Goal: Contribute content: Contribute content

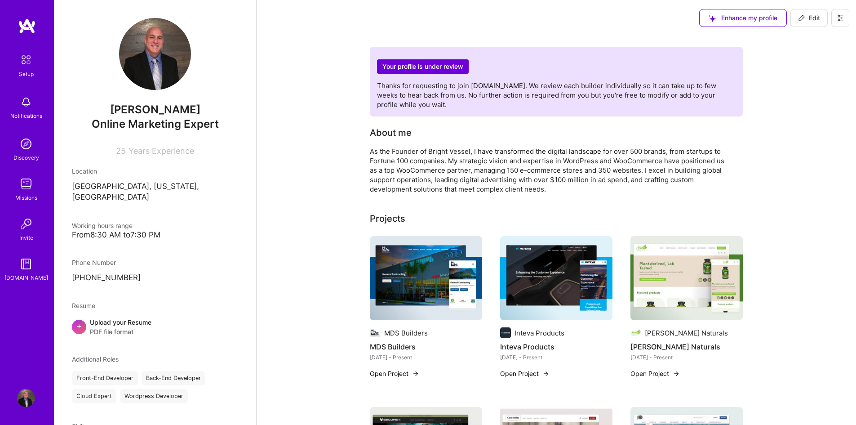
click at [813, 18] on span "Edit" at bounding box center [809, 17] width 22 height 9
select select "US"
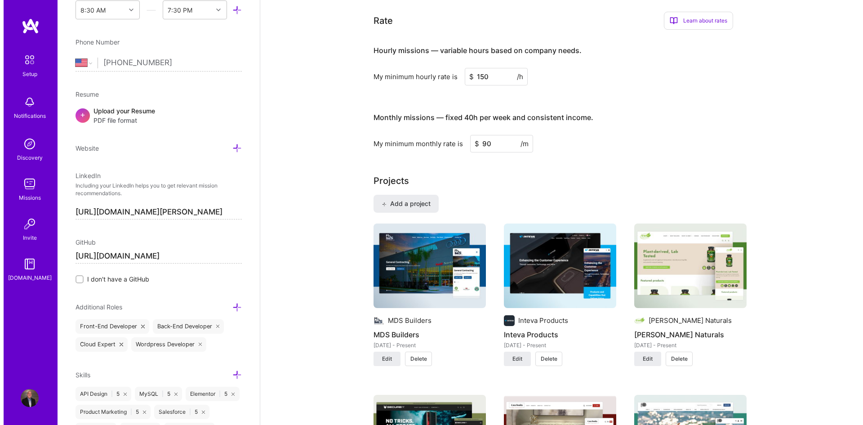
scroll to position [449, 0]
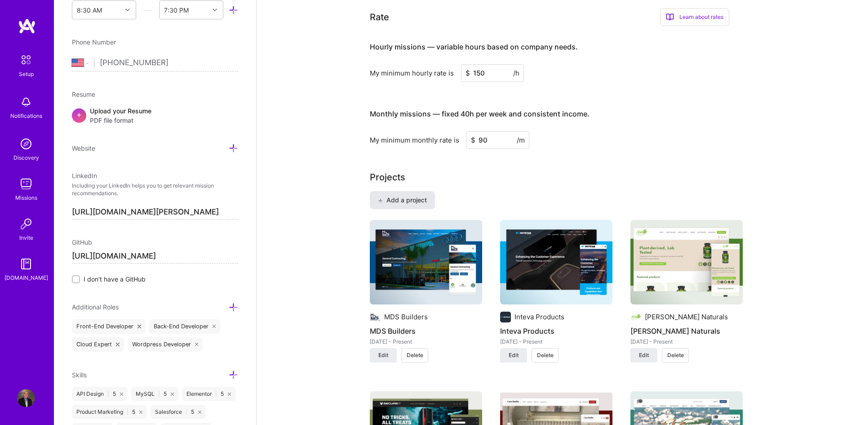
click at [415, 203] on span "Add a project" at bounding box center [402, 199] width 49 height 9
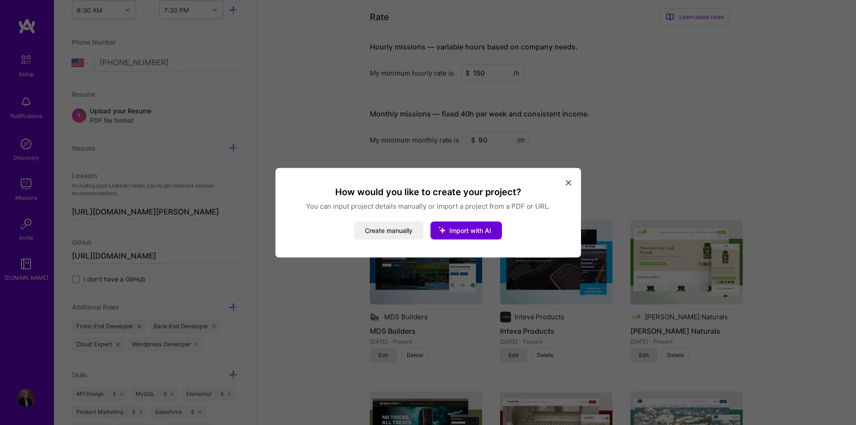
click at [385, 240] on div "How would you like to create your project? You can input project details manual…" at bounding box center [428, 212] width 306 height 89
click at [384, 229] on button "Create manually" at bounding box center [388, 230] width 69 height 18
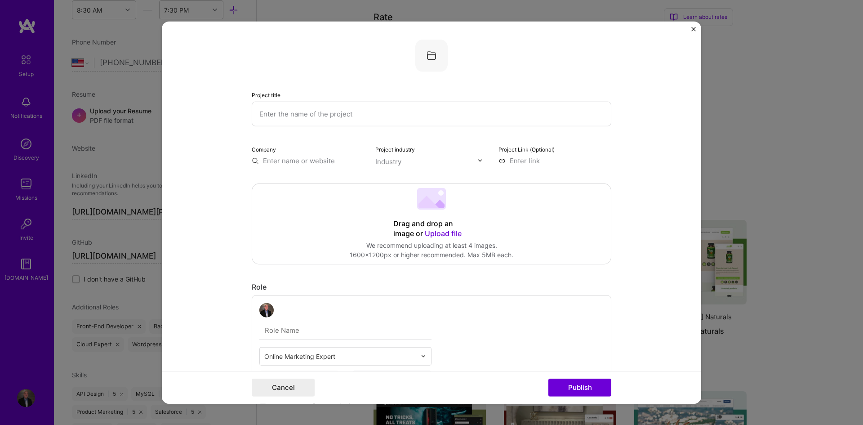
click at [328, 101] on input "text" at bounding box center [432, 113] width 360 height 25
paste input "Inteva Products Driving Innovation Forward: The New Inteva Products Website Vis…"
click at [209, 156] on form "Project title Inteva Products Driving Innovation Forward: The New Inteva Produc…" at bounding box center [431, 212] width 539 height 382
click at [341, 98] on div "Project title Inteva Products Driving Innovation Forward: The New Inteva Produc…" at bounding box center [432, 107] width 360 height 36
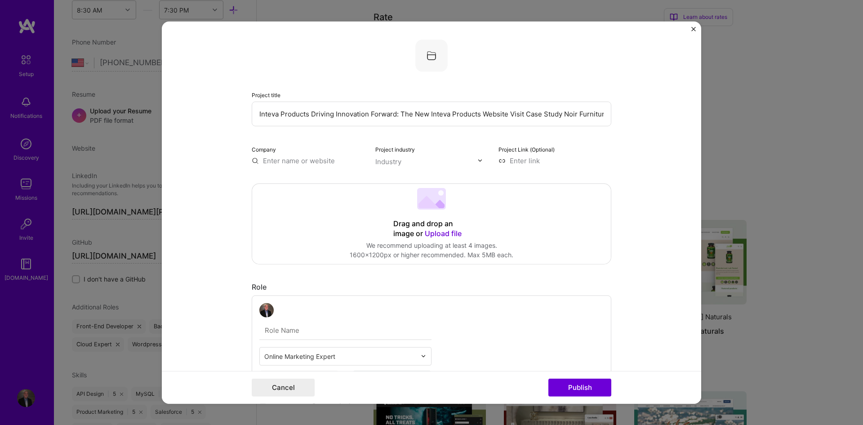
click at [341, 109] on input "Inteva Products Driving Innovation Forward: The New Inteva Products Website Vis…" at bounding box center [432, 113] width 360 height 25
paste input "text"
type input "[GEOGRAPHIC_DATA]"
click at [220, 115] on form "Project title Altima Palm Beach Company Project industry Industry Project Link …" at bounding box center [431, 212] width 539 height 382
click at [524, 162] on input at bounding box center [554, 159] width 113 height 9
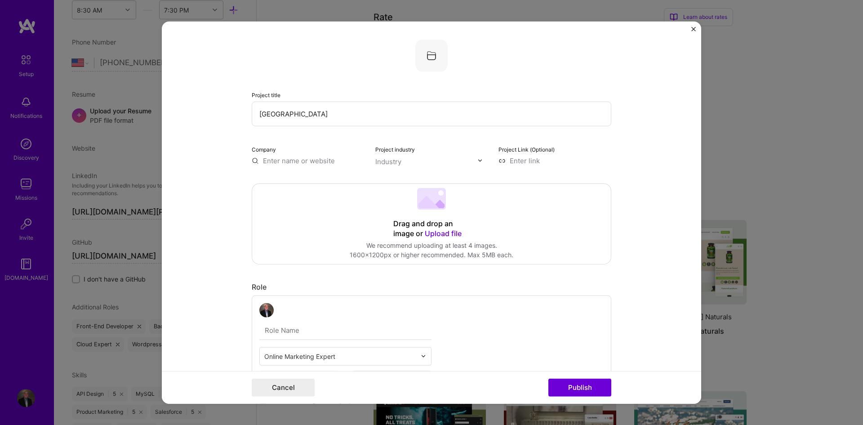
paste input "https://www.brightvessel.com/case-study/altima-palm-beach/"
type input "https://www.brightvessel.com/case-study/altima-palm-beach/"
click at [647, 176] on form "Project title Altima Palm Beach Company Project industry Industry Project Link …" at bounding box center [431, 212] width 539 height 382
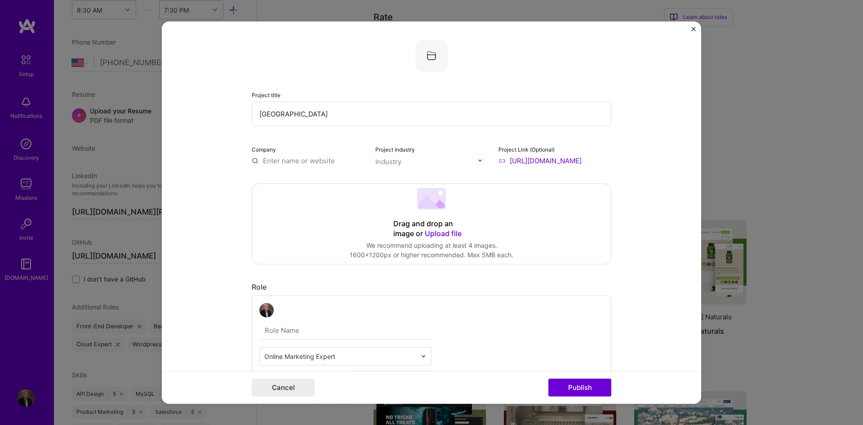
click at [400, 161] on input "text" at bounding box center [426, 160] width 102 height 9
type input "life"
type input "p"
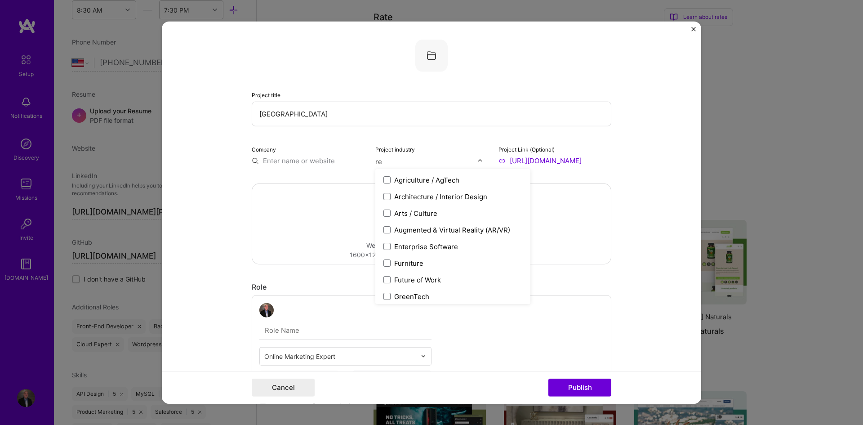
type input "r"
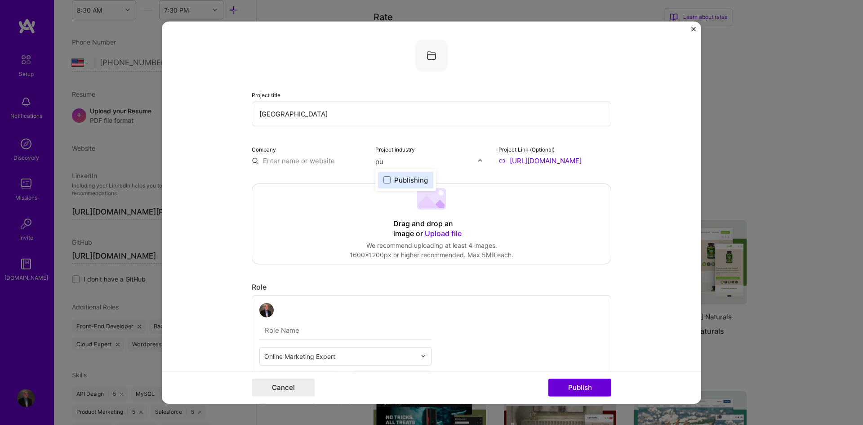
type input "p"
click at [400, 165] on input "text" at bounding box center [426, 160] width 102 height 9
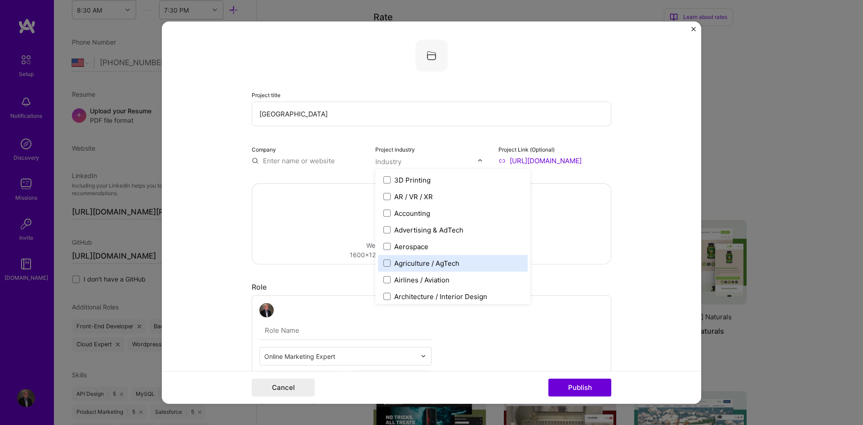
drag, startPoint x: 381, startPoint y: 177, endPoint x: 572, endPoint y: 258, distance: 208.2
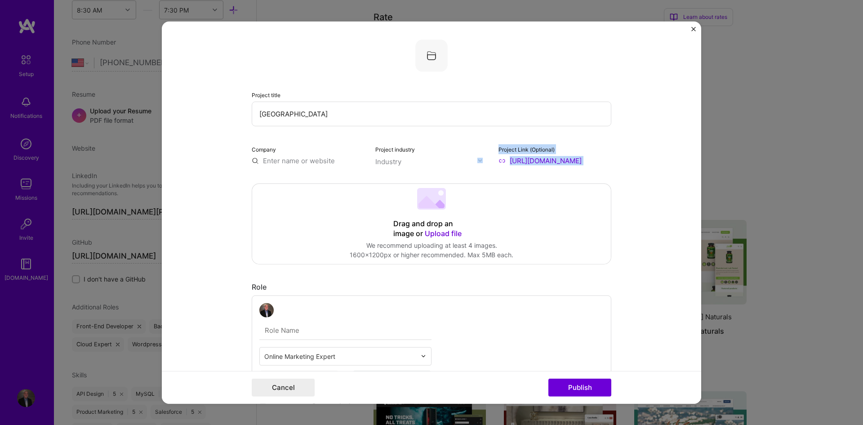
click at [437, 160] on input "text" at bounding box center [426, 160] width 102 height 9
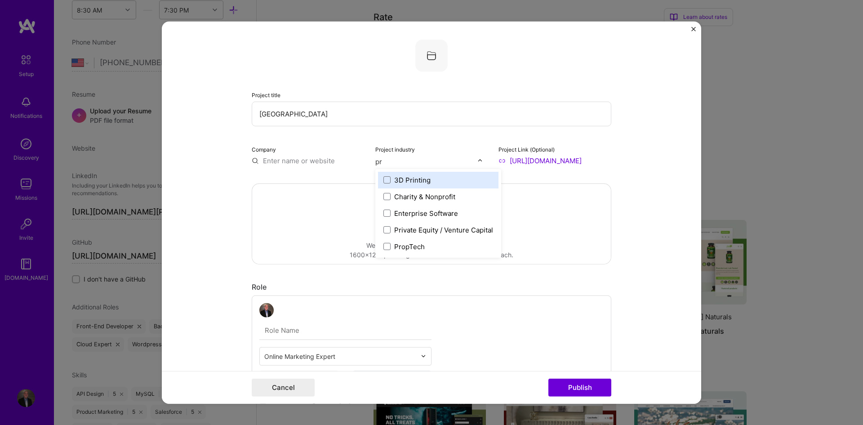
type input "p"
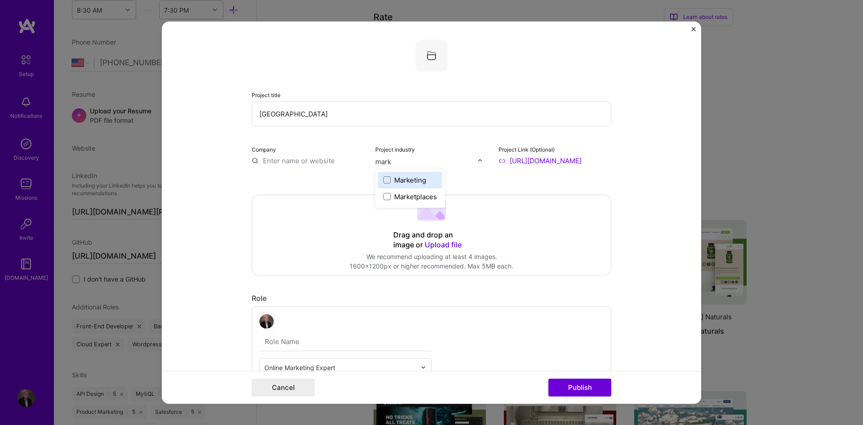
type input "mark"
type input "ret"
click at [394, 182] on div "Retail" at bounding box center [403, 179] width 18 height 9
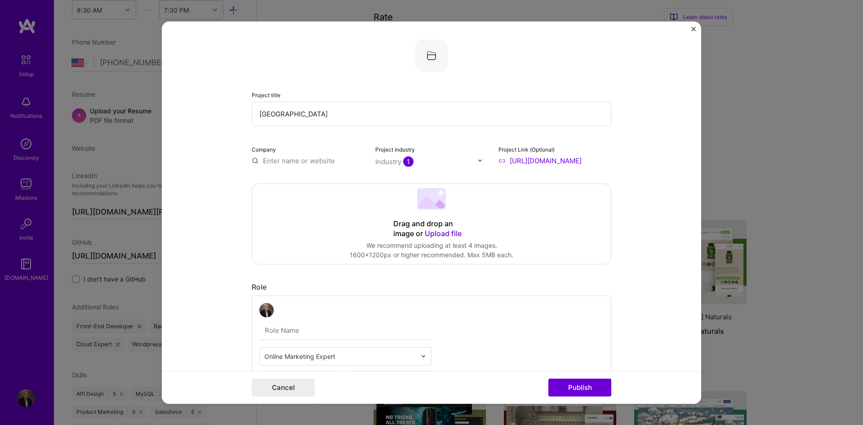
click at [449, 156] on input "text" at bounding box center [426, 160] width 102 height 9
click at [478, 160] on img at bounding box center [479, 160] width 5 height 5
click at [403, 163] on span "1" at bounding box center [408, 161] width 10 height 10
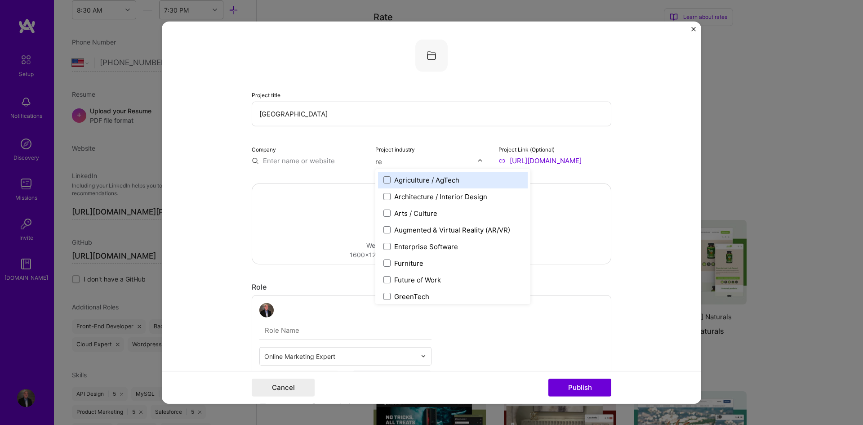
type input "ret"
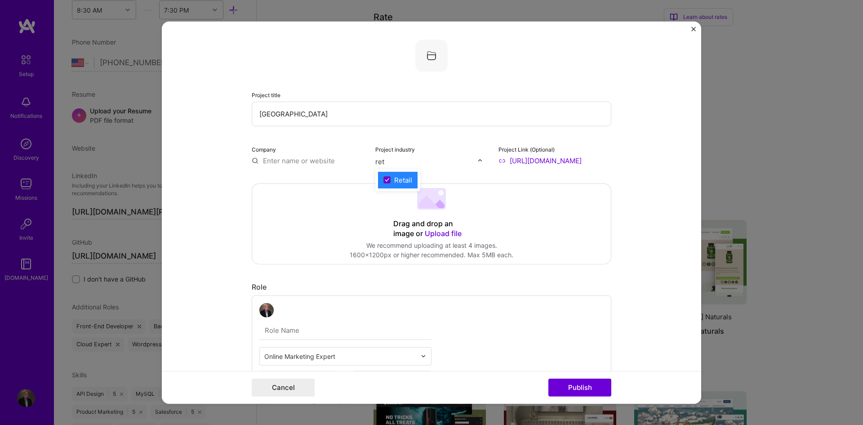
click at [383, 178] on span at bounding box center [386, 179] width 7 height 7
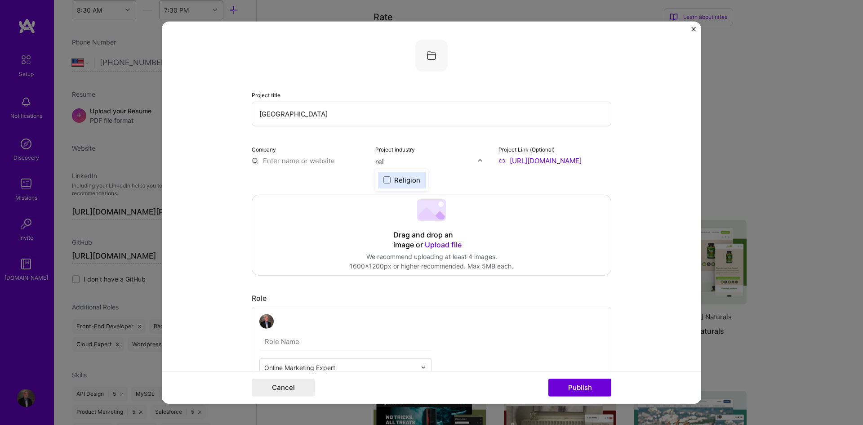
type input "rel"
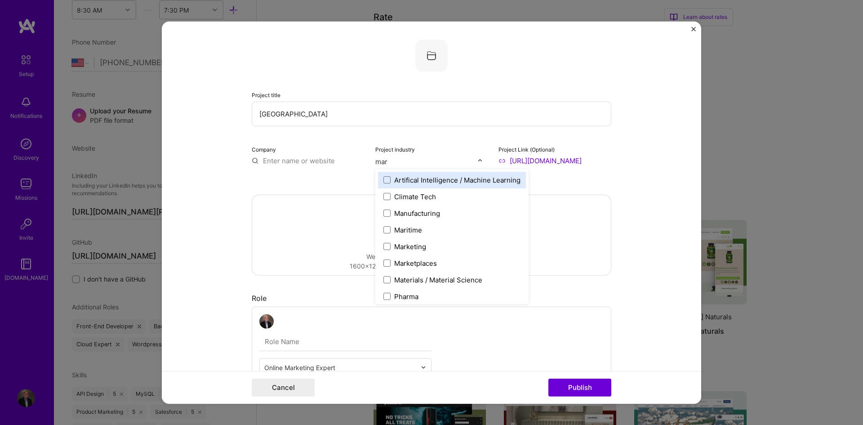
type input "mark"
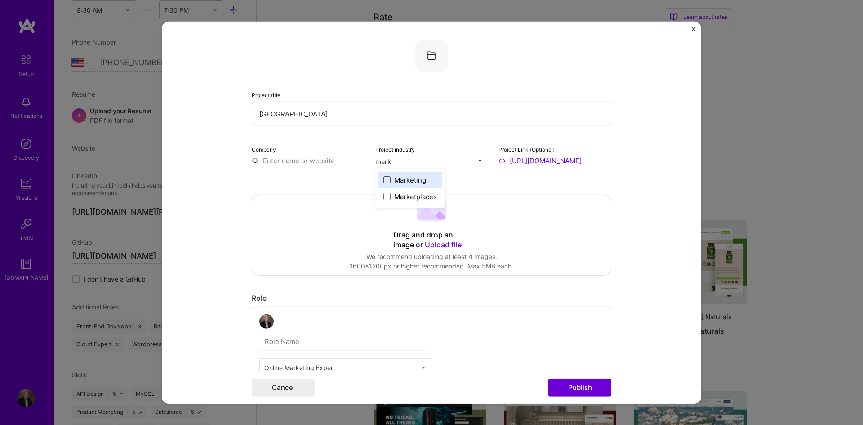
click at [383, 179] on span at bounding box center [386, 179] width 7 height 7
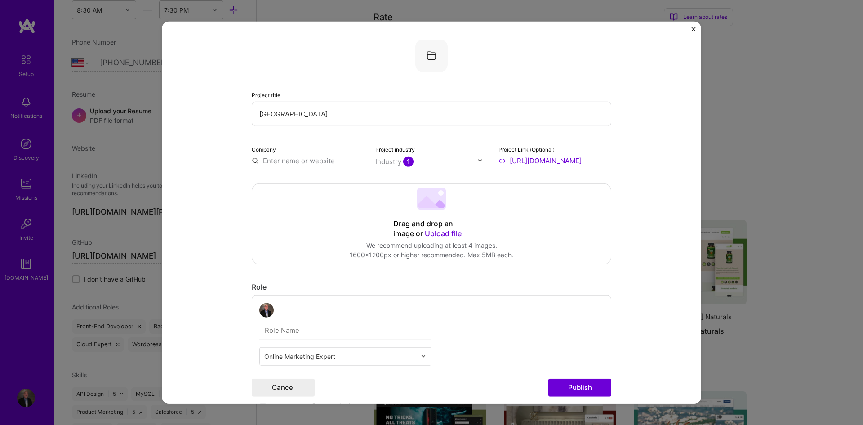
click at [294, 158] on input "text" at bounding box center [308, 159] width 113 height 9
paste input "https://altimapalmbeach.com/"
click at [635, 191] on form "Project title Altima Palm Beach Company https://altimapalmbeach.com/ Project in…" at bounding box center [431, 212] width 539 height 382
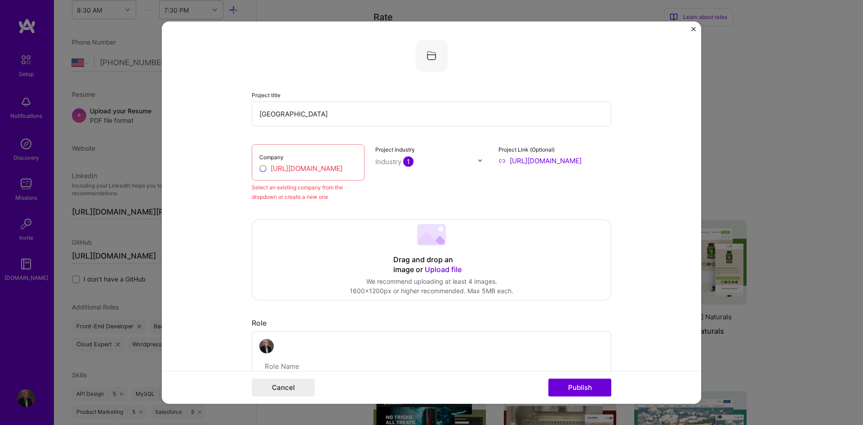
click at [265, 170] on input "https://altimapalmbeach.com/" at bounding box center [308, 167] width 98 height 9
paste input "[GEOGRAPHIC_DATA]"
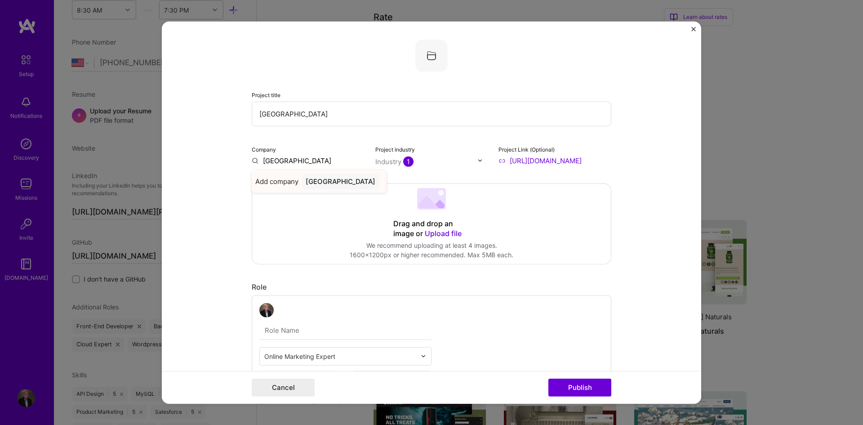
type input "[GEOGRAPHIC_DATA]"
click at [318, 179] on div "[GEOGRAPHIC_DATA]" at bounding box center [340, 181] width 77 height 16
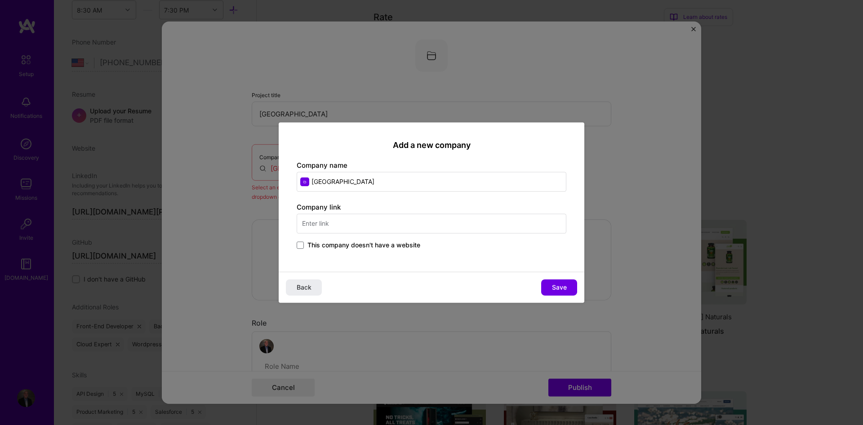
click at [364, 223] on input "text" at bounding box center [432, 223] width 270 height 20
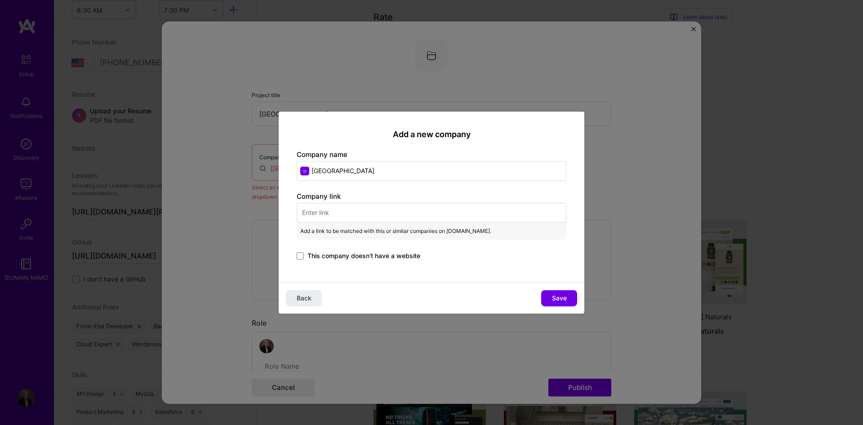
paste input "https://altimapalmbeach.com/"
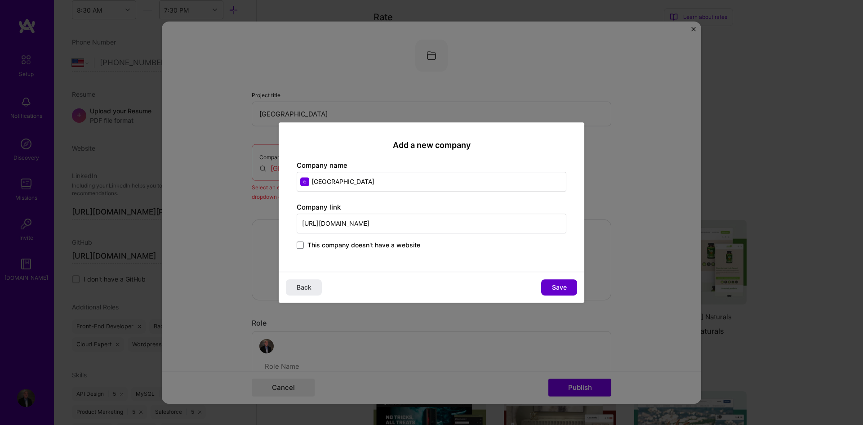
type input "https://altimapalmbeach.com/"
click at [558, 282] on button "Save" at bounding box center [559, 287] width 36 height 16
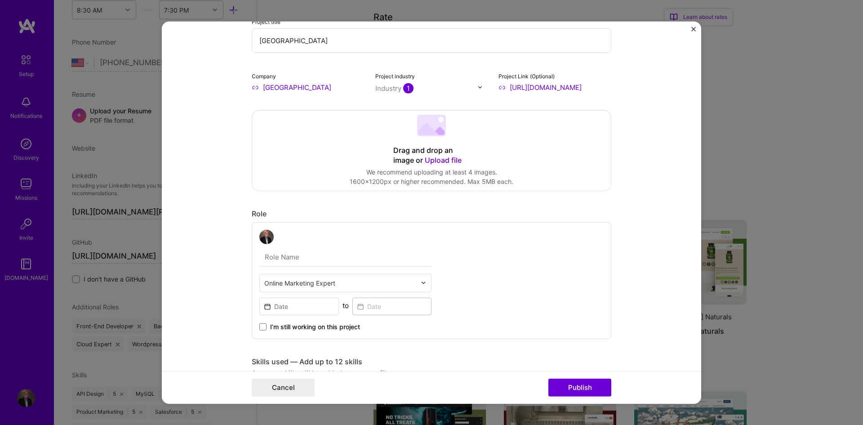
scroll to position [75, 0]
click at [340, 270] on div "Online Marketing Expert to I’m still working on this project" at bounding box center [345, 278] width 172 height 102
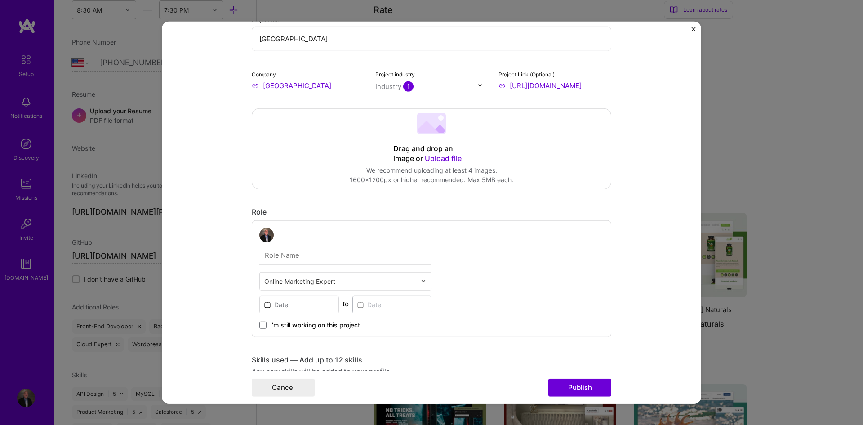
click at [339, 278] on input "text" at bounding box center [340, 280] width 152 height 9
type input "word"
click at [302, 303] on div "Wordpress Developer" at bounding box center [345, 304] width 167 height 17
click at [271, 324] on span "I’m still working on this project" at bounding box center [315, 324] width 90 height 9
click at [0, 0] on input "I’m still working on this project" at bounding box center [0, 0] width 0 height 0
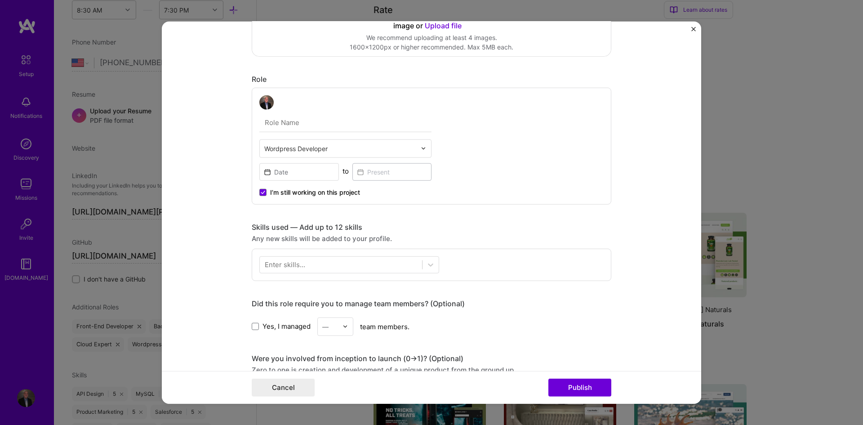
scroll to position [225, 0]
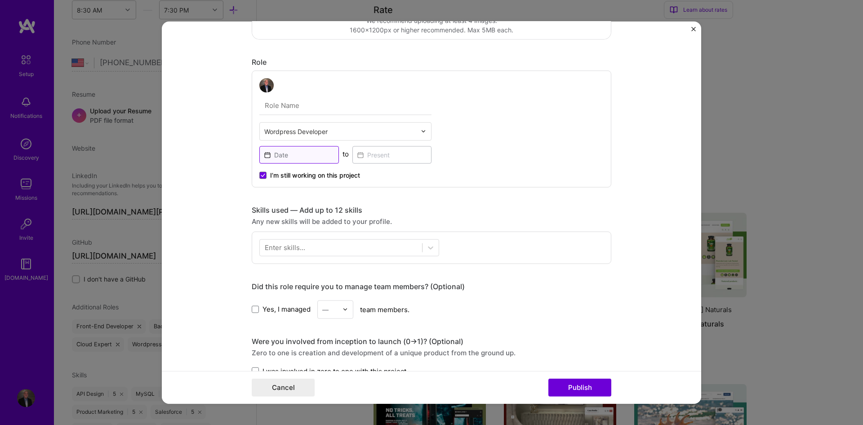
click at [308, 152] on input at bounding box center [299, 155] width 80 height 18
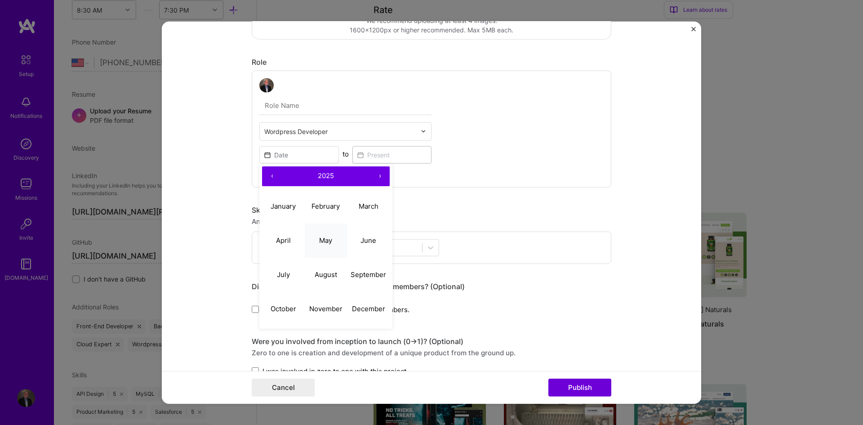
click at [318, 246] on button "May" at bounding box center [326, 240] width 43 height 34
type input "[DATE]"
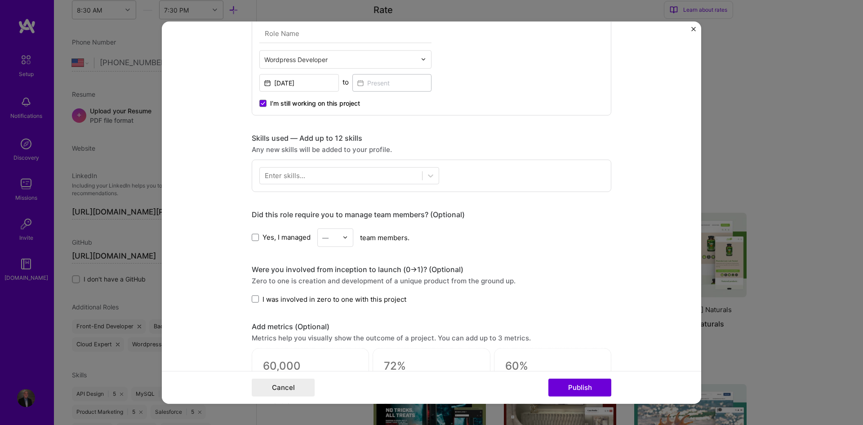
scroll to position [300, 0]
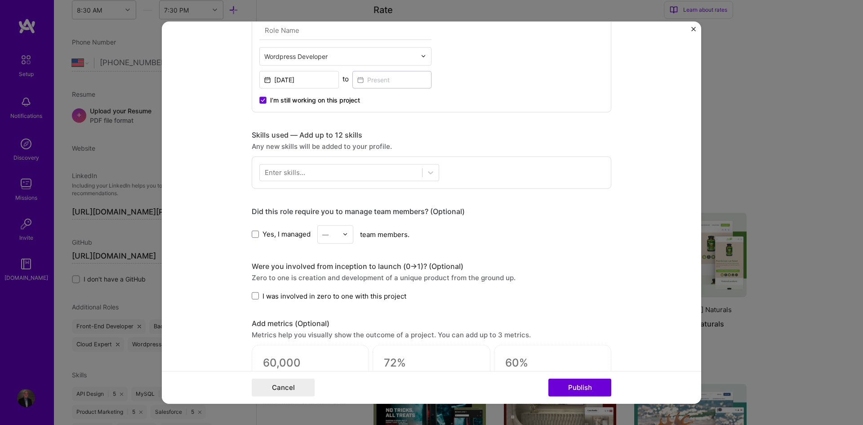
click at [297, 172] on div "Enter skills..." at bounding box center [285, 172] width 40 height 9
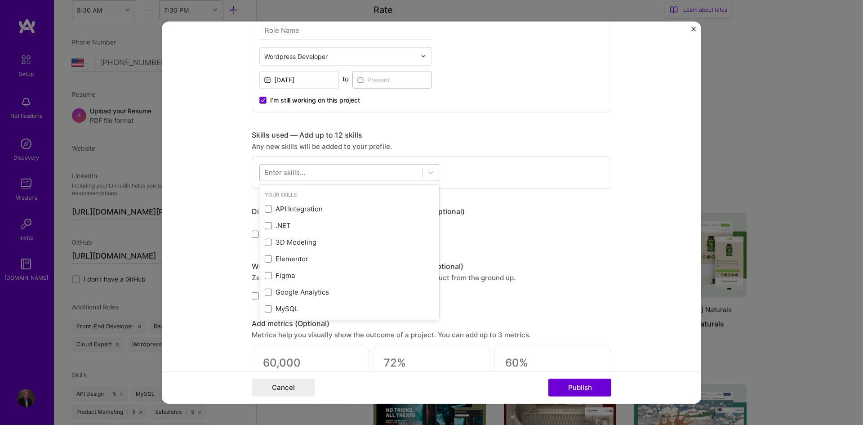
click at [297, 179] on div at bounding box center [341, 172] width 162 height 15
click at [300, 173] on div "Enter skills..." at bounding box center [285, 172] width 40 height 9
click at [317, 167] on div at bounding box center [341, 172] width 162 height 15
paste input "API Design"
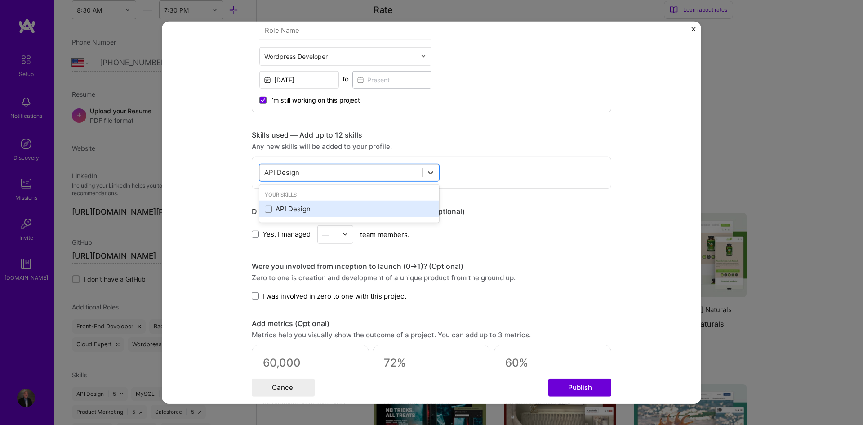
click at [286, 207] on div "API Design" at bounding box center [349, 208] width 169 height 9
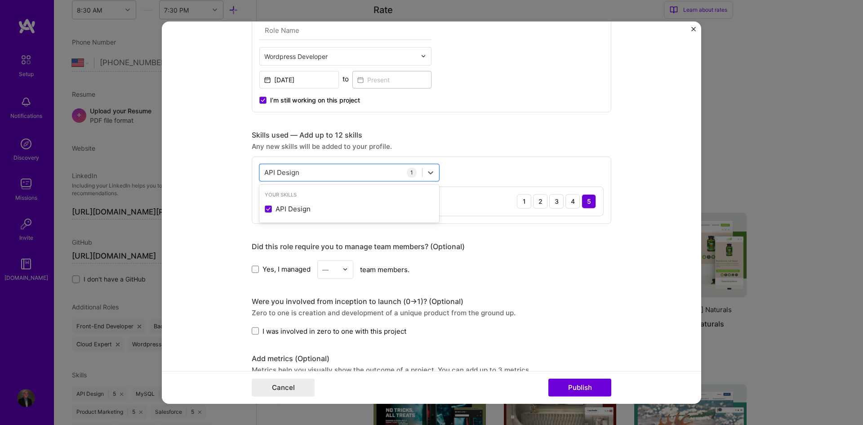
paste input "WS"
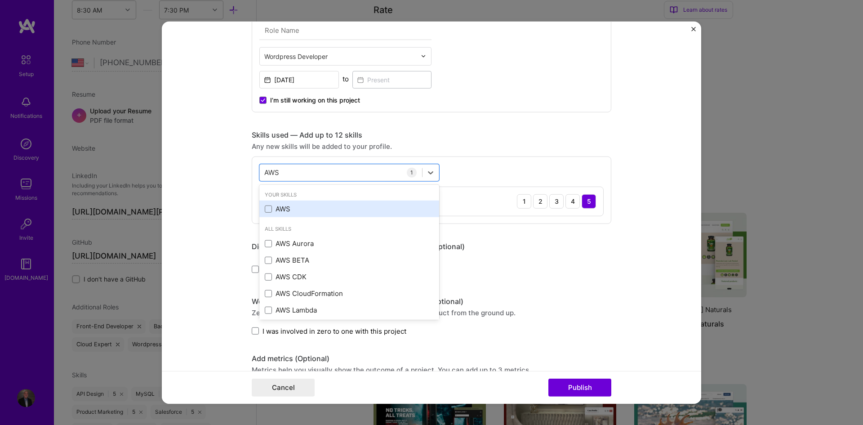
click at [304, 205] on div "AWS" at bounding box center [349, 208] width 169 height 9
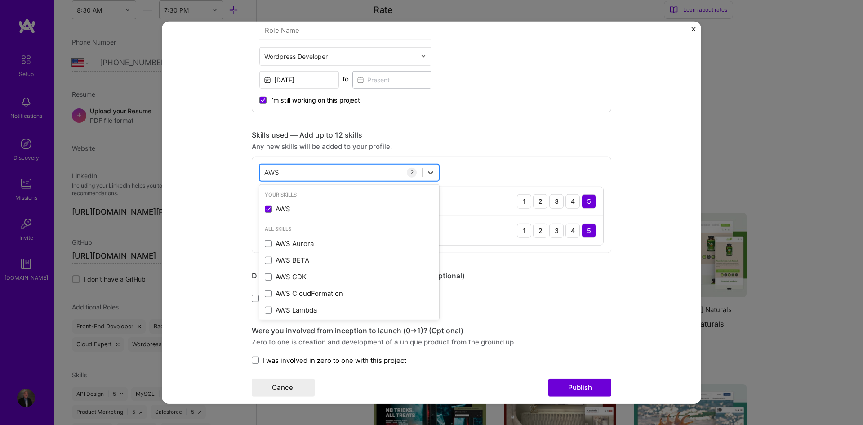
paste input "Figma"
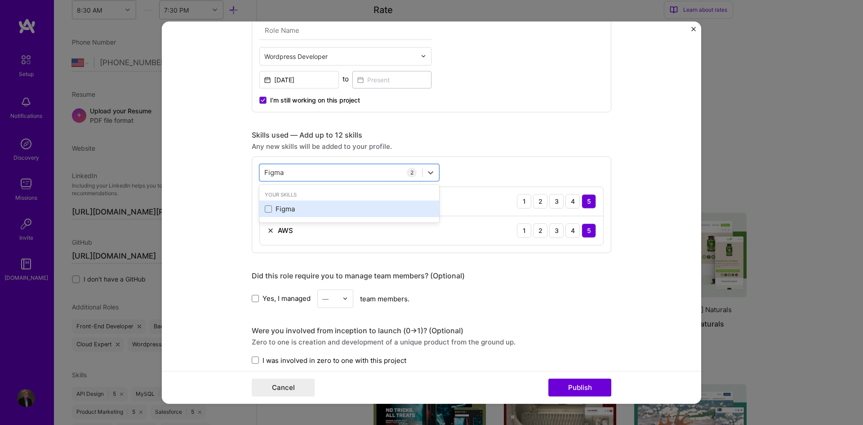
click at [300, 203] on div "Figma" at bounding box center [349, 208] width 180 height 17
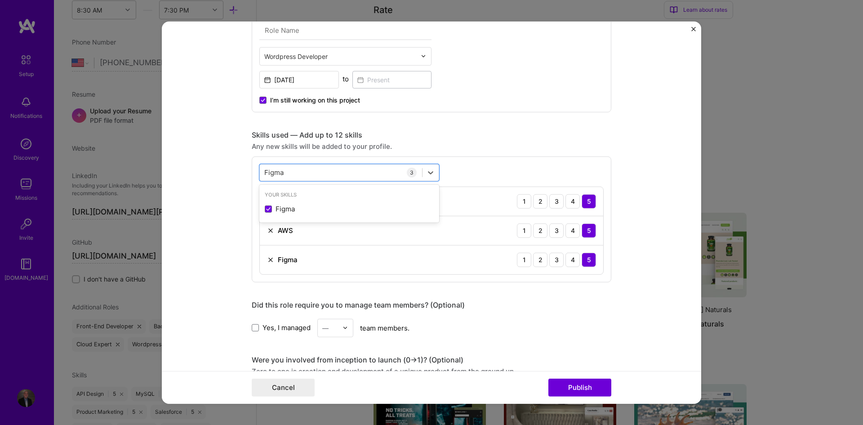
paste input "Google Analytics"
click at [311, 203] on div "Google Analytics" at bounding box center [349, 208] width 180 height 17
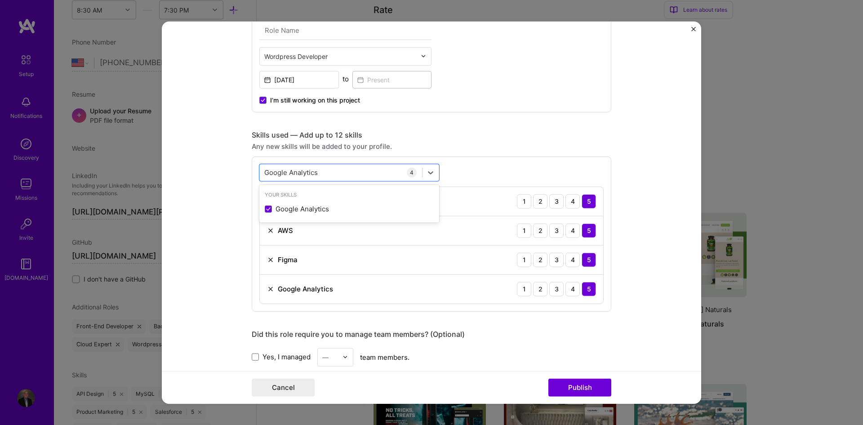
paste input "Mailchimp"
click at [292, 204] on div "Mailchimp" at bounding box center [349, 208] width 169 height 9
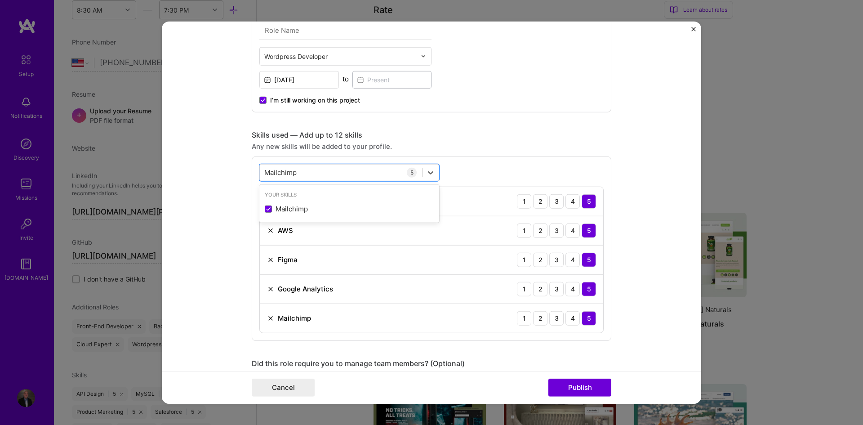
paste input "ySQL"
click at [296, 212] on div "MySQL" at bounding box center [349, 208] width 169 height 9
paste input "PHP"
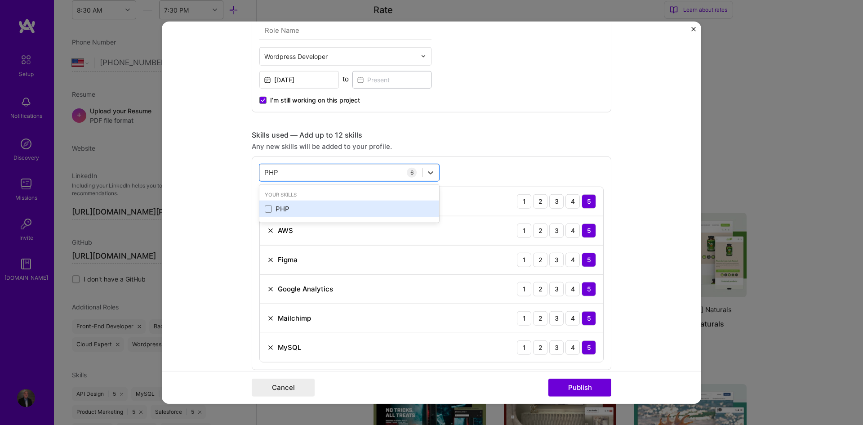
click at [297, 210] on div "PHP" at bounding box center [349, 208] width 169 height 9
paste input "aid Ads"
click at [299, 207] on div "Paid Ads" at bounding box center [349, 208] width 169 height 9
paste input "Salesforce"
click at [301, 212] on div "Salesforce" at bounding box center [349, 208] width 169 height 9
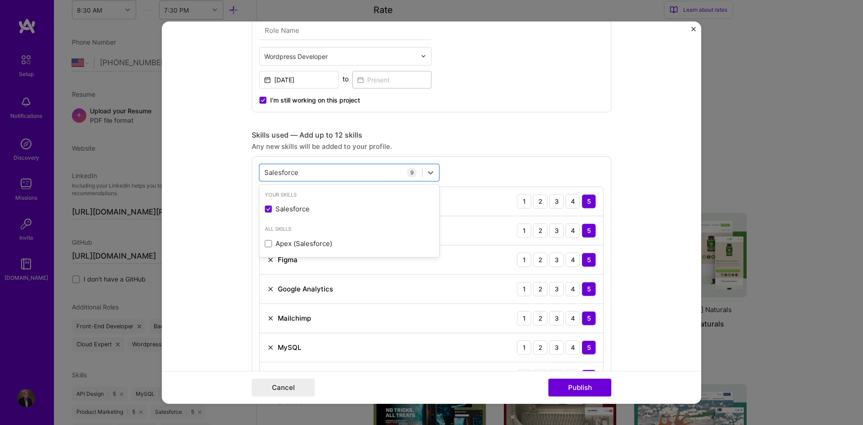
paste input "WordPress"
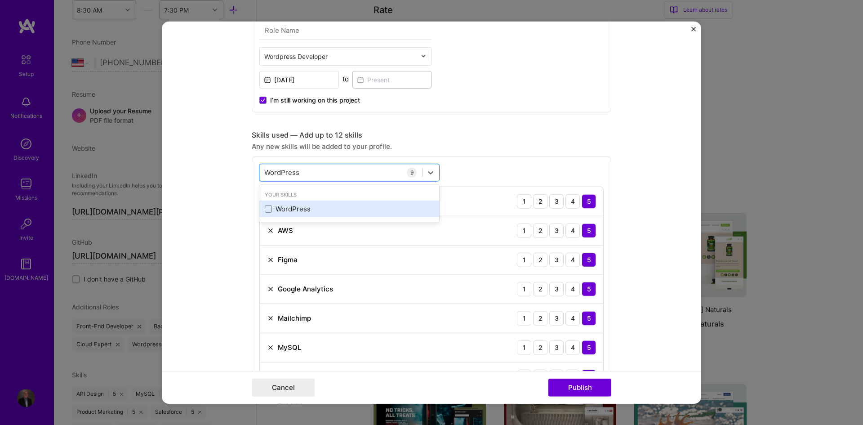
click at [295, 209] on div "WordPress" at bounding box center [349, 208] width 169 height 9
type input "WordPress"
click at [231, 188] on form "Project title Altima Palm Beach Company Altima Palm Beach Project industry Indu…" at bounding box center [431, 212] width 539 height 382
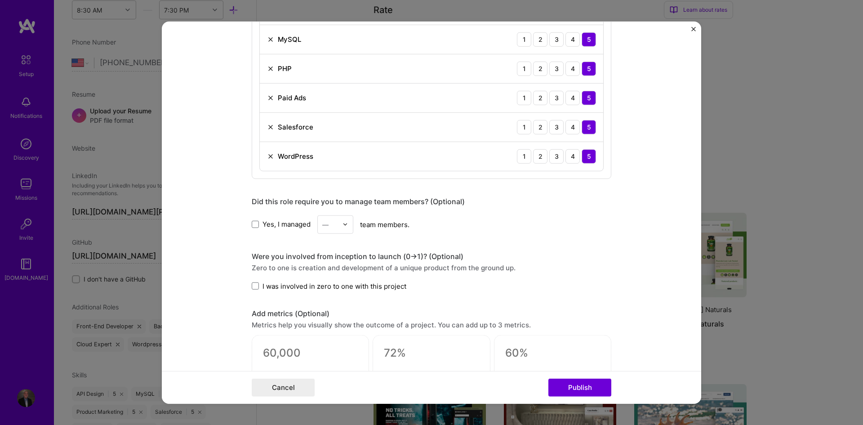
scroll to position [674, 0]
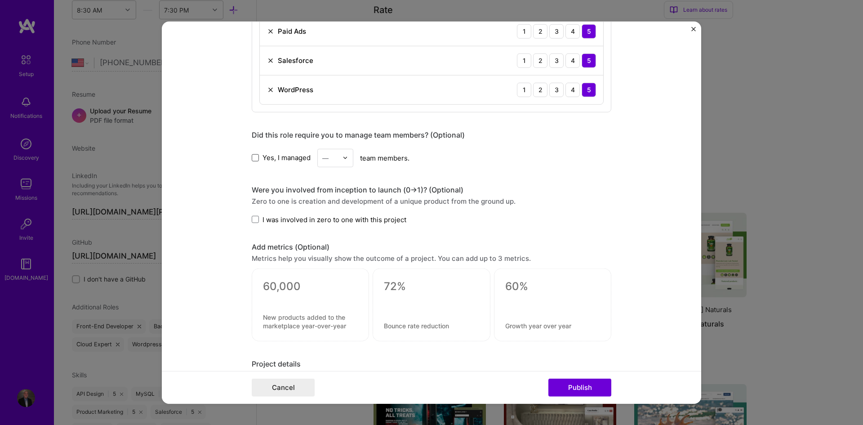
click at [253, 160] on span at bounding box center [255, 157] width 7 height 7
click at [0, 0] on input "Yes, I managed" at bounding box center [0, 0] width 0 height 0
click at [328, 164] on div "—" at bounding box center [330, 158] width 25 height 18
click at [332, 257] on div "19" at bounding box center [335, 256] width 31 height 17
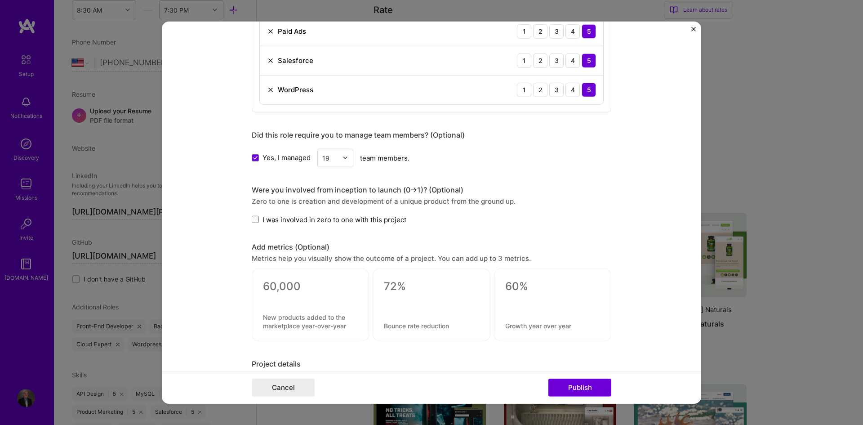
click at [225, 216] on form "Project title Altima Palm Beach Company Altima Palm Beach Project industry Indu…" at bounding box center [431, 212] width 539 height 382
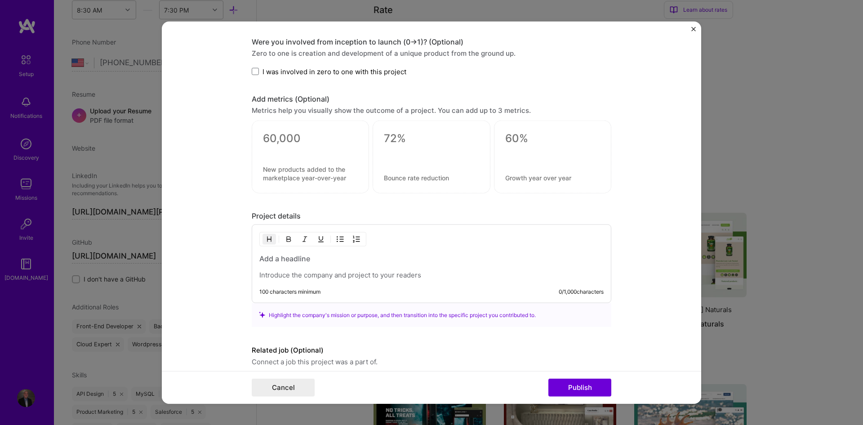
scroll to position [824, 0]
click at [304, 255] on h3 "To enrich screen reader interactions, please activate Accessibility in Grammarl…" at bounding box center [431, 257] width 344 height 10
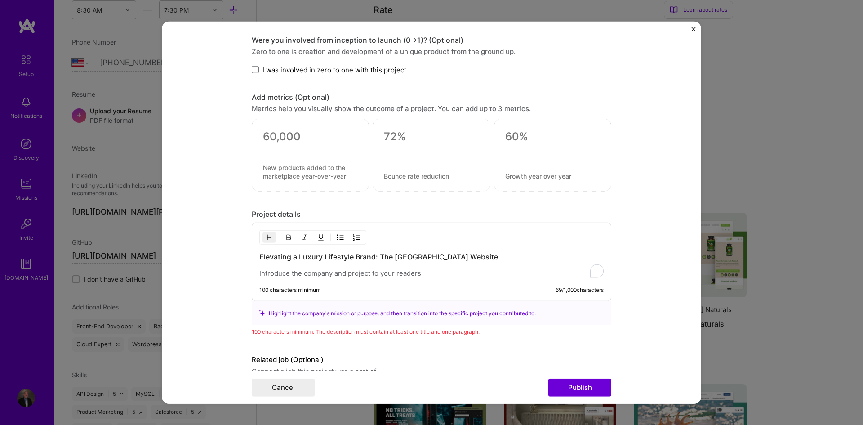
click at [299, 256] on h3 "Elevating a Luxury Lifestyle Brand: The [GEOGRAPHIC_DATA] Website" at bounding box center [431, 257] width 344 height 10
click at [298, 268] on div "Elevating a Luxury Lifestyle Brand: The [GEOGRAPHIC_DATA] Website" at bounding box center [431, 265] width 344 height 26
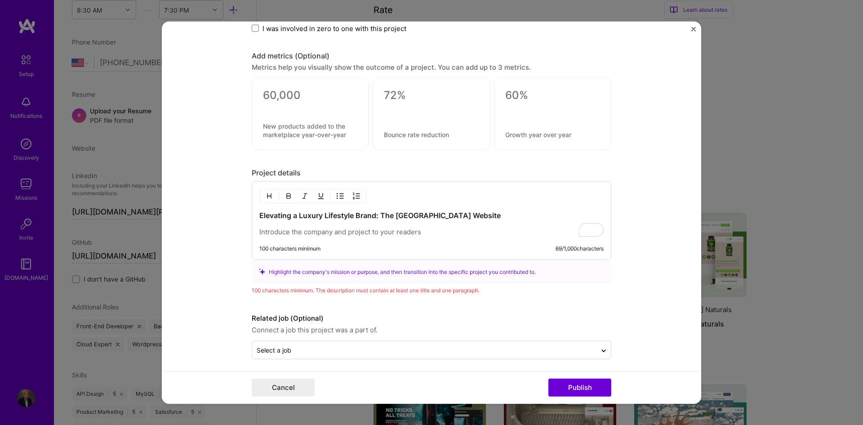
scroll to position [870, 0]
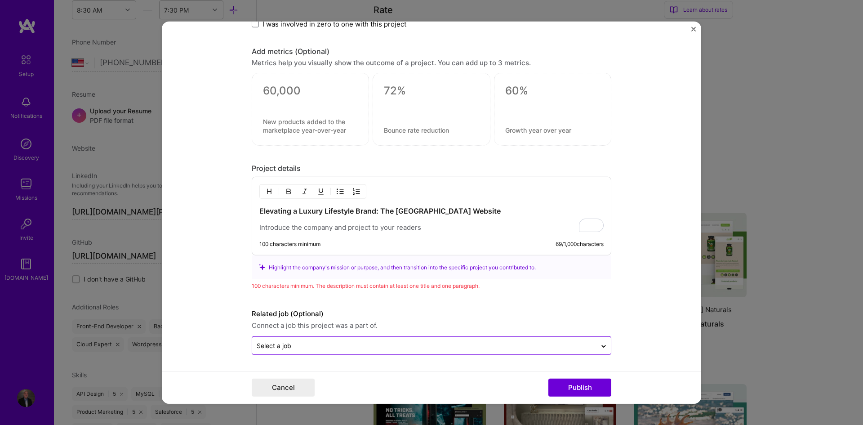
click at [276, 342] on div "Select a job" at bounding box center [274, 345] width 35 height 9
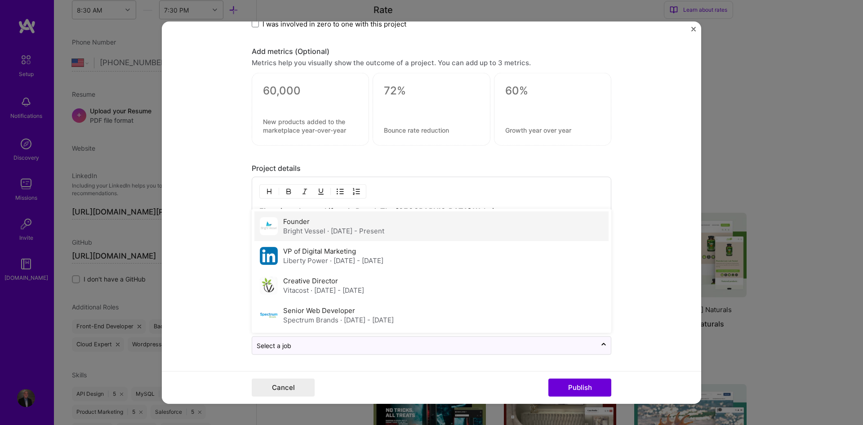
click at [348, 235] on span "· [DATE] - Present" at bounding box center [355, 230] width 57 height 9
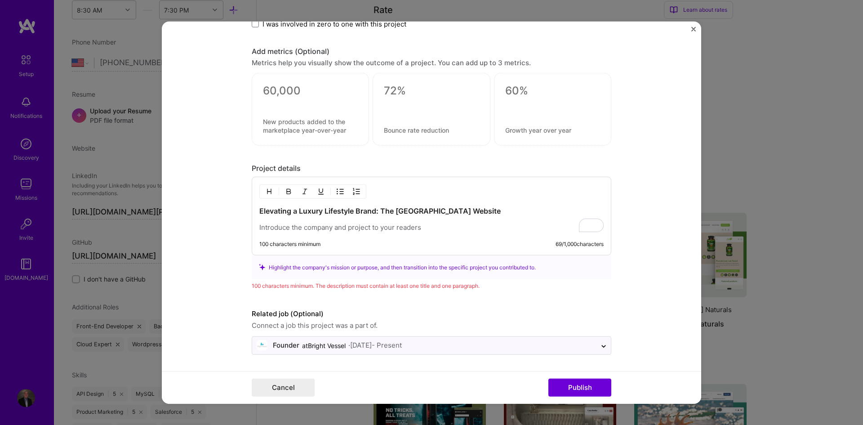
click at [230, 269] on form "Project title Altima Palm Beach Company Altima Palm Beach Project industry Indu…" at bounding box center [431, 212] width 539 height 382
click at [397, 232] on div "Elevating a Luxury Lifestyle Brand: The New Altima Palm Beach Website 100 chara…" at bounding box center [432, 216] width 360 height 79
click at [395, 223] on p "To enrich screen reader interactions, please activate Accessibility in Grammarl…" at bounding box center [431, 227] width 344 height 9
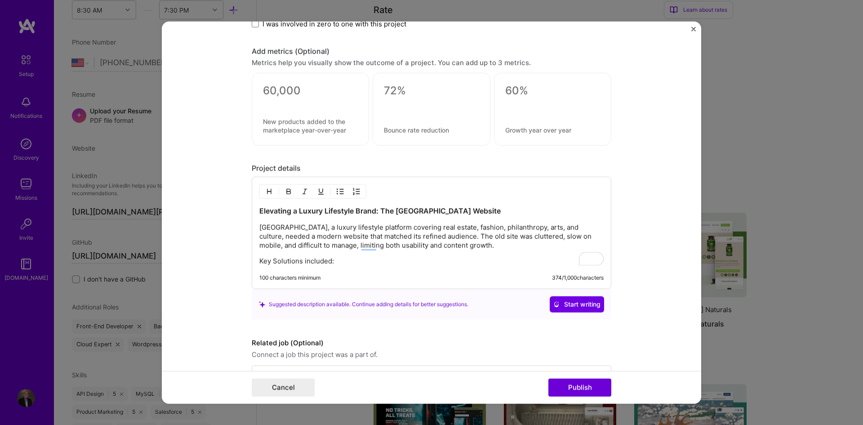
click at [309, 255] on div "Elevating a Luxury Lifestyle Brand: The New Altima Palm Beach Website Altima Pa…" at bounding box center [431, 236] width 344 height 60
click at [343, 259] on p "Key Solutions included:" at bounding box center [431, 261] width 344 height 9
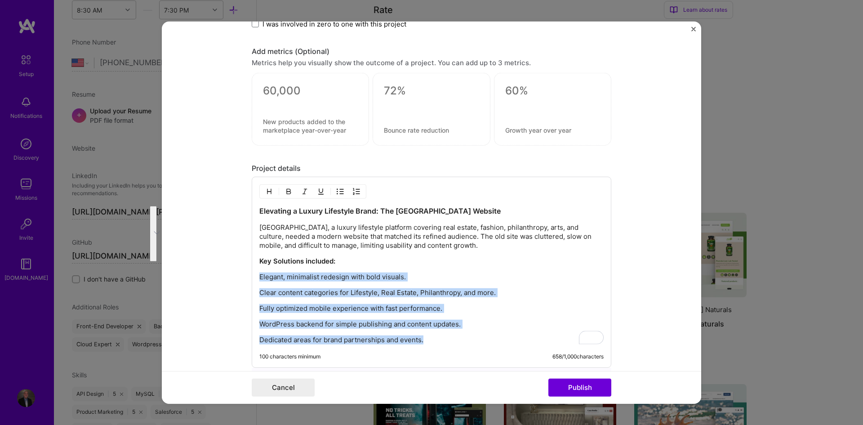
drag, startPoint x: 433, startPoint y: 344, endPoint x: 236, endPoint y: 280, distance: 207.1
click at [236, 280] on form "Project title Altima Palm Beach Company Altima Palm Beach Project industry Indu…" at bounding box center [431, 212] width 539 height 382
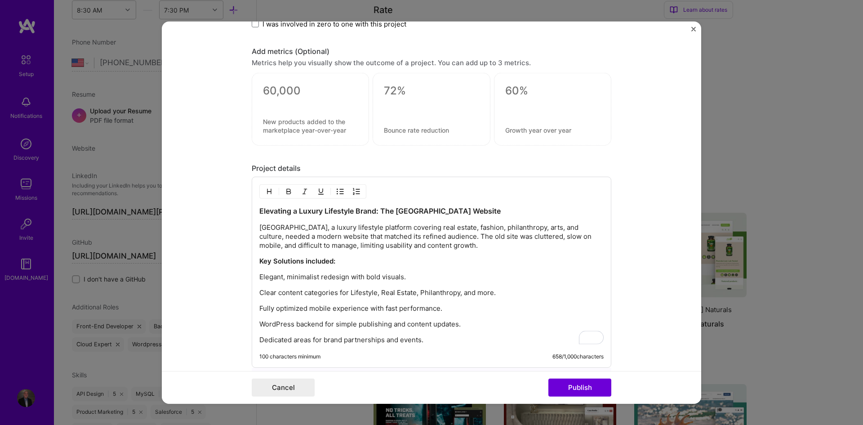
click at [330, 191] on div at bounding box center [312, 191] width 107 height 14
click at [337, 191] on img "button" at bounding box center [340, 191] width 7 height 7
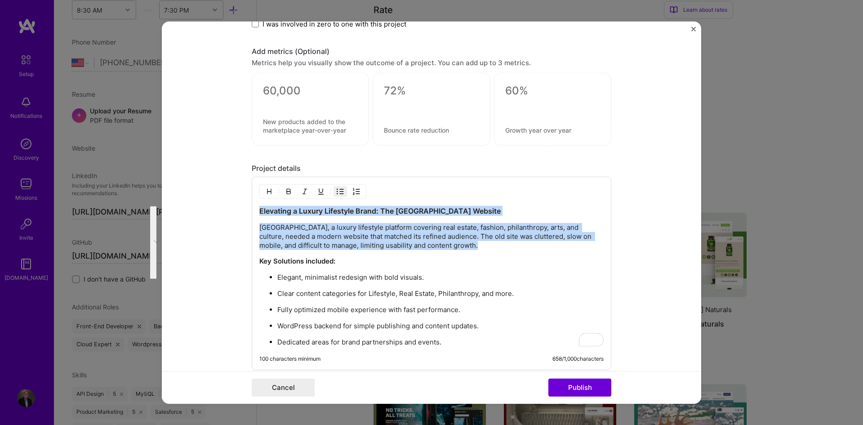
click at [458, 339] on p "Dedicated areas for brand partnerships and events." at bounding box center [440, 341] width 326 height 9
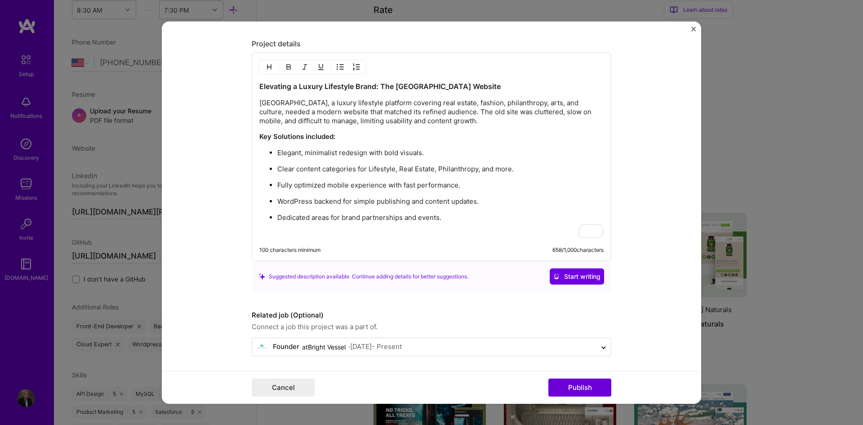
scroll to position [995, 0]
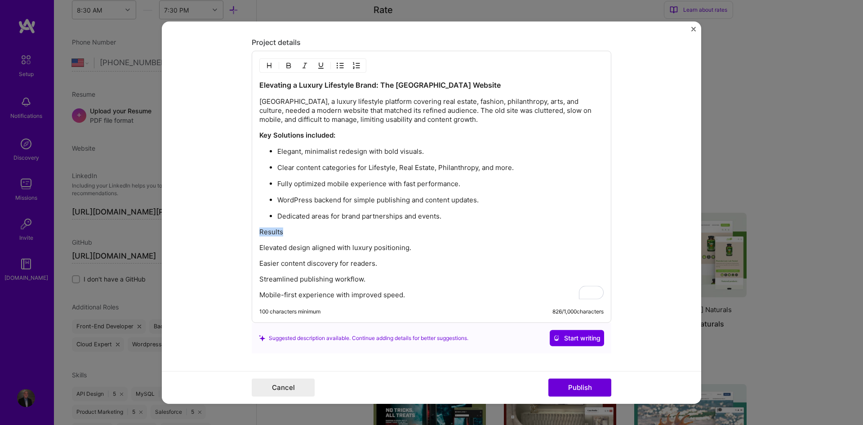
drag, startPoint x: 305, startPoint y: 232, endPoint x: 245, endPoint y: 231, distance: 60.2
click at [245, 231] on form "Project title Altima Palm Beach Company Altima Palm Beach Project industry Indu…" at bounding box center [431, 212] width 539 height 382
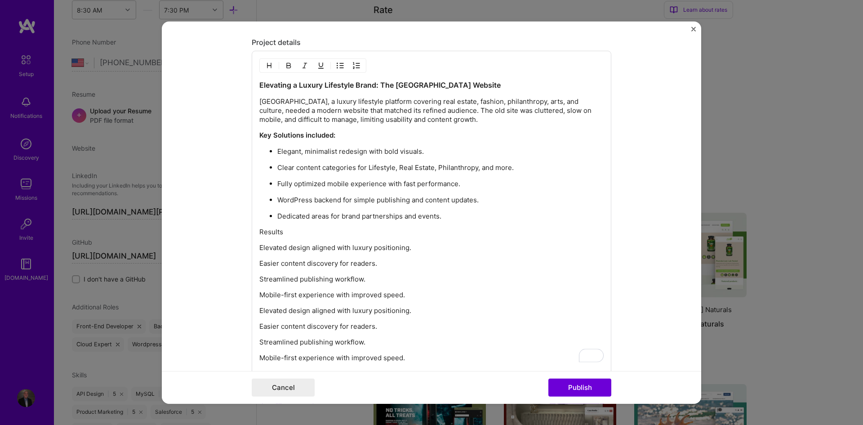
click at [308, 257] on div "Elevating a Luxury Lifestyle Brand: The New Altima Palm Beach Website Altima Pa…" at bounding box center [431, 221] width 344 height 282
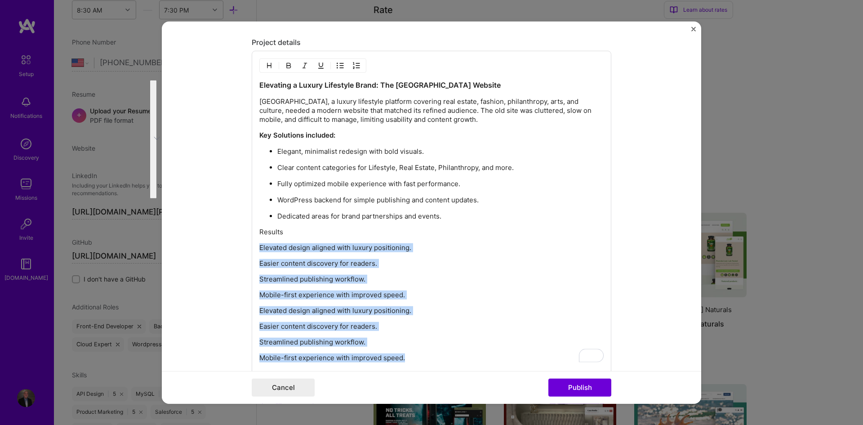
drag, startPoint x: 256, startPoint y: 248, endPoint x: 406, endPoint y: 366, distance: 190.4
click at [406, 366] on div "Elevating a Luxury Lifestyle Brand: The New Altima Palm Beach Website Altima Pa…" at bounding box center [432, 218] width 360 height 335
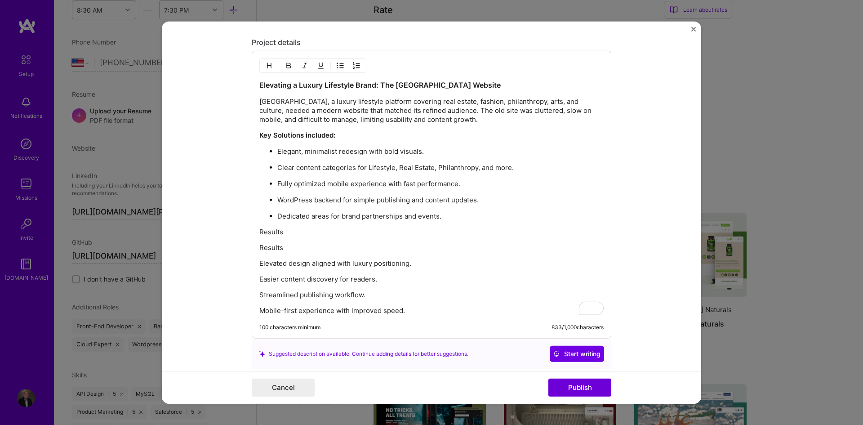
click at [284, 240] on div "Elevating a Luxury Lifestyle Brand: The New Altima Palm Beach Website Altima Pa…" at bounding box center [431, 197] width 344 height 235
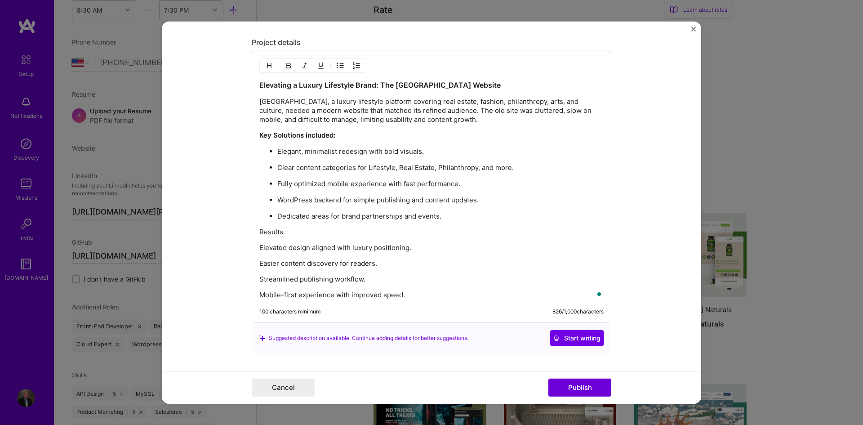
click at [268, 237] on div "Elevating a Luxury Lifestyle Brand: The New Altima Palm Beach Website Altima Pa…" at bounding box center [431, 189] width 344 height 219
click at [266, 225] on div "Elevating a Luxury Lifestyle Brand: The New Altima Palm Beach Website Altima Pa…" at bounding box center [431, 189] width 344 height 219
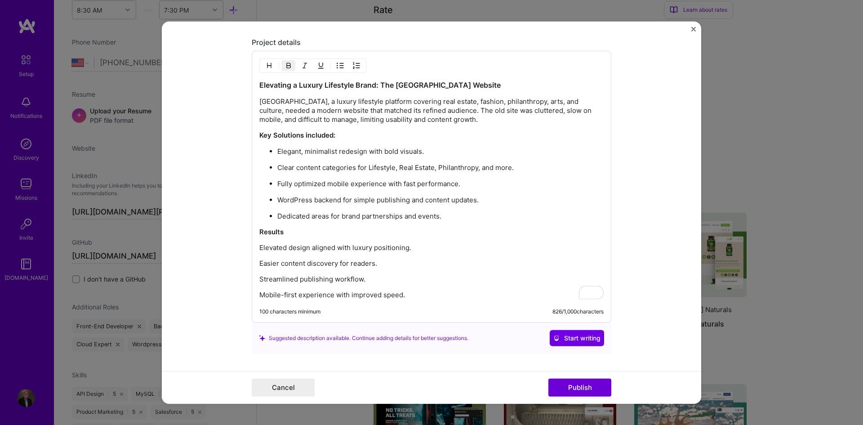
click at [338, 311] on div "100 characters minimum 826 / 1,000 characters" at bounding box center [431, 311] width 344 height 7
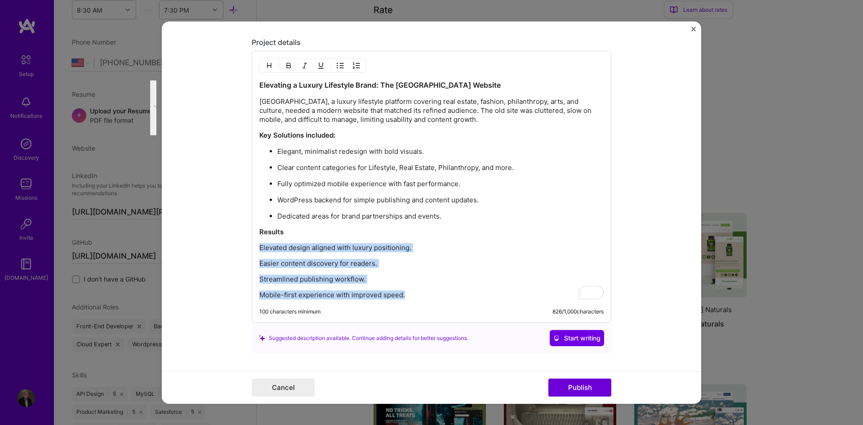
drag, startPoint x: 410, startPoint y: 293, endPoint x: 238, endPoint y: 241, distance: 180.0
click at [238, 241] on form "Project title Altima Palm Beach Company Altima Palm Beach Project industry Indu…" at bounding box center [431, 212] width 539 height 382
click at [338, 62] on img "button" at bounding box center [340, 65] width 7 height 7
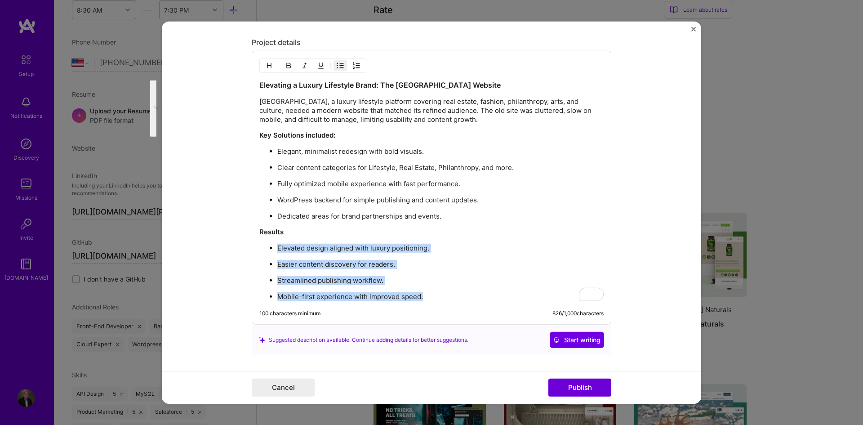
click at [435, 295] on p "Mobile-first experience with improved speed." at bounding box center [440, 296] width 326 height 9
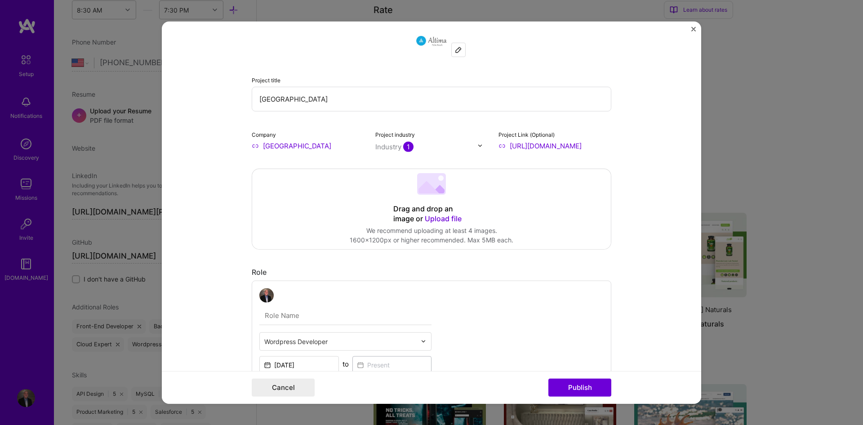
scroll to position [0, 0]
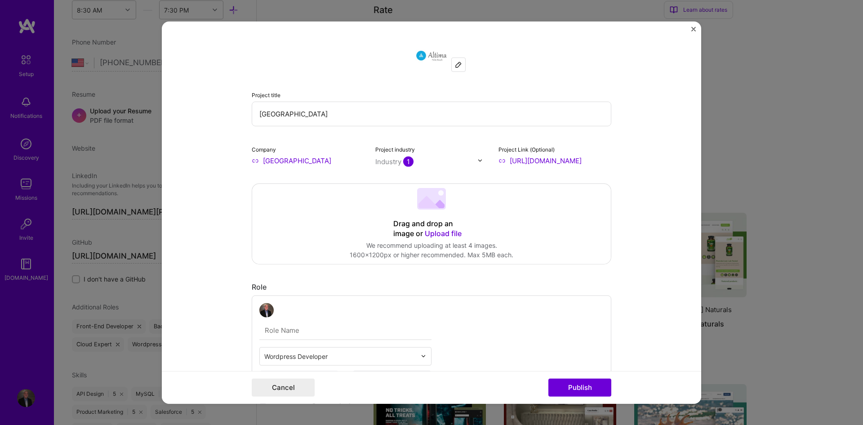
click at [438, 236] on span "Upload file" at bounding box center [443, 232] width 37 height 9
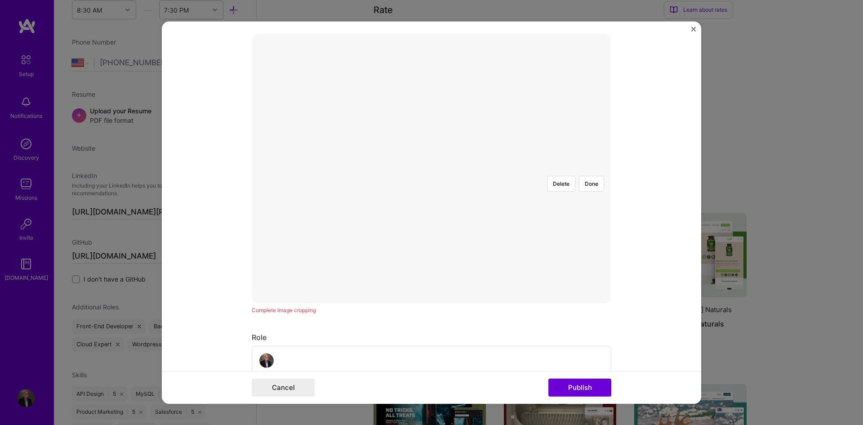
scroll to position [150, 0]
click at [448, 179] on div at bounding box center [566, 258] width 239 height 180
click at [593, 175] on button "Done" at bounding box center [591, 183] width 25 height 16
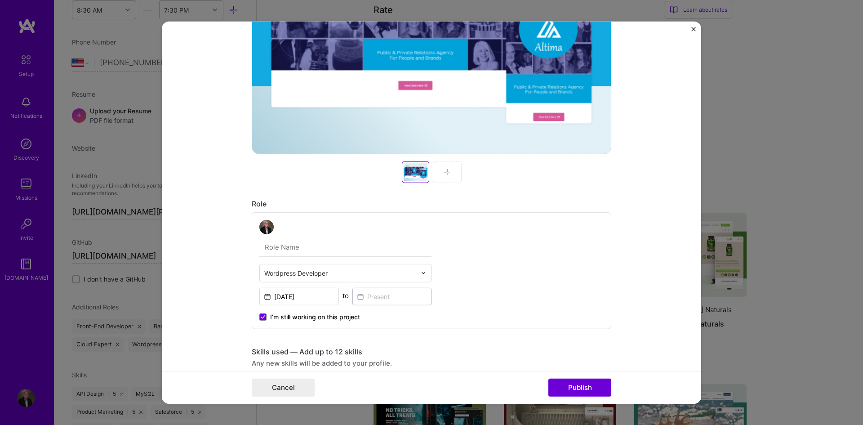
scroll to position [300, 0]
click at [447, 176] on div at bounding box center [447, 171] width 29 height 22
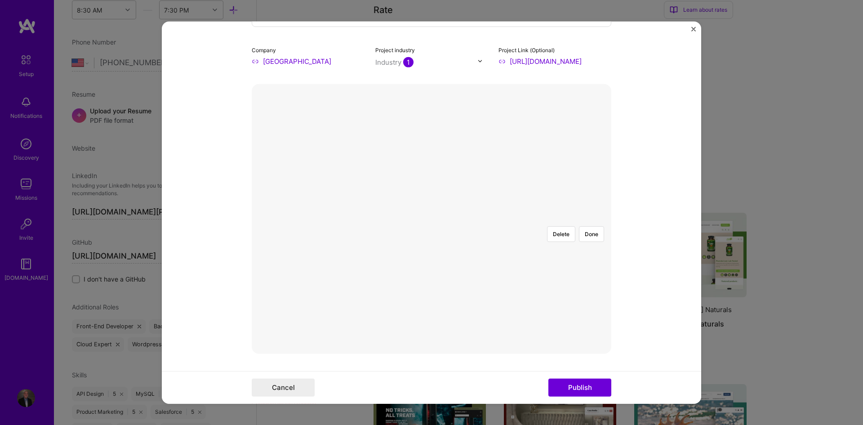
scroll to position [87, 0]
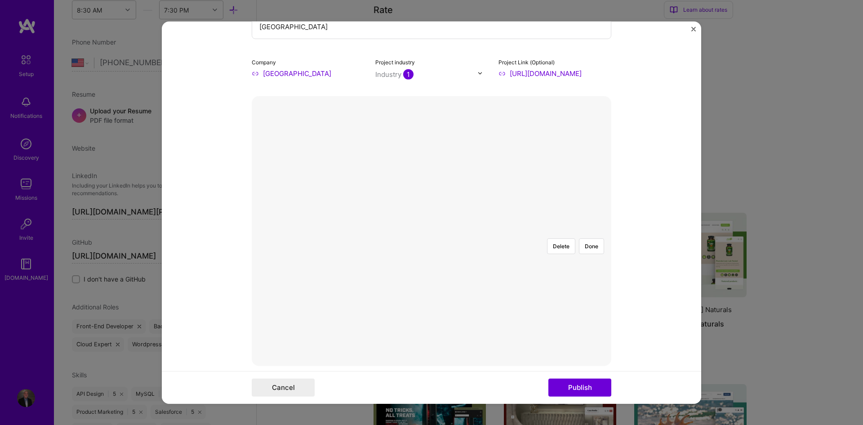
click at [446, 231] on div at bounding box center [605, 351] width 319 height 240
click at [585, 238] on button "Done" at bounding box center [591, 246] width 25 height 16
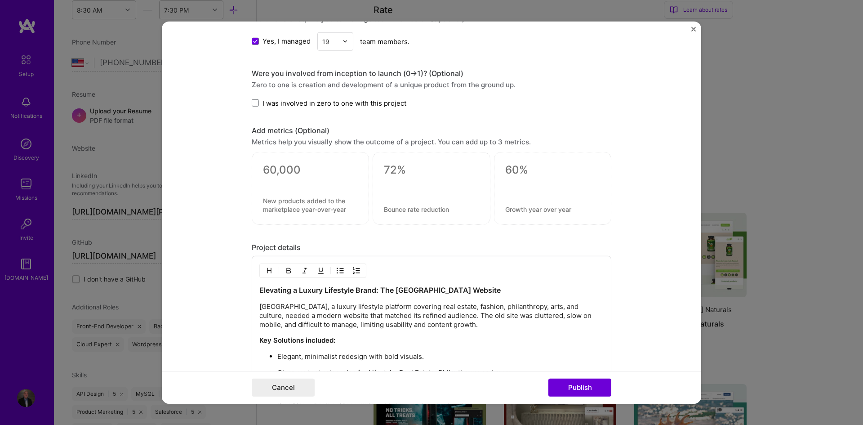
scroll to position [1001, 0]
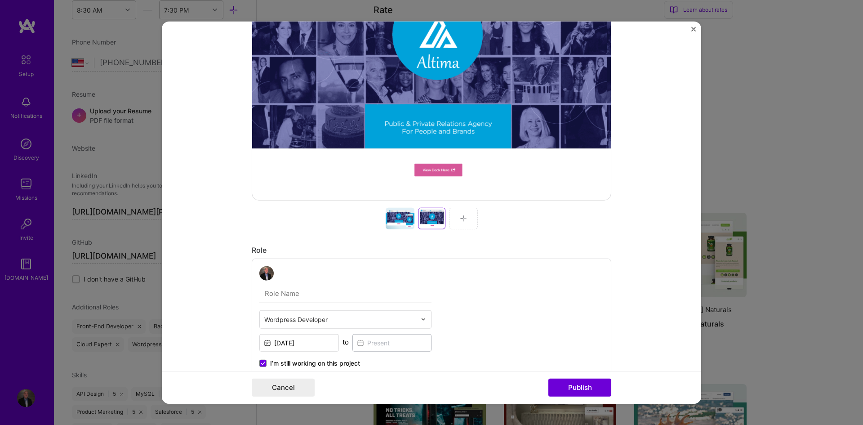
click at [454, 219] on div at bounding box center [463, 218] width 29 height 22
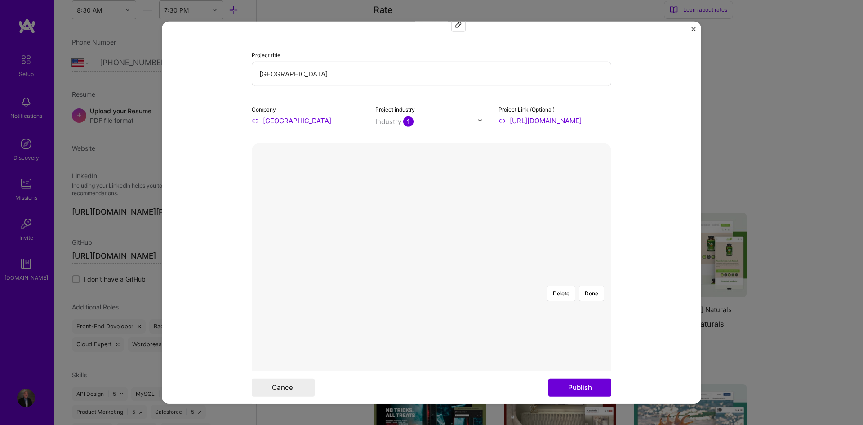
click at [448, 278] on div at bounding box center [612, 401] width 328 height 247
click at [587, 285] on button "Done" at bounding box center [591, 293] width 25 height 16
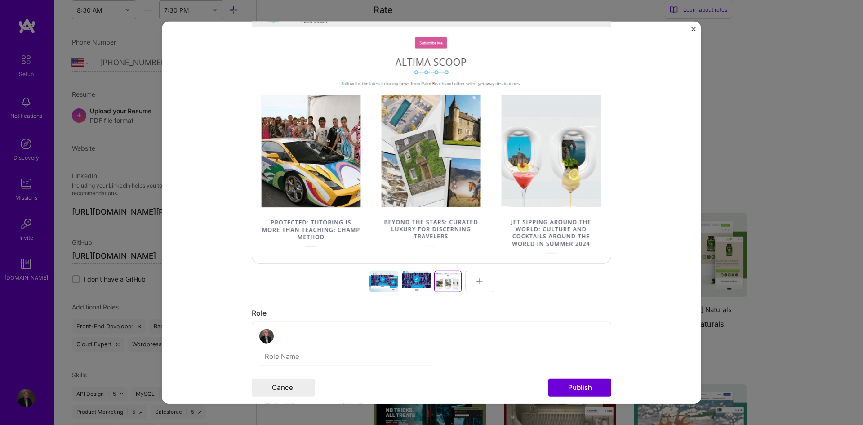
click at [489, 284] on div at bounding box center [479, 281] width 29 height 22
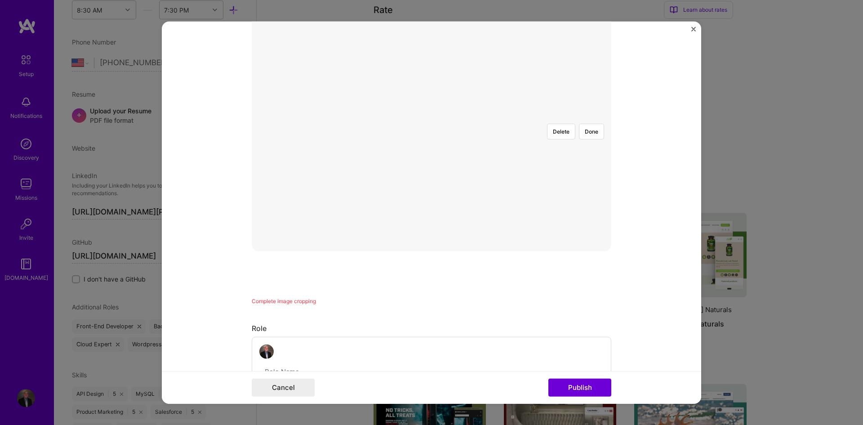
scroll to position [52, 0]
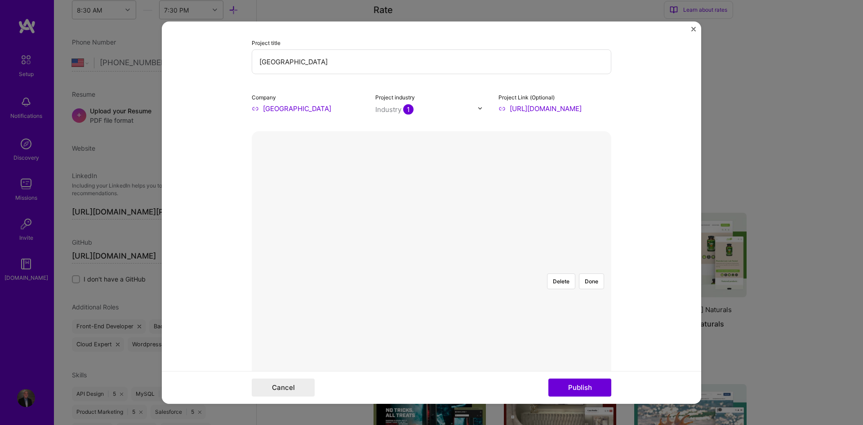
click at [487, 270] on div at bounding box center [610, 386] width 319 height 240
click at [431, 266] on img at bounding box center [431, 266] width 0 height 0
click at [589, 273] on button "Done" at bounding box center [591, 281] width 25 height 16
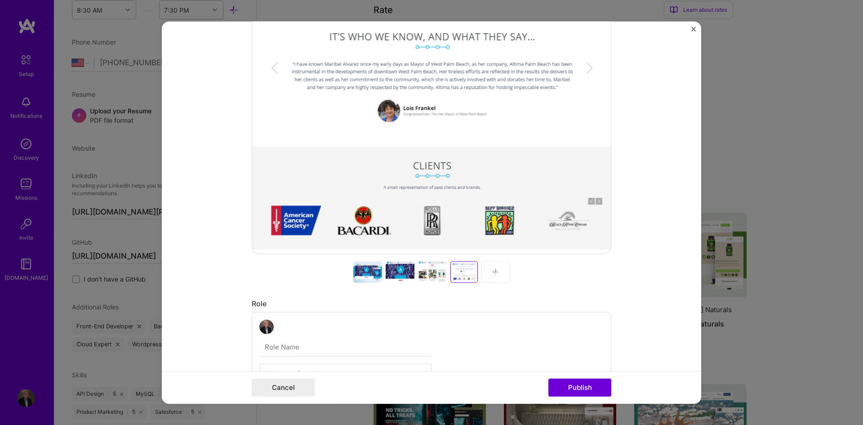
scroll to position [202, 0]
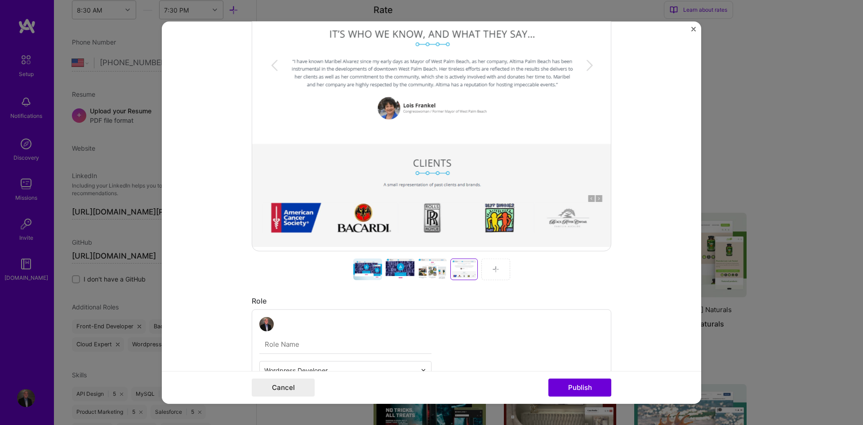
click at [367, 271] on div at bounding box center [367, 269] width 29 height 22
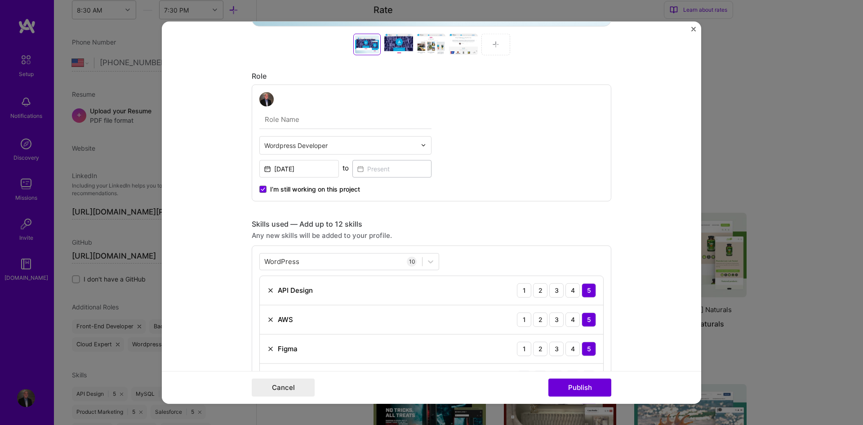
scroll to position [463, 0]
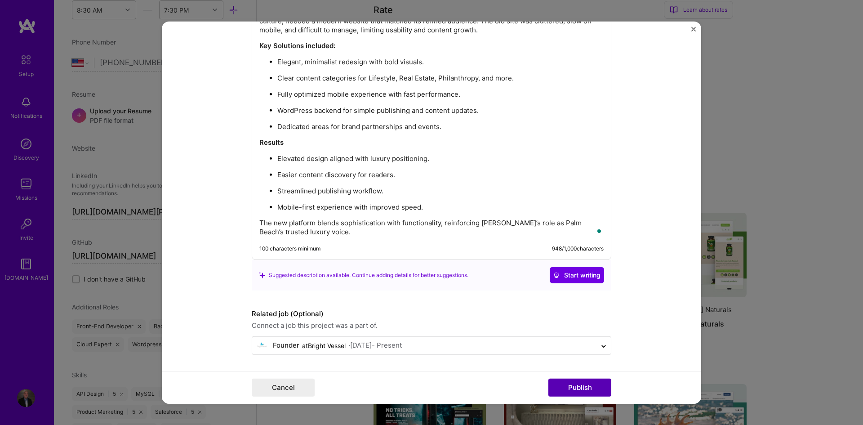
click at [590, 392] on button "Publish" at bounding box center [579, 387] width 63 height 18
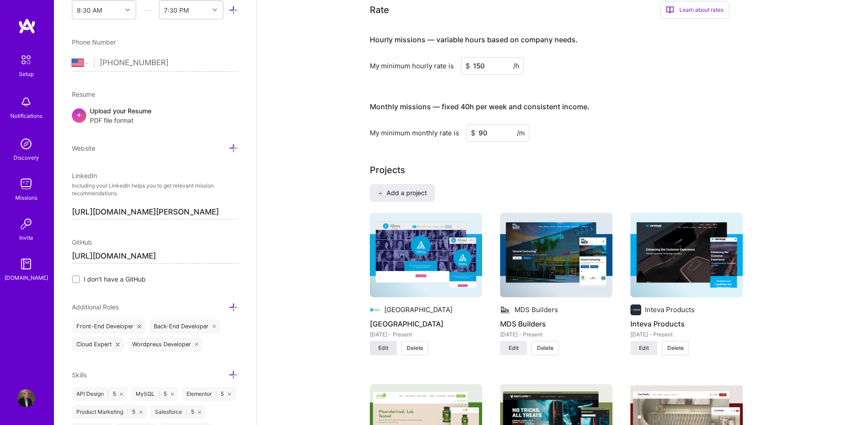
click at [386, 347] on span "Edit" at bounding box center [383, 348] width 10 height 8
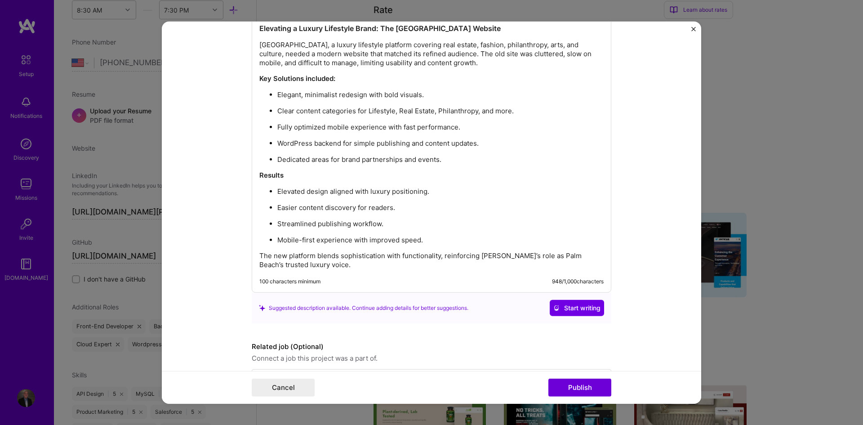
scroll to position [1271, 0]
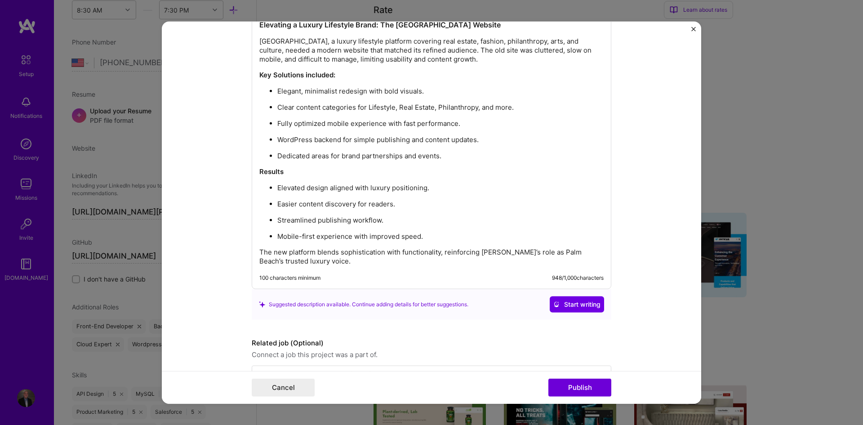
click at [259, 70] on div "Elevating a Luxury Lifestyle Brand: The New Altima Palm Beach Website Altima Pa…" at bounding box center [431, 143] width 344 height 246
click at [259, 71] on strong "Key Solutions included:" at bounding box center [297, 75] width 76 height 9
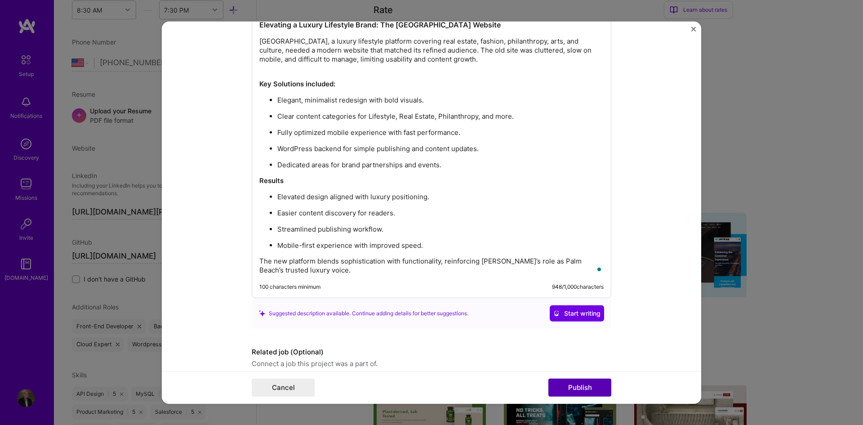
click at [588, 385] on button "Publish" at bounding box center [579, 387] width 63 height 18
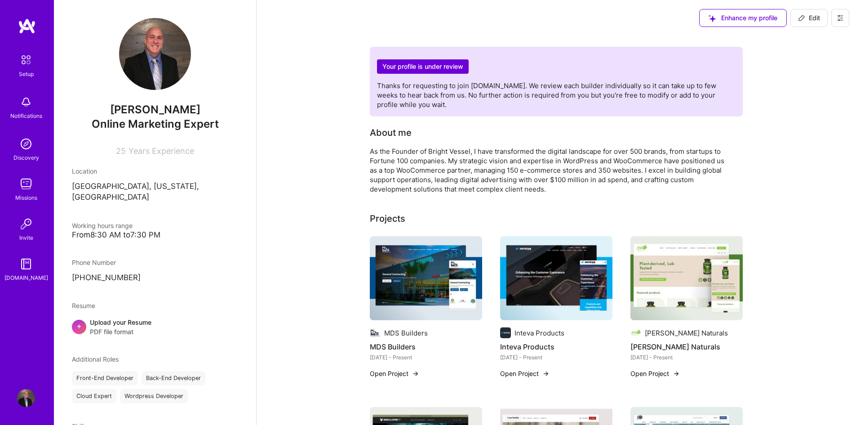
click at [444, 265] on img at bounding box center [426, 278] width 112 height 84
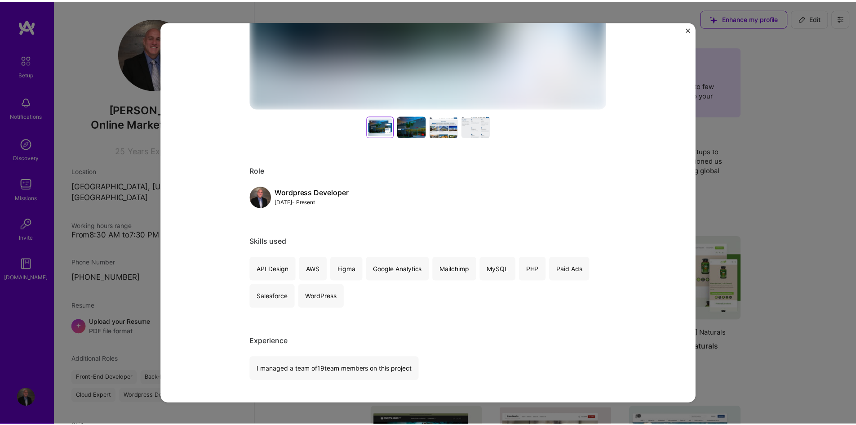
scroll to position [300, 0]
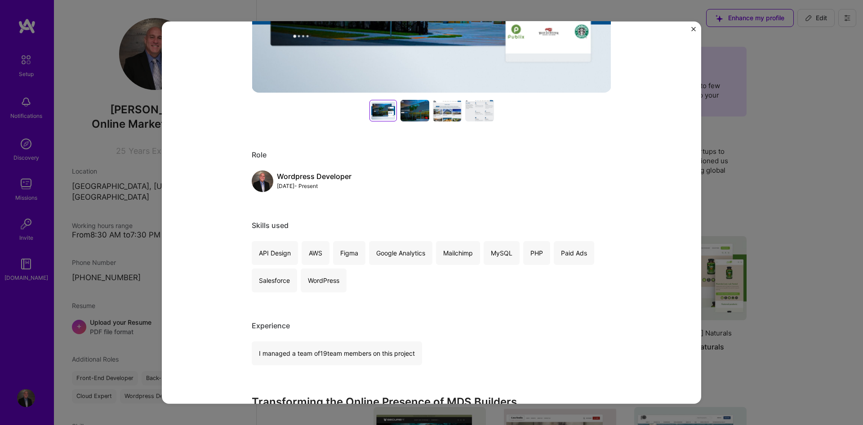
drag, startPoint x: 439, startPoint y: 2, endPoint x: 762, endPoint y: 127, distance: 346.3
click at [762, 127] on div "MDS Builders MDS Builders Construction Project link Role Wordpress Developer [D…" at bounding box center [431, 212] width 863 height 425
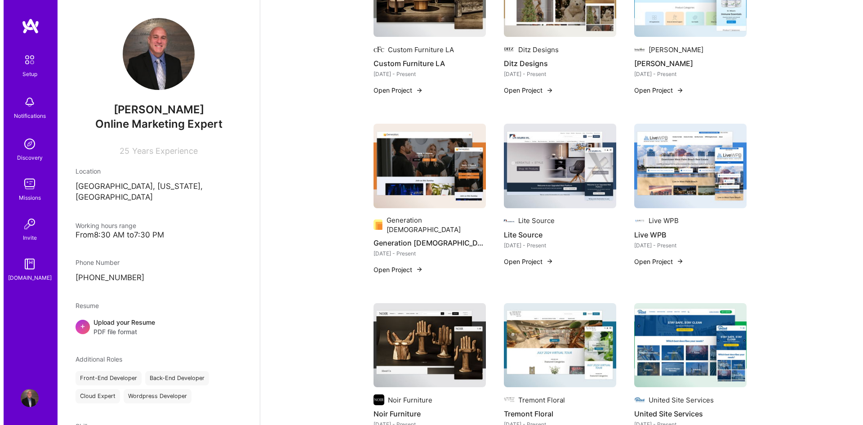
scroll to position [291, 0]
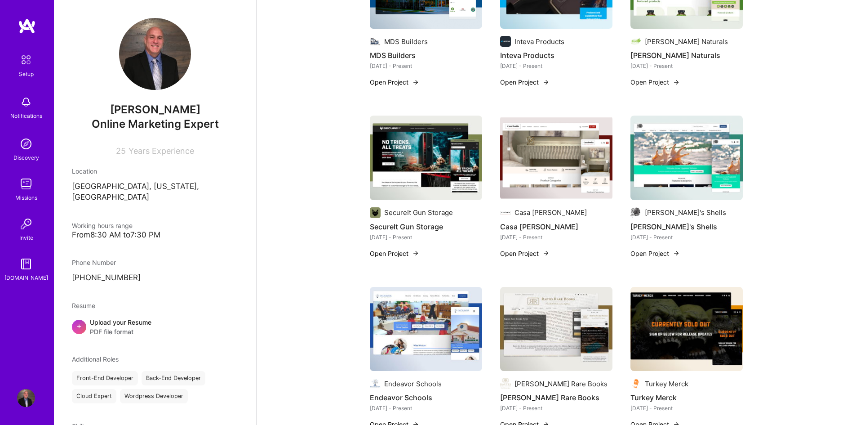
click at [440, 170] on img at bounding box center [426, 157] width 112 height 84
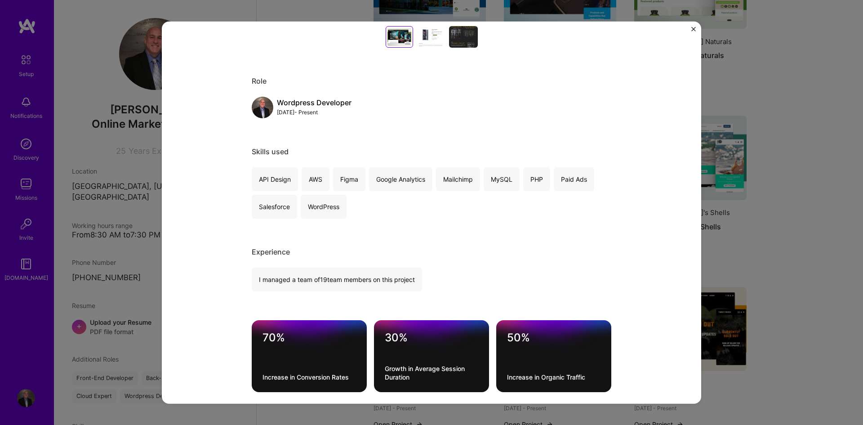
scroll to position [374, 0]
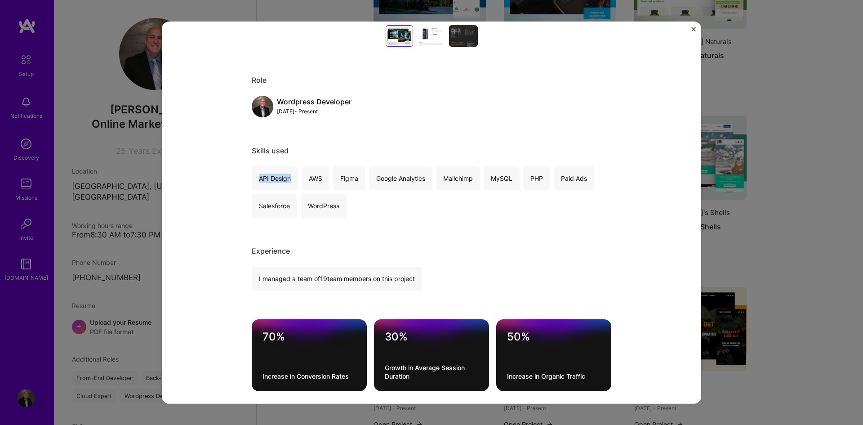
drag, startPoint x: 287, startPoint y: 181, endPoint x: 251, endPoint y: 180, distance: 36.4
click at [252, 180] on div "API Design" at bounding box center [275, 178] width 46 height 24
copy div "API Design"
drag, startPoint x: 328, startPoint y: 182, endPoint x: 304, endPoint y: 180, distance: 23.9
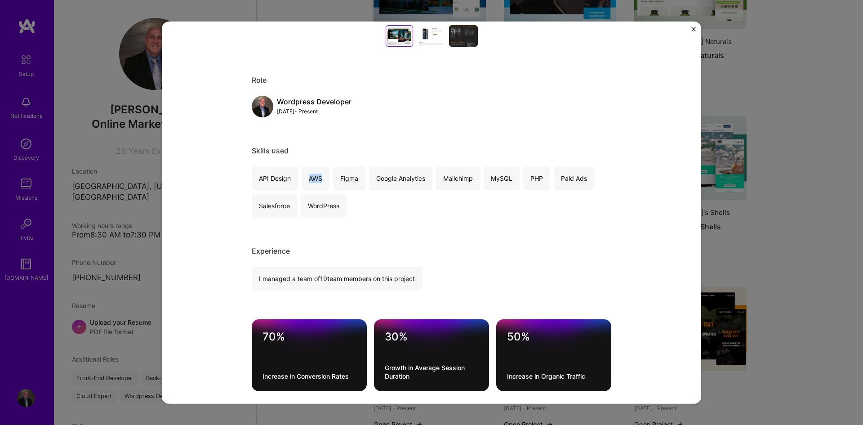
click at [304, 180] on div "API Design AWS Figma Google Analytics Mailchimp MySQL PHP Paid Ads Salesforce W…" at bounding box center [432, 191] width 360 height 51
copy div "AWS"
drag, startPoint x: 363, startPoint y: 173, endPoint x: 334, endPoint y: 175, distance: 28.8
click at [334, 175] on div "Figma" at bounding box center [349, 178] width 32 height 24
copy div "Figma"
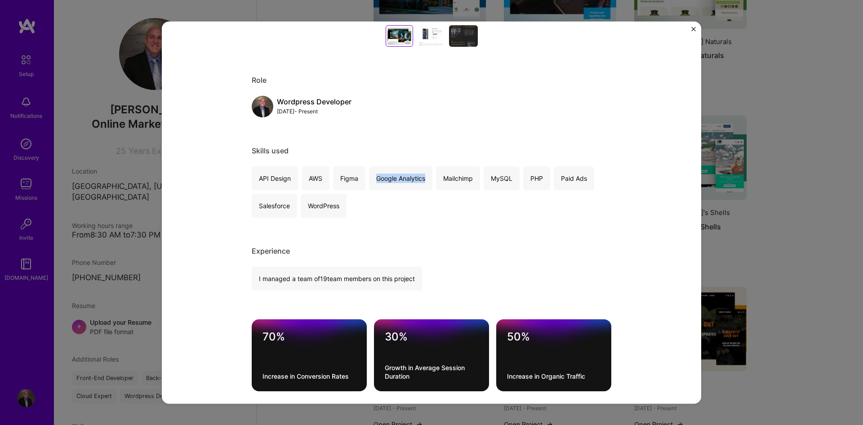
drag, startPoint x: 429, startPoint y: 177, endPoint x: 373, endPoint y: 178, distance: 55.7
click at [373, 178] on div "Google Analytics" at bounding box center [400, 178] width 63 height 24
copy div "Google Analytics"
drag, startPoint x: 473, startPoint y: 186, endPoint x: 443, endPoint y: 185, distance: 30.6
click at [443, 185] on div "Mailchimp" at bounding box center [458, 178] width 44 height 24
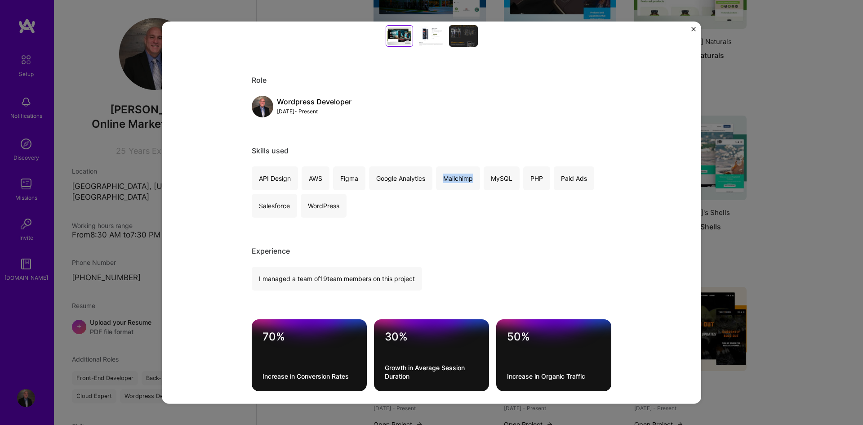
copy div "Mailchimp"
click at [508, 188] on div "MySQL" at bounding box center [502, 178] width 36 height 24
drag, startPoint x: 511, startPoint y: 179, endPoint x: 487, endPoint y: 178, distance: 24.3
click at [487, 178] on div "MySQL" at bounding box center [502, 178] width 36 height 24
copy div "MySQL"
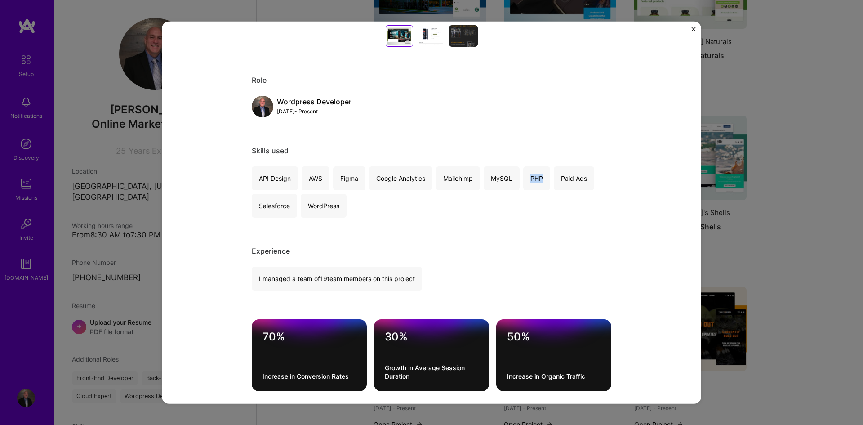
drag, startPoint x: 538, startPoint y: 185, endPoint x: 524, endPoint y: 184, distance: 13.9
click at [524, 184] on div "PHP" at bounding box center [536, 178] width 27 height 24
copy div "PHP"
drag, startPoint x: 593, startPoint y: 182, endPoint x: 559, endPoint y: 183, distance: 34.6
click at [559, 183] on div "API Design AWS Figma Google Analytics Mailchimp MySQL PHP Paid Ads Salesforce W…" at bounding box center [432, 191] width 360 height 51
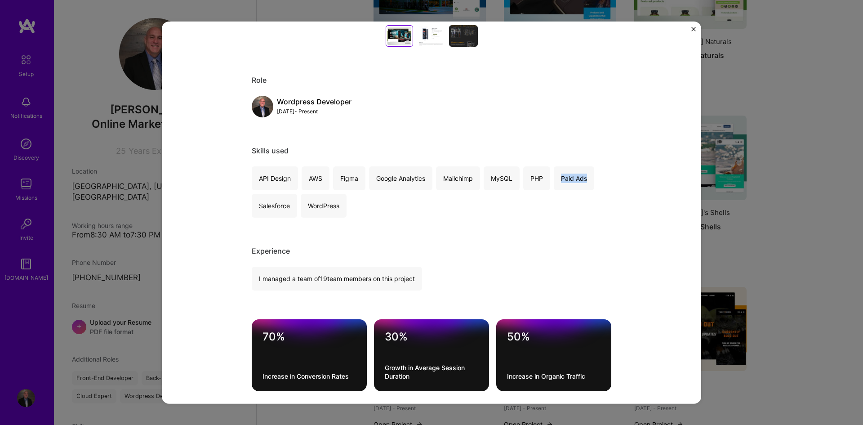
copy div "Paid Ads"
drag, startPoint x: 297, startPoint y: 206, endPoint x: 253, endPoint y: 203, distance: 43.7
click at [253, 203] on div "API Design AWS Figma Google Analytics Mailchimp MySQL PHP Paid Ads Salesforce W…" at bounding box center [432, 191] width 360 height 51
copy div "Salesforce"
drag, startPoint x: 347, startPoint y: 208, endPoint x: 306, endPoint y: 202, distance: 41.8
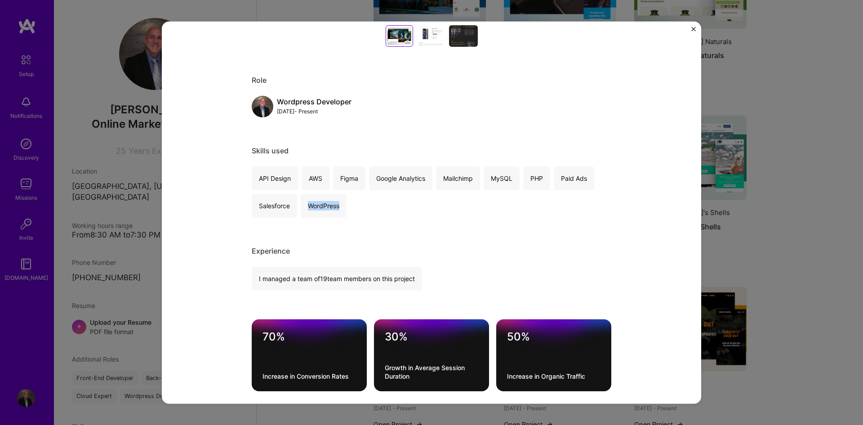
click at [306, 202] on div "API Design AWS Figma Google Analytics Mailchimp MySQL PHP Paid Ads Salesforce W…" at bounding box center [432, 191] width 360 height 51
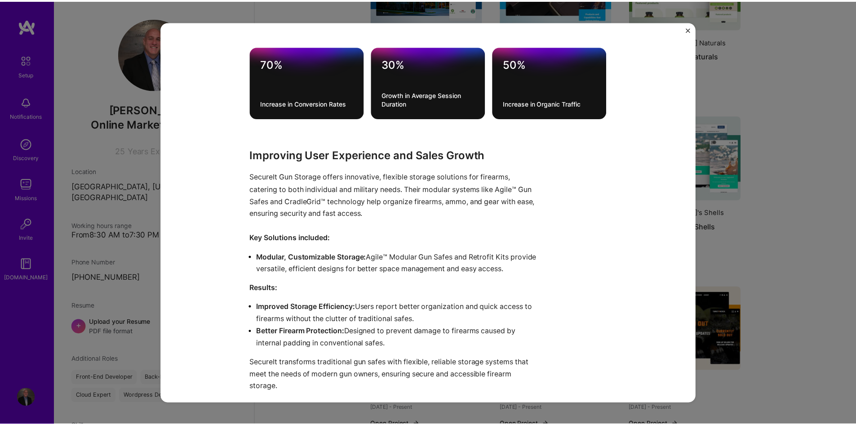
scroll to position [749, 0]
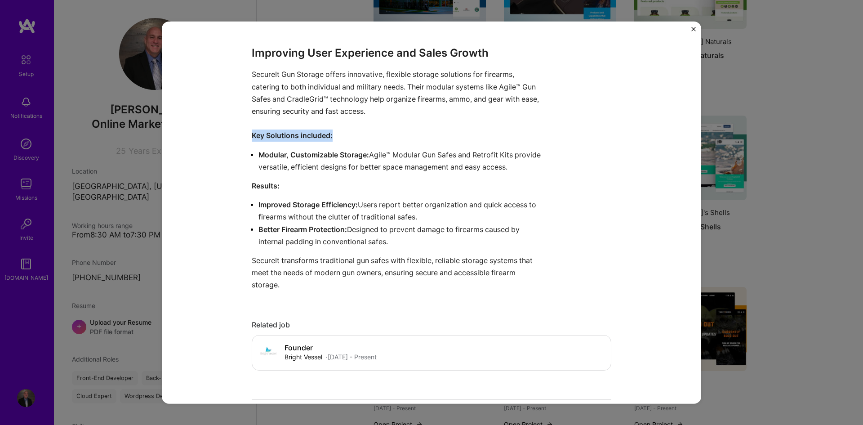
drag, startPoint x: 354, startPoint y: 138, endPoint x: 245, endPoint y: 137, distance: 108.8
click at [245, 137] on div "SecureIt Gun Storage SecureIt Gun Storage Security Project link Role Wordpress …" at bounding box center [431, 212] width 539 height 382
click at [775, 173] on div "SecureIt Gun Storage SecureIt Gun Storage Security Project link Role Wordpress …" at bounding box center [431, 212] width 863 height 425
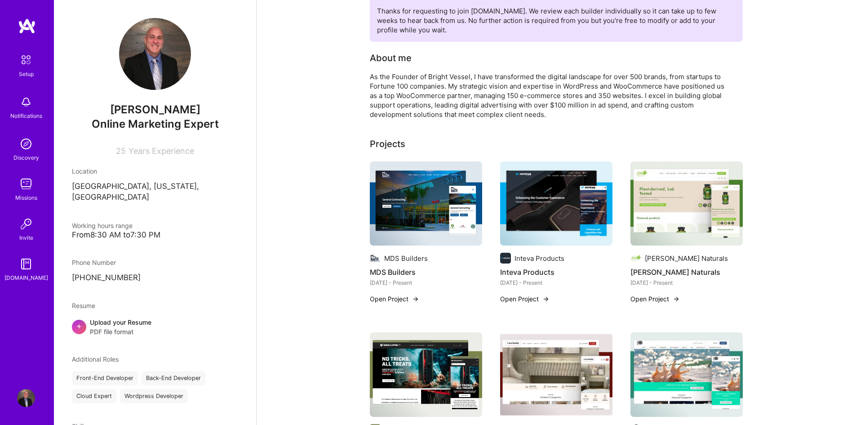
scroll to position [67, 0]
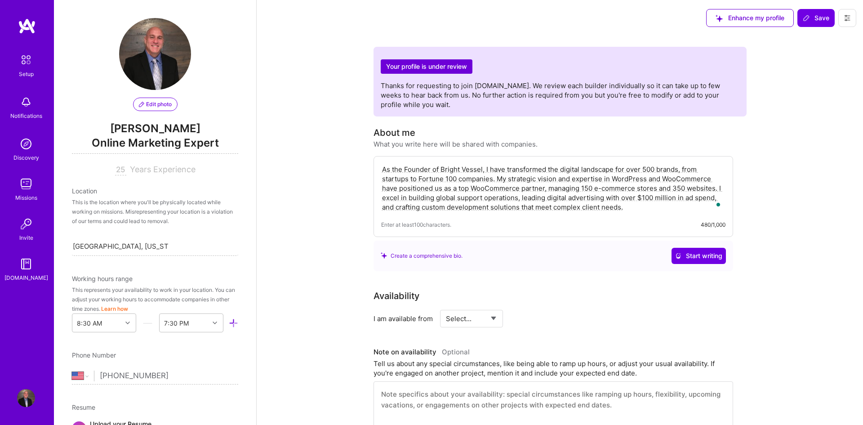
select select "US"
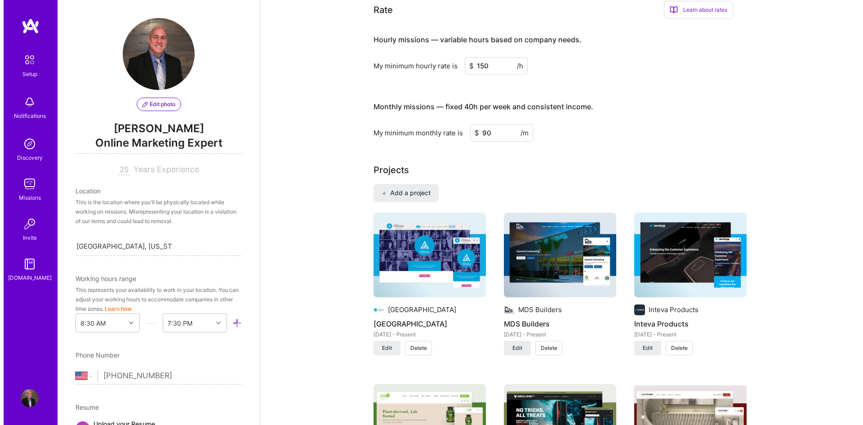
scroll to position [313, 0]
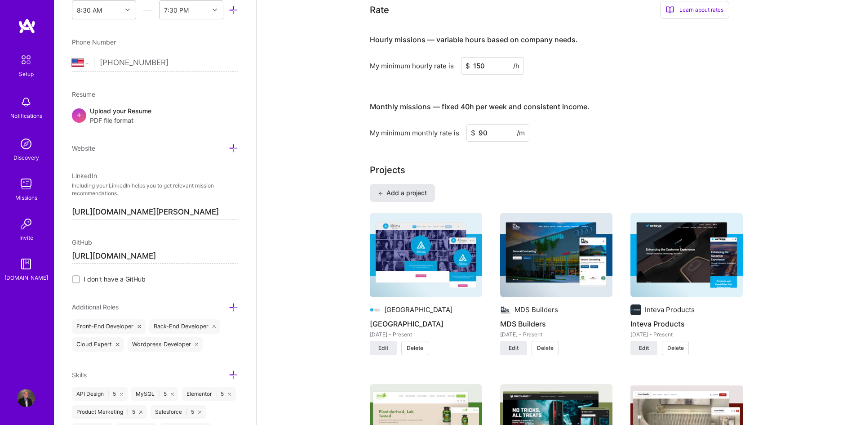
click at [426, 187] on button "Add a project" at bounding box center [402, 193] width 65 height 18
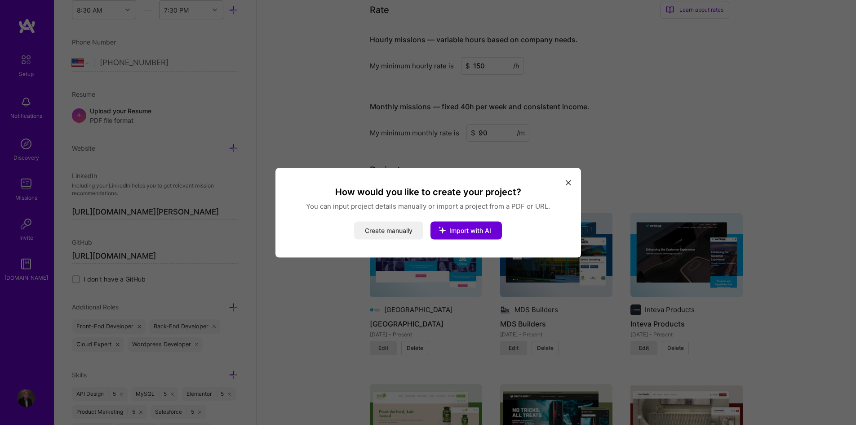
click at [395, 229] on button "Create manually" at bounding box center [388, 230] width 69 height 18
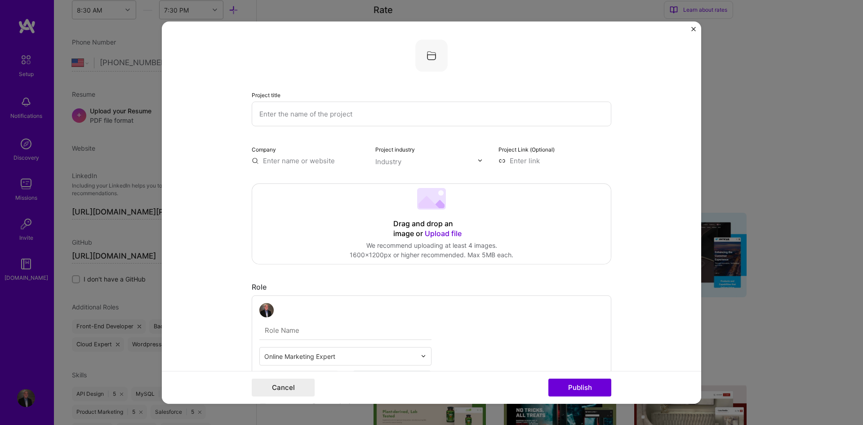
click at [350, 104] on input "text" at bounding box center [432, 113] width 360 height 25
paste input "Shore Sports Insider"
type input "Shore Sports Insider"
click at [237, 153] on form "Project title Shore Sports Insider Company Project industry Industry Project Li…" at bounding box center [431, 212] width 539 height 382
click at [282, 160] on input "text" at bounding box center [308, 159] width 113 height 9
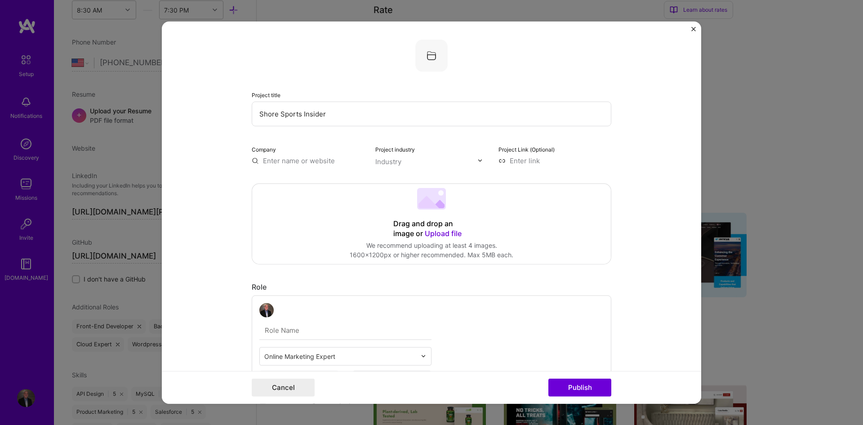
paste input "Shore Sports Insider"
type input "Shore Sports Insider"
click at [297, 180] on div "Add company Shore Sports Insider" at bounding box center [319, 180] width 135 height 23
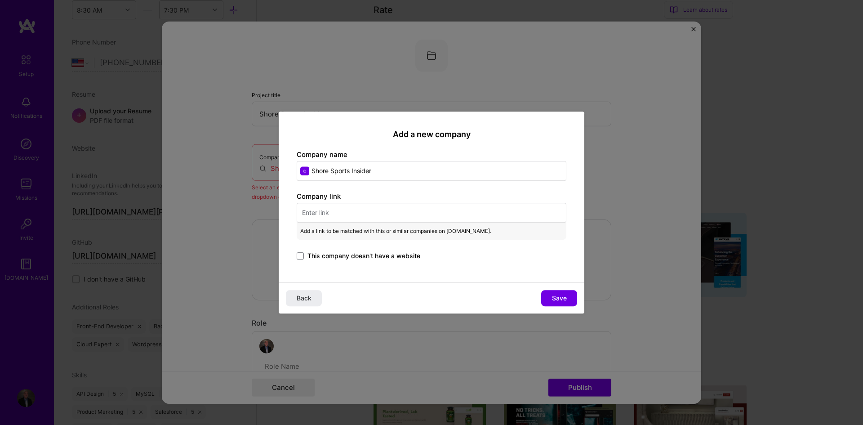
click at [363, 134] on h2 "Add a new company" at bounding box center [432, 134] width 270 height 10
click at [350, 216] on input "text" at bounding box center [432, 213] width 270 height 20
paste input "https://shoresportsinsider.com/"
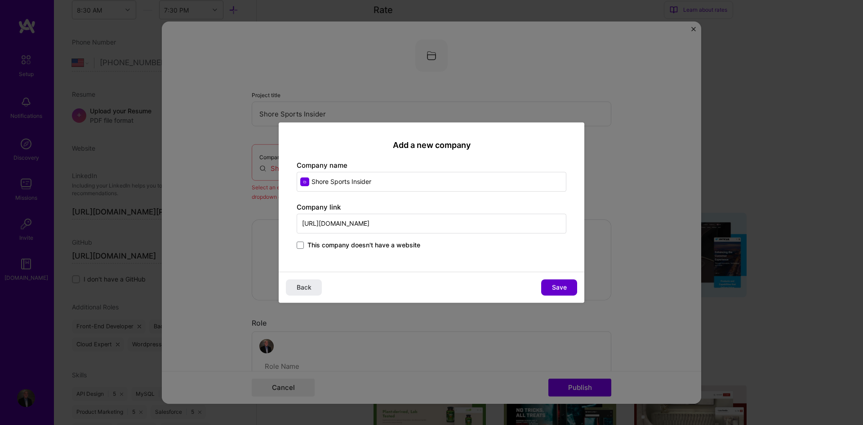
type input "https://shoresportsinsider.com/"
click at [557, 289] on span "Save" at bounding box center [559, 287] width 15 height 9
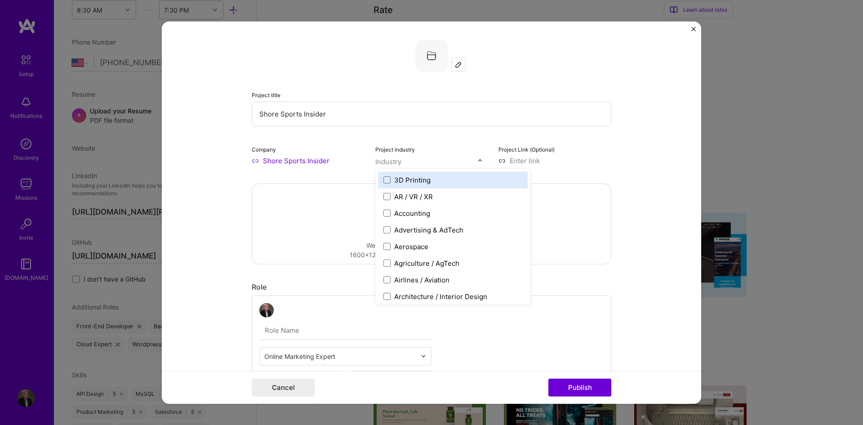
click at [404, 159] on input "text" at bounding box center [426, 160] width 102 height 9
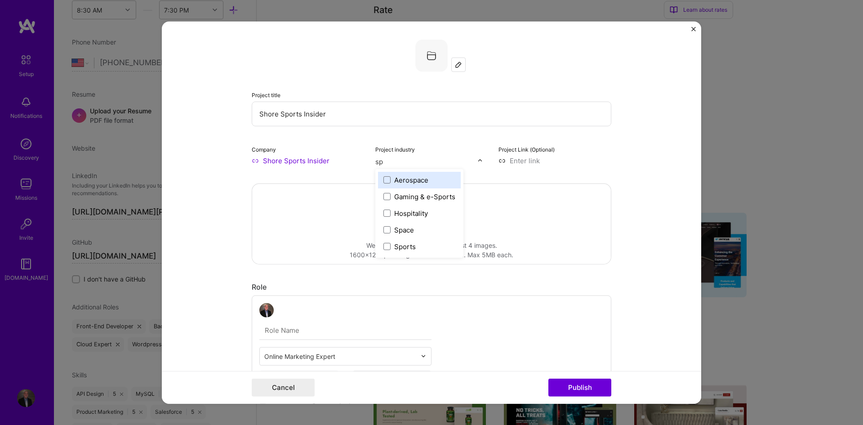
type input "spo"
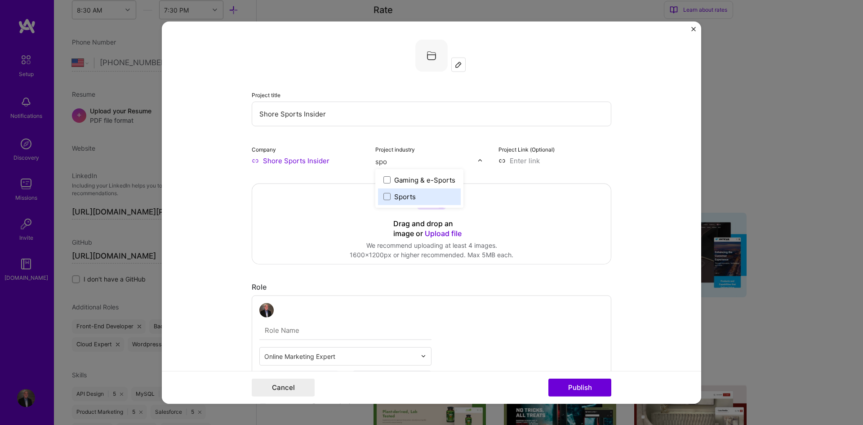
click at [413, 198] on label "Sports" at bounding box center [419, 195] width 72 height 9
click at [531, 160] on input at bounding box center [554, 159] width 113 height 9
paste input "https://www.brightvessel.com/case-study/shore-sports-insider/"
type input "https://www.brightvessel.com/case-study/shore-sports-insider/"
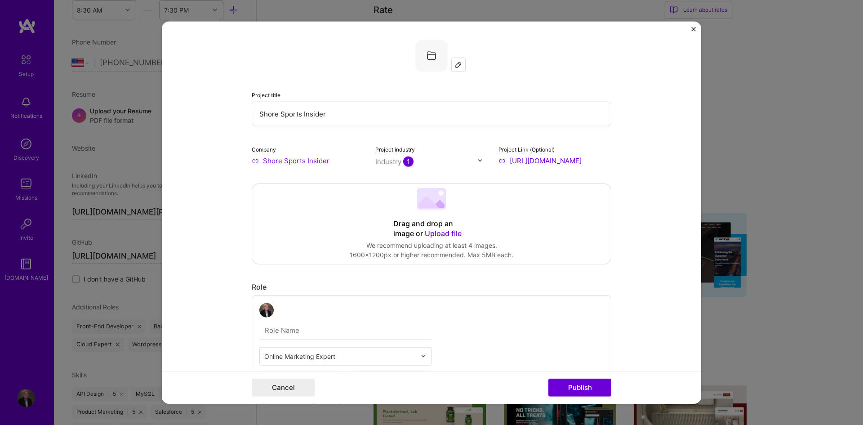
click at [637, 180] on form "Project title Shore Sports Insider Company Shore Sports Insider Project industr…" at bounding box center [431, 212] width 539 height 382
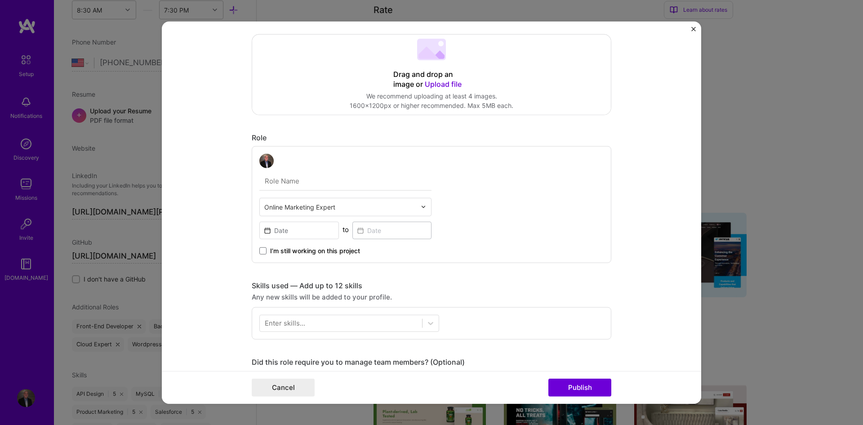
scroll to position [150, 0]
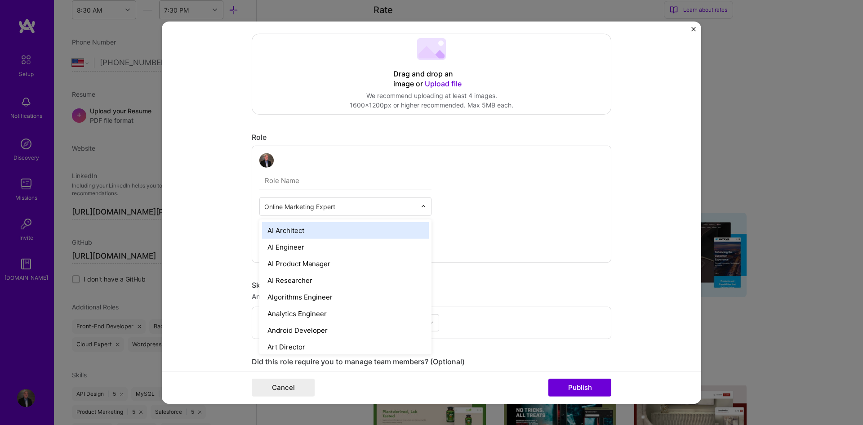
click at [358, 205] on input "text" at bounding box center [340, 205] width 152 height 9
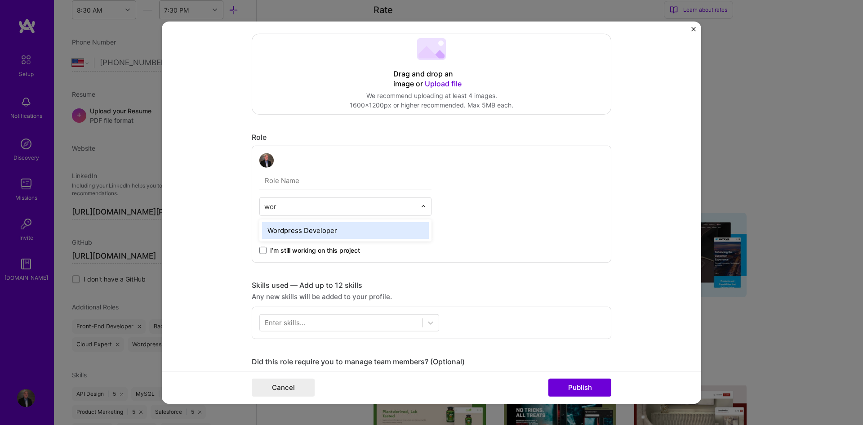
type input "word"
click at [342, 228] on div "Wordpress Developer" at bounding box center [345, 230] width 167 height 17
click at [286, 226] on input at bounding box center [299, 230] width 80 height 18
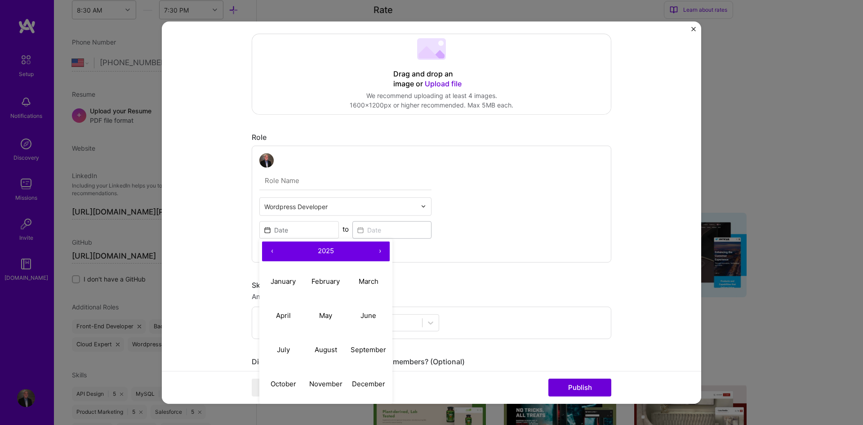
drag, startPoint x: 240, startPoint y: 241, endPoint x: 258, endPoint y: 245, distance: 18.0
click at [242, 241] on form "Project title Shore Sports Insider Company Shore Sports Insider Project industr…" at bounding box center [431, 212] width 539 height 382
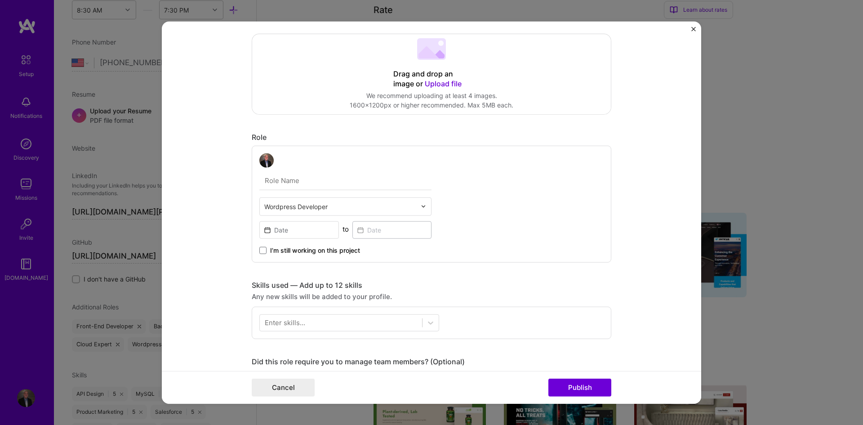
click at [265, 248] on label "I’m still working on this project" at bounding box center [309, 249] width 101 height 9
click at [0, 0] on input "I’m still working on this project" at bounding box center [0, 0] width 0 height 0
click at [296, 236] on input at bounding box center [299, 230] width 80 height 18
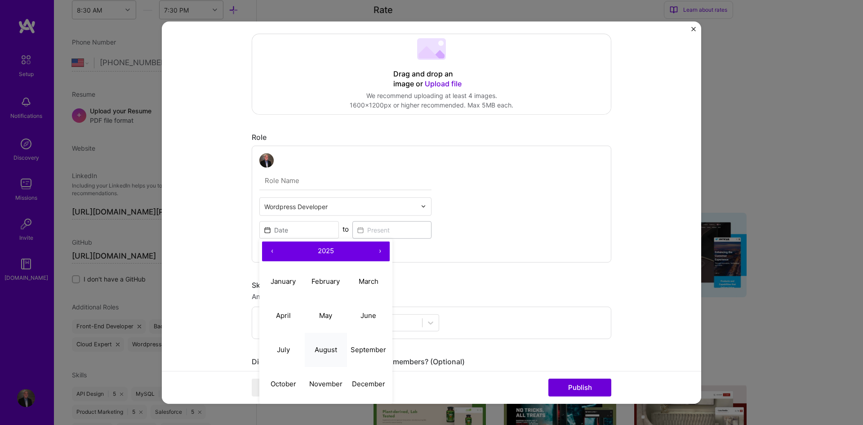
click at [322, 350] on abbr "August" at bounding box center [326, 349] width 22 height 9
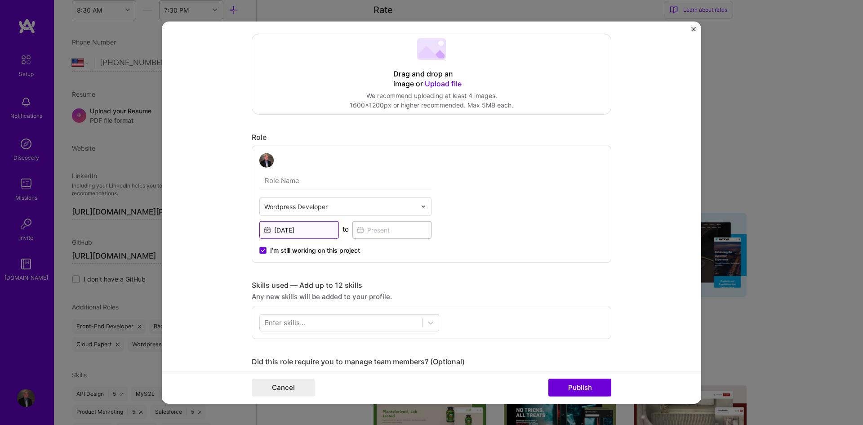
click at [307, 233] on input "Aug, 2025" at bounding box center [299, 230] width 80 height 18
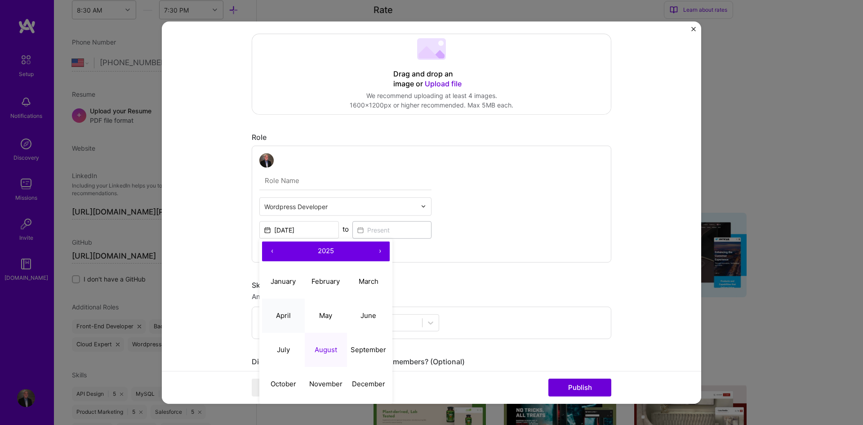
click at [286, 311] on abbr "April" at bounding box center [283, 315] width 15 height 9
type input "[DATE]"
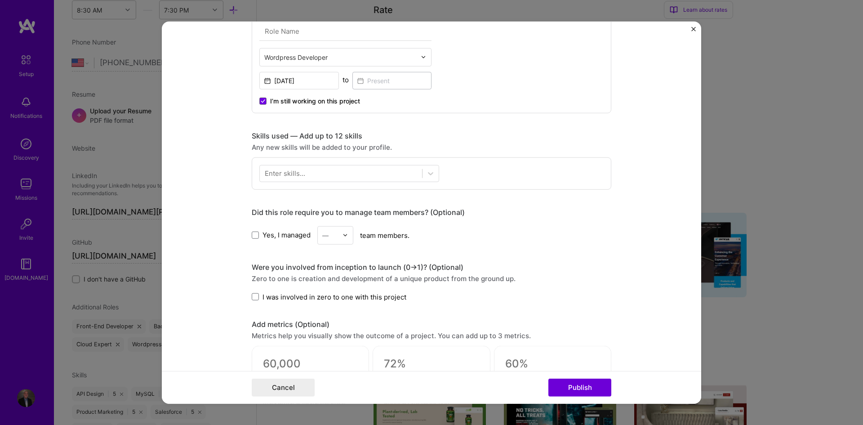
scroll to position [300, 0]
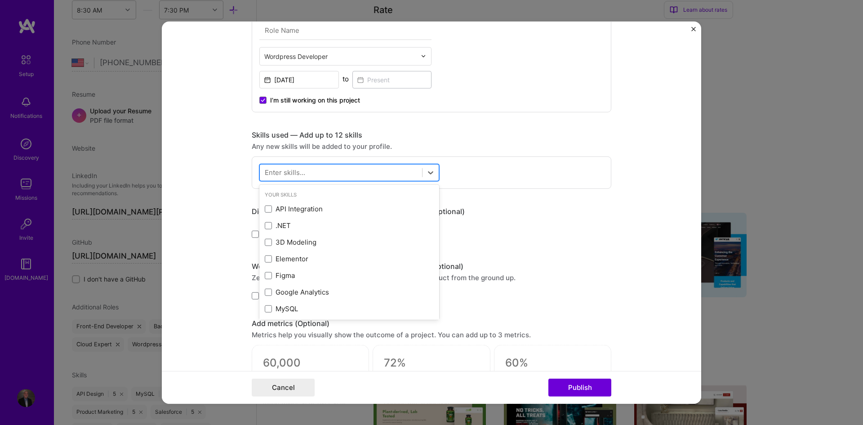
click at [352, 166] on div at bounding box center [341, 172] width 162 height 15
paste input "AWS"
click at [290, 208] on div "AWS" at bounding box center [349, 208] width 169 height 9
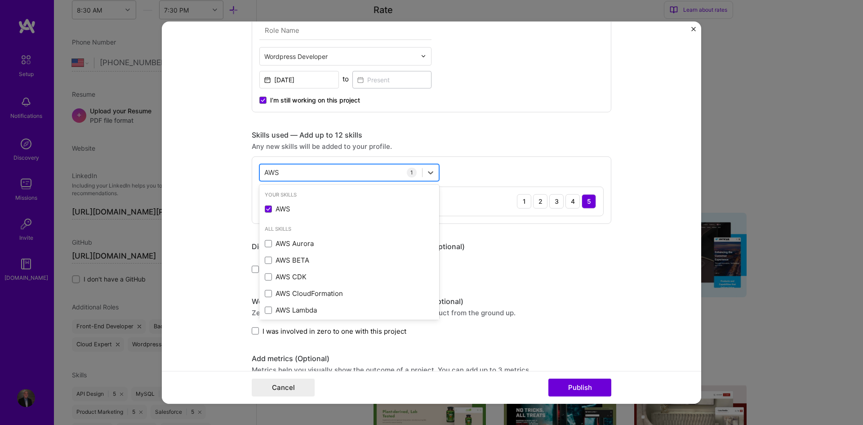
paste input "PI Design"
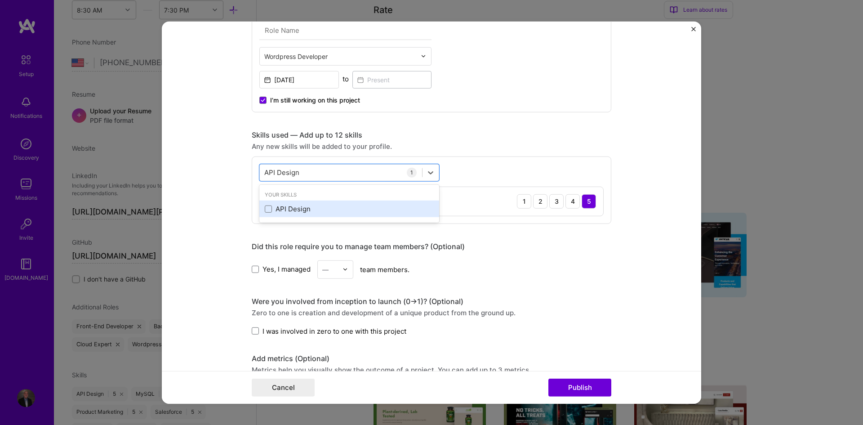
click at [291, 207] on div "API Design" at bounding box center [349, 208] width 169 height 9
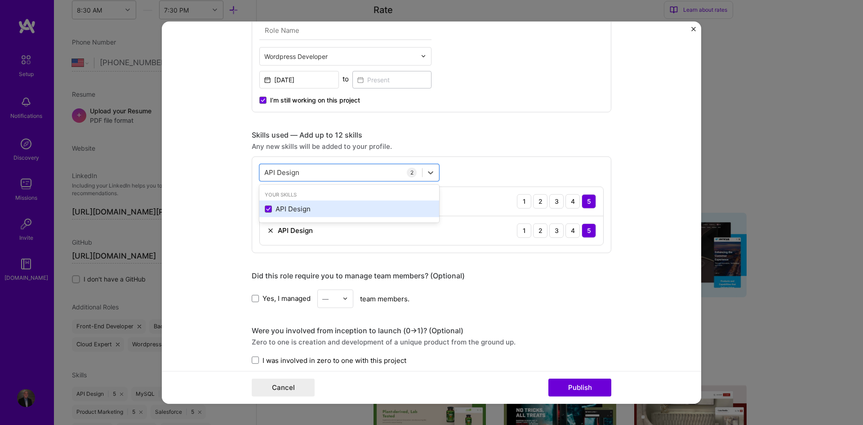
paste input "Mailchimp"
click at [301, 211] on div "Mailchimp" at bounding box center [349, 208] width 169 height 9
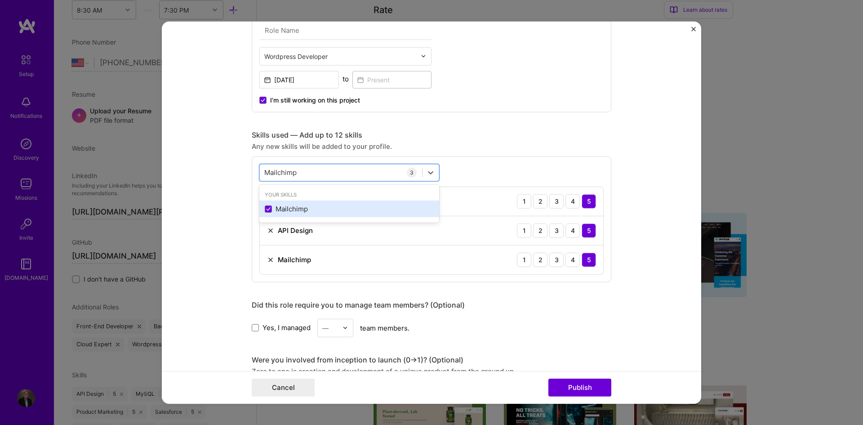
paste input "Salesforce"
click at [293, 207] on div "Salesforce" at bounding box center [349, 208] width 169 height 9
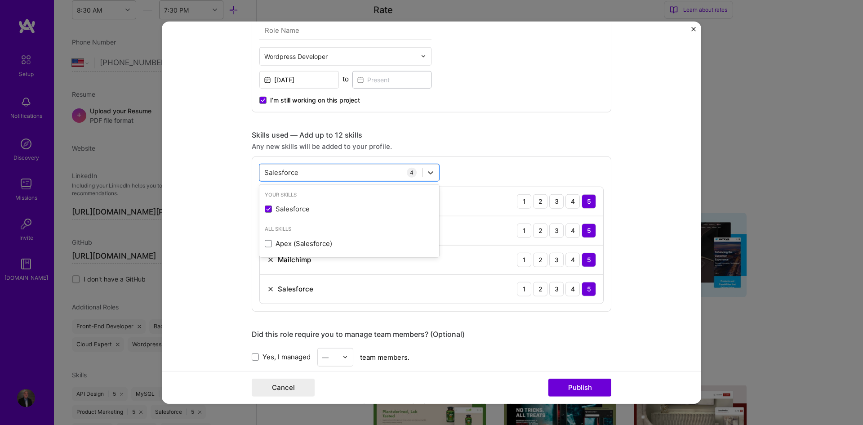
paste input "Paid Ads"
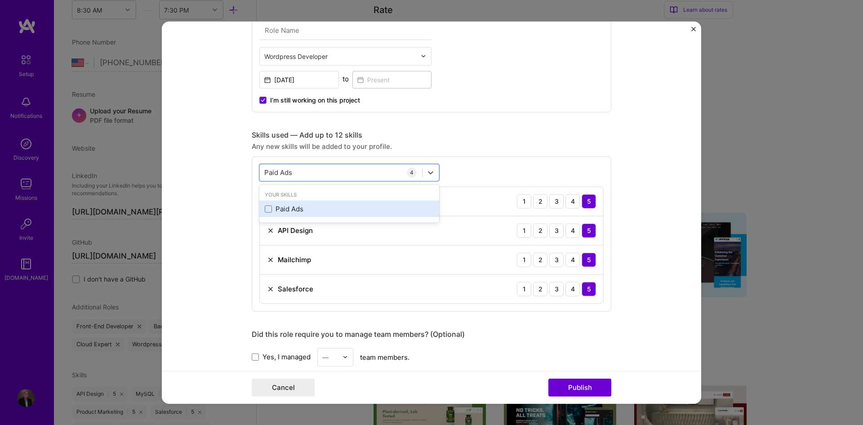
click at [291, 211] on div "Paid Ads" at bounding box center [349, 208] width 169 height 9
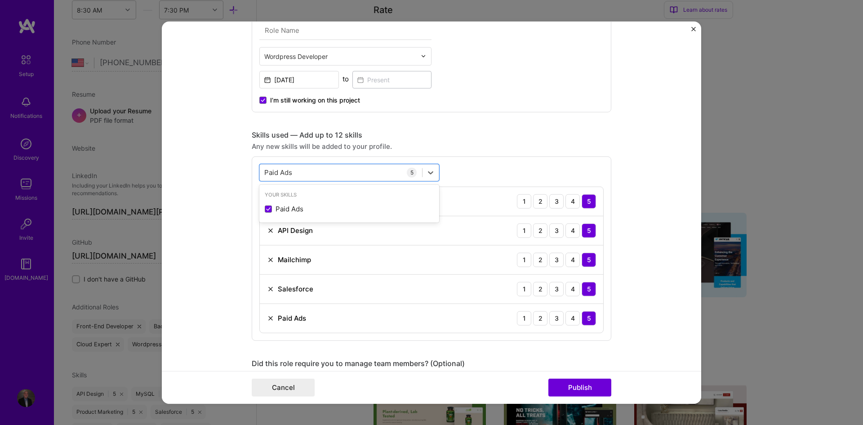
paste input "HP"
click at [296, 205] on div "PHP" at bounding box center [349, 208] width 169 height 9
paste input "MySQL"
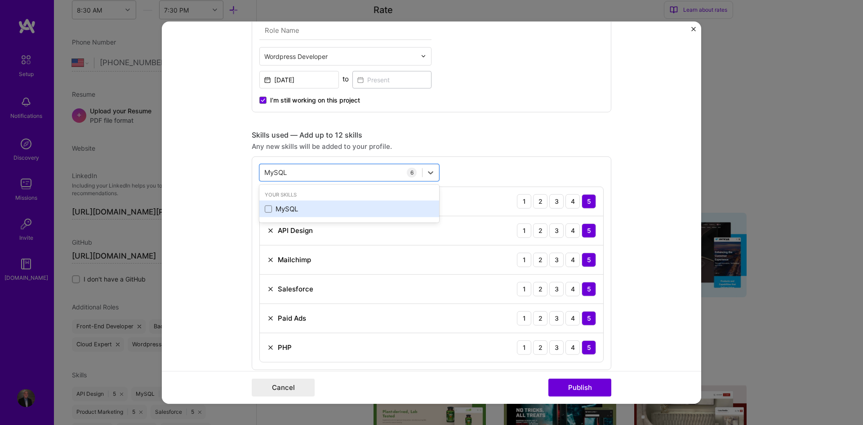
click at [291, 206] on div "MySQL" at bounding box center [349, 208] width 169 height 9
paste input "Google Analytics"
click at [311, 208] on div "Google Analytics" at bounding box center [349, 208] width 169 height 9
paste input "Figma"
click at [308, 209] on div "Figma" at bounding box center [349, 208] width 169 height 9
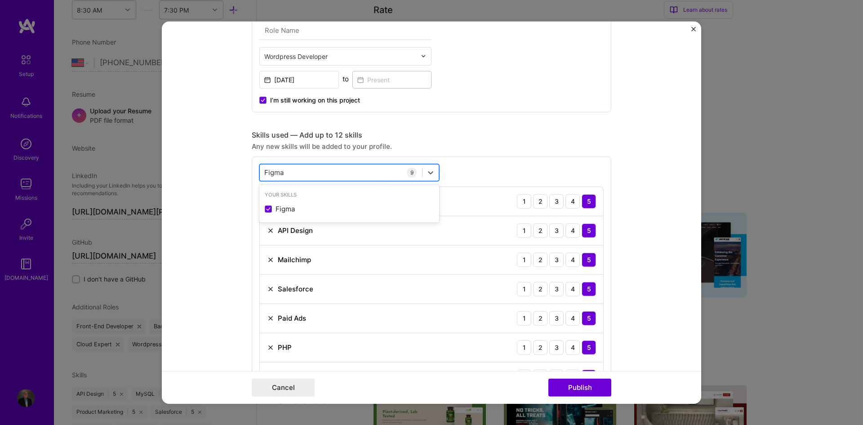
paste input "WordPress"
click at [293, 206] on div "WordPress" at bounding box center [349, 208] width 169 height 9
type input "WordPress"
click at [234, 194] on form "Project title Shore Sports Insider Company Shore Sports Insider Project industr…" at bounding box center [431, 212] width 539 height 382
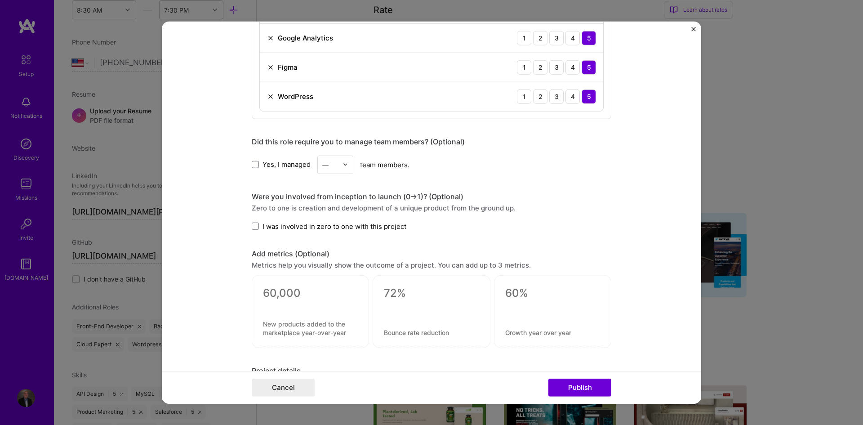
scroll to position [674, 0]
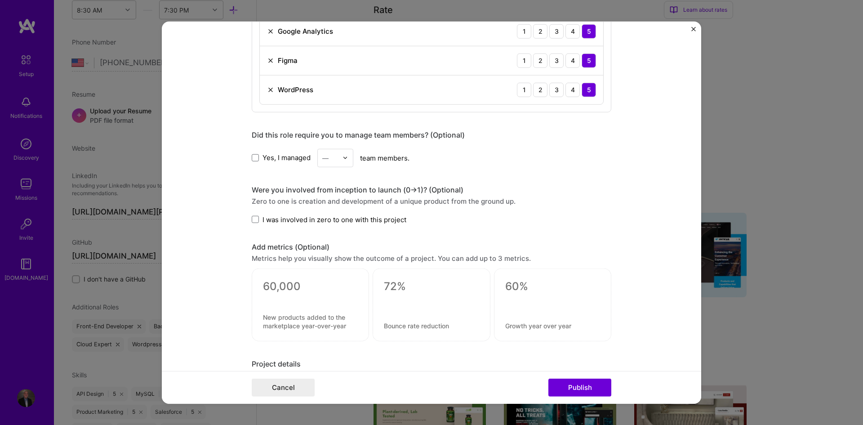
click at [253, 148] on div "Yes, I managed — team members." at bounding box center [432, 157] width 360 height 18
click at [253, 159] on span at bounding box center [255, 157] width 7 height 7
click at [0, 0] on input "Yes, I managed" at bounding box center [0, 0] width 0 height 0
click at [343, 160] on div at bounding box center [347, 158] width 10 height 18
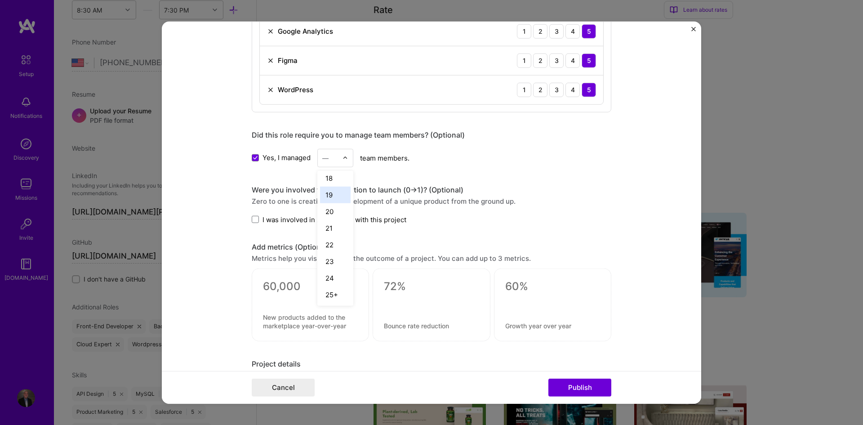
click at [329, 195] on div "19" at bounding box center [335, 194] width 31 height 17
click at [231, 241] on form "Project title Shore Sports Insider Company Shore Sports Insider Project industr…" at bounding box center [431, 212] width 539 height 382
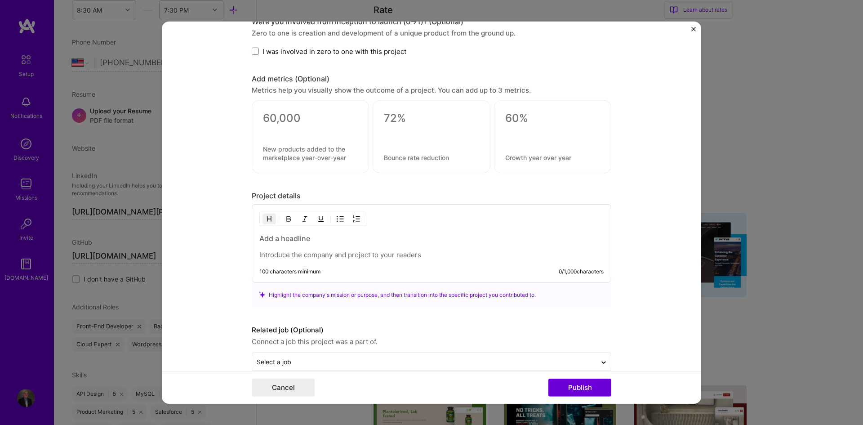
scroll to position [858, 0]
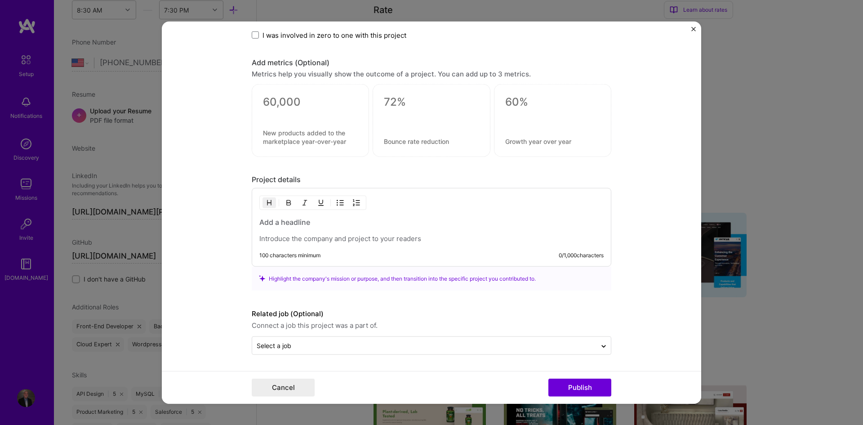
click at [285, 218] on h3 at bounding box center [431, 222] width 344 height 10
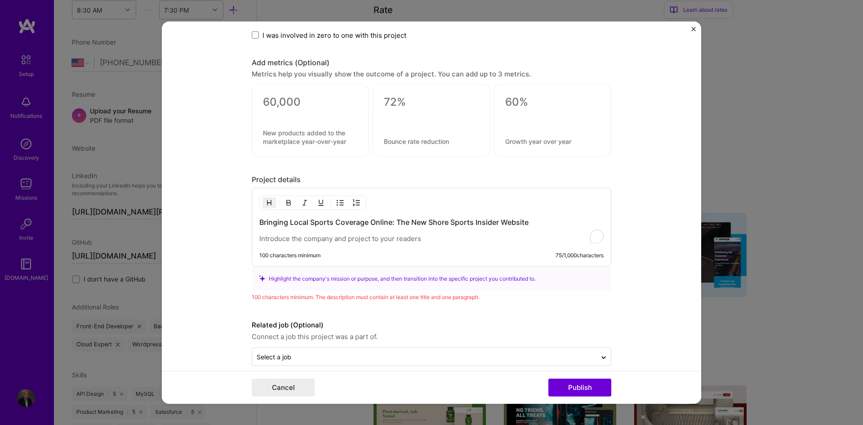
click at [285, 218] on h3 "Bringing Local Sports Coverage Online: The New Shore Sports Insider Website" at bounding box center [431, 222] width 344 height 10
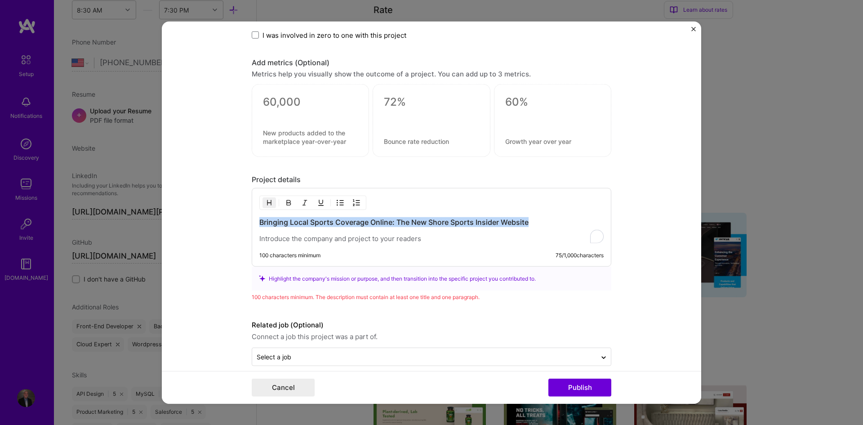
click at [285, 218] on h3 "Bringing Local Sports Coverage Online: The New Shore Sports Insider Website" at bounding box center [431, 222] width 344 height 10
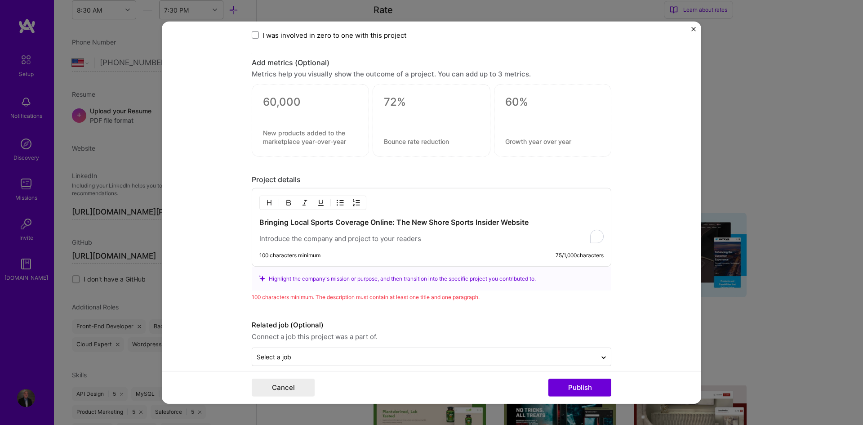
click at [285, 235] on p "To enrich screen reader interactions, please activate Accessibility in Grammarl…" at bounding box center [431, 238] width 344 height 9
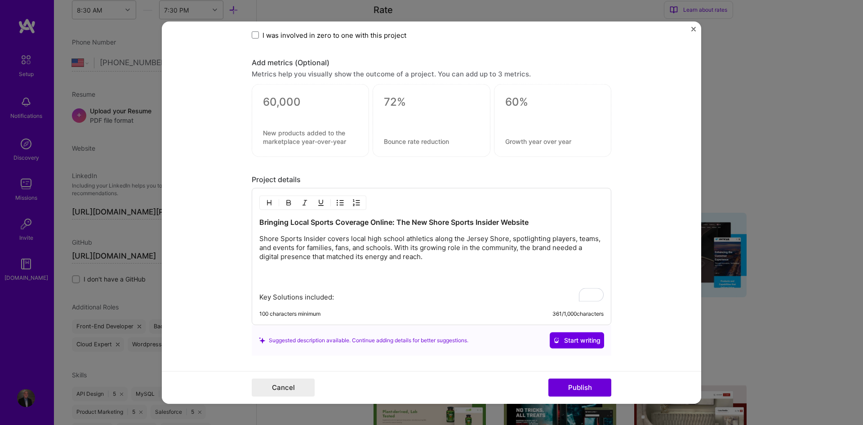
click at [259, 280] on p "To enrich screen reader interactions, please activate Accessibility in Grammarl…" at bounding box center [431, 277] width 344 height 18
click at [259, 299] on p "Key Solutions included:" at bounding box center [431, 297] width 344 height 9
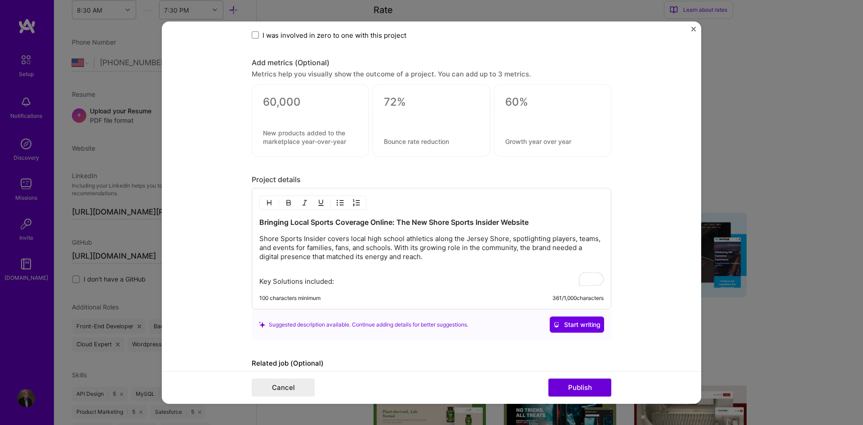
click at [284, 289] on div "Bringing Local Sports Coverage Online: The New Shore Sports Insider Website Sho…" at bounding box center [432, 248] width 360 height 121
click at [284, 281] on p "Key Solutions included:" at bounding box center [431, 277] width 344 height 18
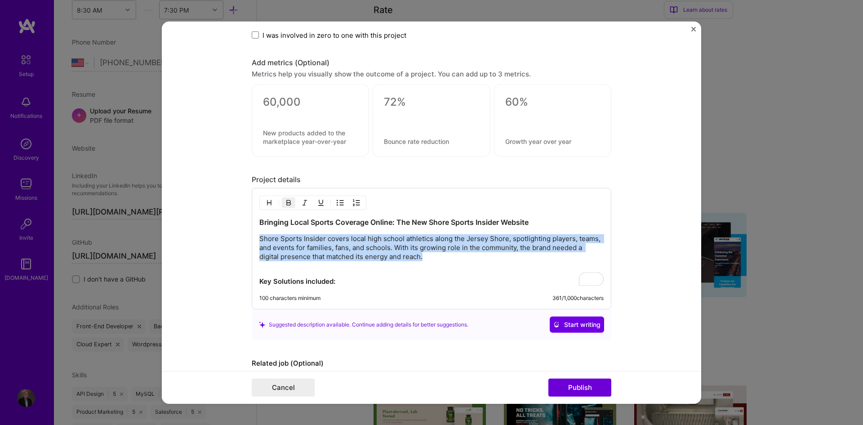
click at [360, 279] on p "Key Solutions included:" at bounding box center [431, 277] width 344 height 18
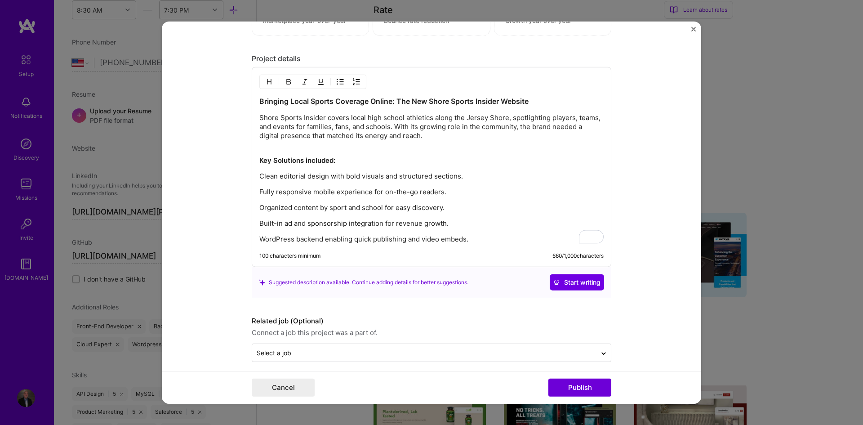
scroll to position [986, 0]
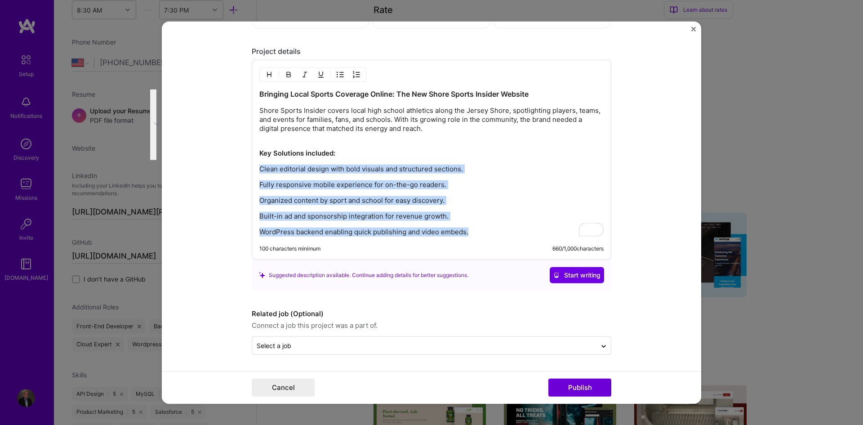
drag, startPoint x: 473, startPoint y: 229, endPoint x: 250, endPoint y: 173, distance: 229.9
click at [250, 173] on div "Project title Shore Sports Insider Company Shore Sports Insider Project industr…" at bounding box center [431, 212] width 539 height 382
click at [337, 75] on img "button" at bounding box center [340, 74] width 7 height 7
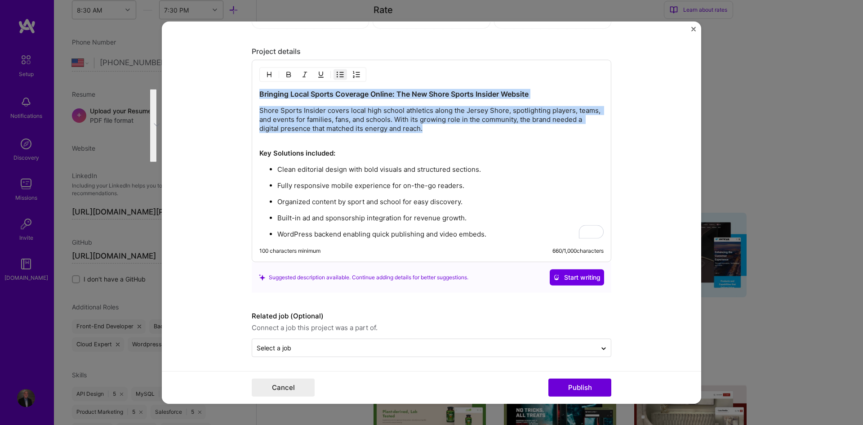
click at [497, 235] on p "WordPress backend enabling quick publishing and video embeds." at bounding box center [440, 234] width 326 height 9
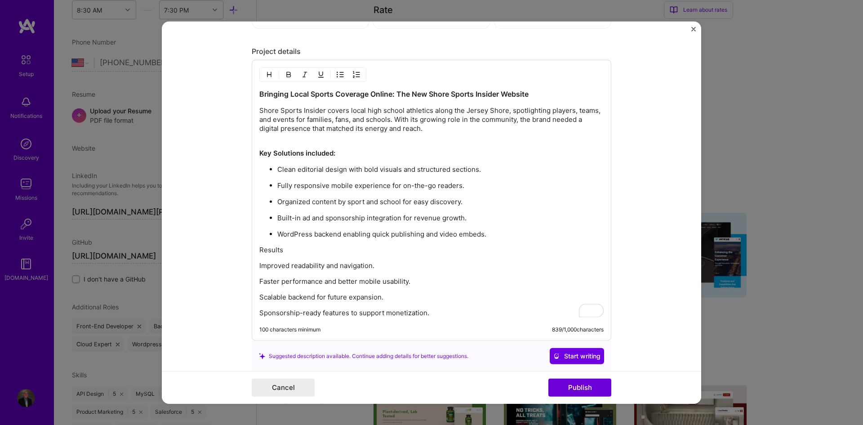
click at [266, 248] on p "Results" at bounding box center [431, 249] width 344 height 9
click at [440, 309] on p "Sponsorship-ready features to support monetization." at bounding box center [431, 312] width 344 height 9
click at [335, 261] on p "Improved readability and navigation." at bounding box center [431, 265] width 344 height 9
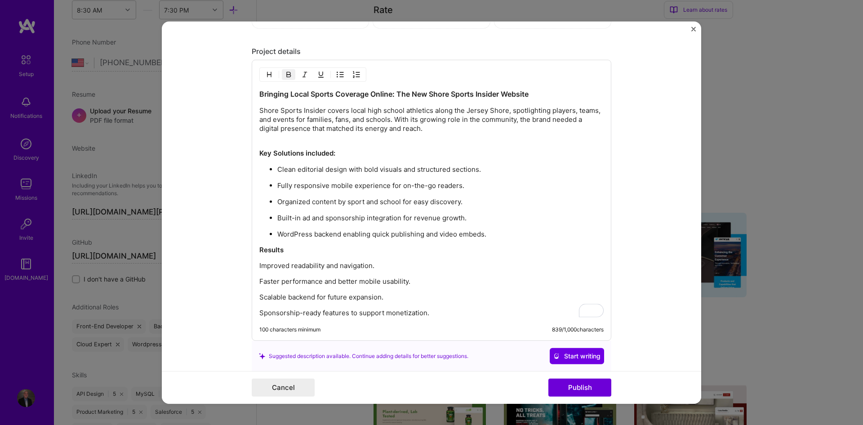
click at [315, 249] on p "Results" at bounding box center [431, 249] width 344 height 9
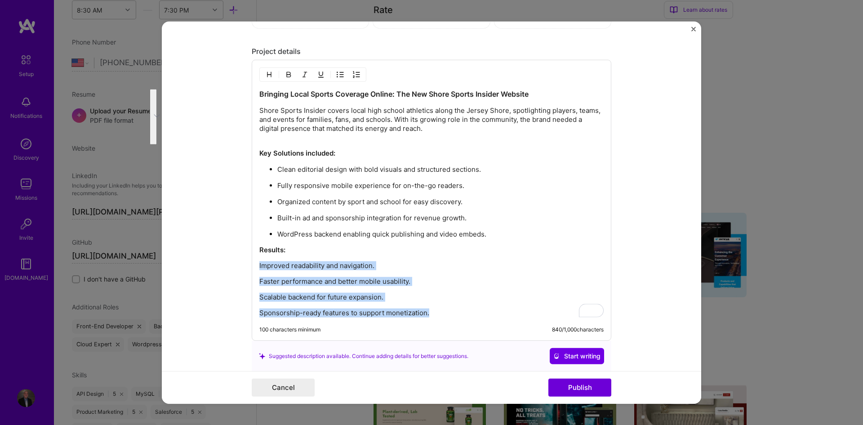
drag, startPoint x: 440, startPoint y: 312, endPoint x: 248, endPoint y: 262, distance: 198.7
click at [248, 262] on div "Project title Shore Sports Insider Company Shore Sports Insider Project industr…" at bounding box center [431, 212] width 539 height 382
click at [337, 71] on img "button" at bounding box center [340, 74] width 7 height 7
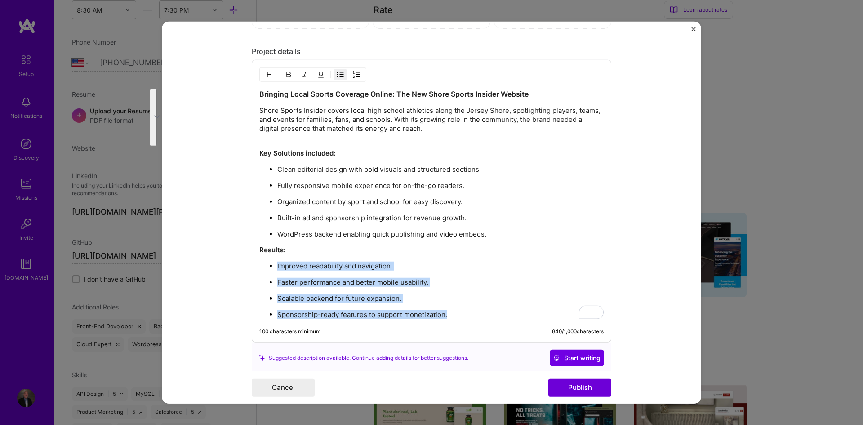
click at [469, 299] on p "Scalable backend for future expansion." at bounding box center [440, 298] width 326 height 9
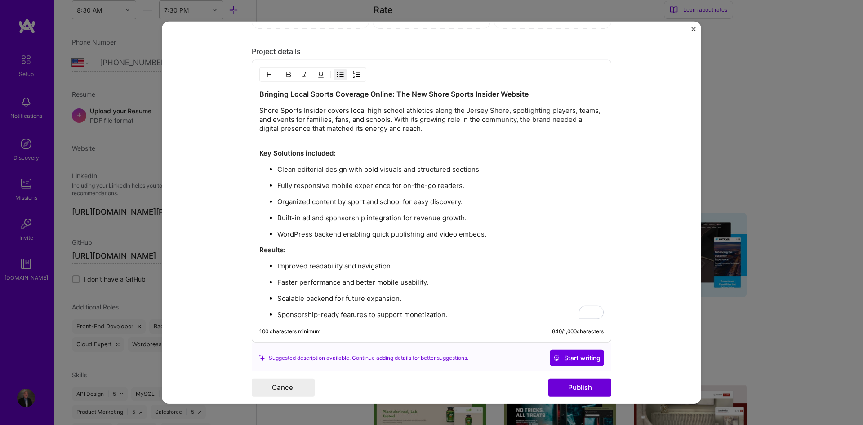
click at [469, 310] on p "Sponsorship-ready features to support monetization." at bounding box center [440, 314] width 326 height 9
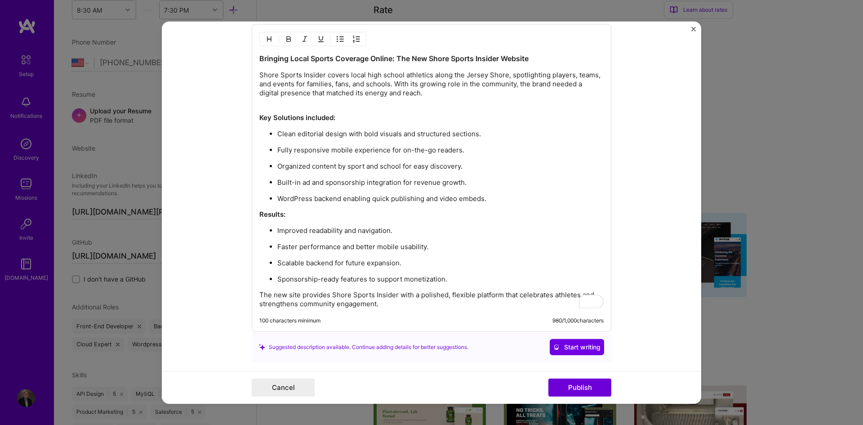
scroll to position [1094, 0]
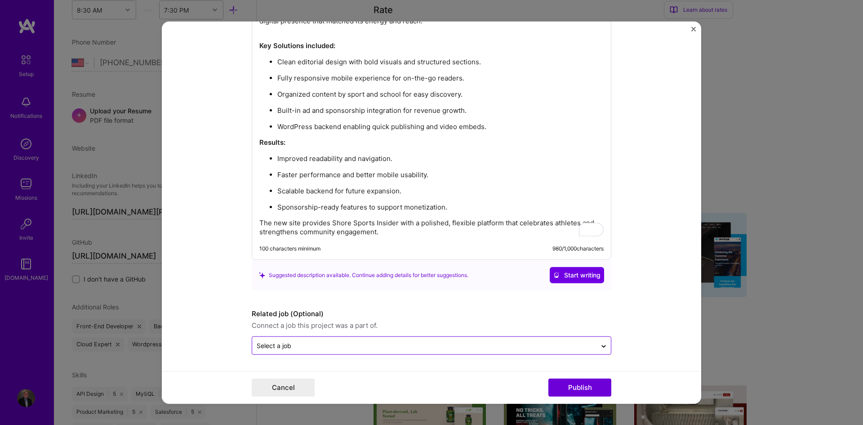
click at [363, 345] on input "text" at bounding box center [424, 345] width 335 height 9
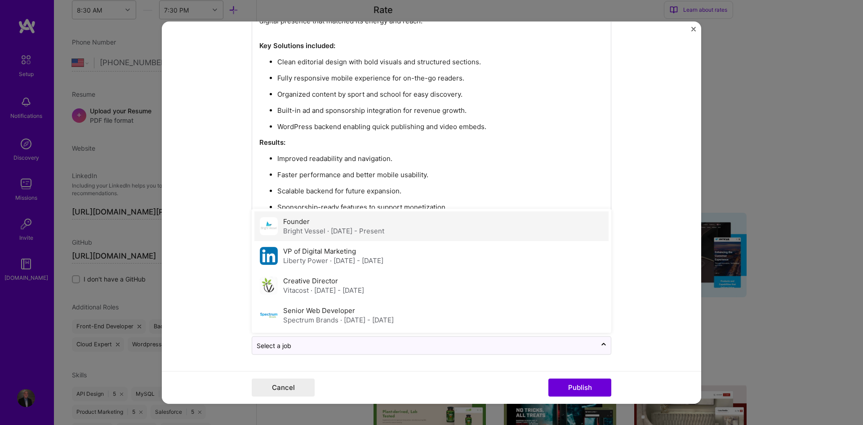
click at [330, 232] on span "· [DATE] - Present" at bounding box center [355, 230] width 57 height 9
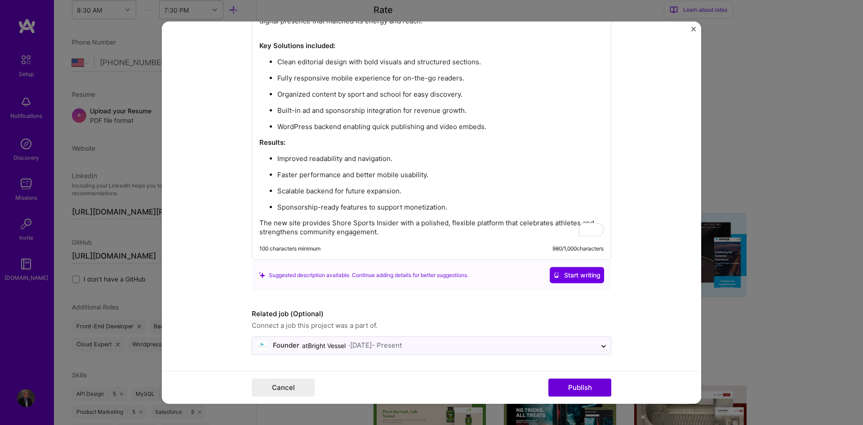
click at [229, 222] on form "Project title Shore Sports Insider Company Shore Sports Insider Project industr…" at bounding box center [431, 212] width 539 height 382
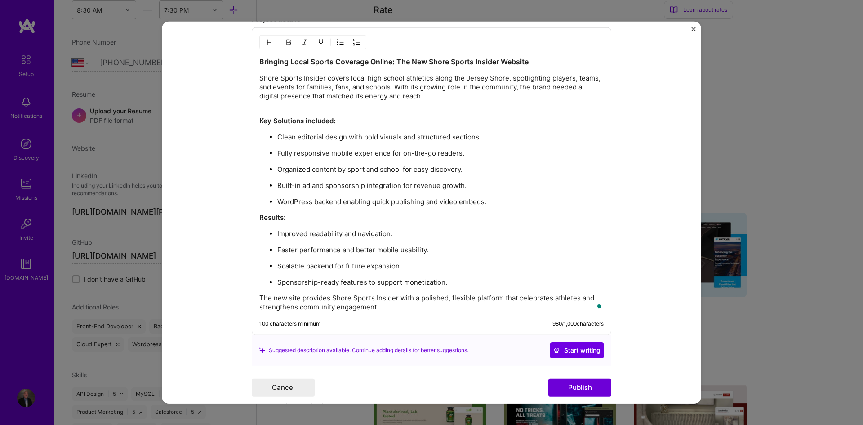
scroll to position [0, 0]
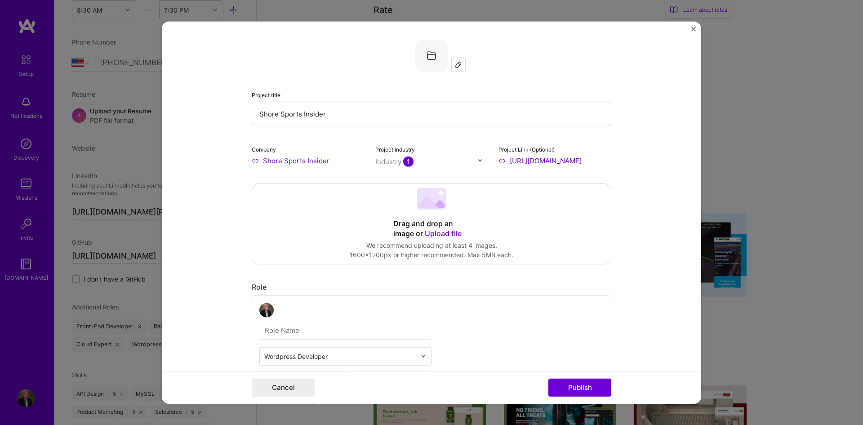
click at [433, 228] on span "Upload file" at bounding box center [443, 232] width 37 height 9
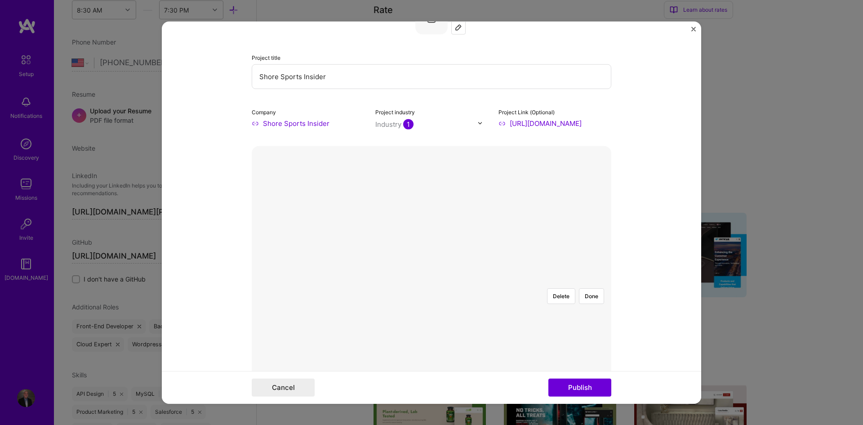
scroll to position [150, 0]
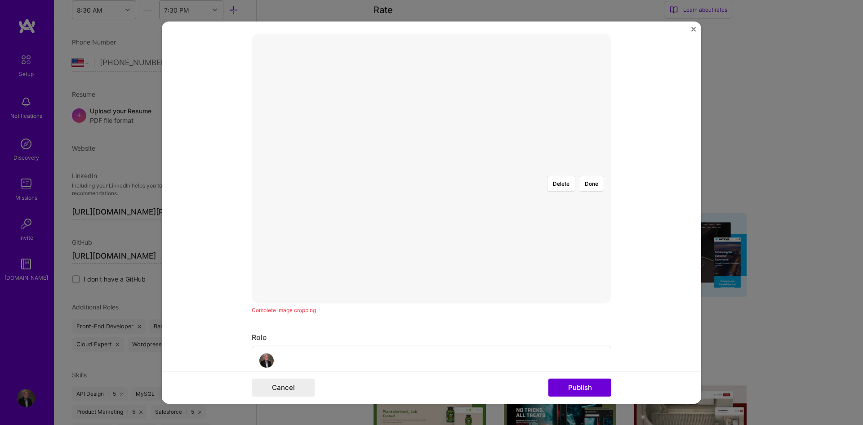
click at [446, 193] on div at bounding box center [565, 258] width 239 height 180
click at [493, 168] on div at bounding box center [566, 258] width 239 height 180
click at [595, 175] on button "Done" at bounding box center [591, 183] width 25 height 16
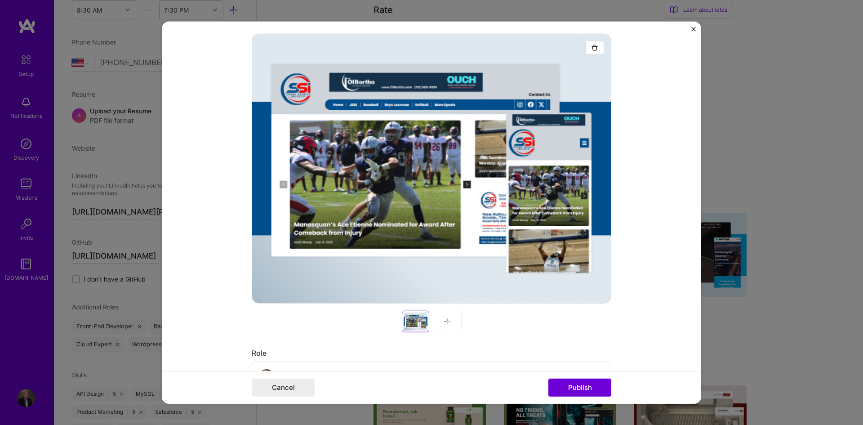
click at [452, 317] on div at bounding box center [447, 321] width 29 height 22
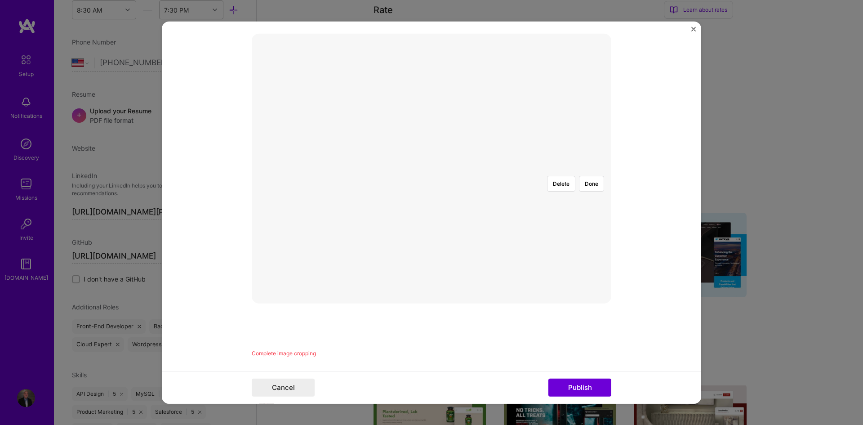
click at [444, 199] on div at bounding box center [603, 288] width 319 height 240
click at [443, 199] on div at bounding box center [602, 288] width 319 height 240
click at [584, 175] on button "Done" at bounding box center [591, 183] width 25 height 16
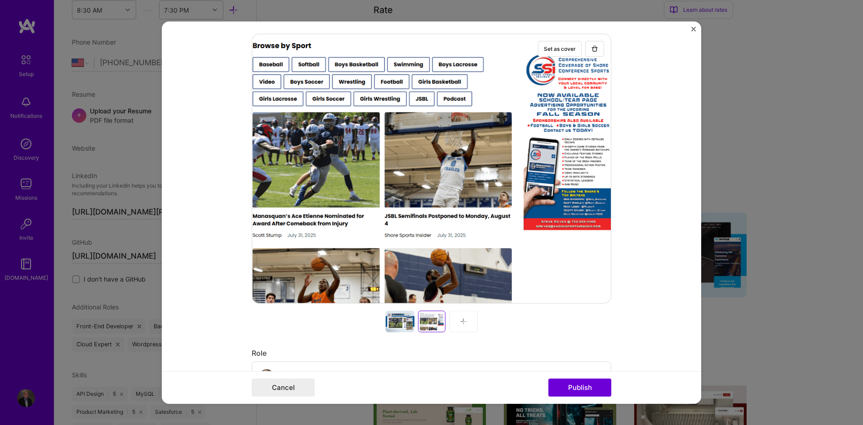
click at [460, 324] on img at bounding box center [463, 320] width 7 height 7
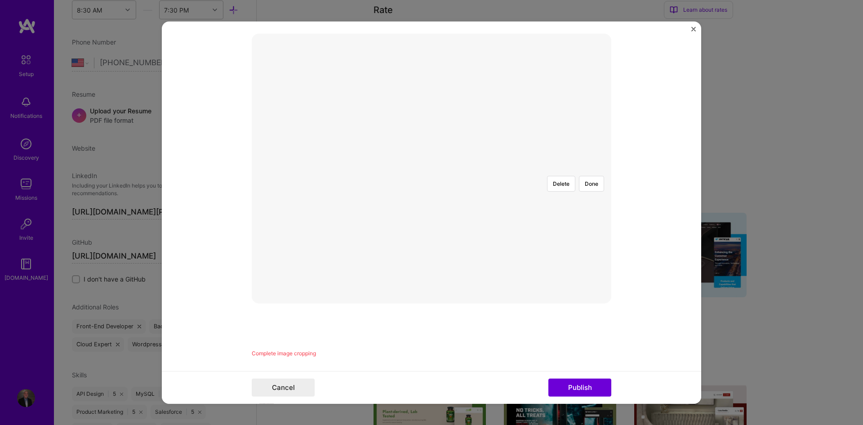
click at [444, 181] on div at bounding box center [603, 288] width 319 height 240
drag, startPoint x: 293, startPoint y: 386, endPoint x: 337, endPoint y: 356, distance: 53.3
click at [336, 358] on form "Project title Shore Sports Insider Company Shore Sports Insider Project industr…" at bounding box center [431, 212] width 539 height 382
click at [289, 381] on button "Cancel" at bounding box center [283, 387] width 63 height 18
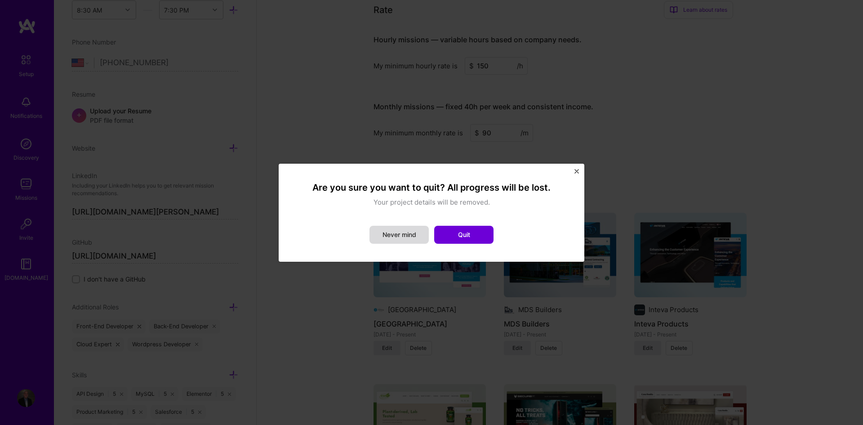
click at [421, 236] on button "Never mind" at bounding box center [398, 235] width 59 height 18
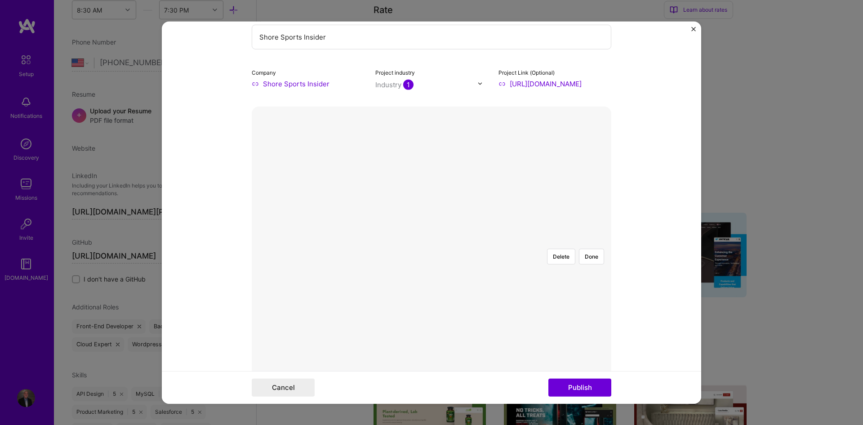
scroll to position [75, 0]
click at [483, 243] on div at bounding box center [609, 363] width 319 height 240
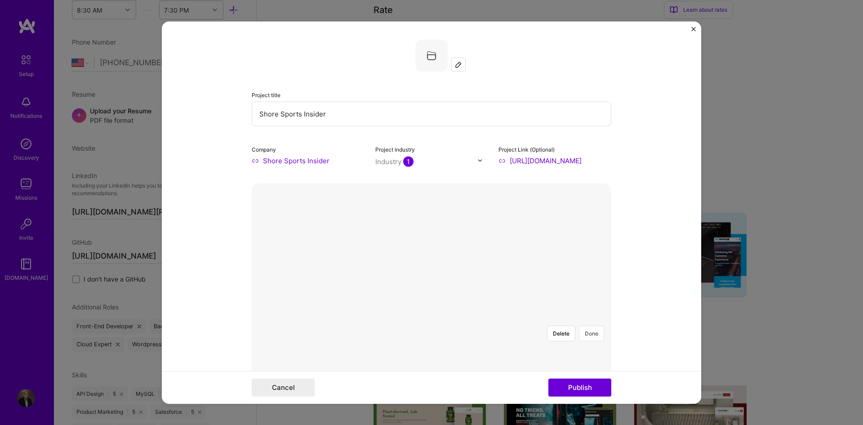
click at [591, 325] on button "Done" at bounding box center [591, 333] width 25 height 16
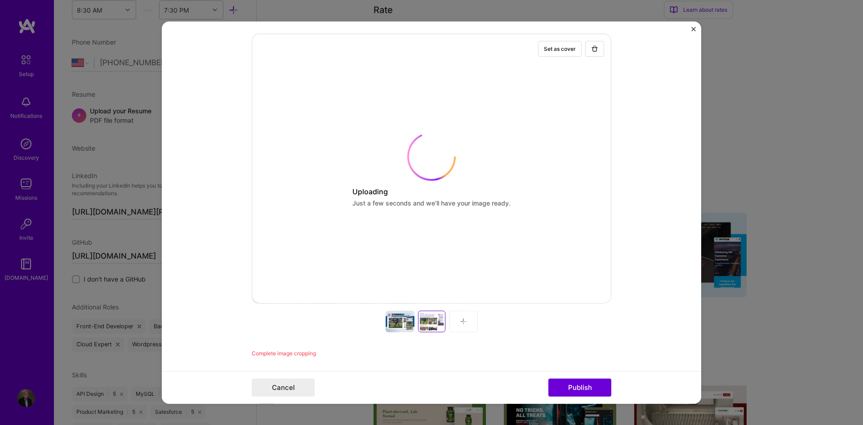
scroll to position [150, 0]
click at [402, 326] on div "Set as cover Uploading Just a few seconds and we’ll have your image ready. Comp…" at bounding box center [432, 195] width 360 height 324
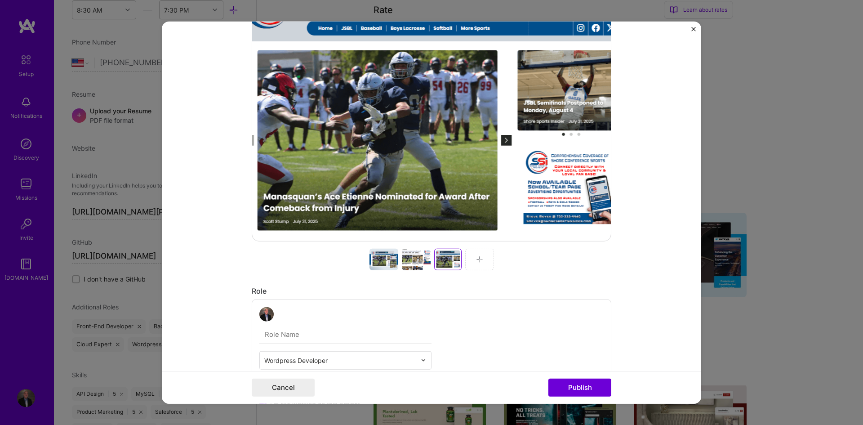
scroll to position [225, 0]
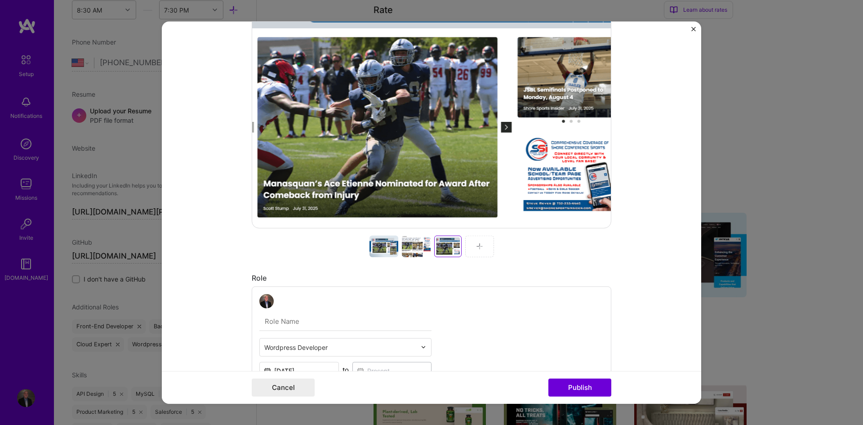
click at [442, 245] on div at bounding box center [448, 246] width 24 height 18
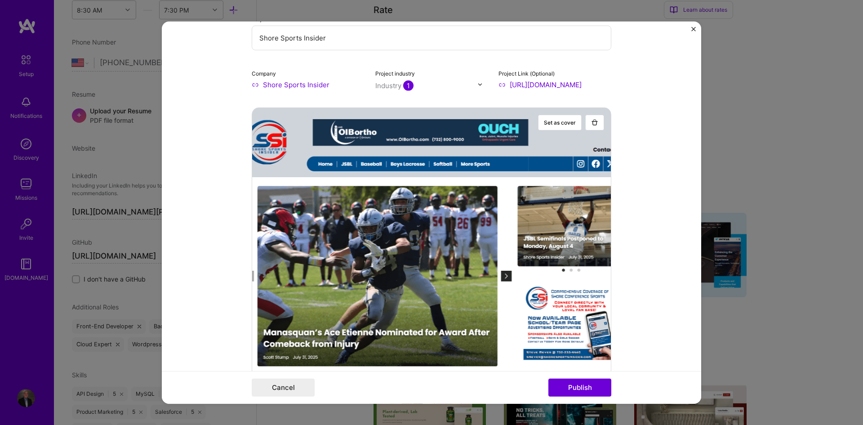
scroll to position [75, 0]
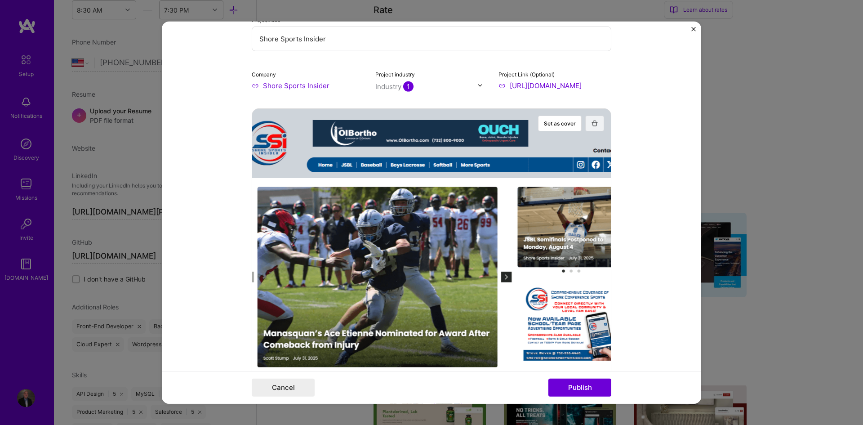
click at [591, 129] on button "button" at bounding box center [594, 123] width 19 height 16
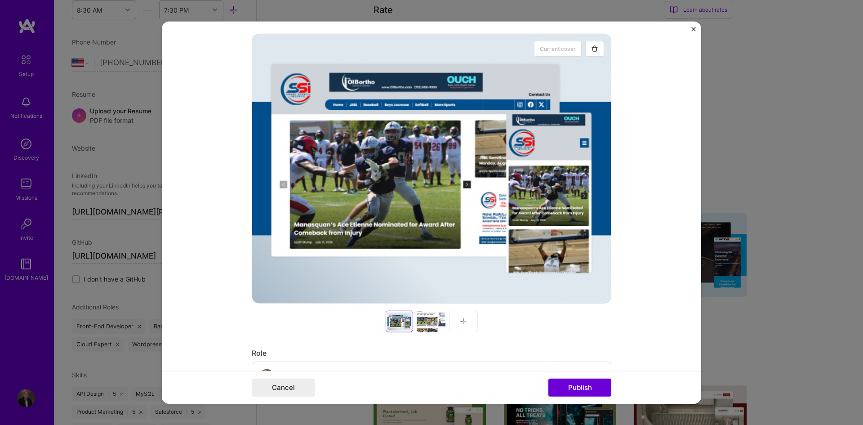
click at [435, 315] on div at bounding box center [431, 321] width 29 height 22
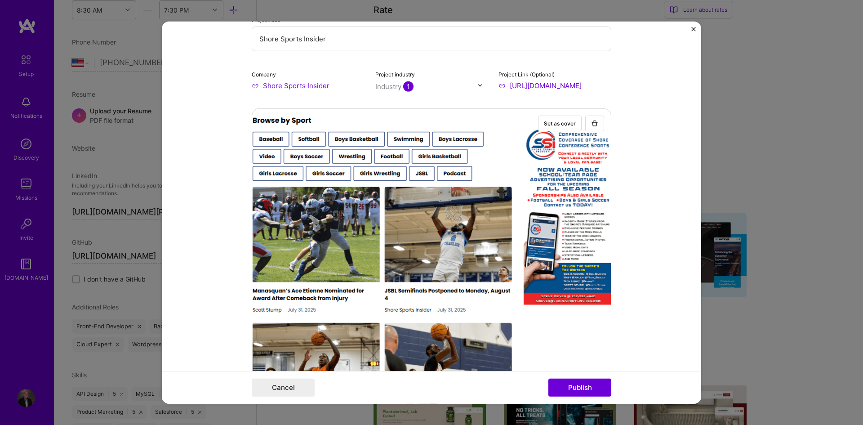
scroll to position [150, 0]
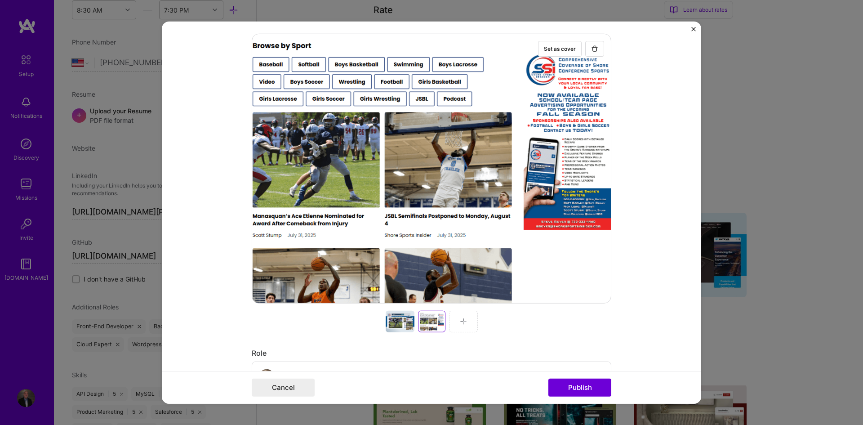
click at [454, 328] on div at bounding box center [463, 321] width 29 height 22
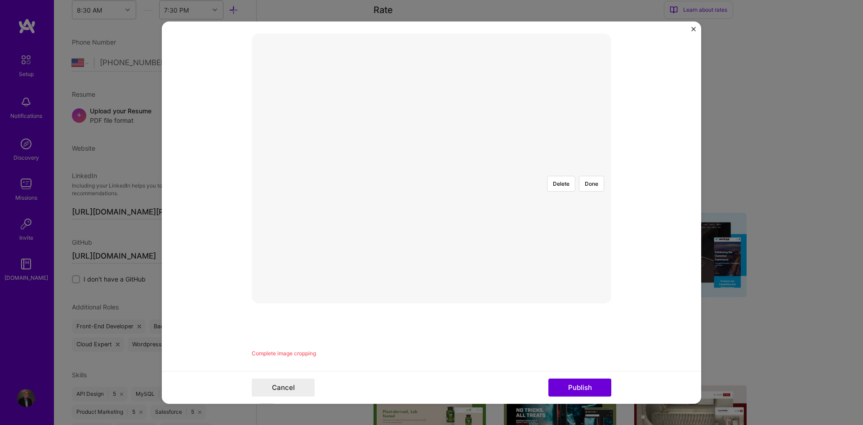
click at [442, 178] on div at bounding box center [601, 288] width 319 height 240
click at [608, 47] on form "Project title Shore Sports Insider Company Shore Sports Insider Project industr…" at bounding box center [431, 212] width 539 height 382
click at [519, 168] on div at bounding box center [601, 288] width 319 height 240
click at [597, 175] on button "Done" at bounding box center [591, 183] width 25 height 16
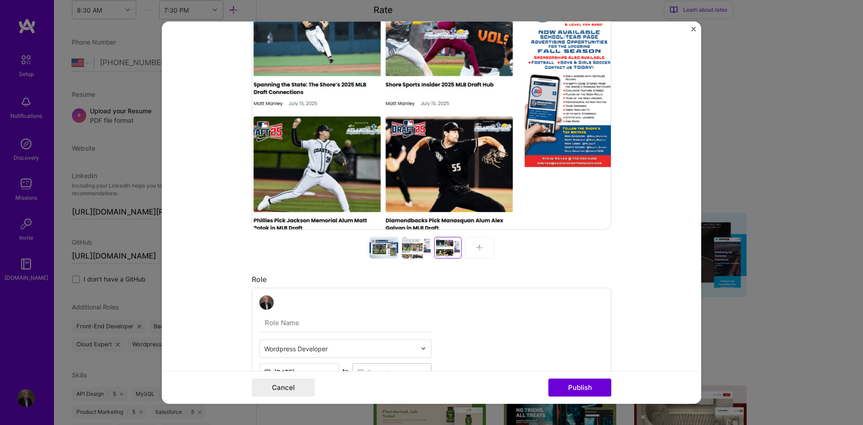
scroll to position [225, 0]
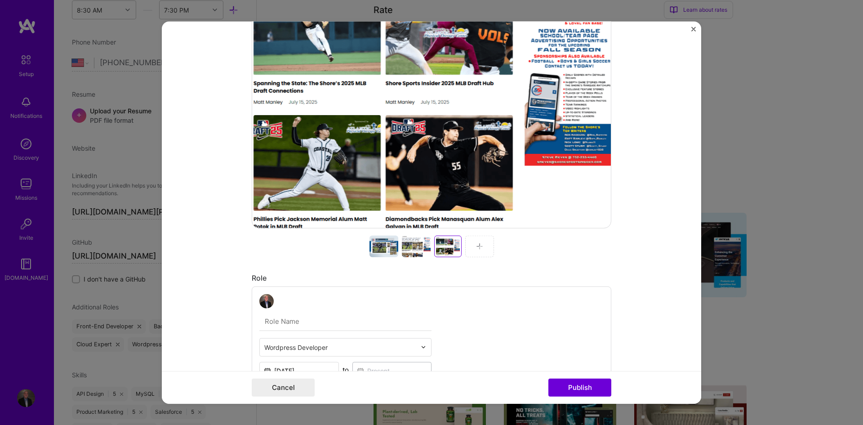
click at [412, 255] on div at bounding box center [416, 246] width 29 height 22
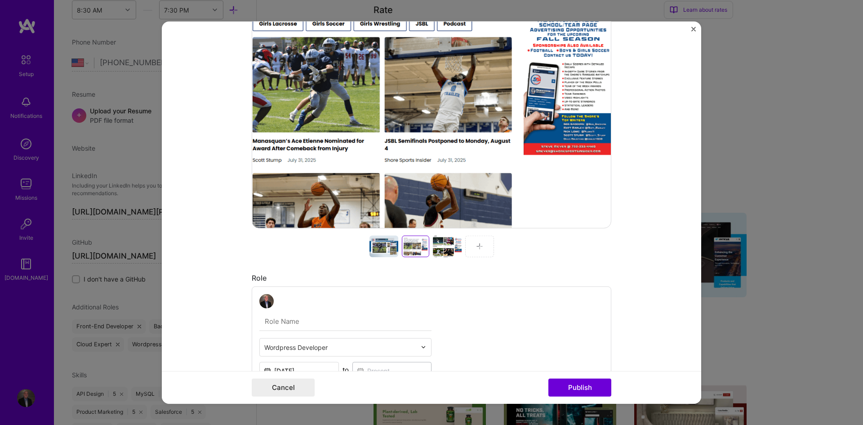
click at [466, 246] on div at bounding box center [479, 246] width 29 height 22
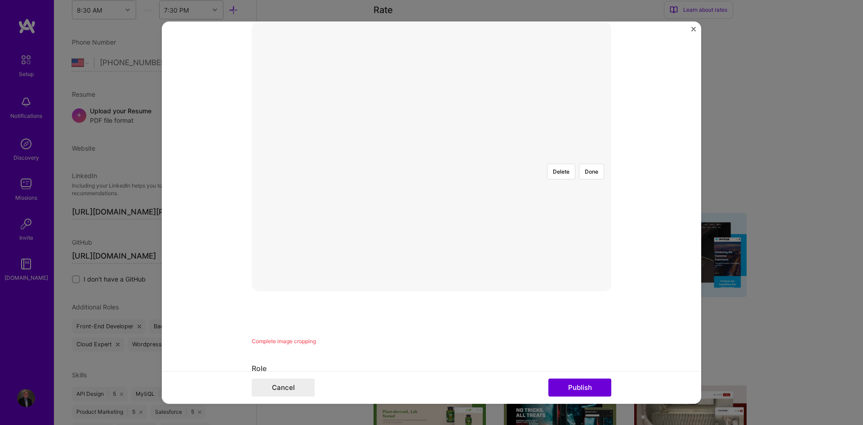
click at [446, 198] on div at bounding box center [603, 276] width 319 height 240
click at [484, 174] on div at bounding box center [610, 276] width 319 height 240
click at [587, 163] on button "Done" at bounding box center [591, 171] width 25 height 16
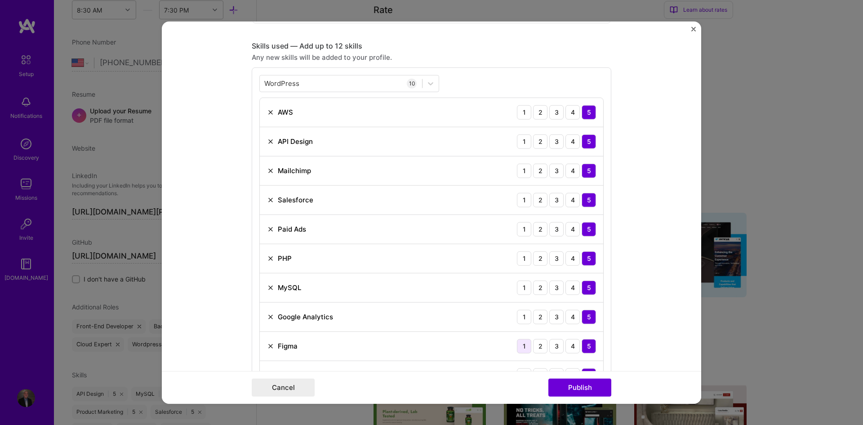
scroll to position [749, 0]
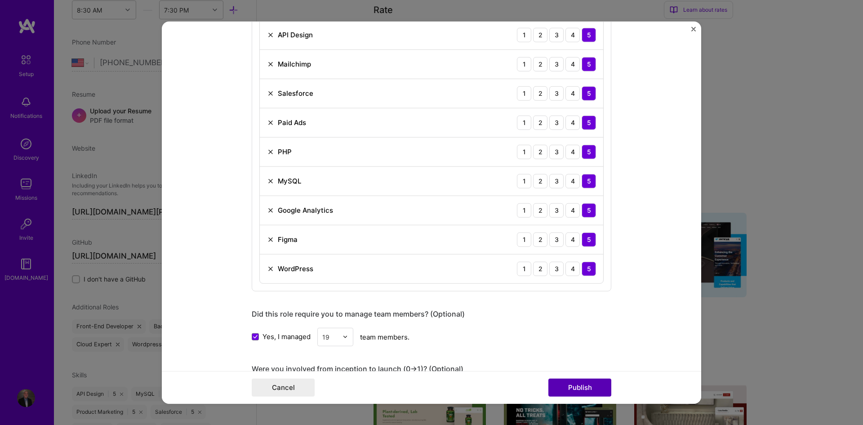
click at [597, 386] on button "Publish" at bounding box center [579, 387] width 63 height 18
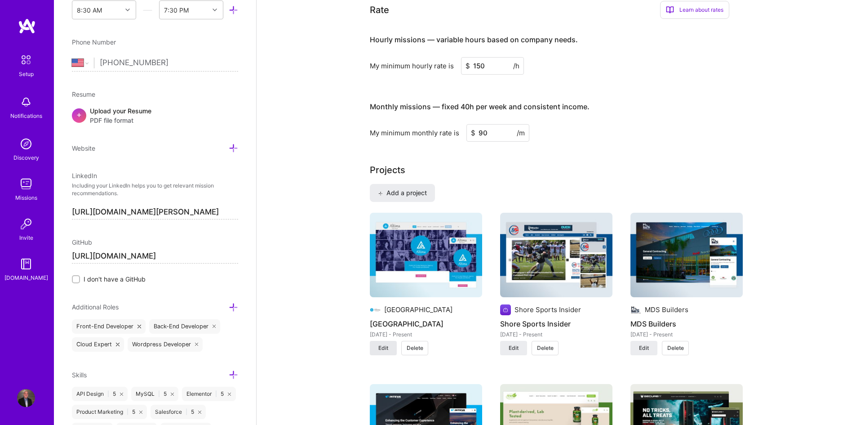
click at [381, 350] on span "Edit" at bounding box center [383, 348] width 10 height 8
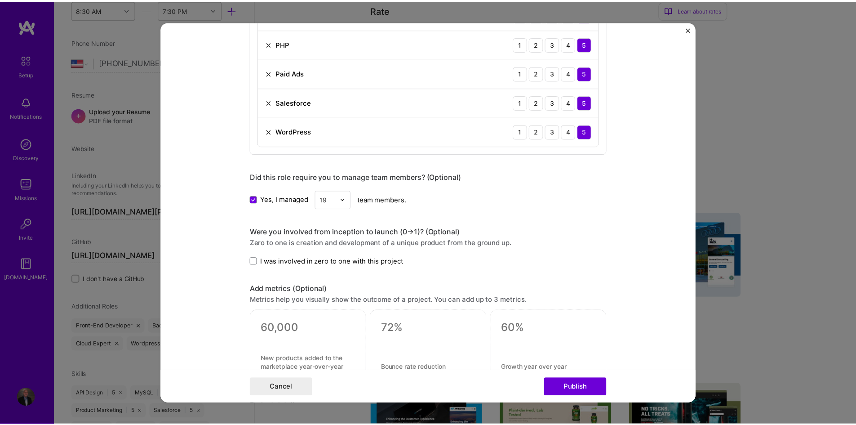
scroll to position [1233, 0]
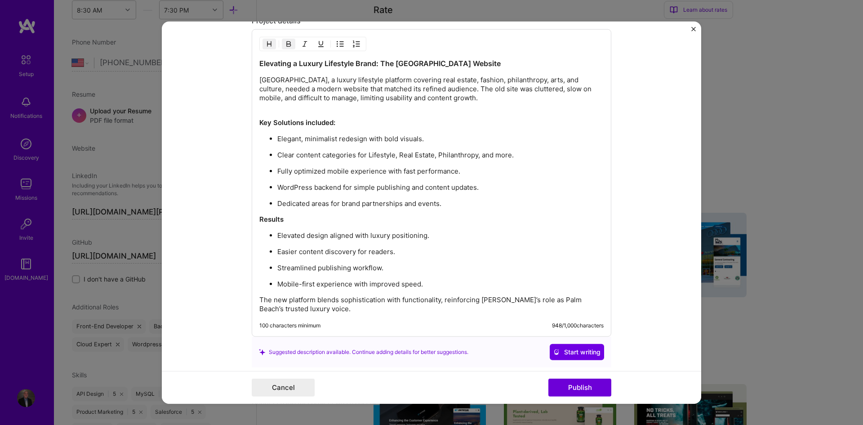
click at [311, 227] on div "Elevating a Luxury Lifestyle Brand: The New Altima Palm Beach Website Altima Pa…" at bounding box center [431, 185] width 344 height 255
click at [301, 209] on div "Elevating a Luxury Lifestyle Brand: The New Altima Palm Beach Website Altima Pa…" at bounding box center [431, 185] width 344 height 255
click at [585, 387] on button "Publish" at bounding box center [579, 387] width 63 height 18
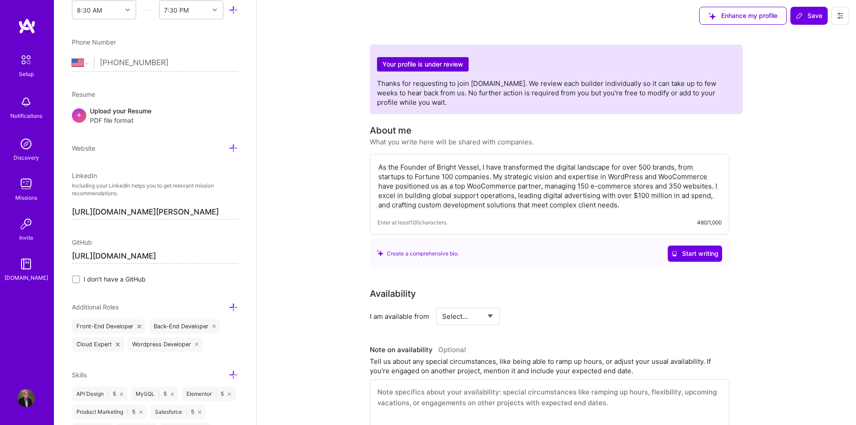
scroll to position [0, 0]
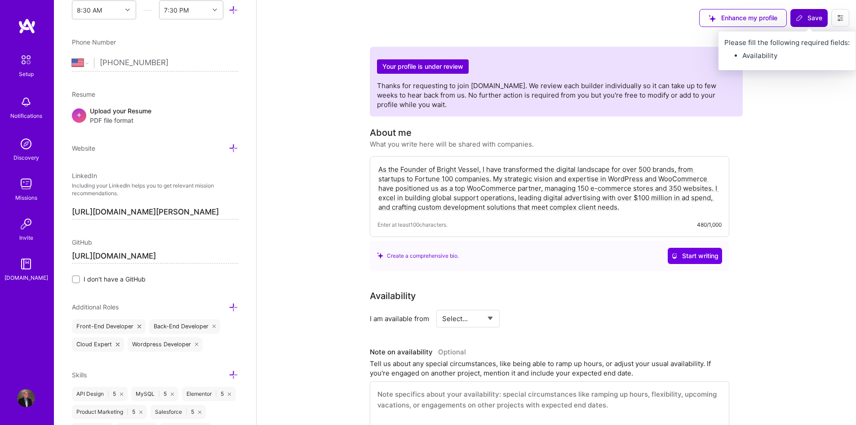
click at [799, 18] on icon at bounding box center [799, 17] width 7 height 7
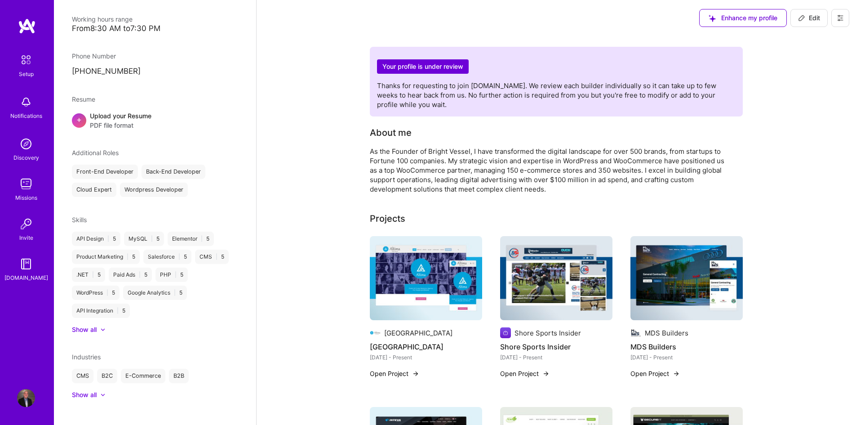
click at [802, 21] on icon at bounding box center [801, 17] width 7 height 7
select select "US"
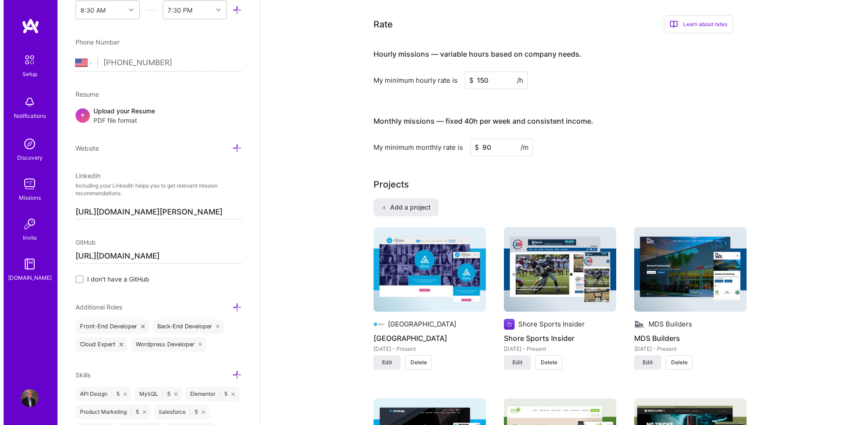
scroll to position [449, 0]
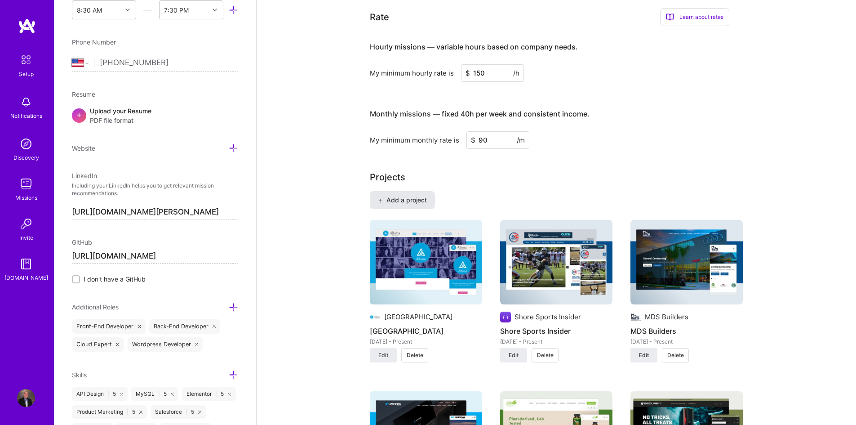
click at [413, 207] on button "Add a project" at bounding box center [402, 200] width 65 height 18
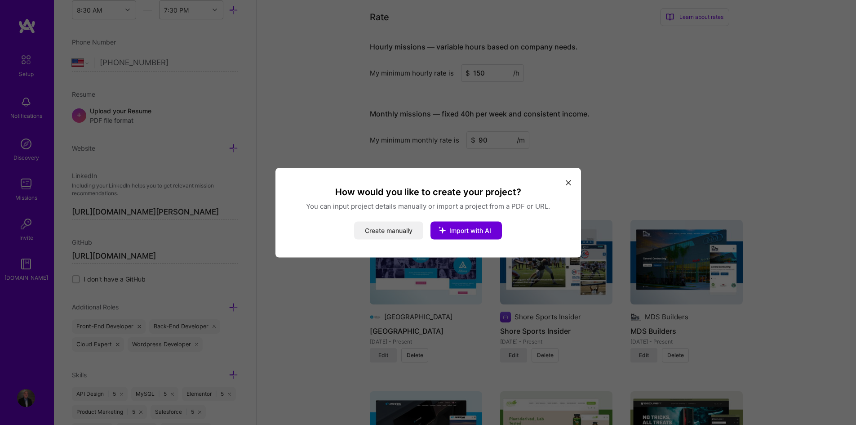
click at [388, 231] on button "Create manually" at bounding box center [388, 230] width 69 height 18
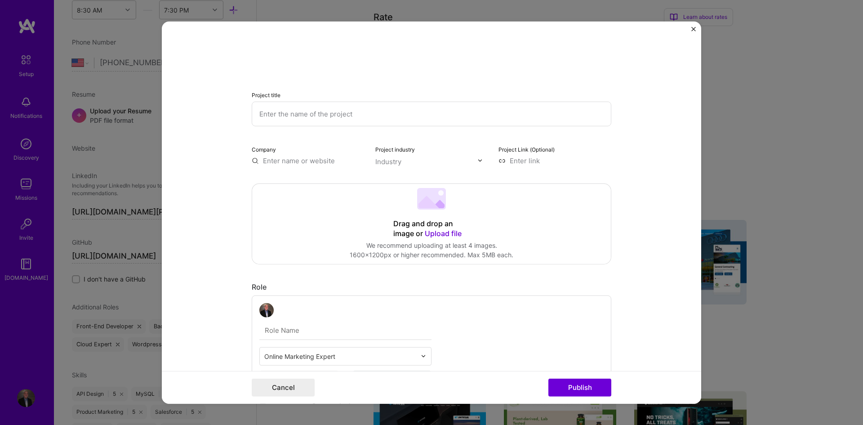
click at [768, 58] on div "Project title Company Project industry Industry Project Link (Optional) Drag an…" at bounding box center [431, 212] width 863 height 425
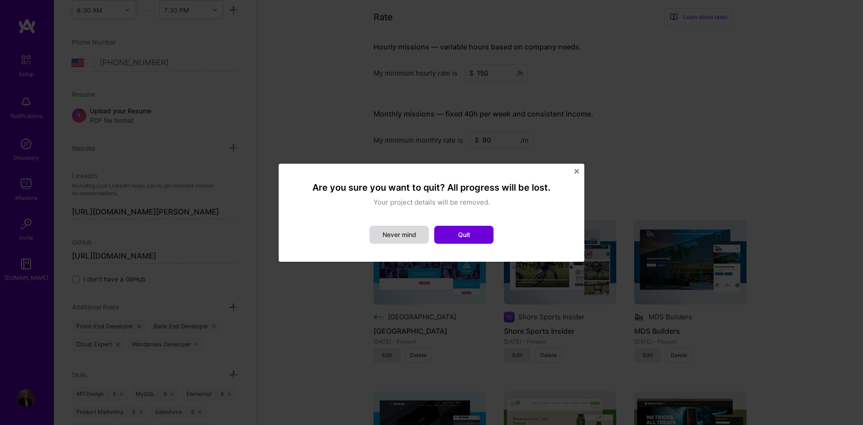
click at [407, 236] on button "Never mind" at bounding box center [398, 235] width 59 height 18
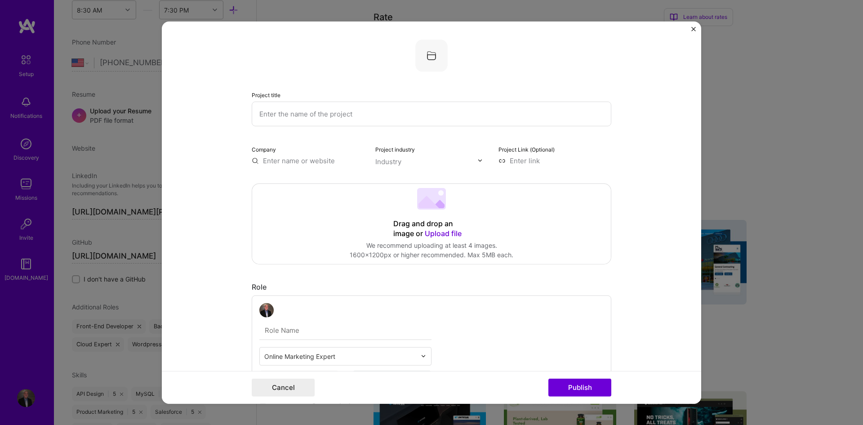
click at [374, 118] on input "text" at bounding box center [432, 113] width 360 height 25
paste input "Coastal Massage"
type input "Coastal Massage"
drag, startPoint x: 244, startPoint y: 138, endPoint x: 266, endPoint y: 147, distance: 24.0
click at [244, 138] on form "Project title Coastal Massage Company Project industry Industry Project Link (O…" at bounding box center [431, 212] width 539 height 382
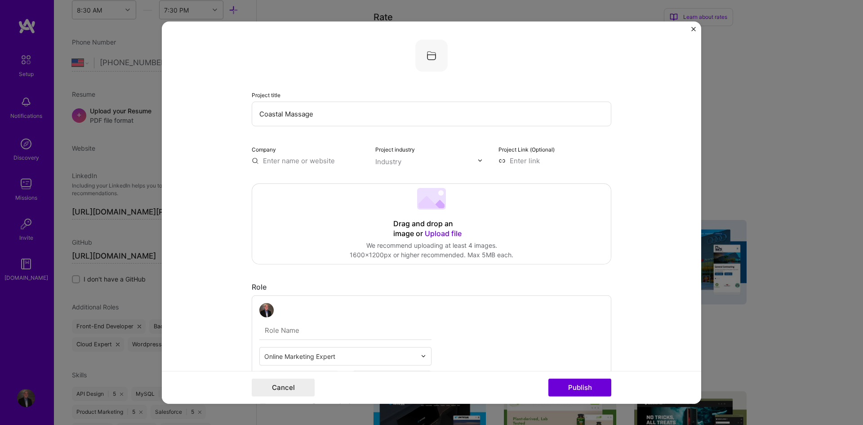
click at [292, 158] on input "text" at bounding box center [308, 159] width 113 height 9
paste input "Coastal Massage"
type input "Coastal Massage"
click at [313, 174] on div "Coastal Massage" at bounding box center [333, 181] width 63 height 16
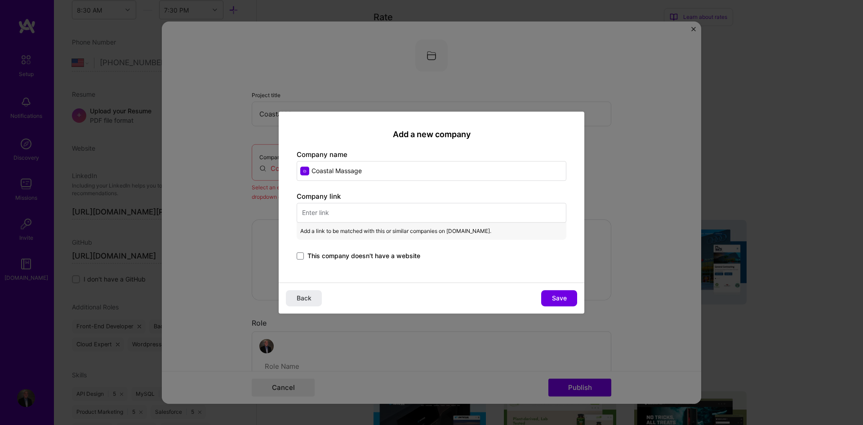
click at [346, 211] on input "text" at bounding box center [432, 213] width 270 height 20
paste input "https://coastalmassage.com/"
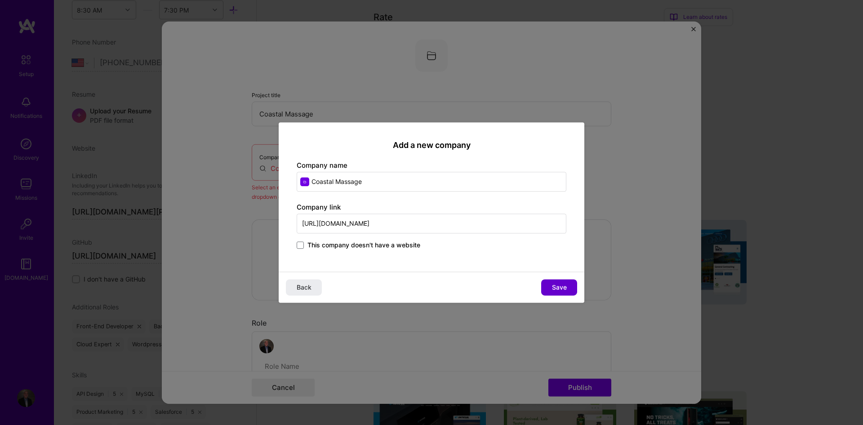
type input "https://coastalmassage.com/"
click at [558, 293] on button "Save" at bounding box center [559, 287] width 36 height 16
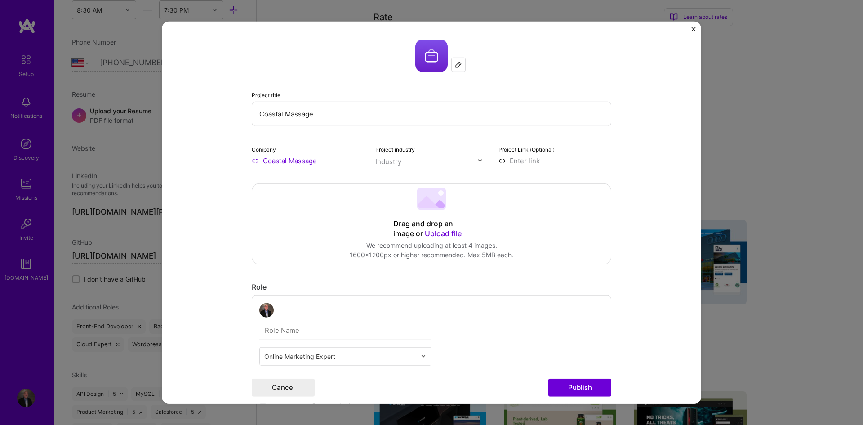
click at [420, 58] on img at bounding box center [431, 55] width 32 height 32
click at [428, 52] on img at bounding box center [431, 55] width 32 height 32
click at [452, 69] on div at bounding box center [458, 64] width 13 height 13
click at [554, 62] on div at bounding box center [432, 55] width 360 height 32
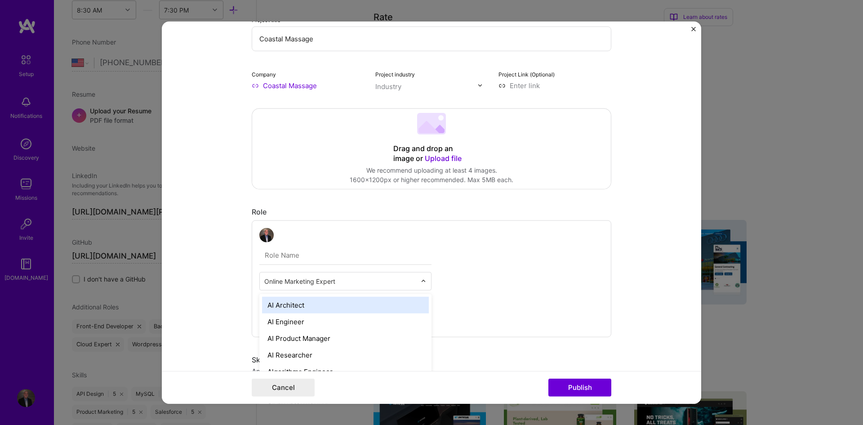
scroll to position [457, 0]
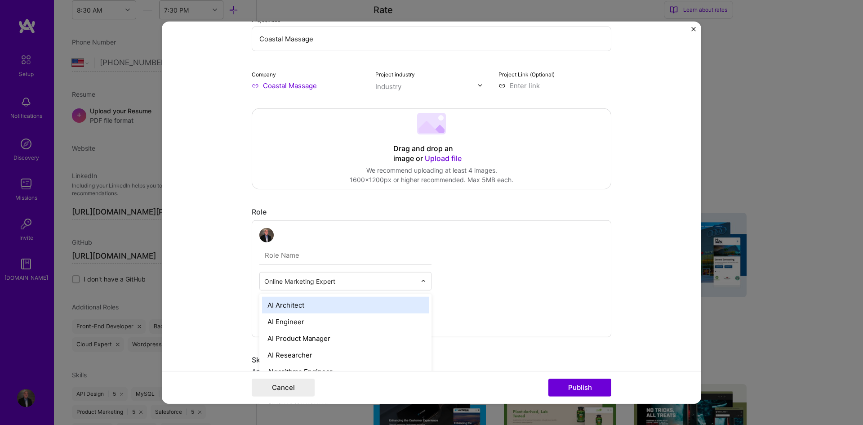
click at [352, 277] on input "text" at bounding box center [340, 280] width 152 height 9
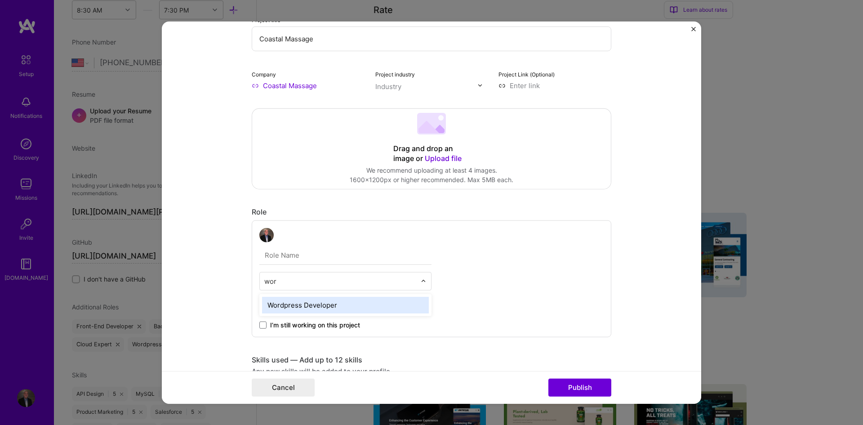
type input "word"
click at [320, 305] on div "Wordpress Developer" at bounding box center [345, 304] width 167 height 17
click at [259, 326] on span at bounding box center [262, 324] width 7 height 7
click at [0, 0] on input "I’m still working on this project" at bounding box center [0, 0] width 0 height 0
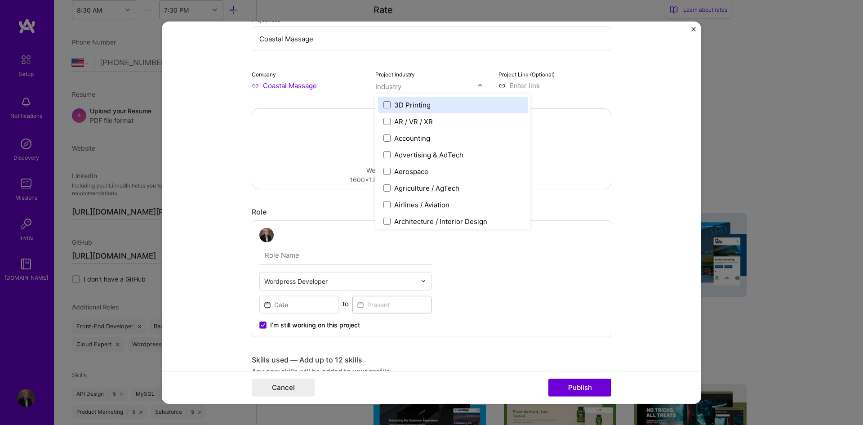
click at [397, 90] on div "Industry" at bounding box center [388, 85] width 26 height 9
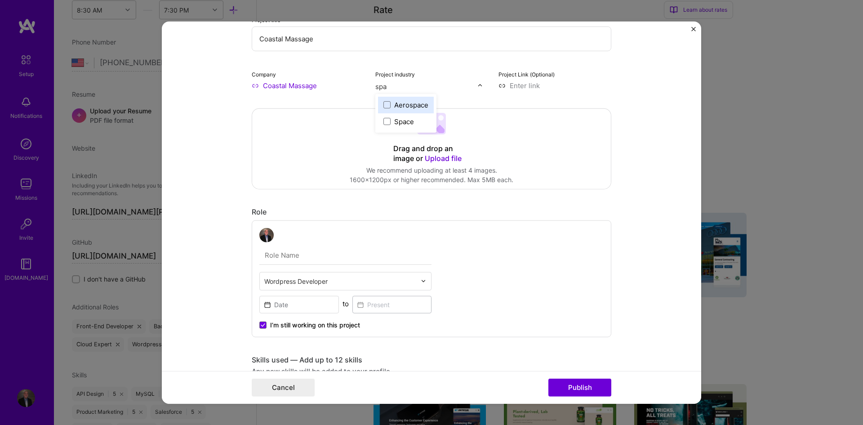
type input "c"
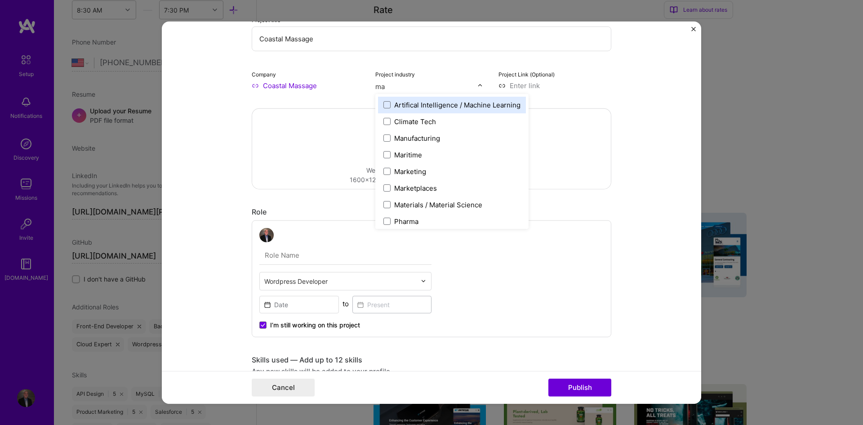
type input "m"
click at [395, 87] on div "Industry" at bounding box center [388, 85] width 26 height 9
type input "we"
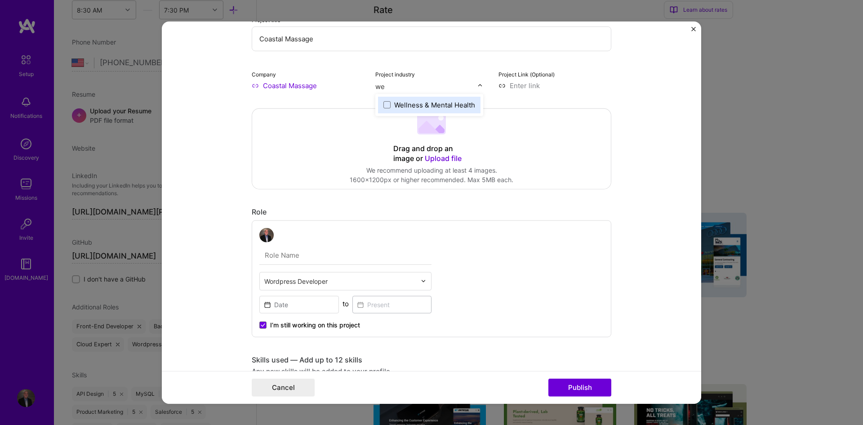
click at [415, 107] on div "Wellness & Mental Health" at bounding box center [434, 104] width 81 height 9
click at [647, 120] on form "Project title Coastal Massage Company Coastal Massage Project industry Industry…" at bounding box center [431, 212] width 539 height 382
click at [527, 83] on input at bounding box center [554, 84] width 113 height 9
paste input "https://www.brightvessel.com/case-study/coastal-massage/"
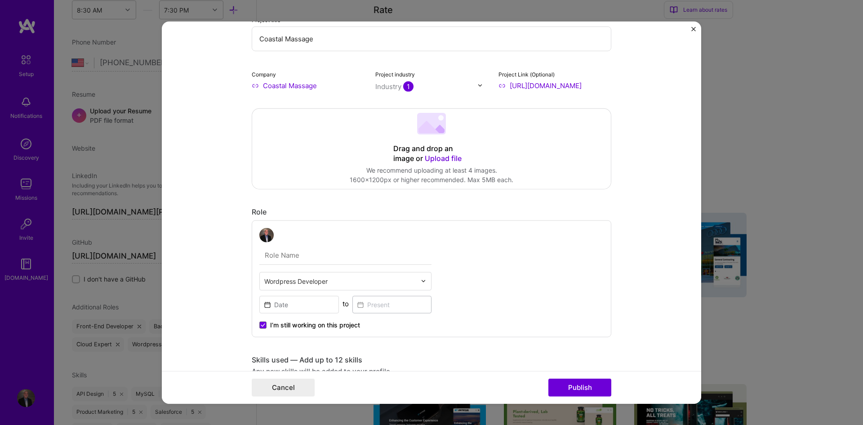
type input "https://www.brightvessel.com/case-study/coastal-massage/"
click at [634, 110] on form "Project title Coastal Massage Company Coastal Massage Project industry Industry…" at bounding box center [431, 212] width 539 height 382
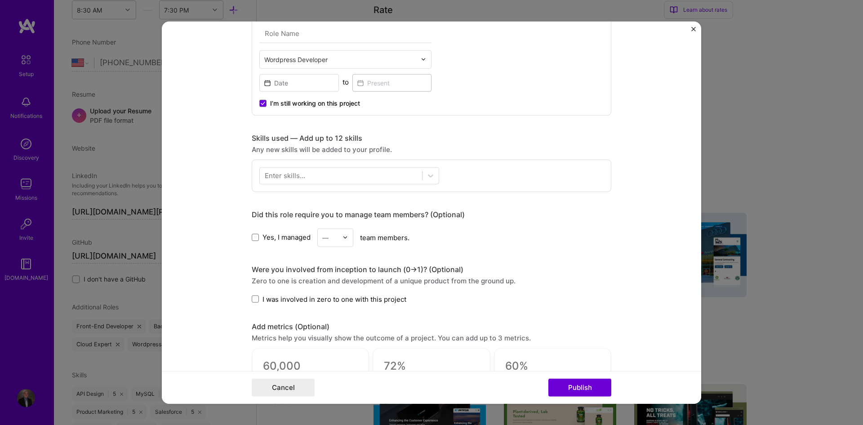
scroll to position [300, 0]
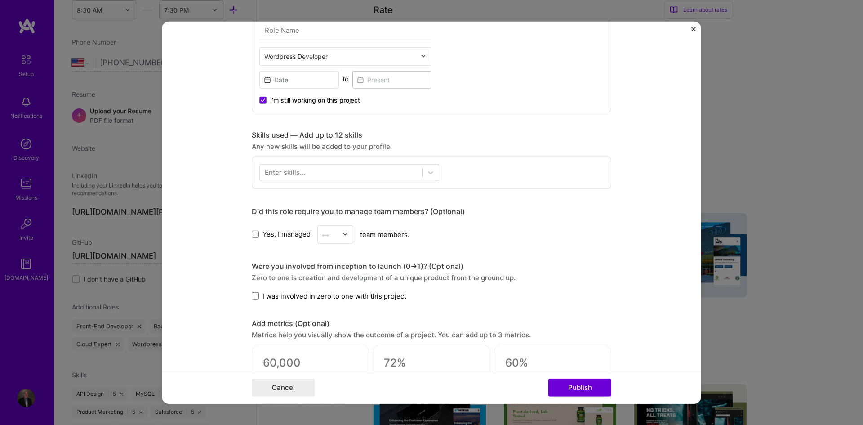
click at [260, 227] on div "Yes, I managed — team members." at bounding box center [432, 234] width 360 height 18
click at [252, 235] on span at bounding box center [255, 234] width 7 height 7
click at [0, 0] on input "Yes, I managed" at bounding box center [0, 0] width 0 height 0
click at [344, 231] on div at bounding box center [347, 234] width 10 height 18
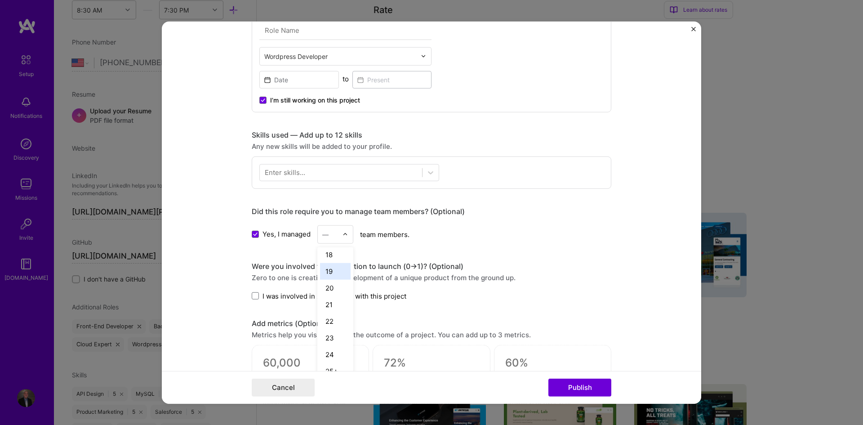
click at [330, 274] on div "19" at bounding box center [335, 270] width 31 height 17
click at [662, 175] on form "Project title Coastal Massage Company Coastal Massage Project industry Industry…" at bounding box center [431, 212] width 539 height 382
click at [317, 176] on div at bounding box center [341, 172] width 162 height 15
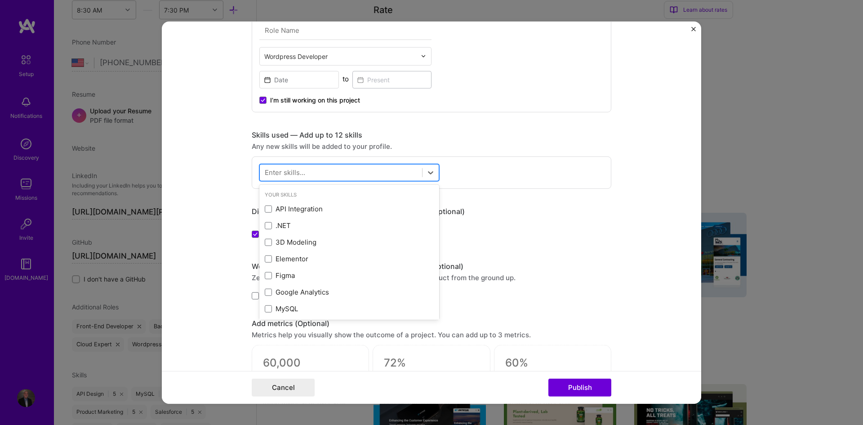
paste input "API Design"
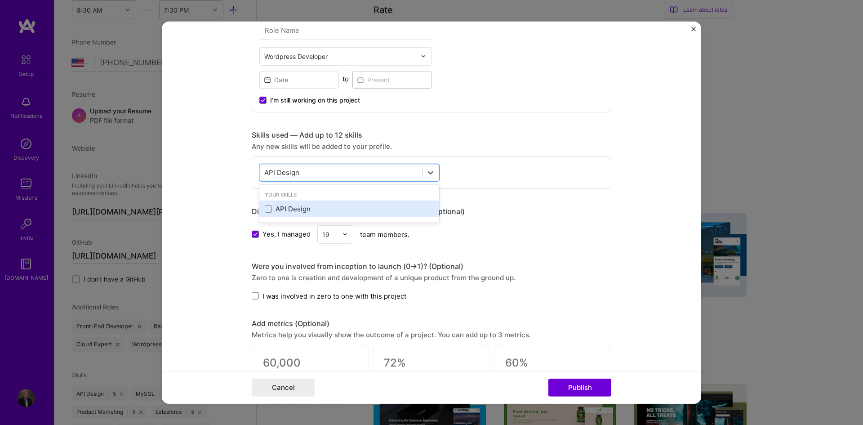
click at [311, 204] on div "API Design" at bounding box center [349, 208] width 169 height 9
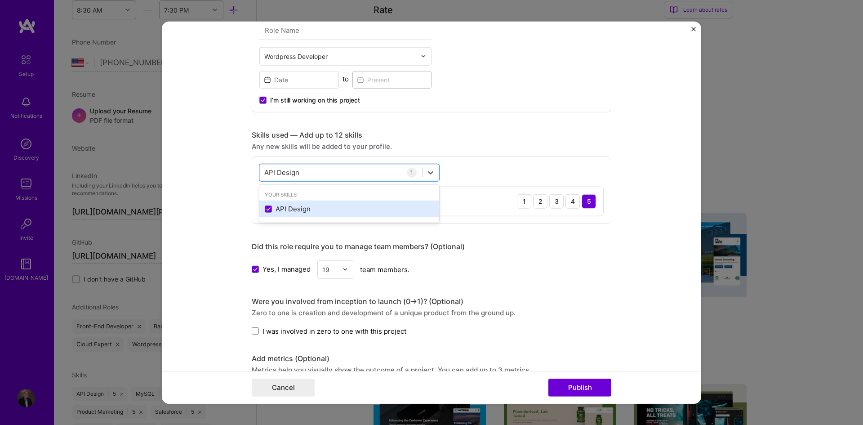
paste input "WS"
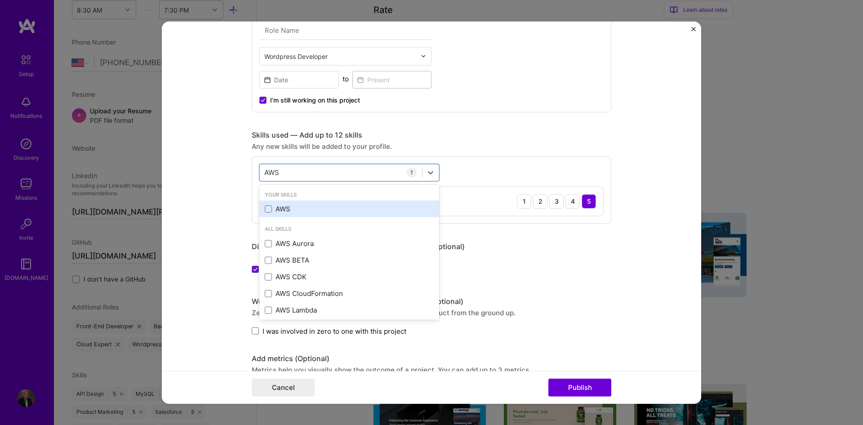
click at [296, 209] on div "AWS" at bounding box center [349, 208] width 169 height 9
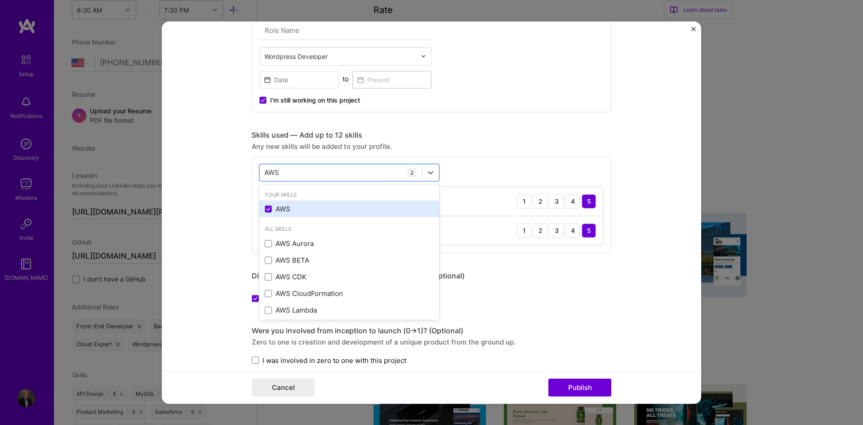
paste input "Figma"
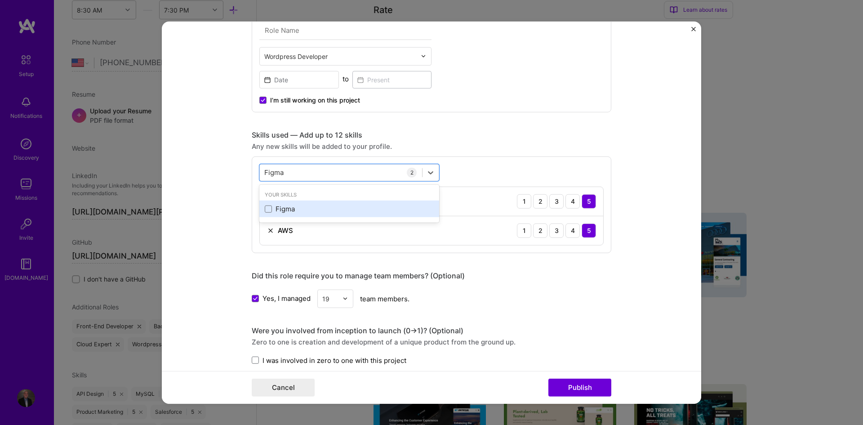
click at [302, 213] on div "Figma" at bounding box center [349, 208] width 169 height 9
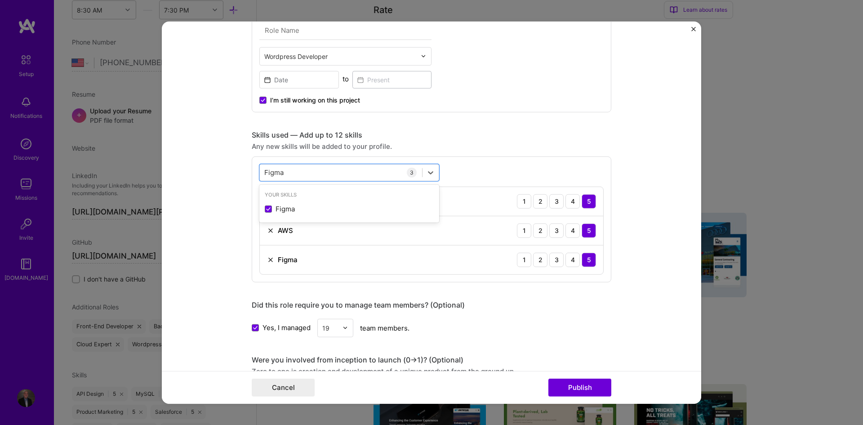
paste input "Google Analytics"
click at [317, 205] on div "Google Analytics" at bounding box center [349, 208] width 169 height 9
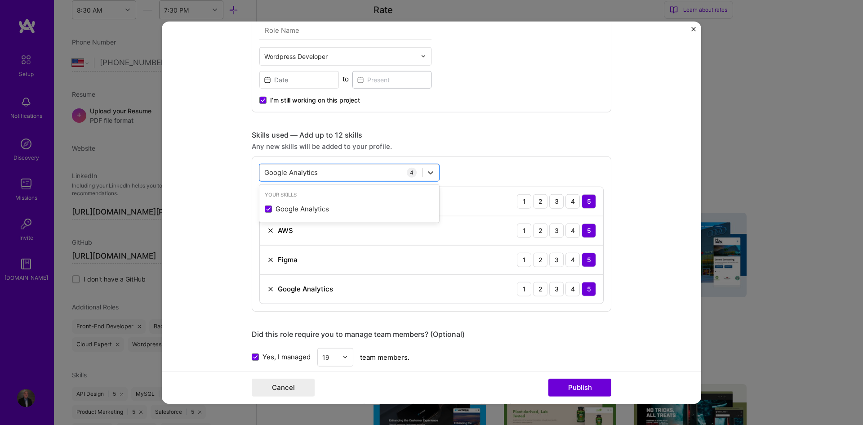
paste input "Mailchimp"
click at [321, 209] on div "Mailchimp" at bounding box center [349, 208] width 169 height 9
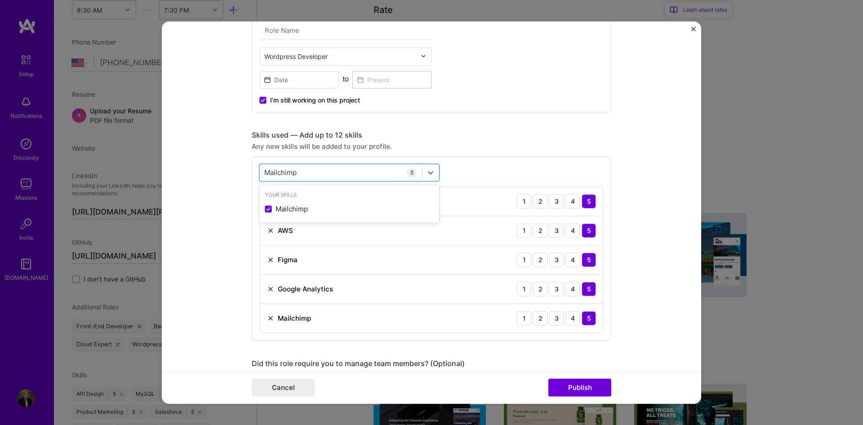
paste input "ySQL"
click at [315, 215] on div "MySQL" at bounding box center [349, 208] width 180 height 17
paste input "PHP"
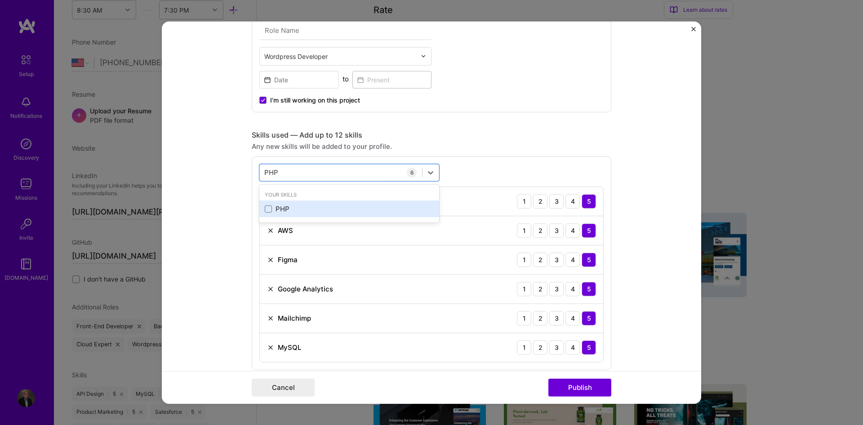
click at [328, 206] on div "PHP" at bounding box center [349, 208] width 169 height 9
paste input "aid Ads"
click at [309, 210] on div "Paid Ads" at bounding box center [349, 208] width 169 height 9
paste input "Salesforce"
click at [284, 209] on div "Salesforce" at bounding box center [349, 208] width 169 height 9
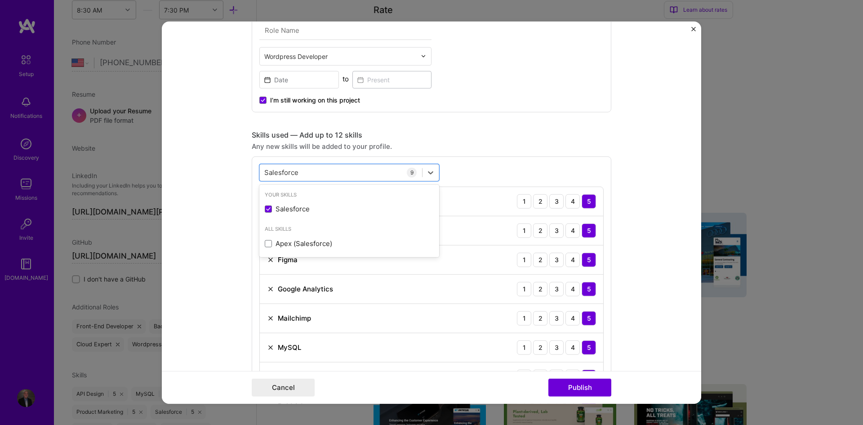
paste input "WordPress"
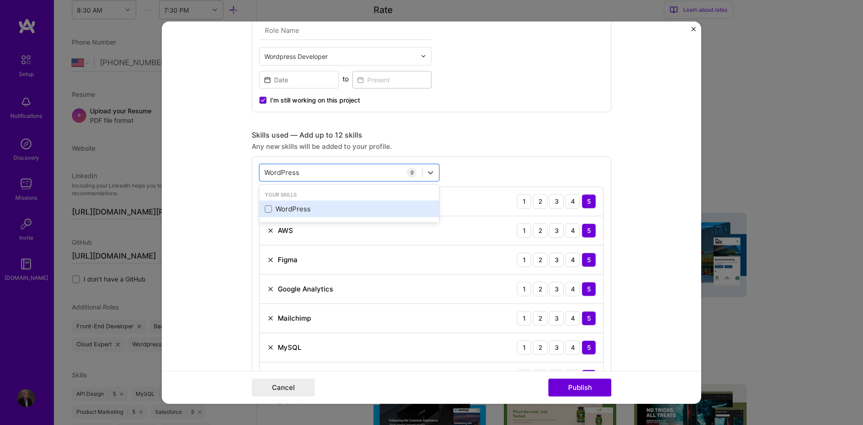
click at [308, 214] on div "WordPress" at bounding box center [349, 208] width 180 height 17
type input "WordPress"
drag, startPoint x: 231, startPoint y: 177, endPoint x: 237, endPoint y: 175, distance: 6.5
click at [231, 177] on form "Project title Coastal Massage Company Coastal Massage Project industry Industry…" at bounding box center [431, 212] width 539 height 382
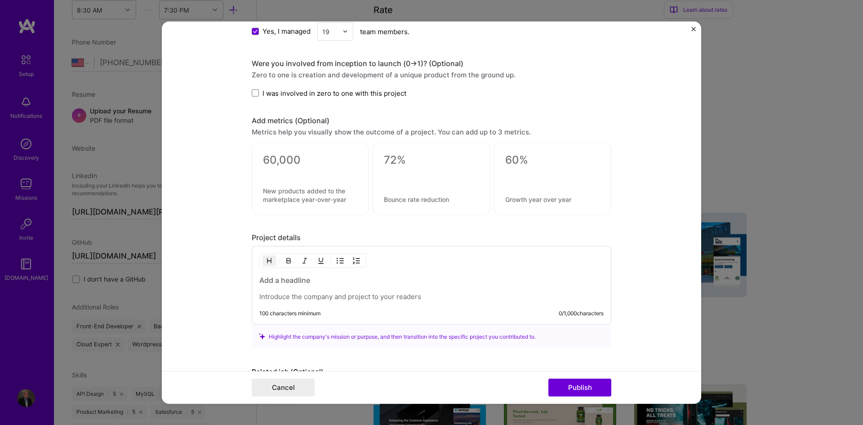
scroll to position [858, 0]
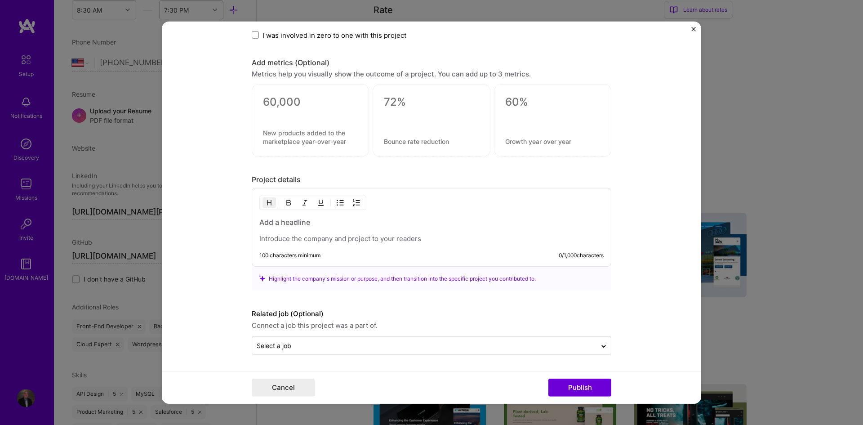
click at [278, 221] on h3 at bounding box center [431, 222] width 344 height 10
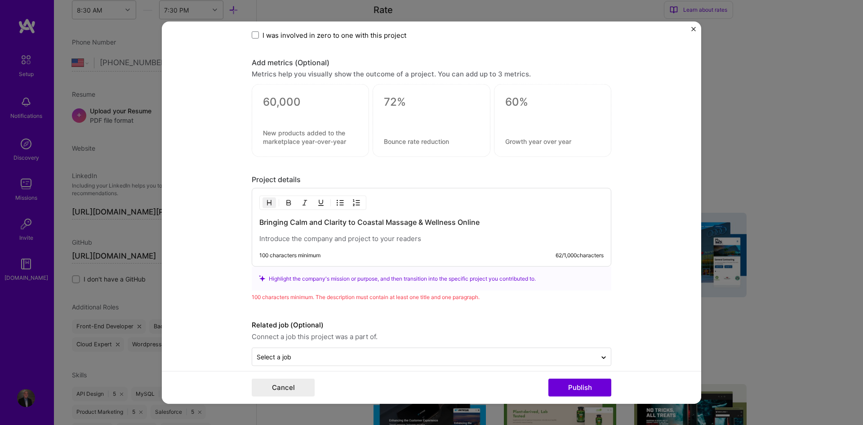
click at [298, 226] on h3 "Bringing Calm and Clarity to Coastal Massage & Wellness Online" at bounding box center [431, 222] width 344 height 10
click at [232, 226] on form "Project title Coastal Massage Company Coastal Massage Project industry Industry…" at bounding box center [431, 212] width 539 height 382
click at [411, 240] on p at bounding box center [431, 238] width 344 height 9
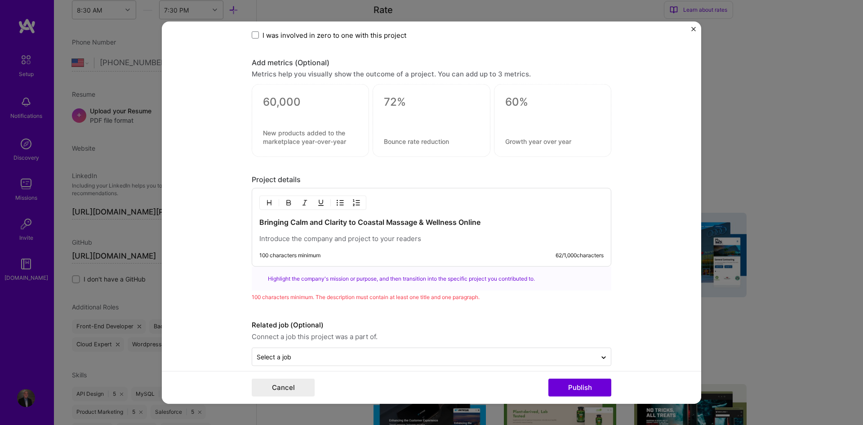
paste div
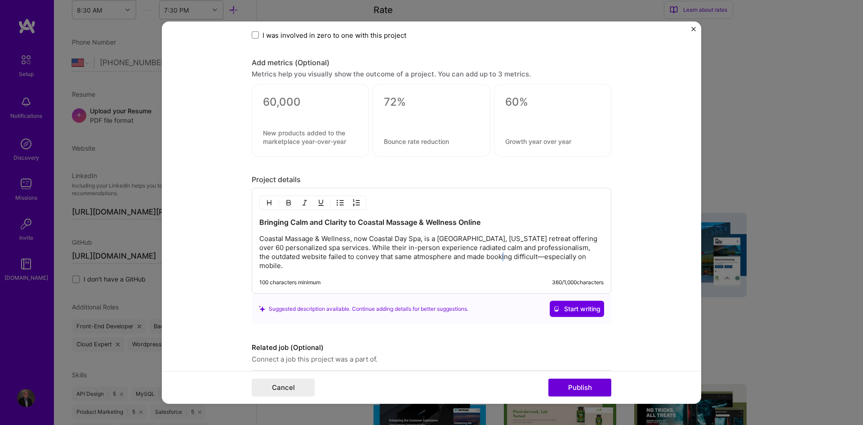
drag, startPoint x: 525, startPoint y: 258, endPoint x: 530, endPoint y: 258, distance: 4.9
click at [530, 258] on p "Coastal Massage & Wellness, now Coastal Day Spa, is a Jupiter, Florida retreat …" at bounding box center [431, 252] width 344 height 36
click at [598, 255] on p "Coastal Massage & Wellness, now Coastal Day Spa, is a [GEOGRAPHIC_DATA], [US_ST…" at bounding box center [431, 252] width 344 height 36
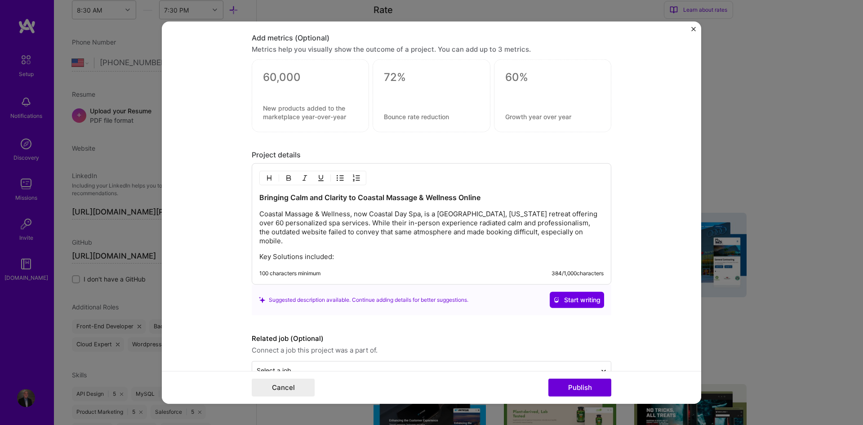
scroll to position [899, 0]
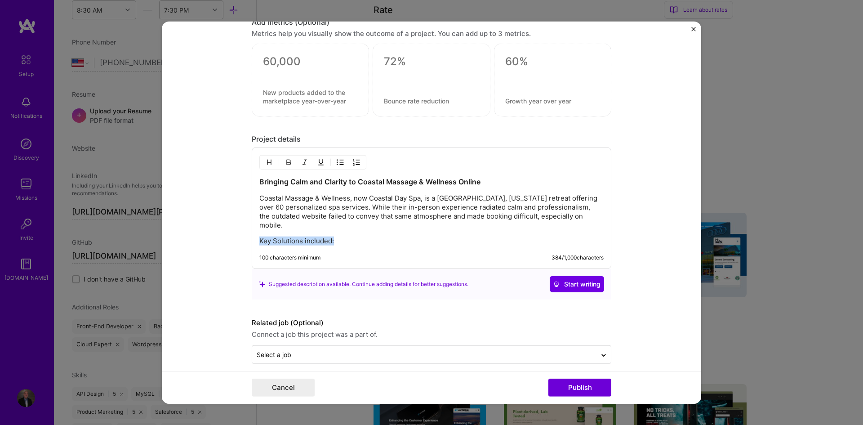
drag, startPoint x: 342, startPoint y: 232, endPoint x: 249, endPoint y: 234, distance: 93.5
click at [252, 234] on div "Bringing Calm and Clarity to Coastal Massage & Wellness Online Coastal Massage …" at bounding box center [432, 207] width 360 height 121
click at [259, 236] on strong "Key Solutions included:" at bounding box center [297, 240] width 76 height 9
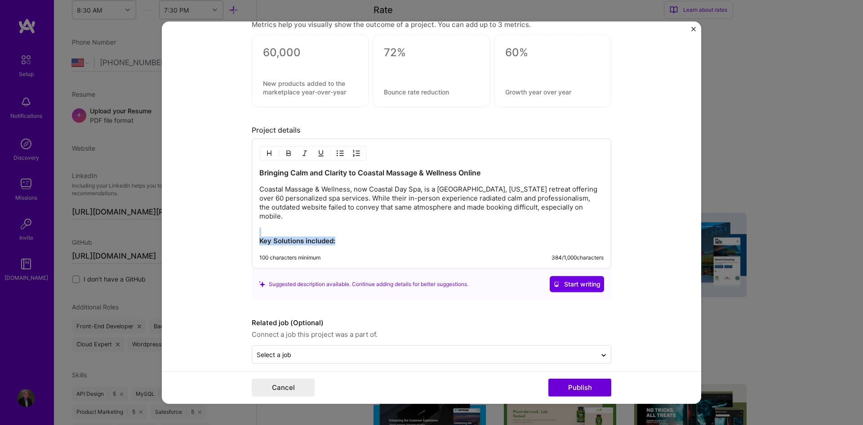
click at [346, 227] on p "Key Solutions included:" at bounding box center [431, 236] width 344 height 18
click at [349, 230] on p "Key Solutions included:" at bounding box center [431, 236] width 344 height 18
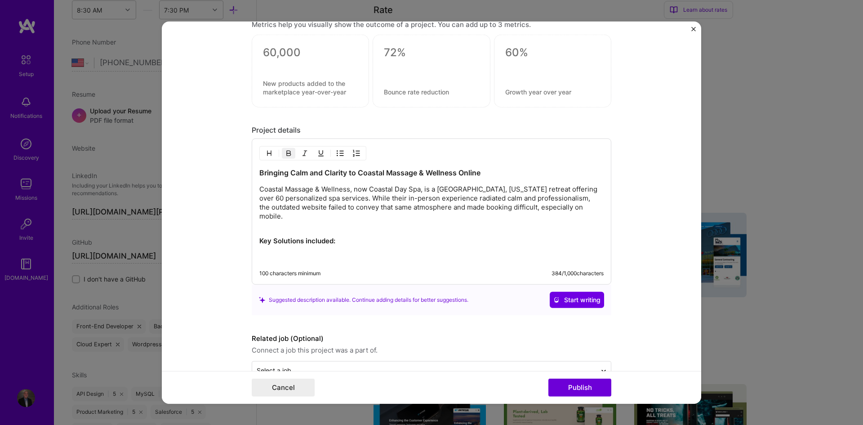
scroll to position [915, 0]
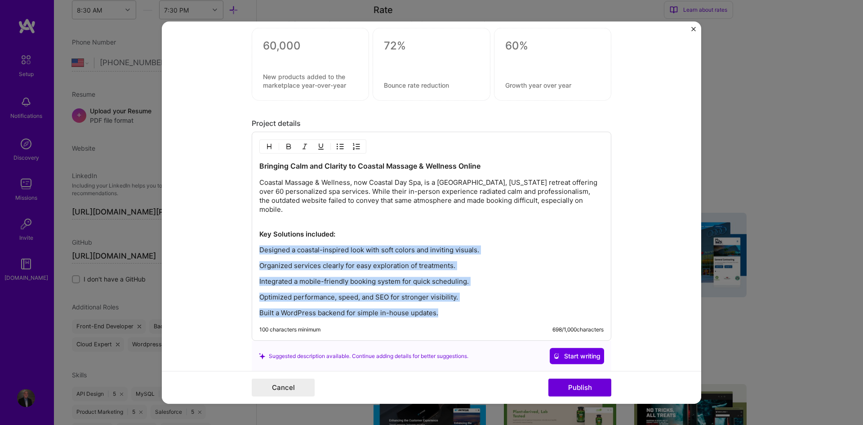
drag, startPoint x: 438, startPoint y: 300, endPoint x: 238, endPoint y: 245, distance: 207.0
click at [238, 245] on form "Project title Coastal Massage Company Coastal Massage Project industry Industry…" at bounding box center [431, 212] width 539 height 382
click at [337, 145] on img "button" at bounding box center [340, 146] width 7 height 7
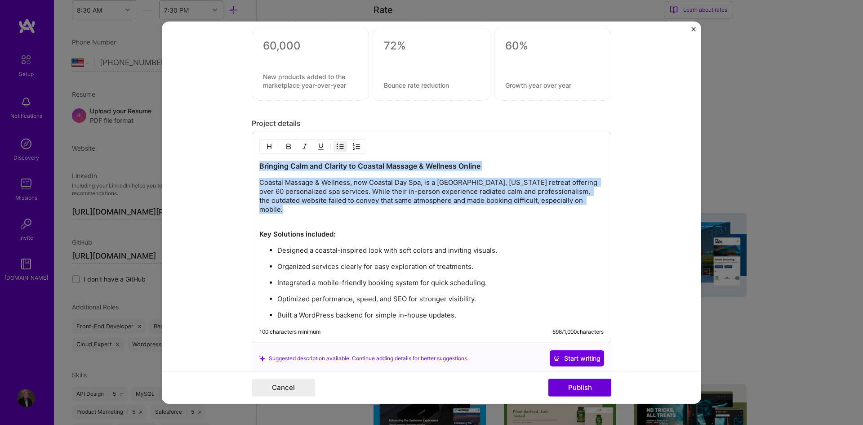
click at [468, 311] on p "Built a WordPress backend for simple in-house updates." at bounding box center [440, 315] width 326 height 9
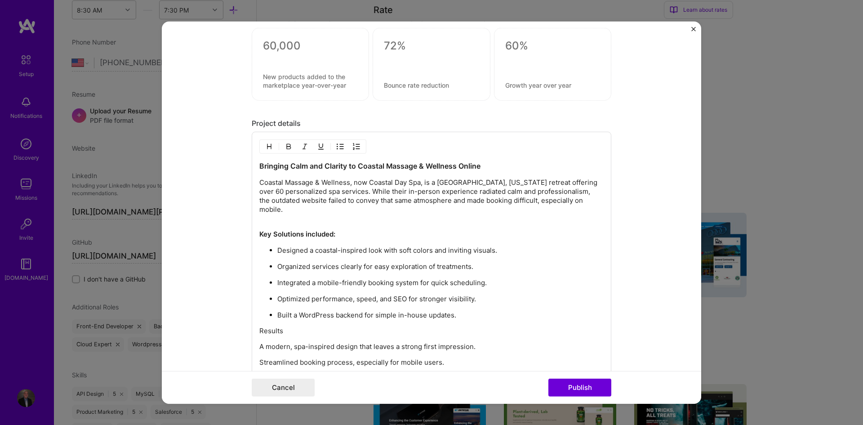
click at [289, 326] on p "Results" at bounding box center [431, 330] width 344 height 9
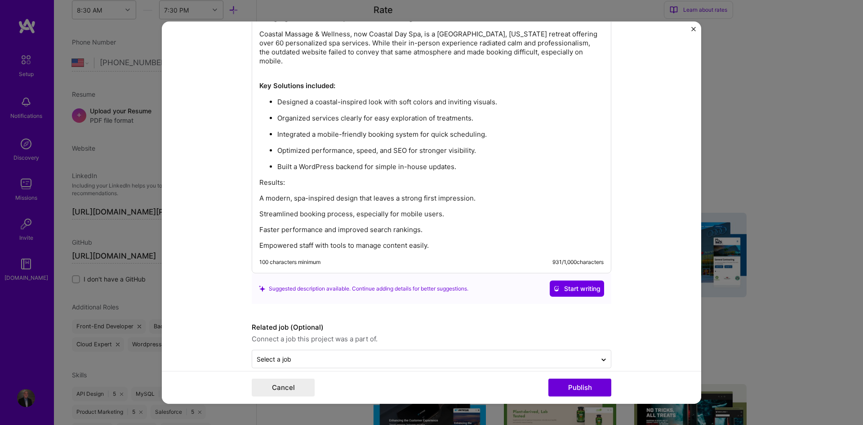
scroll to position [1064, 0]
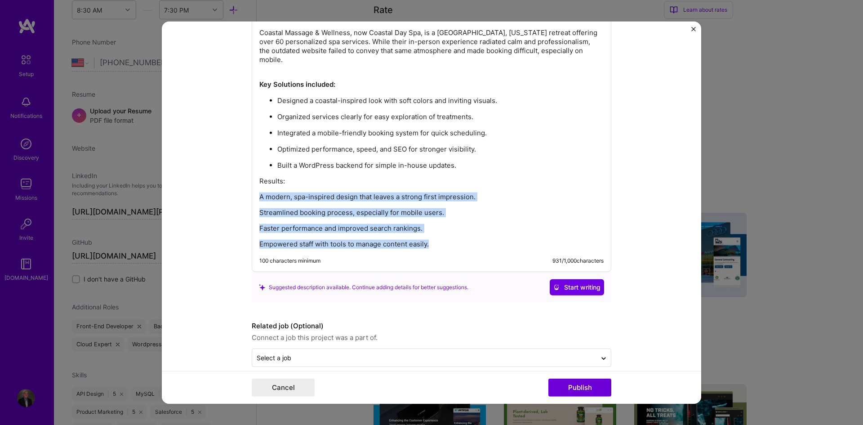
drag, startPoint x: 442, startPoint y: 235, endPoint x: 249, endPoint y: 189, distance: 198.6
click at [252, 189] on div "Bringing Calm and Clarity to Coastal Massage & Wellness Online Coastal Massage …" at bounding box center [432, 127] width 360 height 290
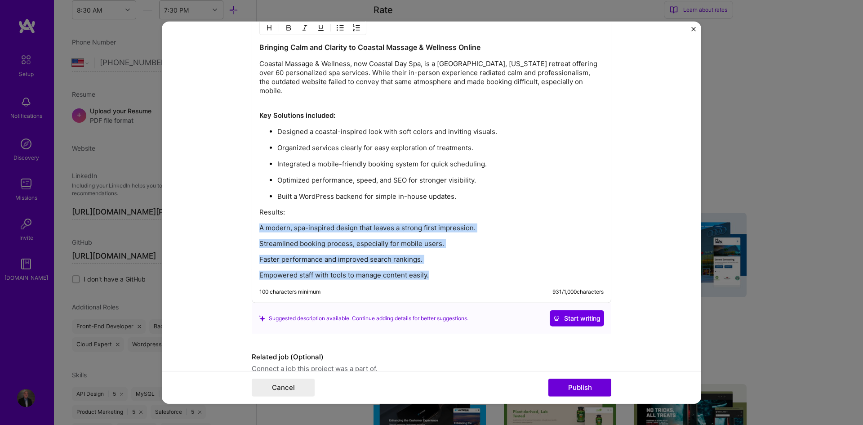
scroll to position [915, 0]
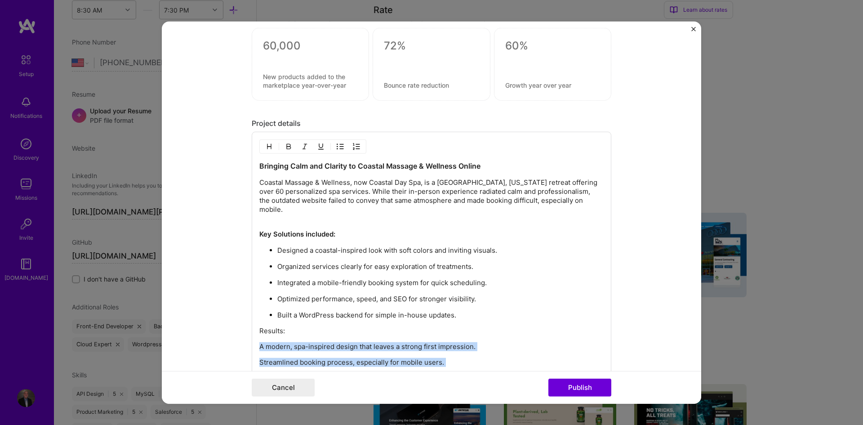
click at [338, 145] on img "button" at bounding box center [340, 146] width 7 height 7
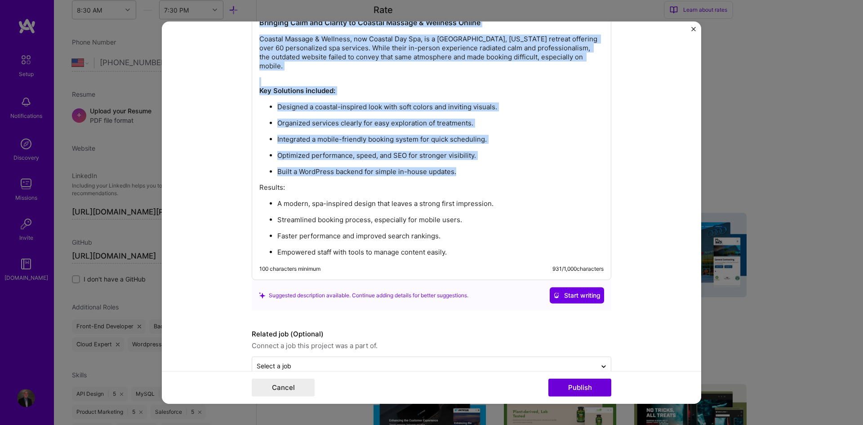
scroll to position [1069, 0]
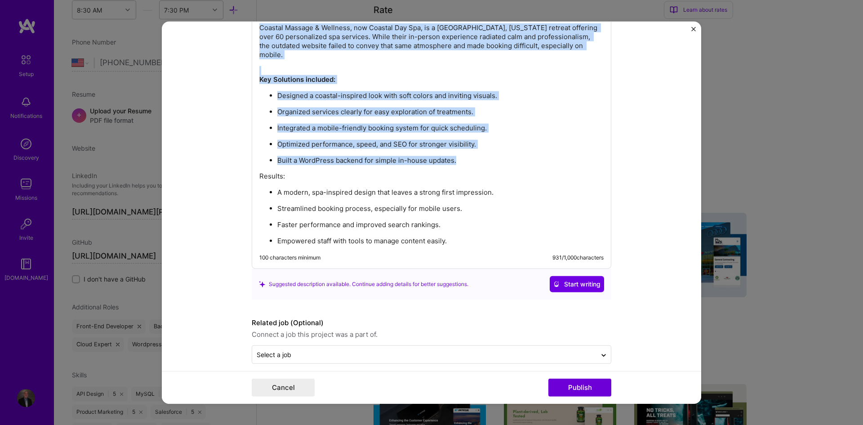
click at [465, 236] on li "Empowered staff with tools to manage content easily." at bounding box center [440, 240] width 326 height 9
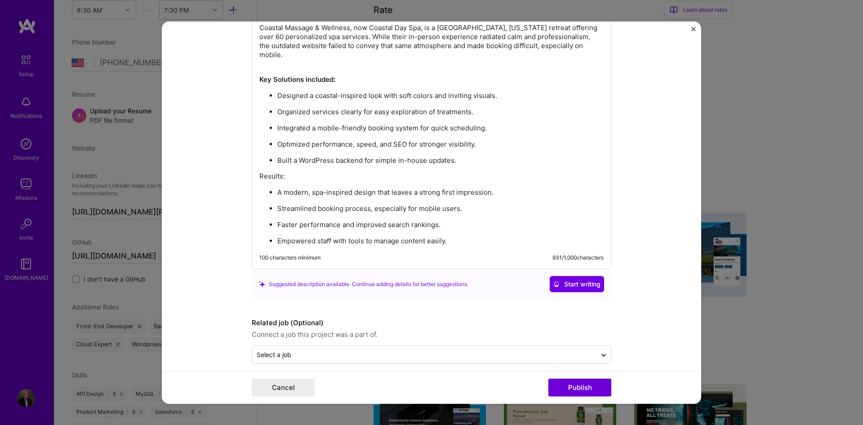
click at [466, 236] on p "Empowered staff with tools to manage content easily." at bounding box center [440, 240] width 326 height 9
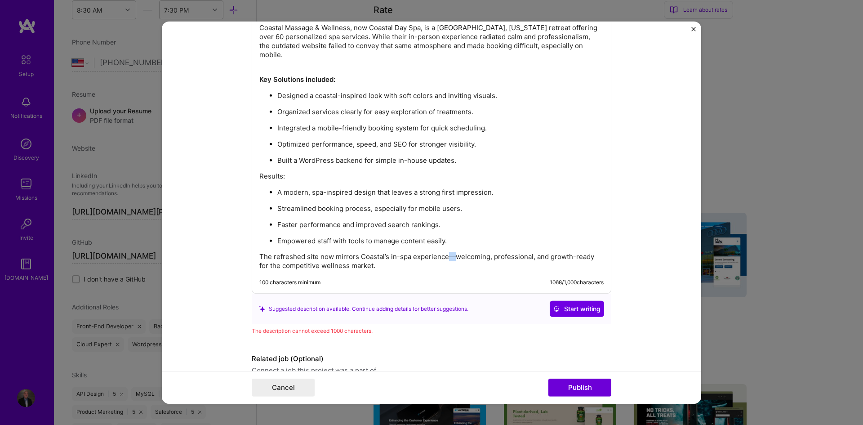
click at [446, 242] on div "Bringing Calm and Clarity to Coastal Massage & Wellness Online Coastal Massage …" at bounding box center [431, 138] width 344 height 264
click at [480, 207] on ul "A modern, spa-inspired design that leaves a strong first impression. Streamline…" at bounding box center [431, 216] width 344 height 58
click at [497, 252] on p "The refreshed site now mirrors Coastal’s in-spa experience, welcoming, professi…" at bounding box center [431, 261] width 344 height 18
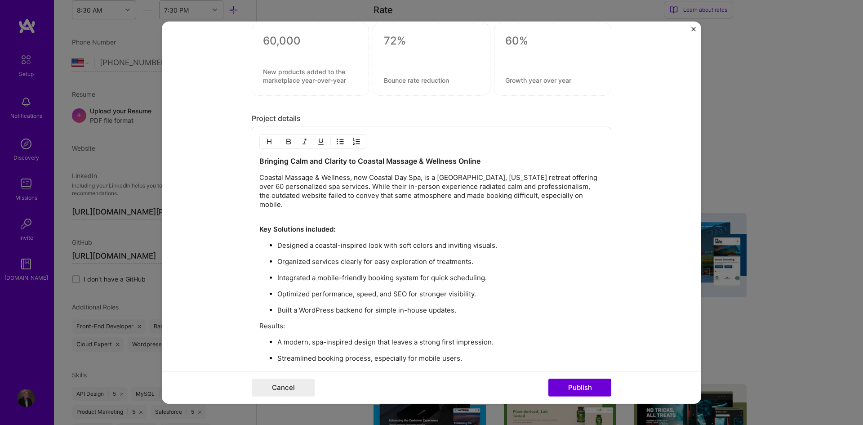
click at [519, 220] on p "Key Solutions included:" at bounding box center [431, 225] width 344 height 18
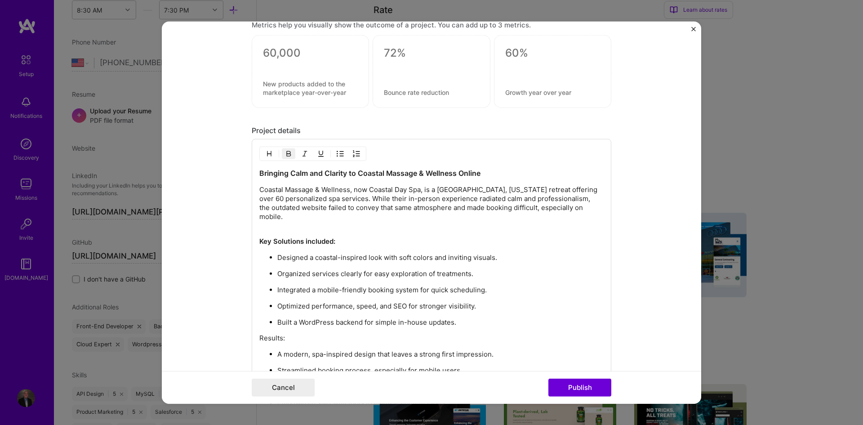
scroll to position [844, 0]
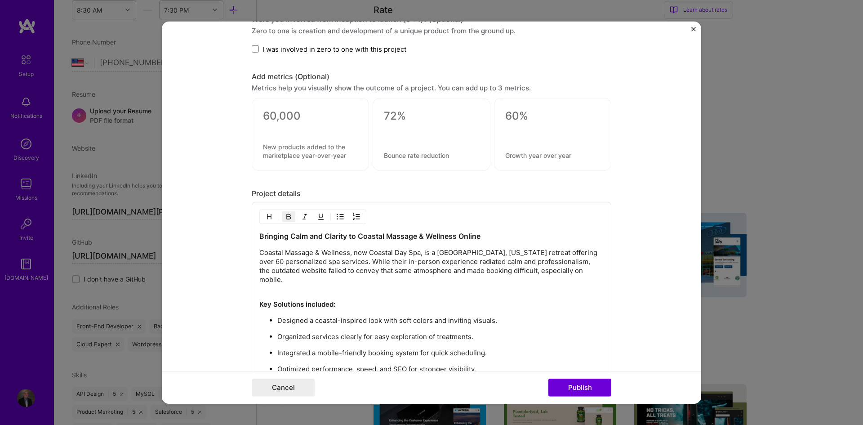
click at [466, 264] on p "Coastal Massage & Wellness, now Coastal Day Spa, is a [GEOGRAPHIC_DATA], [US_ST…" at bounding box center [431, 266] width 344 height 36
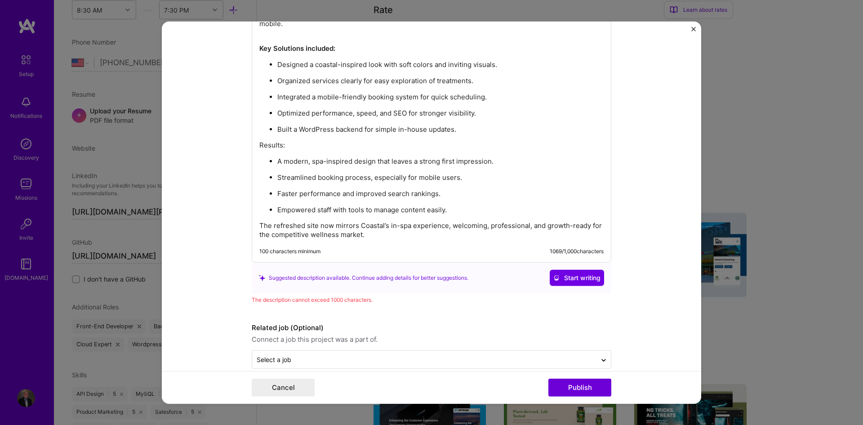
scroll to position [1105, 0]
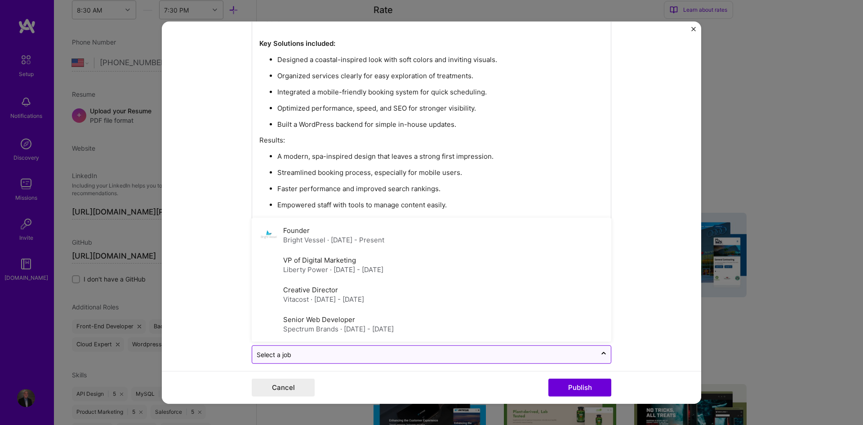
click at [295, 350] on input "text" at bounding box center [424, 354] width 335 height 9
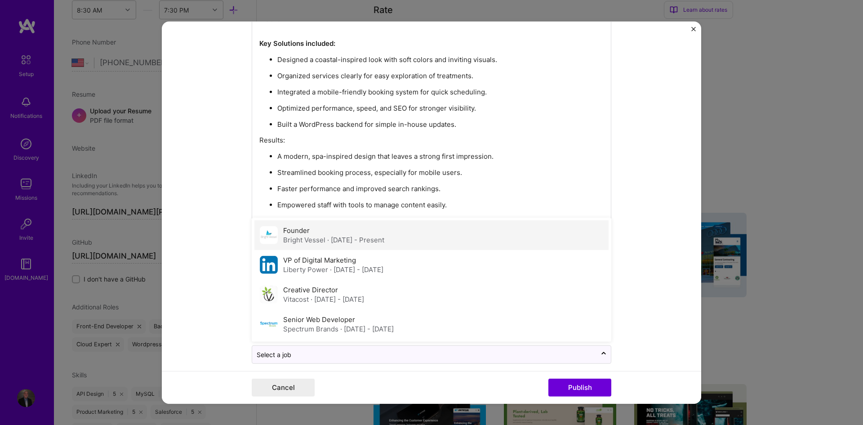
click at [329, 235] on span "· [DATE] - Present" at bounding box center [355, 239] width 57 height 9
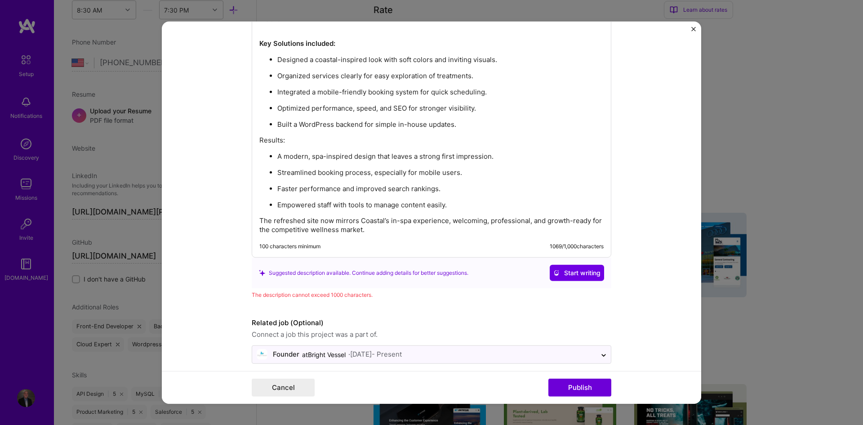
click at [224, 304] on form "Project title Coastal Massage Company Coastal Massage Project industry Industry…" at bounding box center [431, 212] width 539 height 382
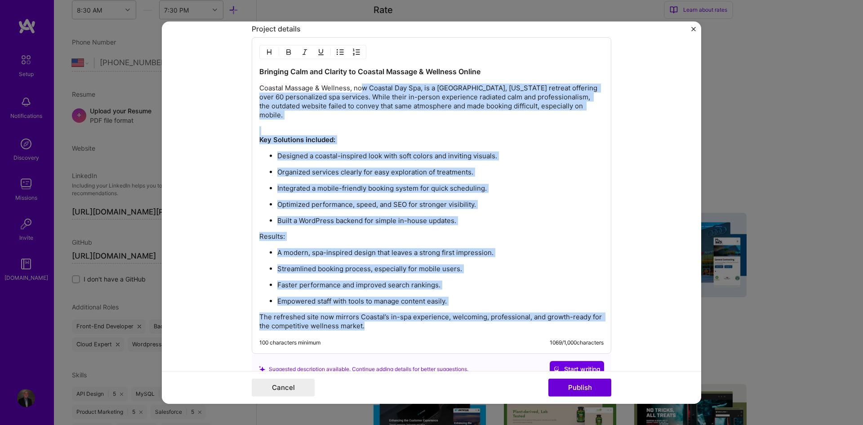
scroll to position [955, 0]
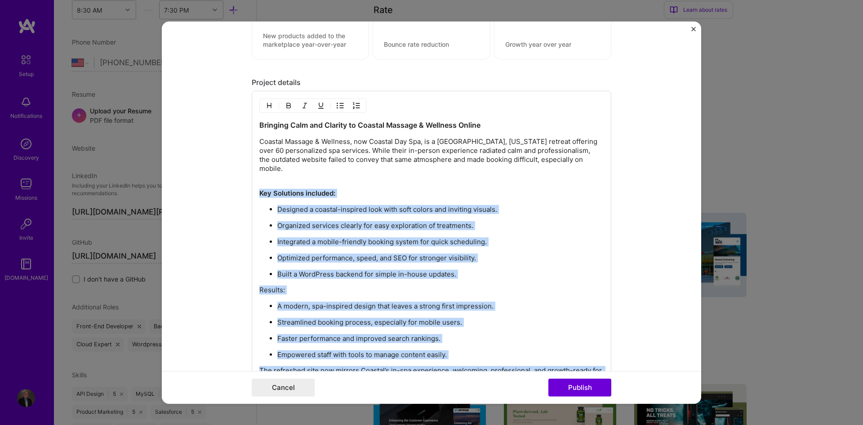
drag, startPoint x: 392, startPoint y: 219, endPoint x: 253, endPoint y: 183, distance: 143.9
click at [253, 183] on div "Bringing Calm and Clarity to Coastal Massage & Wellness Online Coastal Massage …" at bounding box center [432, 249] width 360 height 316
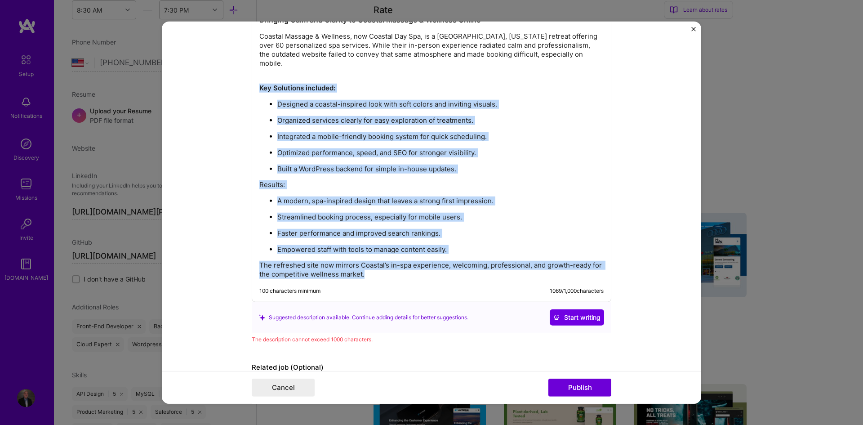
scroll to position [1105, 0]
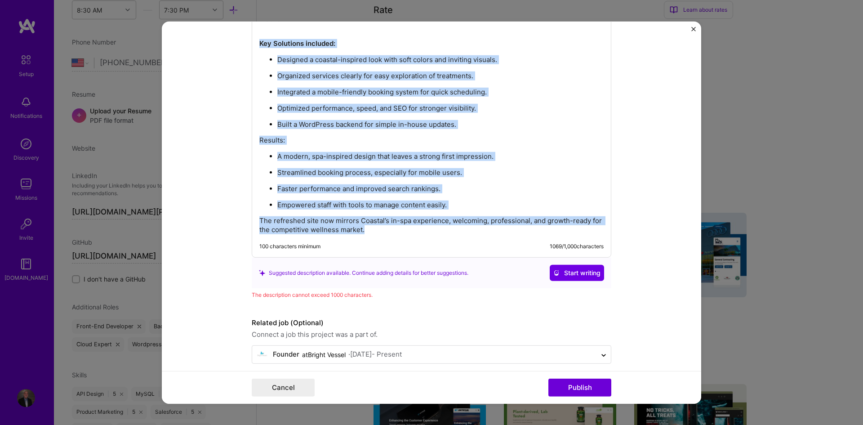
click at [455, 200] on p "Empowered staff with tools to manage content easily." at bounding box center [440, 204] width 326 height 9
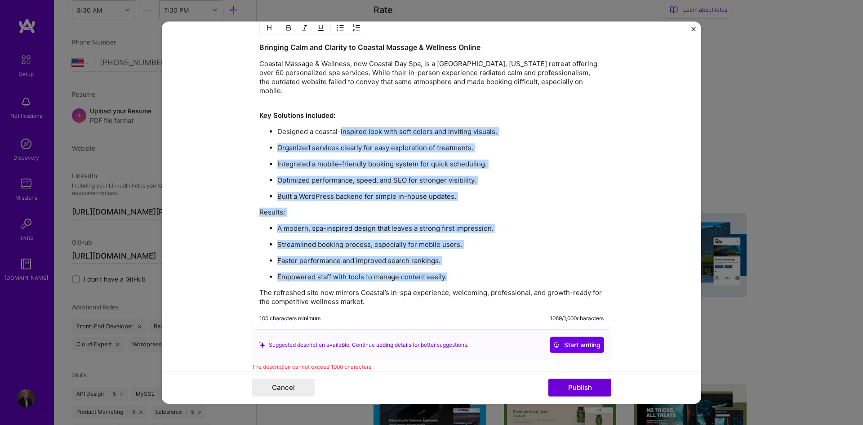
scroll to position [1030, 0]
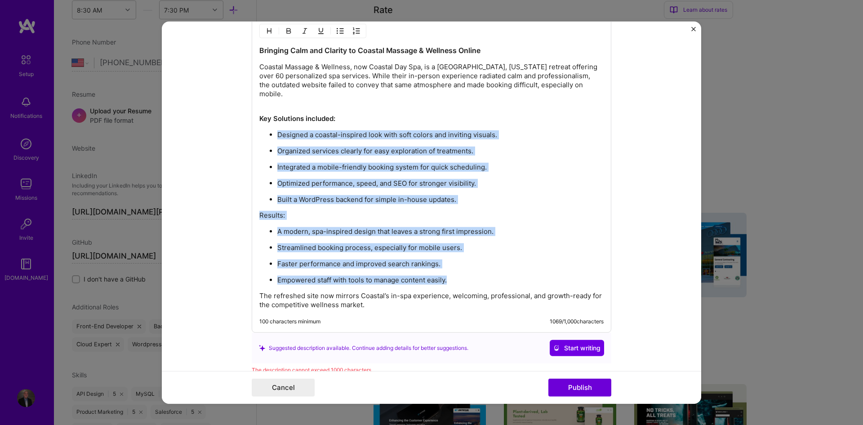
drag, startPoint x: 463, startPoint y: 197, endPoint x: 245, endPoint y: 129, distance: 228.0
click at [245, 129] on form "Project title Coastal Massage Company Coastal Massage Project industry Industry…" at bounding box center [431, 212] width 539 height 382
click at [472, 198] on div "Bringing Calm and Clarity to Coastal Massage & Wellness Online Coastal Massage …" at bounding box center [431, 177] width 344 height 264
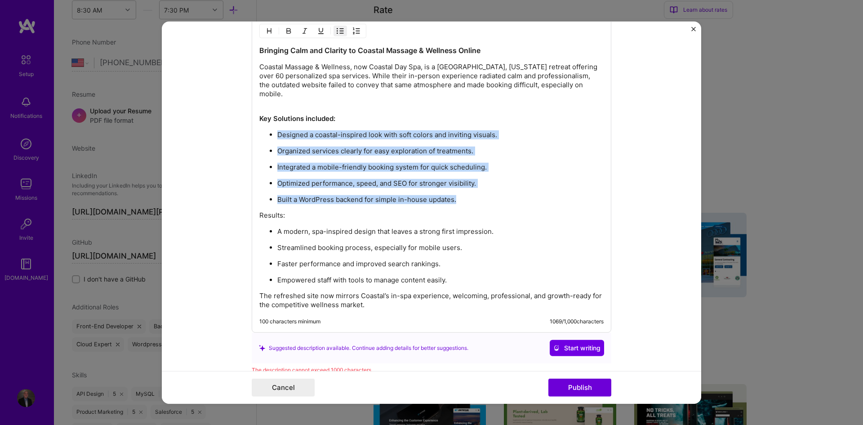
drag, startPoint x: 474, startPoint y: 194, endPoint x: 268, endPoint y: 119, distance: 218.7
click at [268, 119] on div "Bringing Calm and Clarity to Coastal Massage & Wellness Online Coastal Massage …" at bounding box center [431, 177] width 344 height 264
copy ul "Designed a coastal-inspired look with soft colors and inviting visuals. Organiz…"
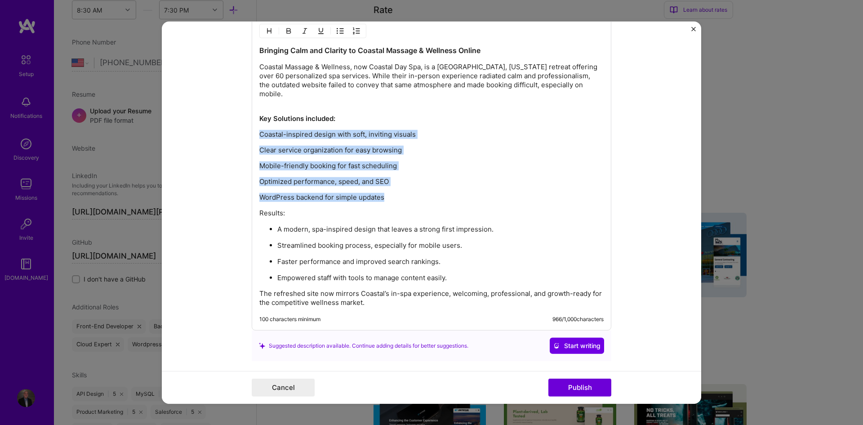
drag, startPoint x: 424, startPoint y: 191, endPoint x: 245, endPoint y: 119, distance: 193.2
click at [245, 119] on form "Project title Coastal Massage Company Coastal Massage Project industry Industry…" at bounding box center [431, 212] width 539 height 382
click at [337, 29] on img "button" at bounding box center [340, 30] width 7 height 7
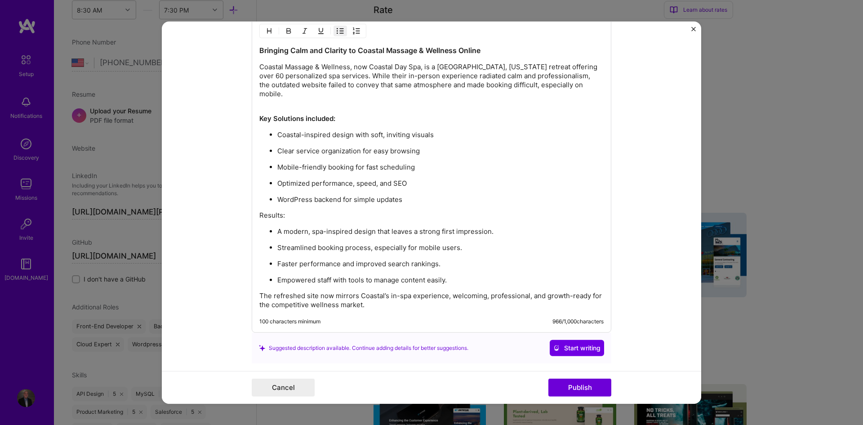
click at [274, 196] on div "Bringing Calm and Clarity to Coastal Massage & Wellness Online Coastal Massage …" at bounding box center [431, 177] width 344 height 264
click at [263, 211] on p "Results:" at bounding box center [431, 215] width 344 height 9
click at [506, 179] on p "Optimized performance, speed, and SEO" at bounding box center [440, 183] width 326 height 9
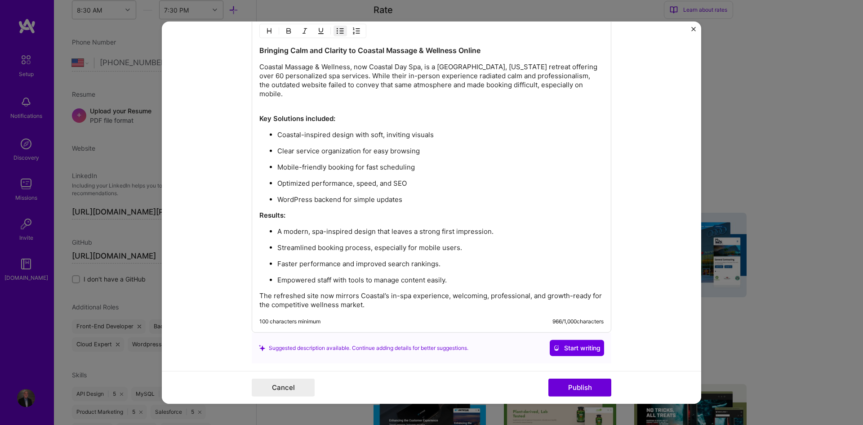
click at [653, 151] on form "Project title Coastal Massage Company Coastal Massage Project industry Industry…" at bounding box center [431, 212] width 539 height 382
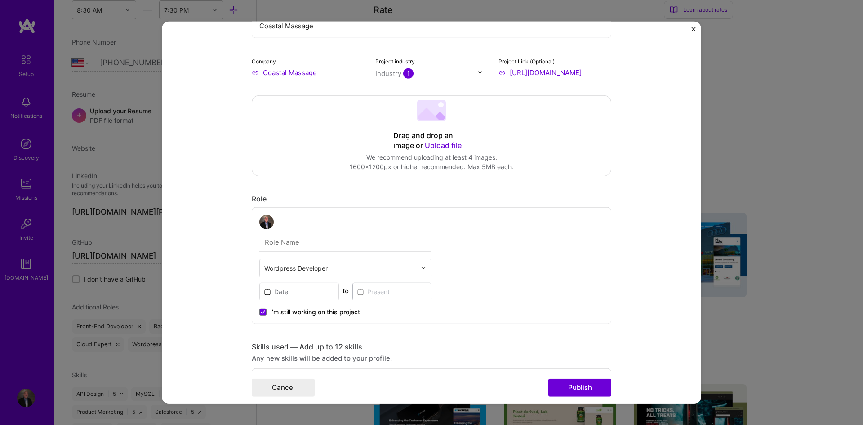
scroll to position [46, 0]
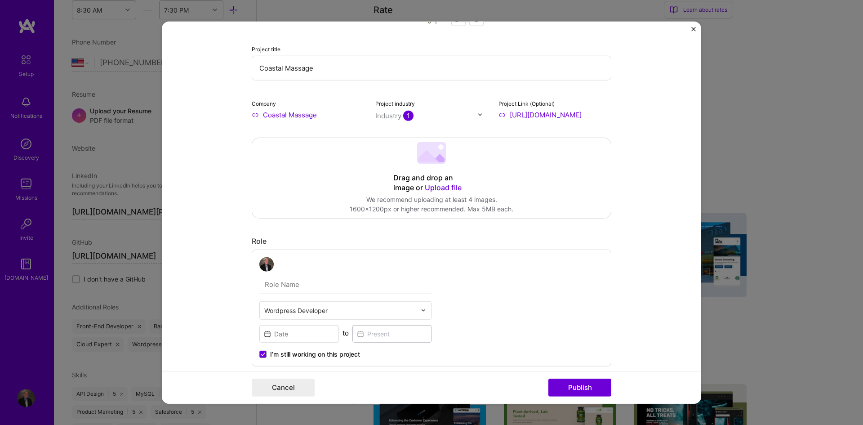
click at [446, 185] on span "Upload file" at bounding box center [443, 186] width 37 height 9
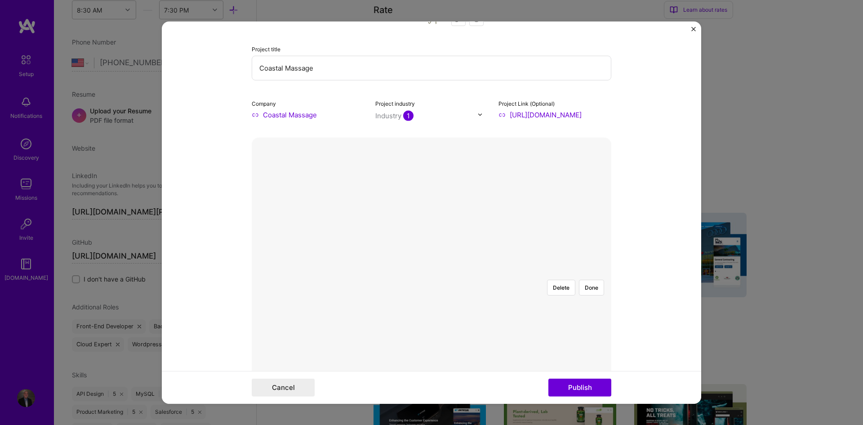
click at [457, 272] on div at bounding box center [566, 362] width 239 height 180
click at [592, 279] on button "Done" at bounding box center [591, 287] width 25 height 16
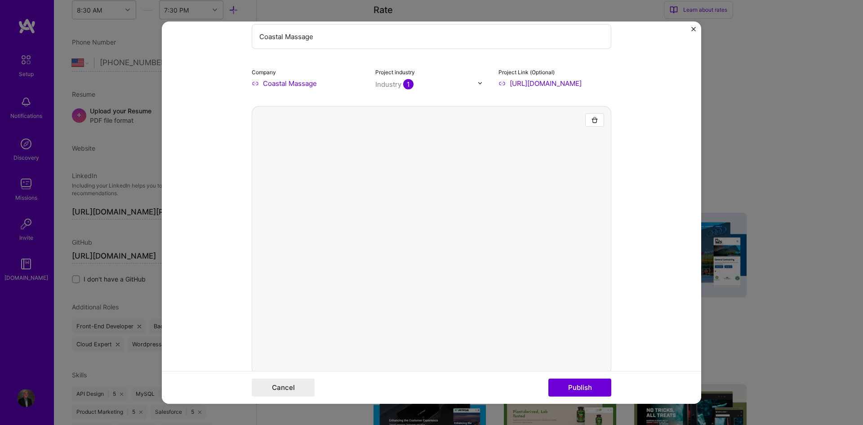
scroll to position [120, 0]
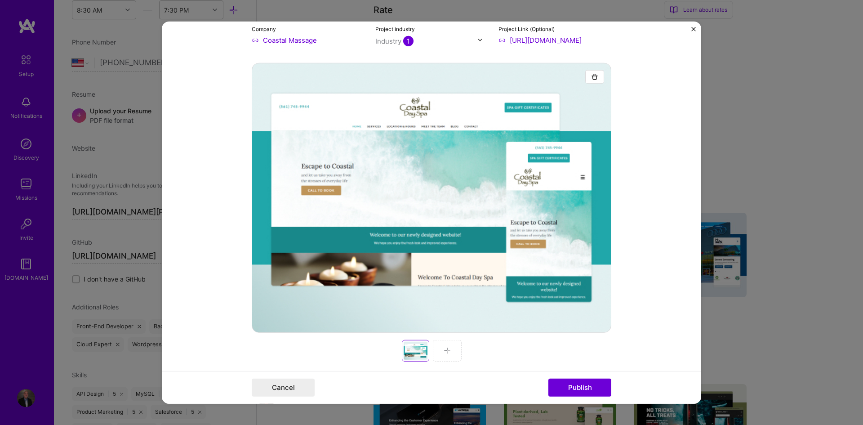
click at [439, 352] on div at bounding box center [447, 350] width 29 height 22
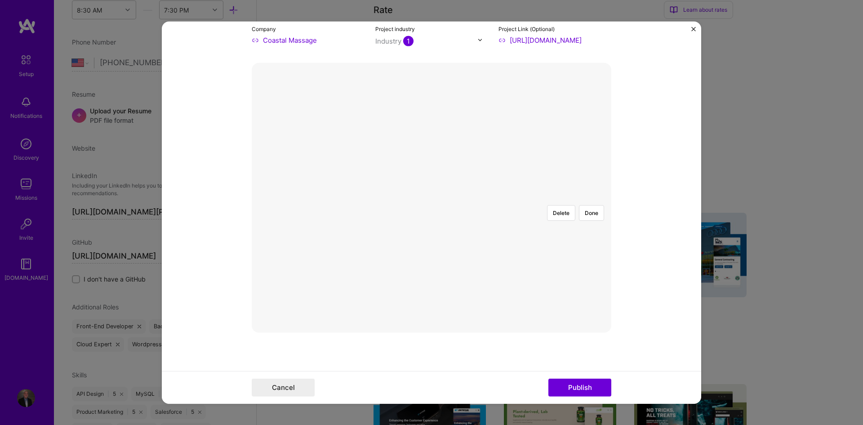
click at [454, 202] on div at bounding box center [602, 317] width 319 height 240
click at [588, 204] on button "Done" at bounding box center [591, 212] width 25 height 16
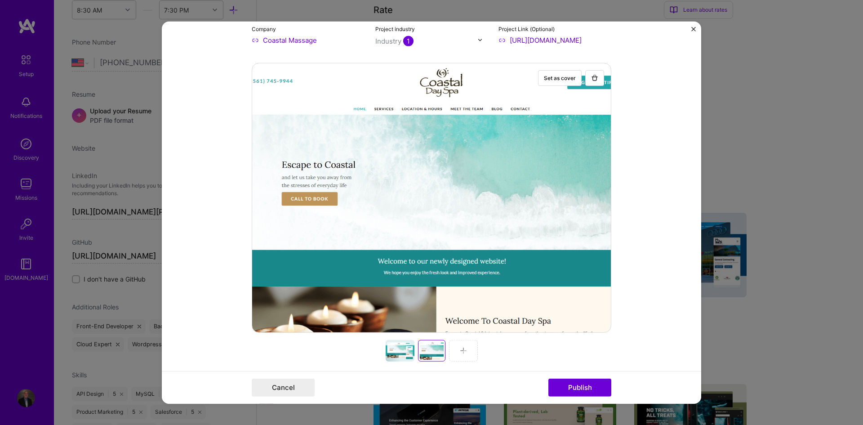
click at [471, 349] on div at bounding box center [463, 350] width 29 height 22
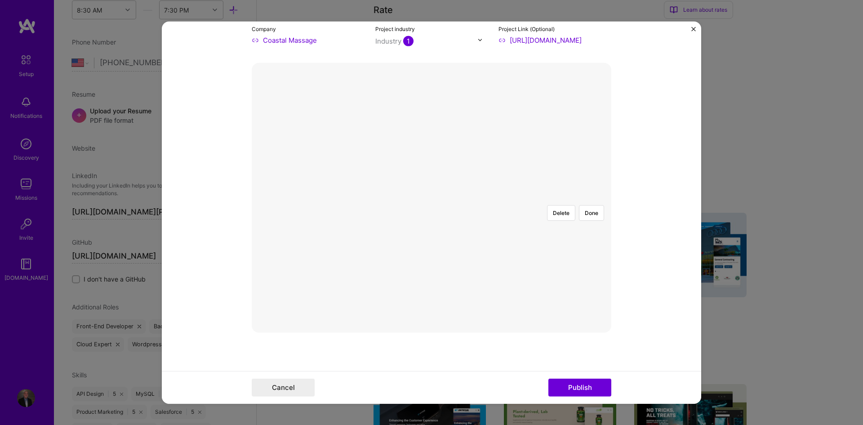
click at [452, 209] on div at bounding box center [611, 317] width 319 height 240
click at [526, 197] on div at bounding box center [610, 317] width 319 height 240
click at [599, 204] on button "Done" at bounding box center [591, 212] width 25 height 16
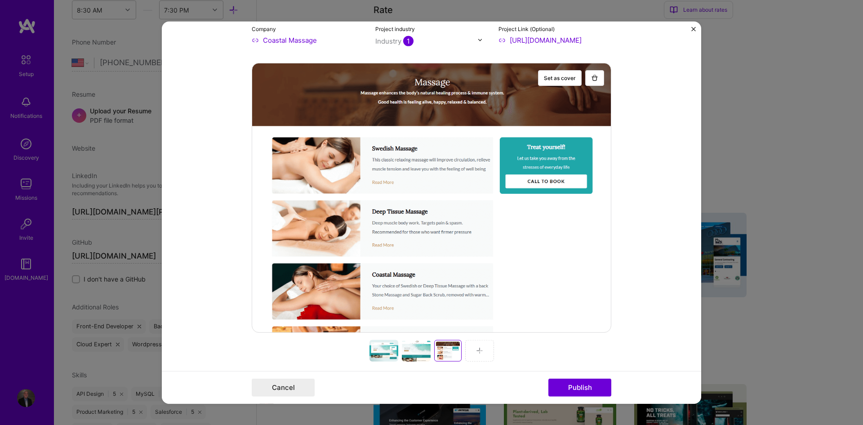
click at [482, 351] on div at bounding box center [479, 350] width 29 height 22
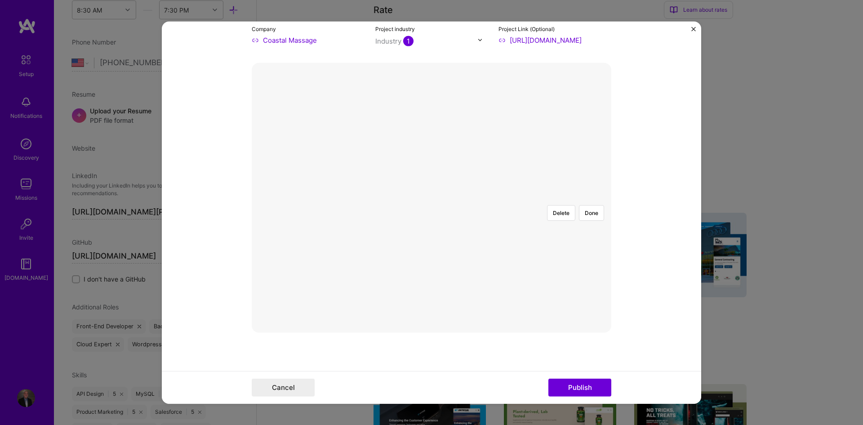
click at [450, 197] on div at bounding box center [609, 317] width 319 height 240
click at [591, 204] on button "Done" at bounding box center [591, 212] width 25 height 16
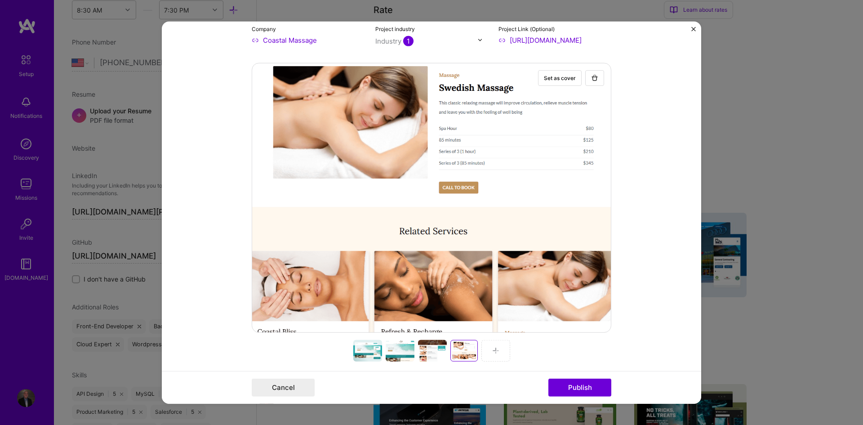
click at [364, 350] on div at bounding box center [367, 350] width 29 height 22
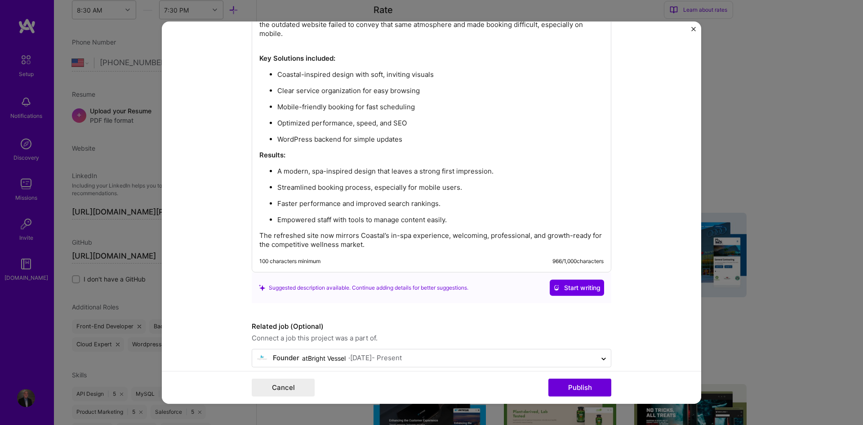
scroll to position [1310, 0]
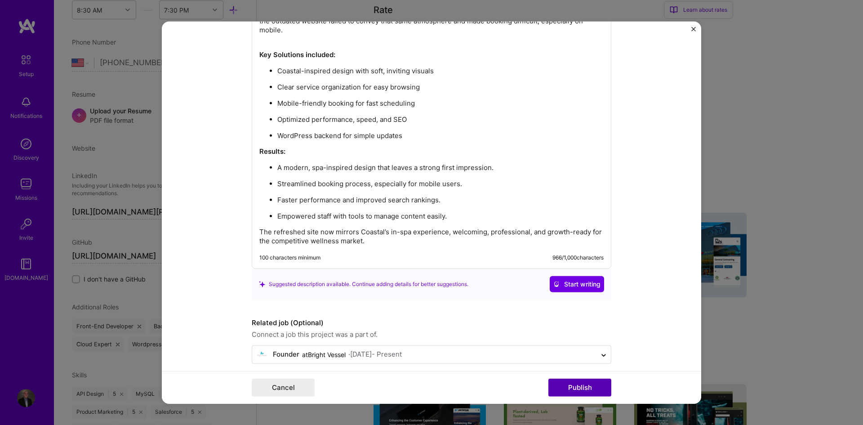
click at [580, 390] on button "Publish" at bounding box center [579, 387] width 63 height 18
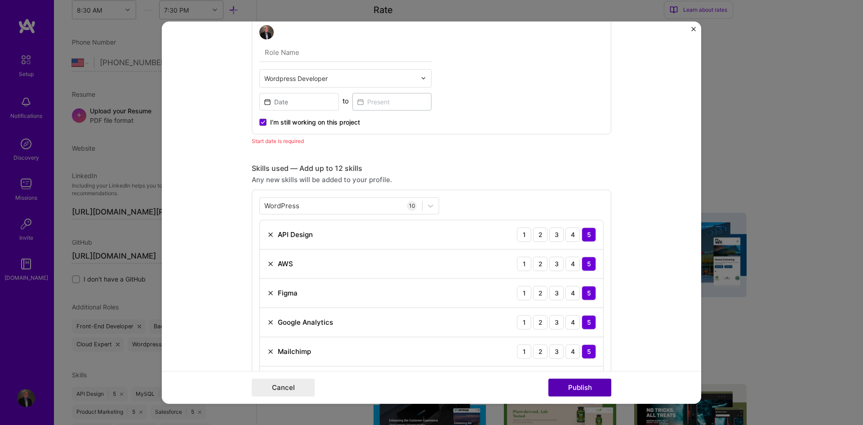
scroll to position [476, 0]
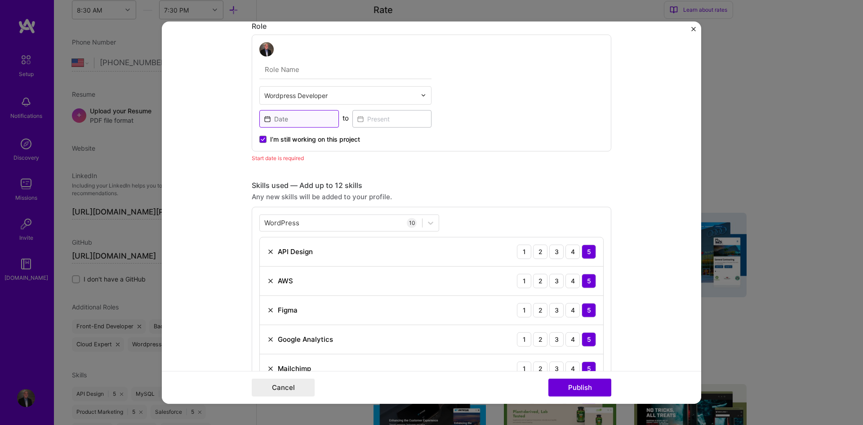
click at [298, 121] on input at bounding box center [299, 119] width 80 height 18
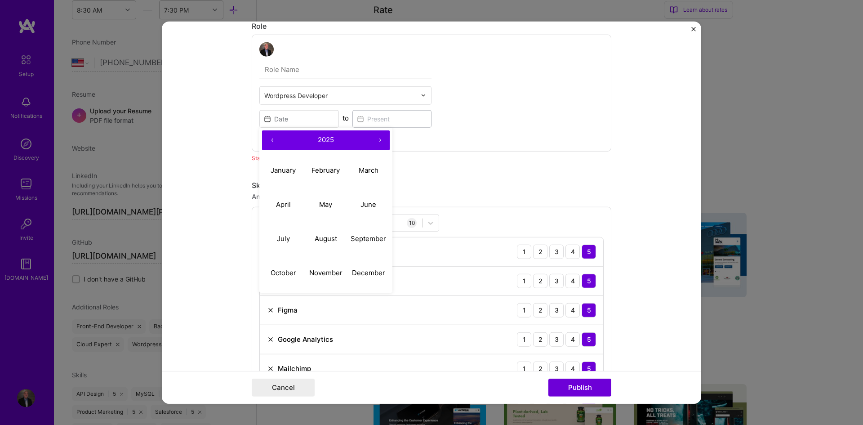
click at [273, 138] on button "‹" at bounding box center [272, 140] width 20 height 20
click at [364, 267] on button "December" at bounding box center [368, 273] width 43 height 34
type input "[DATE]"
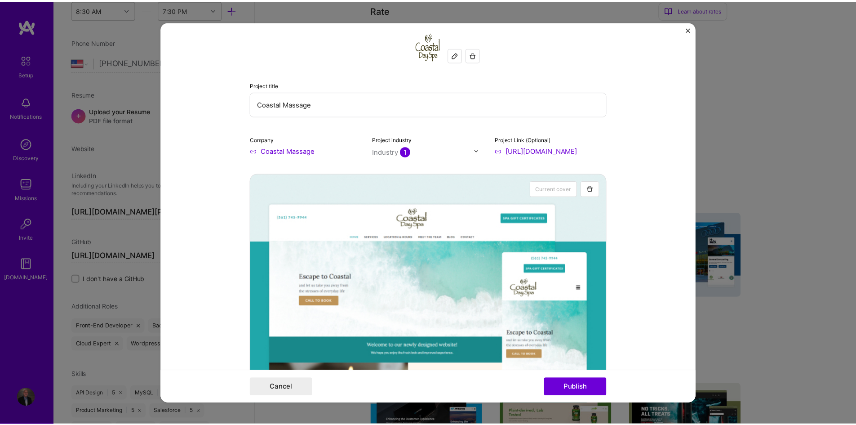
scroll to position [0, 0]
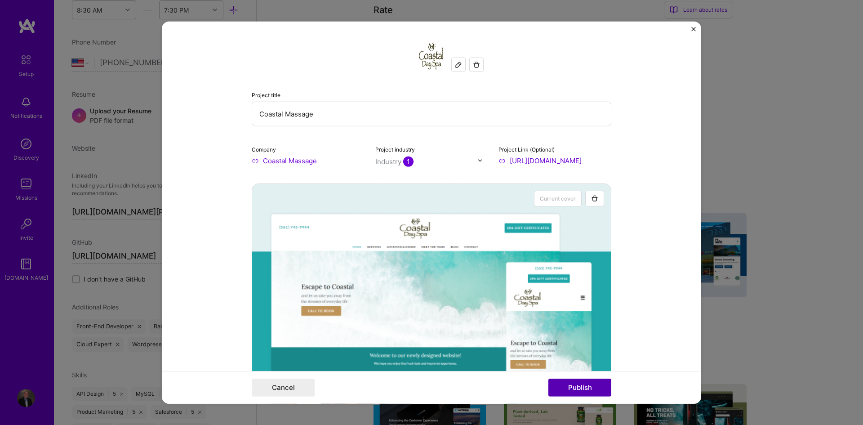
click at [579, 386] on button "Publish" at bounding box center [579, 387] width 63 height 18
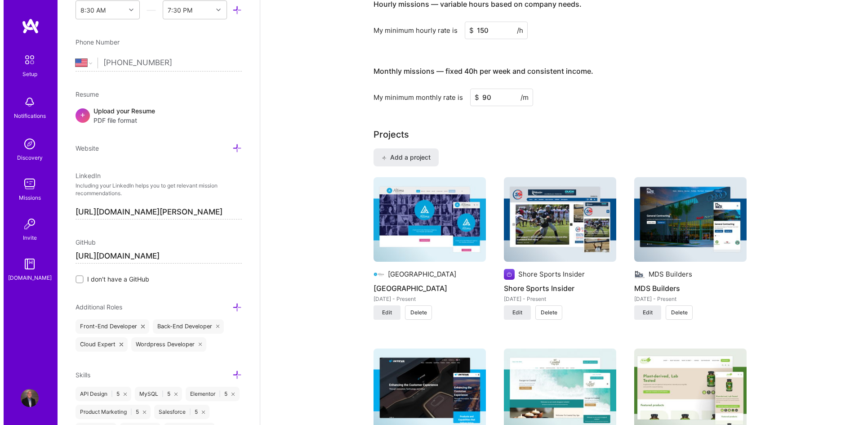
scroll to position [532, 0]
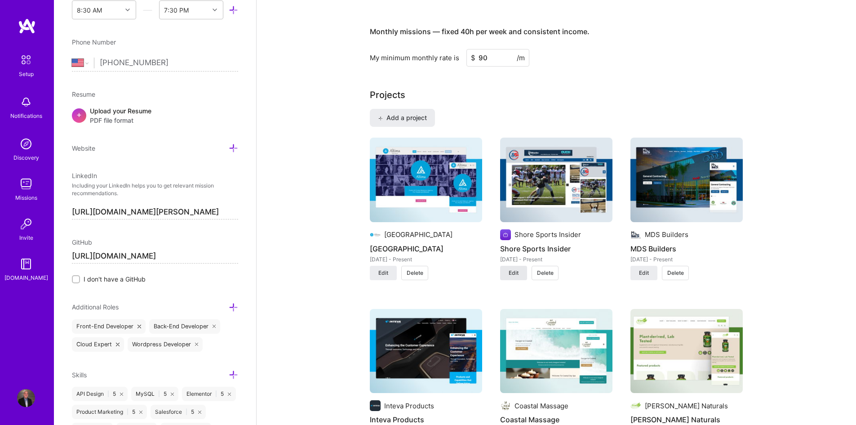
click at [514, 272] on span "Edit" at bounding box center [514, 273] width 10 height 8
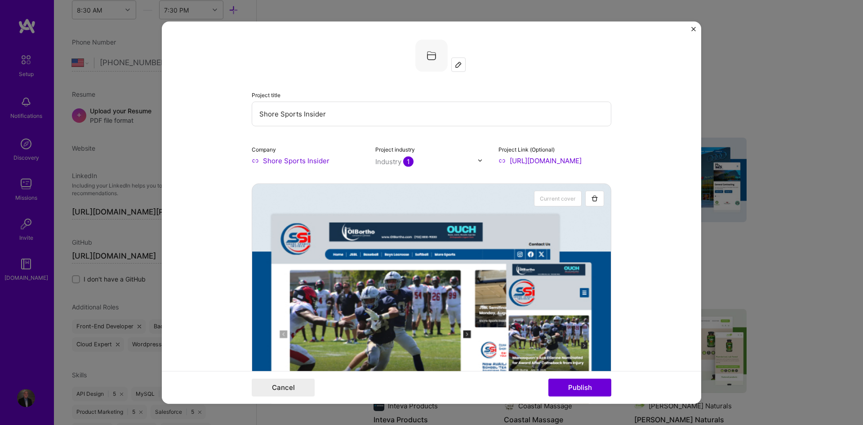
click at [455, 61] on img at bounding box center [458, 64] width 7 height 7
click at [606, 71] on div at bounding box center [432, 55] width 360 height 32
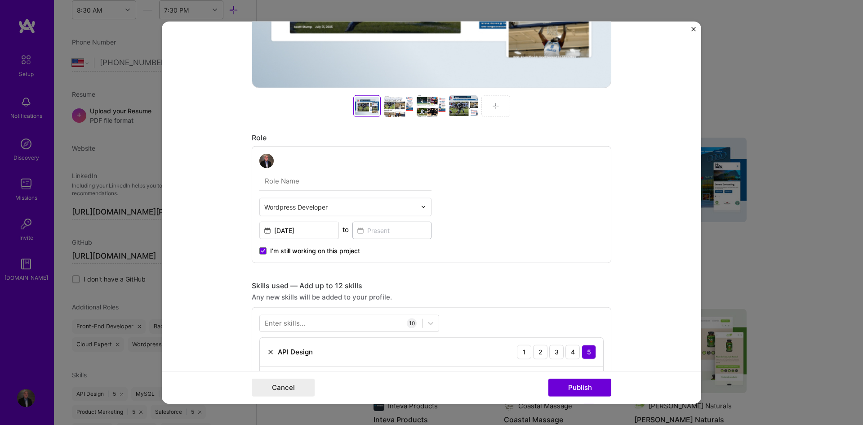
scroll to position [374, 0]
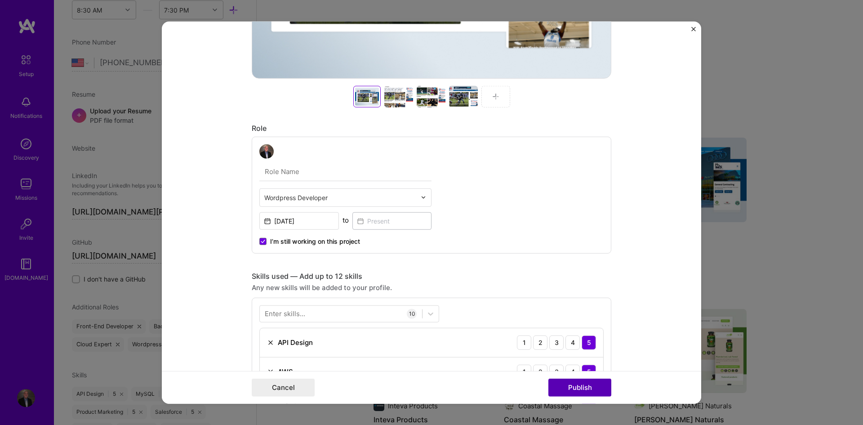
click at [572, 383] on button "Publish" at bounding box center [579, 387] width 63 height 18
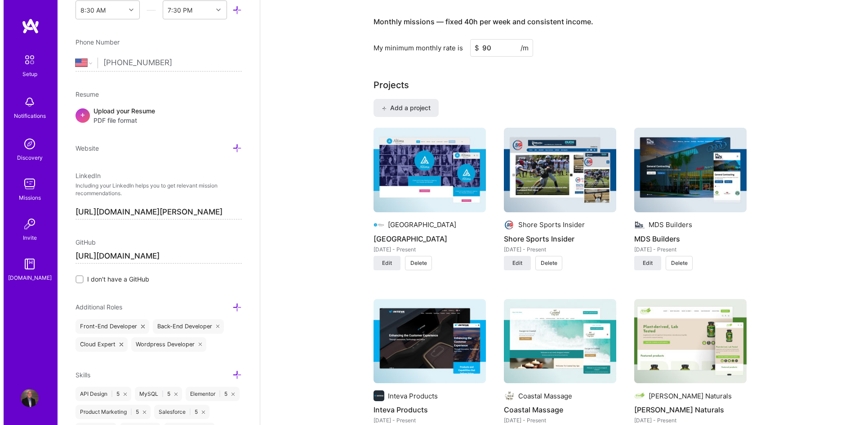
scroll to position [538, 0]
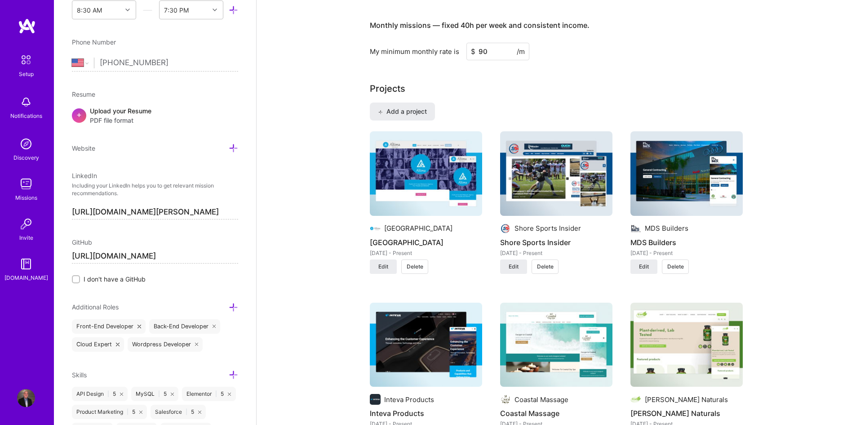
click at [429, 178] on img at bounding box center [426, 173] width 112 height 84
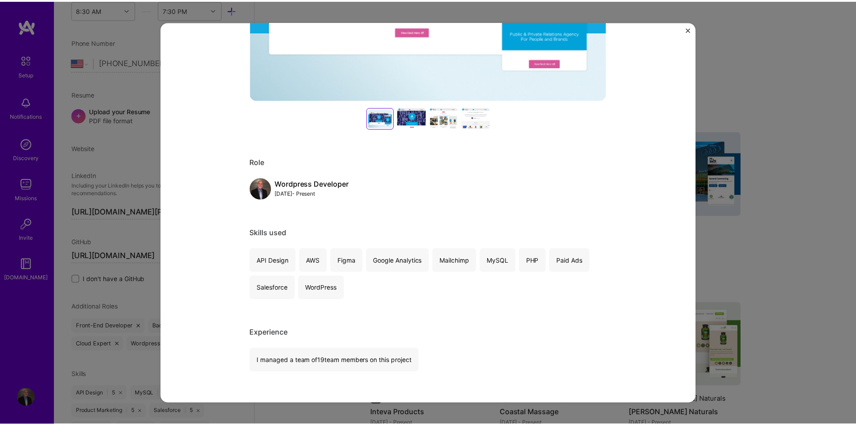
scroll to position [300, 0]
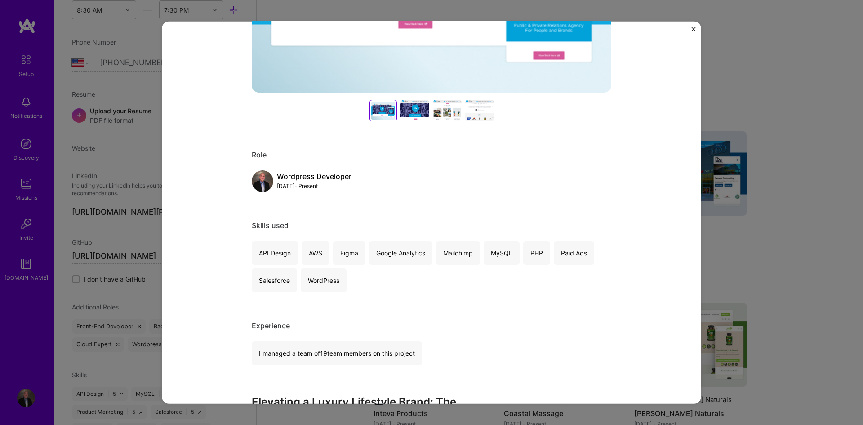
click at [782, 144] on div "[GEOGRAPHIC_DATA] Altima Palm Beach Marketing Project link Role Wordpress Devel…" at bounding box center [431, 212] width 863 height 425
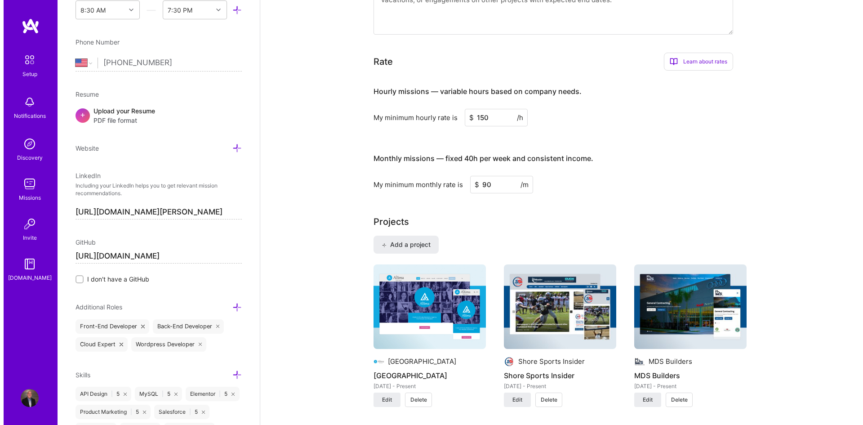
scroll to position [388, 0]
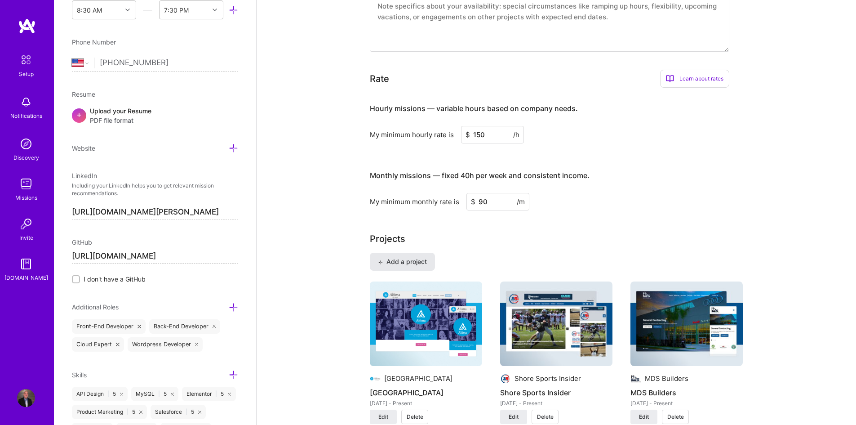
click at [407, 262] on span "Add a project" at bounding box center [402, 261] width 49 height 9
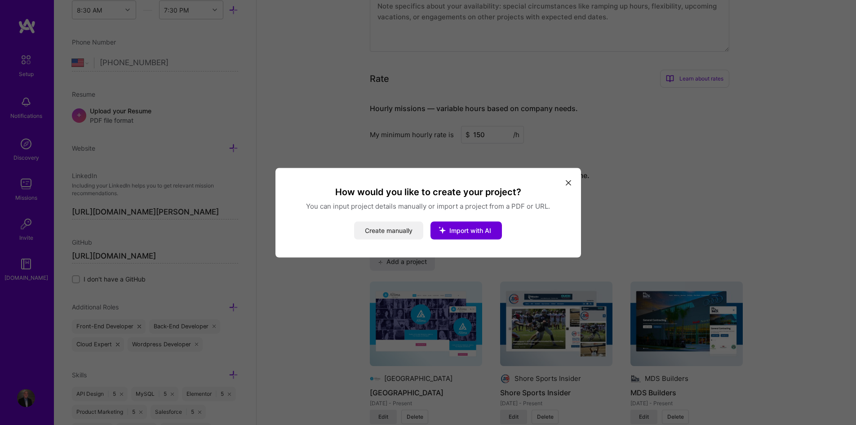
click at [403, 223] on div "How would you like to create your project? You can input project details manual…" at bounding box center [428, 212] width 284 height 53
click at [402, 229] on button "Create manually" at bounding box center [388, 230] width 69 height 18
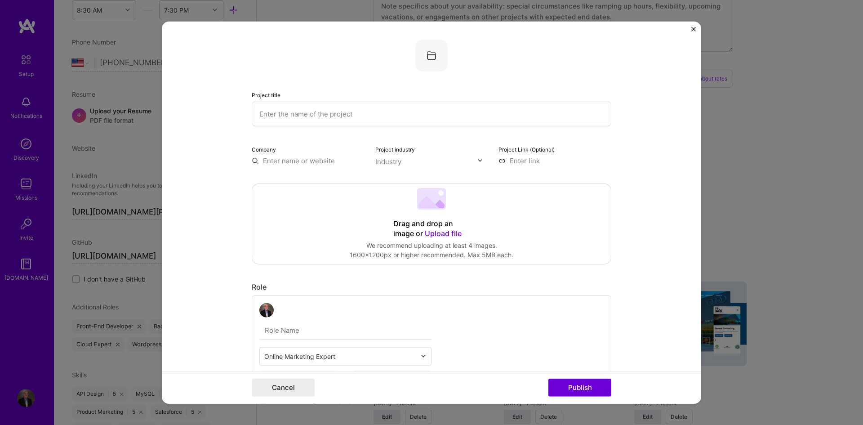
click at [330, 120] on input "text" at bounding box center [432, 113] width 360 height 25
paste input "Belle's Wax Studio"
type input "Belle's Wax Studio"
click at [209, 150] on form "Project title Belle's Wax Studio Company Project industry Industry Project Link…" at bounding box center [431, 212] width 539 height 382
click at [287, 159] on input "text" at bounding box center [308, 159] width 113 height 9
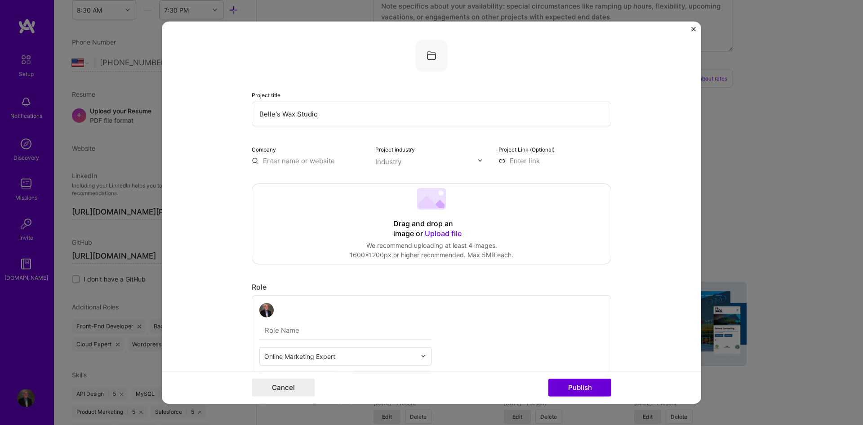
paste input "Belle's Wax Studio"
type input "Belle's Wax Studio"
click at [275, 179] on span "Add company" at bounding box center [276, 180] width 43 height 9
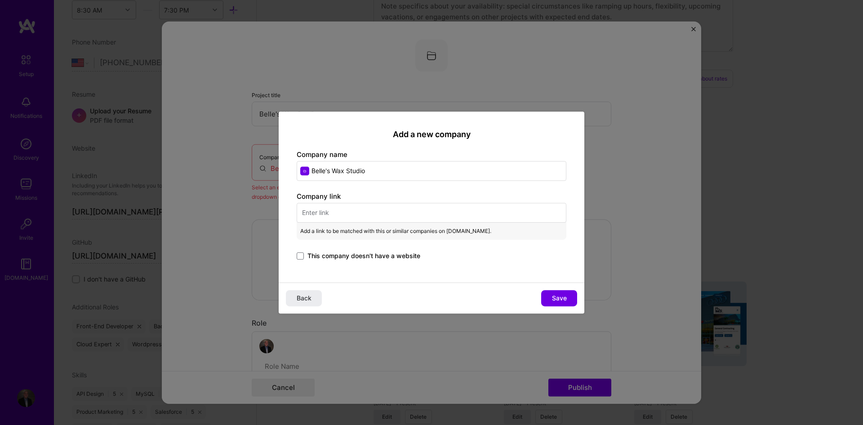
paste input "https://belleswaxstudio.com/"
type input "Belle's Wax Studio"
click at [388, 208] on input "text" at bounding box center [432, 213] width 270 height 20
paste input "https://belleswaxstudio.com/"
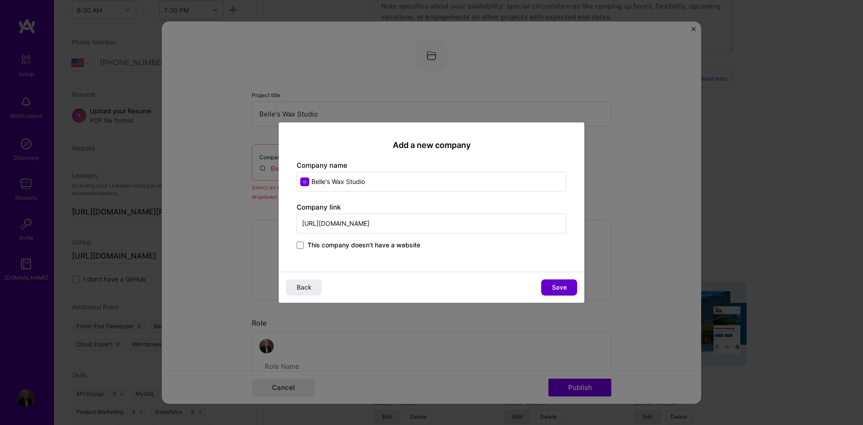
type input "https://belleswaxstudio.com/"
click at [563, 288] on span "Save" at bounding box center [559, 287] width 15 height 9
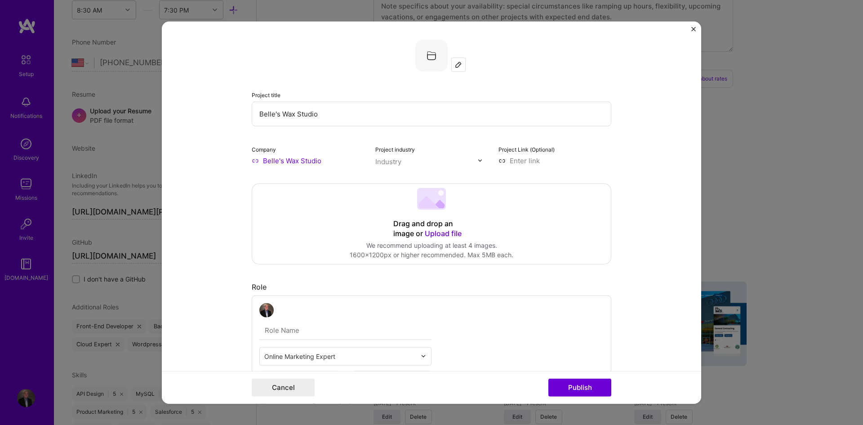
click at [539, 163] on input at bounding box center [554, 159] width 113 height 9
paste input "https://www.brightvessel.com/case-study/belles-wax-studio/"
type input "https://www.brightvessel.com/case-study/belles-wax-studio/"
click at [631, 171] on form "Project title Belle's Wax Studio Company Belle's Wax Studio Project industry In…" at bounding box center [431, 212] width 539 height 382
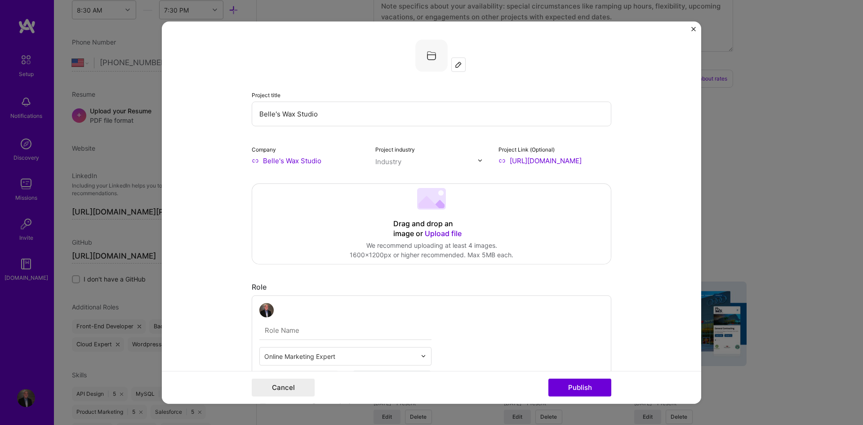
scroll to position [0, 0]
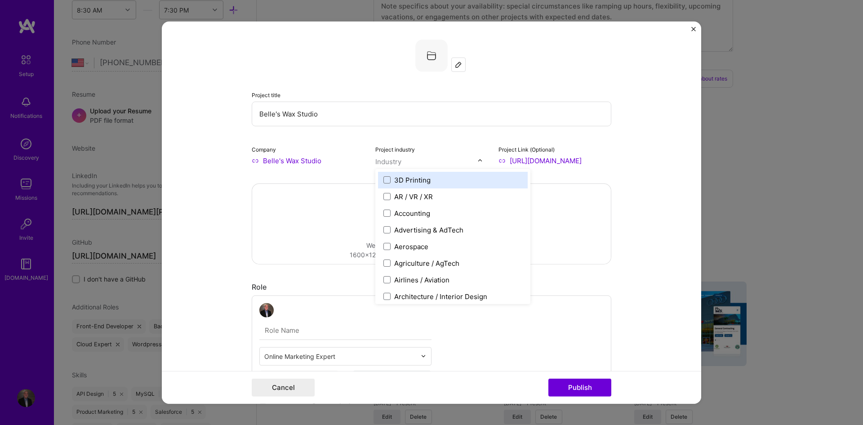
click at [392, 162] on div "Industry" at bounding box center [388, 160] width 26 height 9
type input "b"
type input "q"
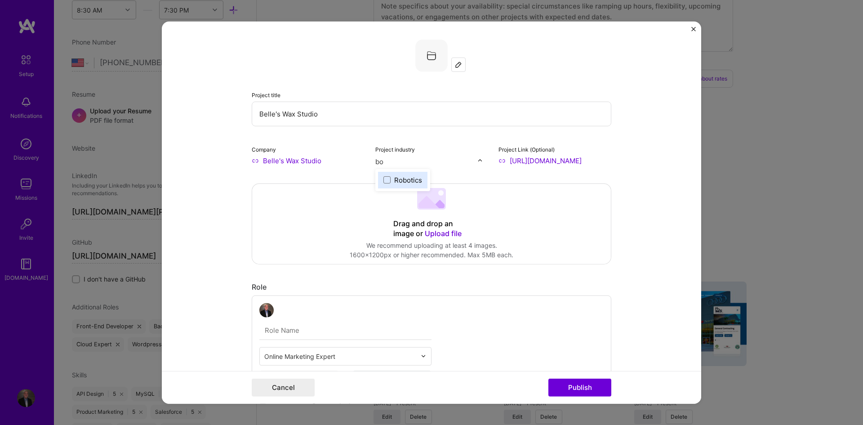
type input "b"
type input "est"
click at [455, 64] on img at bounding box center [458, 64] width 7 height 7
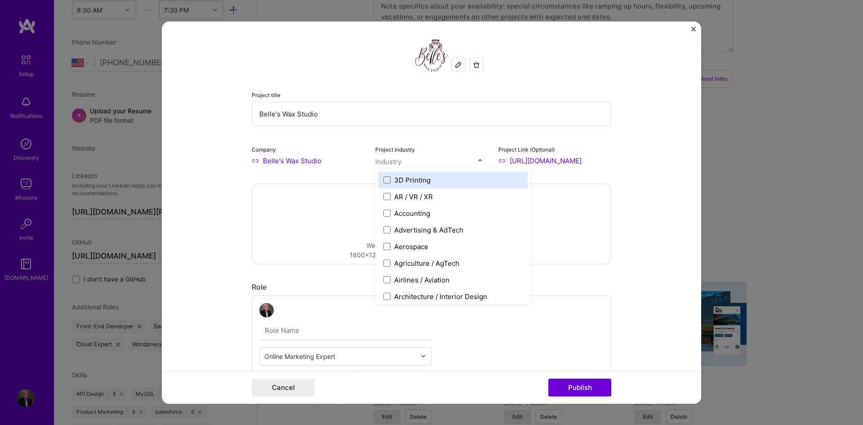
click at [410, 158] on input "text" at bounding box center [426, 160] width 102 height 9
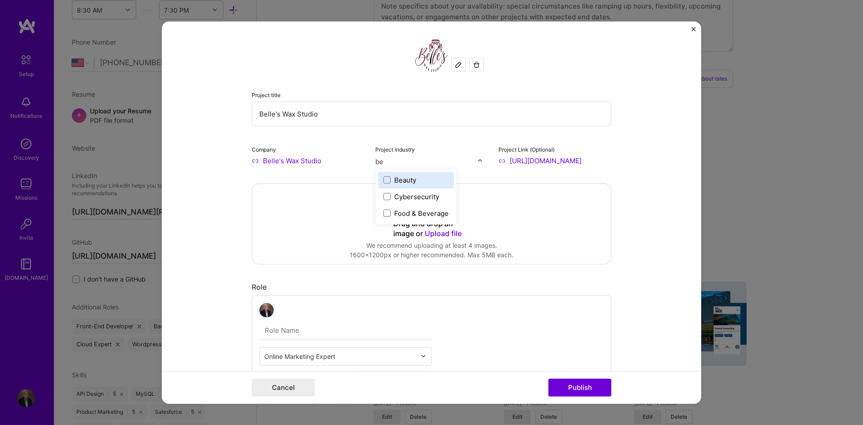
type input "bea"
click at [383, 182] on span at bounding box center [386, 179] width 7 height 7
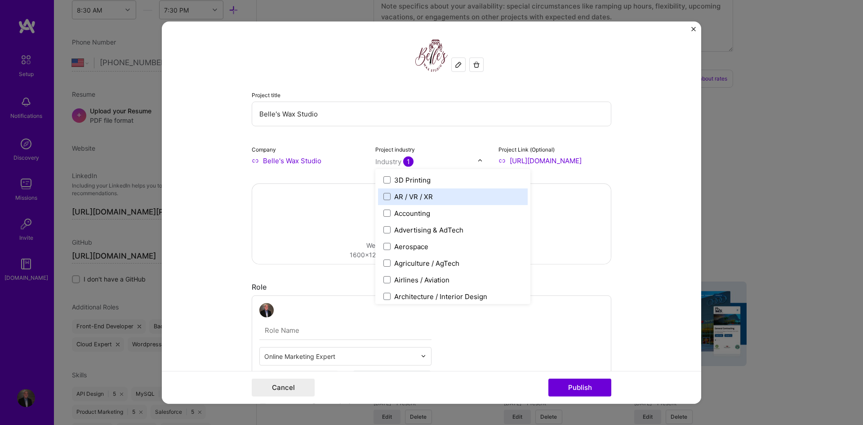
click at [631, 196] on form "Project title Belle's Wax Studio Company Belle's Wax Studio Project industry op…" at bounding box center [431, 212] width 539 height 382
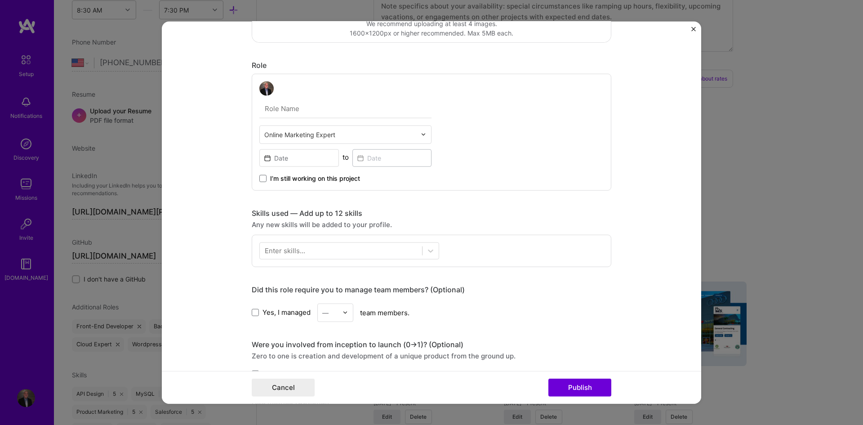
scroll to position [225, 0]
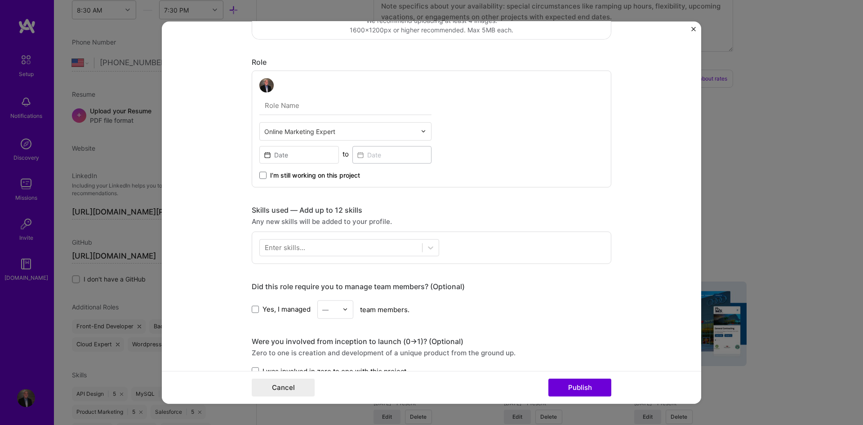
click at [333, 94] on div "Online Marketing Expert to I’m still working on this project" at bounding box center [345, 129] width 172 height 102
click at [328, 108] on input "text" at bounding box center [345, 105] width 172 height 19
type input "w"
click at [323, 130] on input "text" at bounding box center [340, 130] width 152 height 9
type input "word"
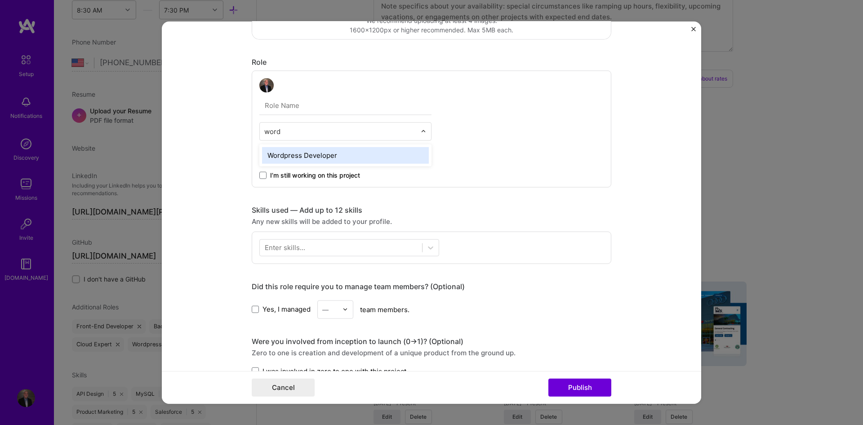
click at [319, 158] on div "Wordpress Developer" at bounding box center [345, 155] width 167 height 17
click at [266, 173] on label "I’m still working on this project" at bounding box center [309, 174] width 101 height 9
click at [0, 0] on input "I’m still working on this project" at bounding box center [0, 0] width 0 height 0
click at [288, 157] on input at bounding box center [299, 155] width 80 height 18
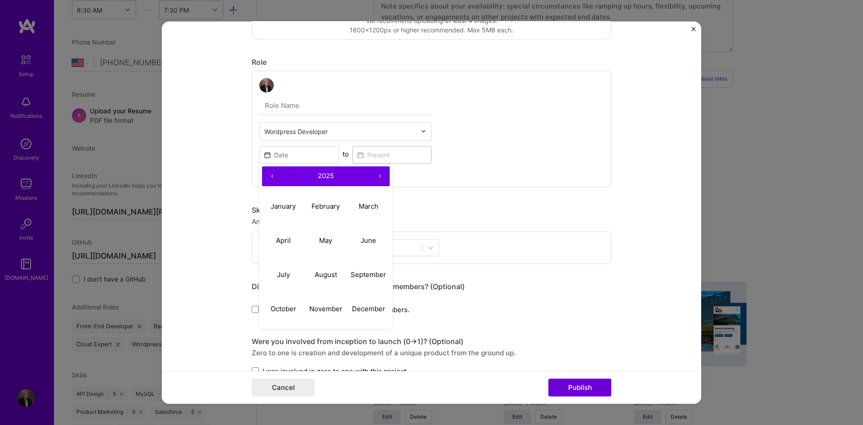
click at [268, 176] on button "‹" at bounding box center [272, 176] width 20 height 20
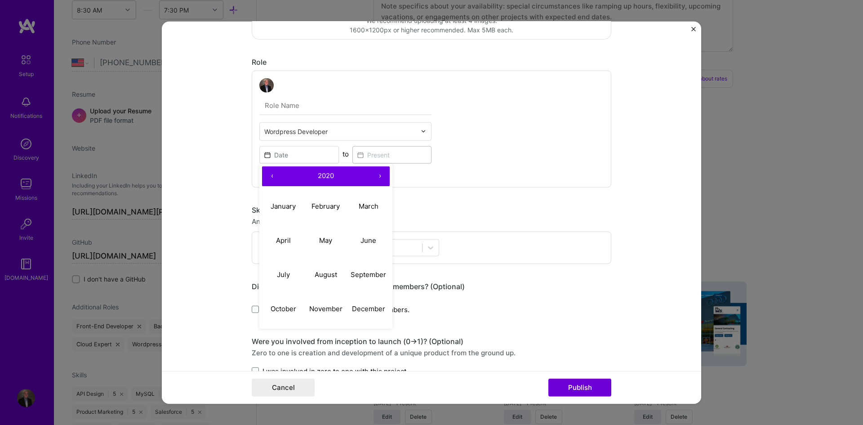
click at [375, 176] on button "›" at bounding box center [380, 176] width 20 height 20
click at [377, 171] on button "›" at bounding box center [380, 176] width 20 height 20
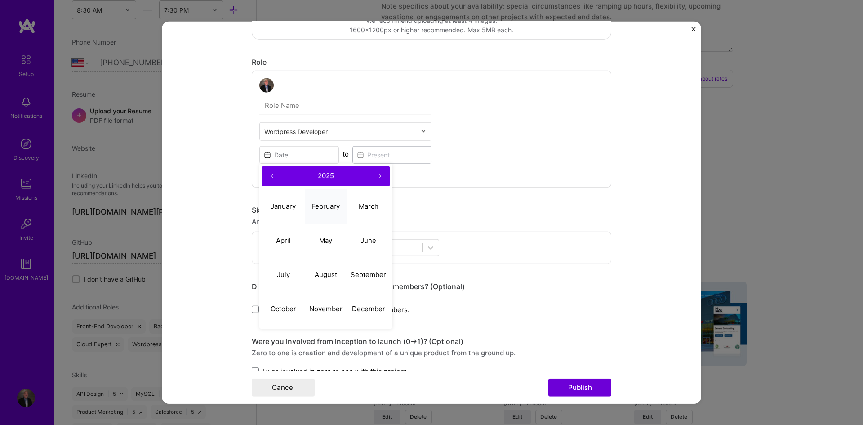
click at [319, 198] on button "February" at bounding box center [326, 206] width 43 height 34
type input "[DATE]"
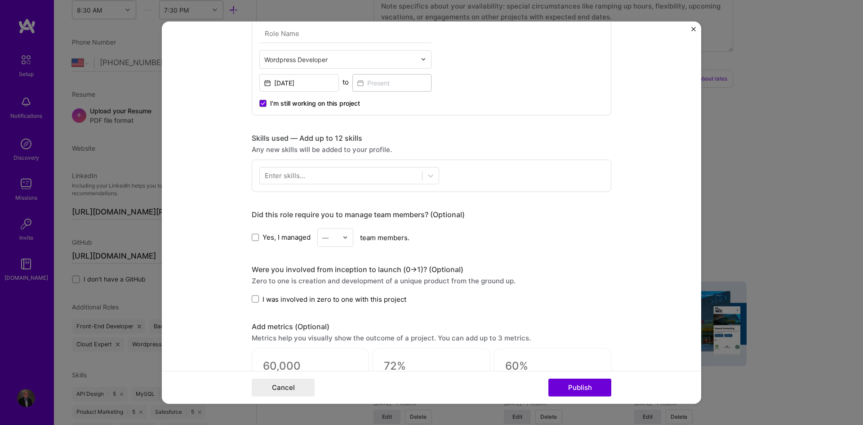
scroll to position [300, 0]
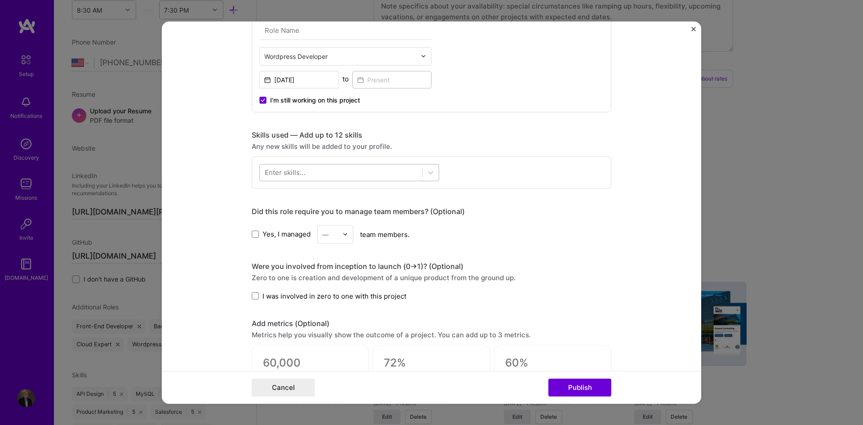
click at [302, 179] on div at bounding box center [341, 172] width 162 height 15
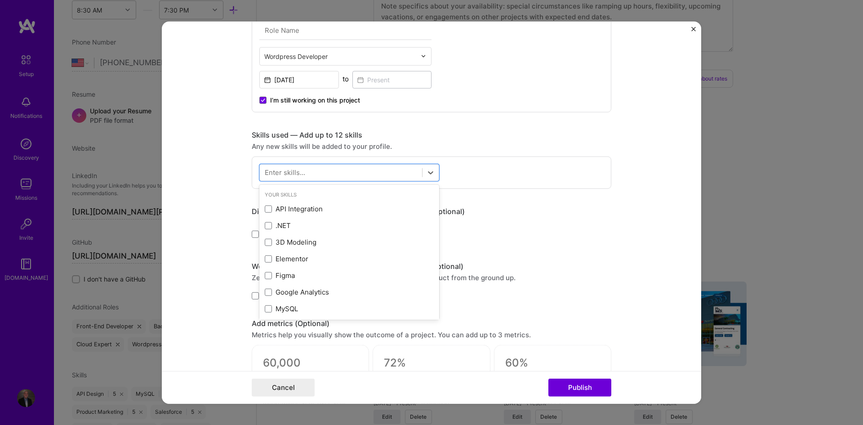
paste input "API Design"
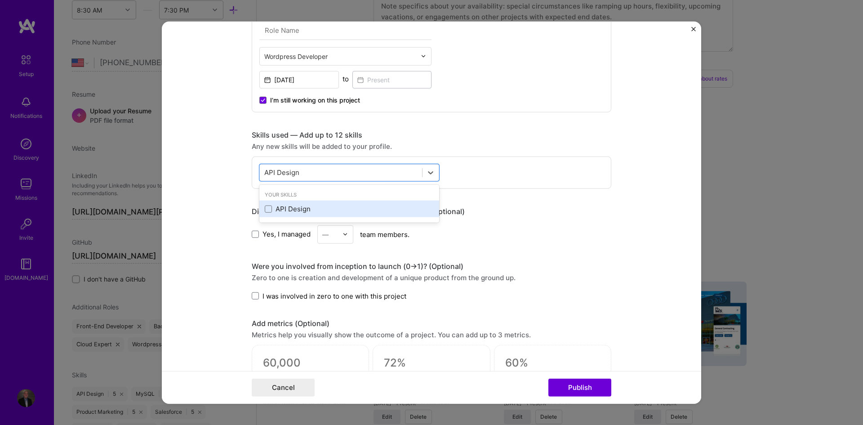
click at [296, 206] on div "API Design" at bounding box center [349, 208] width 169 height 9
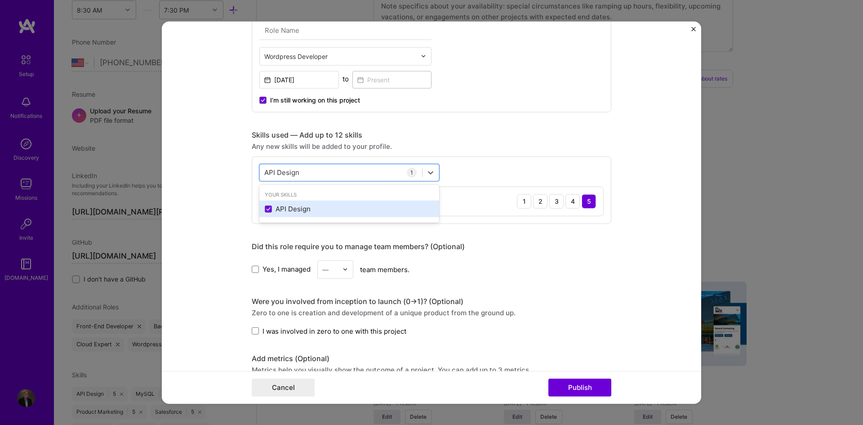
paste input "WS"
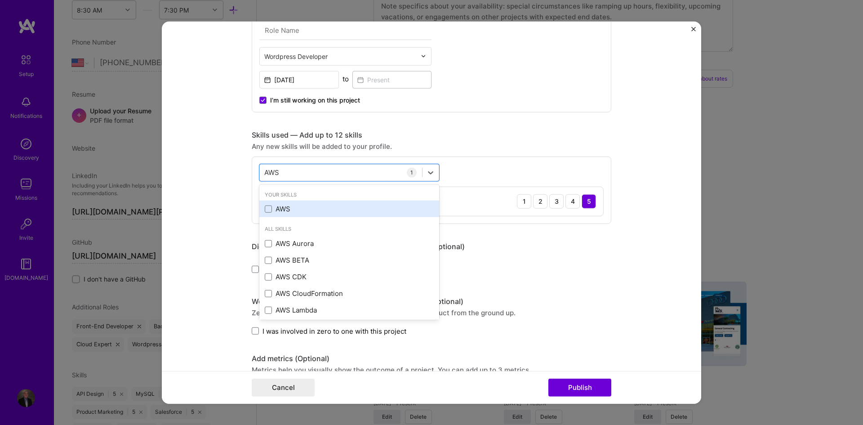
click at [301, 209] on div "AWS" at bounding box center [349, 208] width 169 height 9
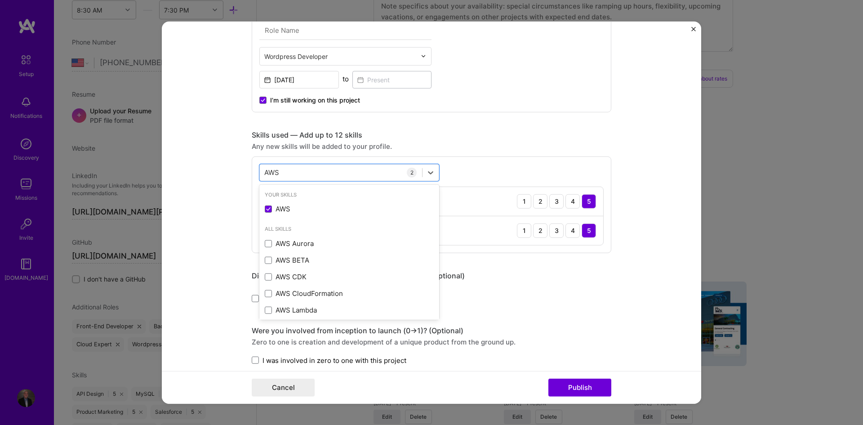
paste input "Figma"
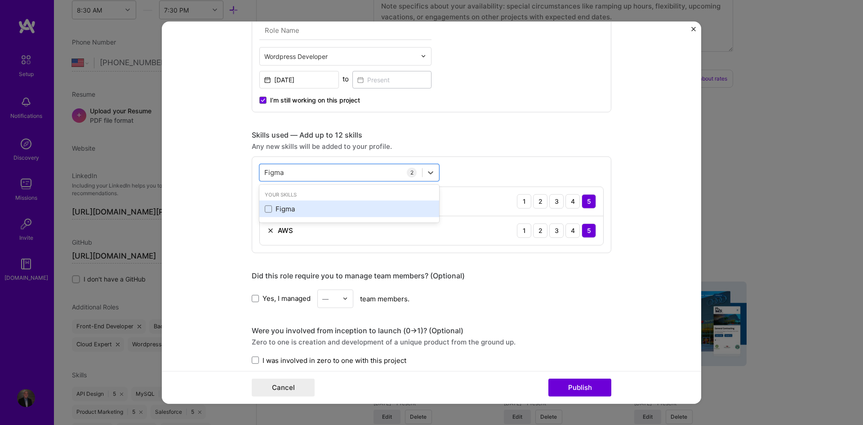
click at [288, 209] on div "Figma" at bounding box center [349, 208] width 169 height 9
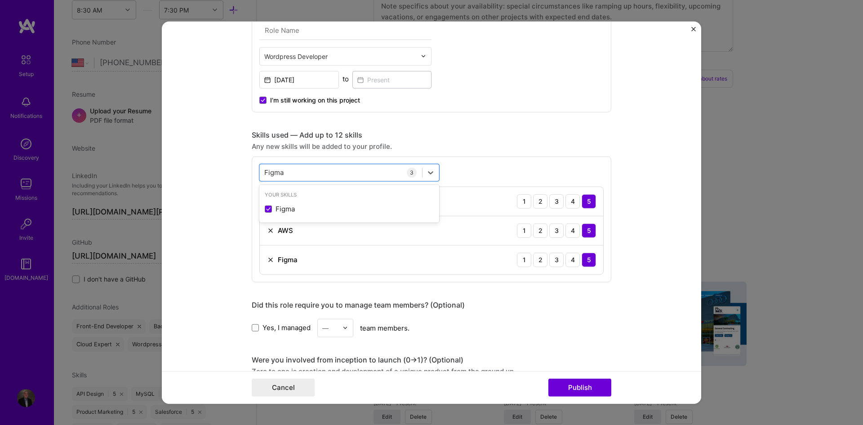
paste input "Google Analytics"
click at [295, 207] on div "Google Analytics" at bounding box center [349, 208] width 169 height 9
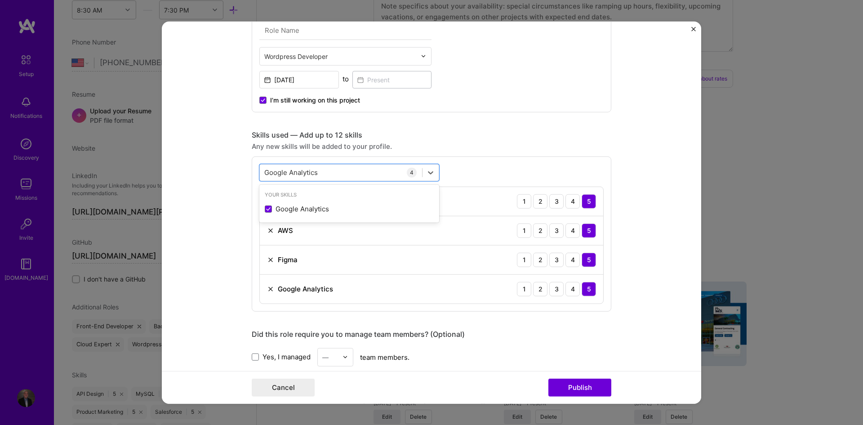
paste input "Mailchimp"
click at [304, 202] on div "Mailchimp" at bounding box center [349, 208] width 180 height 17
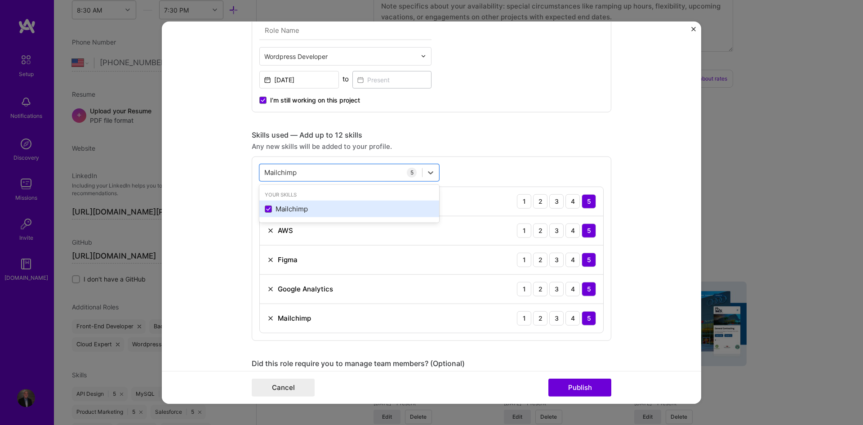
paste input "ySQL"
click at [313, 212] on div "MySQL" at bounding box center [349, 208] width 169 height 9
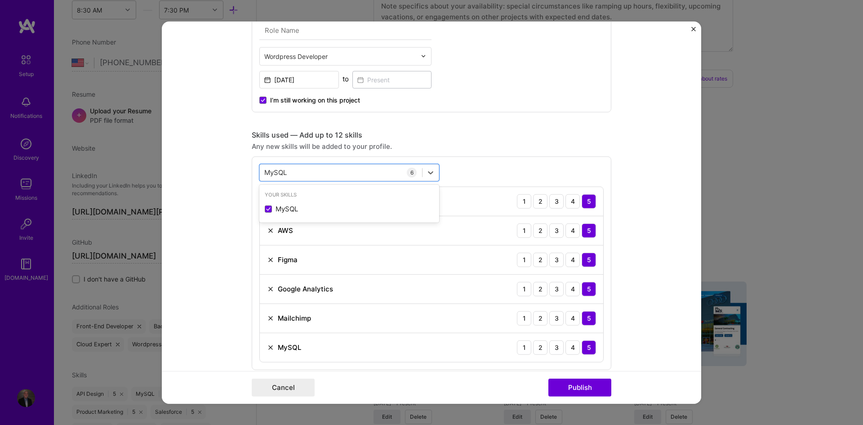
paste input "PHP"
click at [292, 203] on div "PHP" at bounding box center [349, 208] width 180 height 17
paste input "aid Ads"
click at [314, 209] on div "Paid Ads" at bounding box center [349, 208] width 169 height 9
paste input "Salesforce"
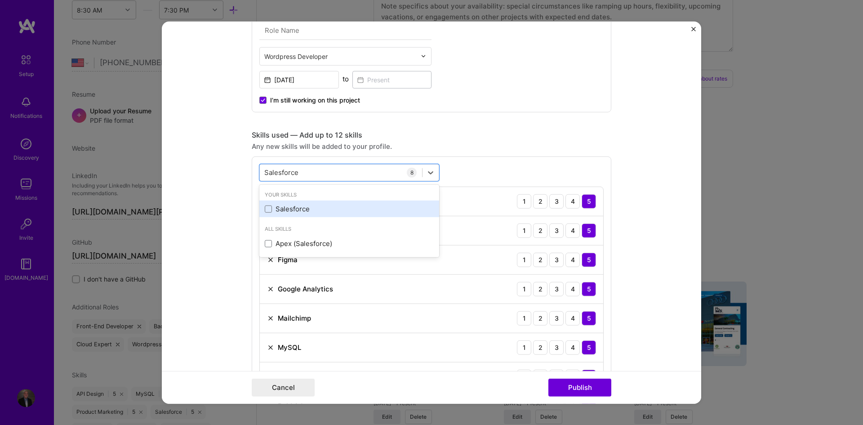
click at [280, 212] on div "Salesforce" at bounding box center [349, 208] width 169 height 9
paste input "WordPress"
click at [310, 212] on div "WordPress" at bounding box center [349, 208] width 169 height 9
type input "WordPress"
click at [240, 206] on form "Project title Belle's Wax Studio Company Belle's Wax Studio Project industry In…" at bounding box center [431, 212] width 539 height 382
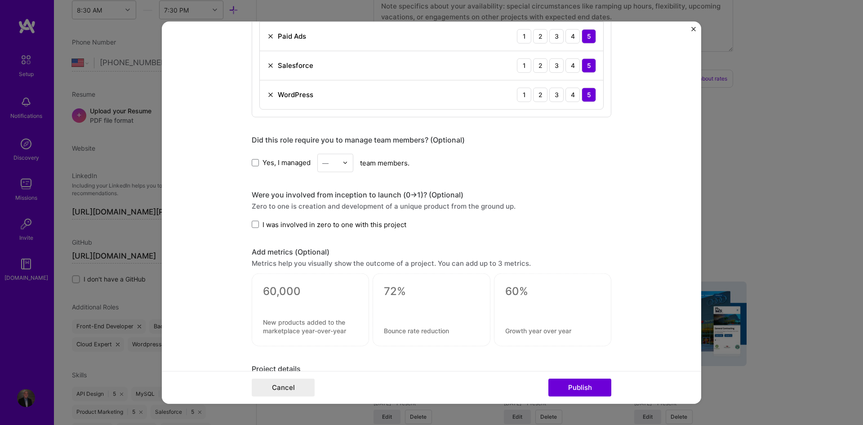
scroll to position [674, 0]
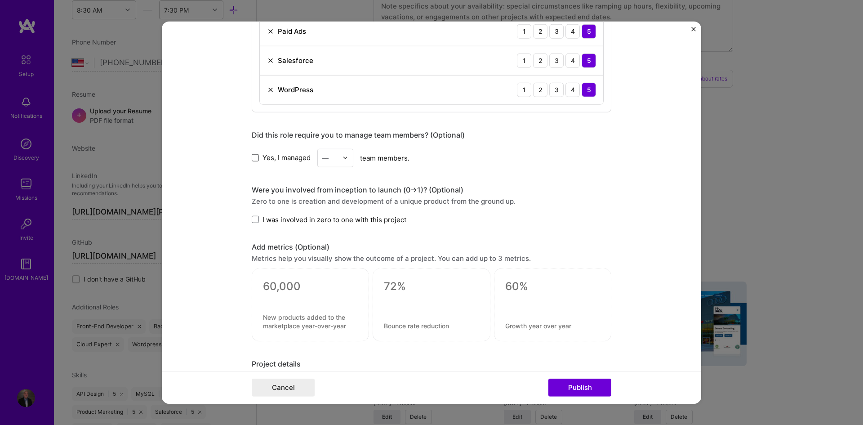
click at [254, 155] on span at bounding box center [255, 157] width 7 height 7
click at [0, 0] on input "Yes, I managed" at bounding box center [0, 0] width 0 height 0
click at [342, 163] on div at bounding box center [347, 158] width 10 height 18
click at [328, 198] on div "19" at bounding box center [335, 194] width 31 height 17
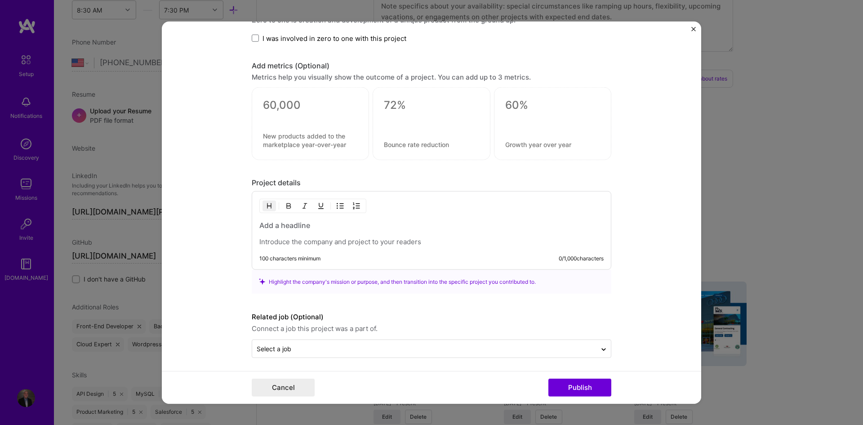
scroll to position [858, 0]
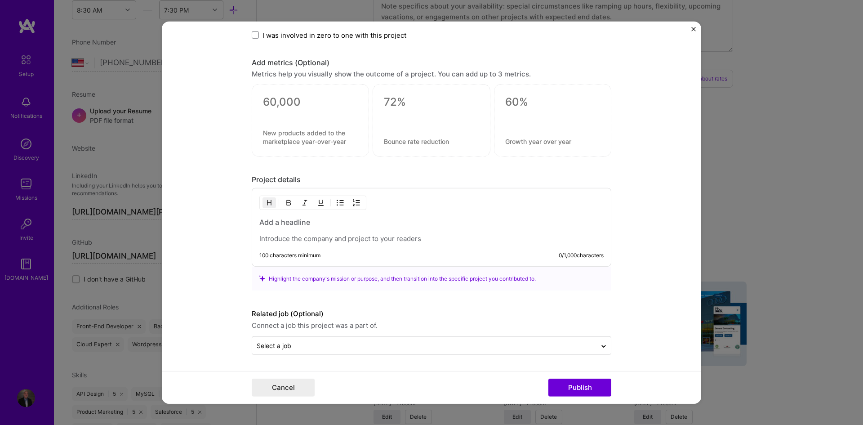
click at [315, 222] on h3 at bounding box center [431, 222] width 344 height 10
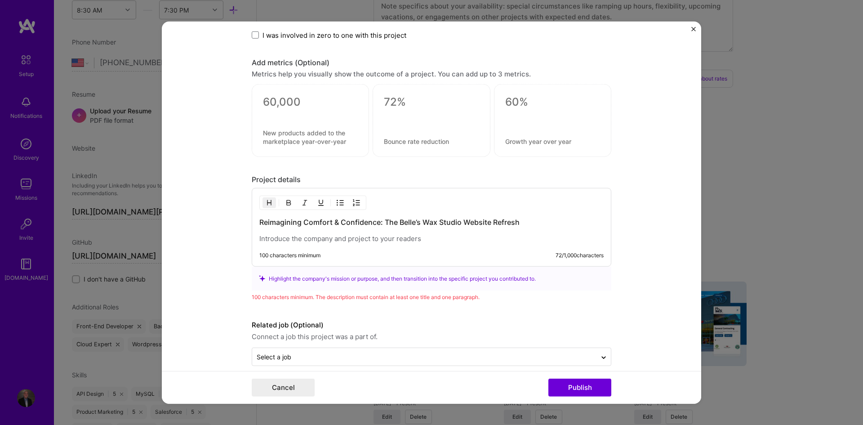
click at [305, 223] on h3 "Reimagining Comfort & Confidence: The Belle’s Wax Studio Website Refresh" at bounding box center [431, 222] width 344 height 10
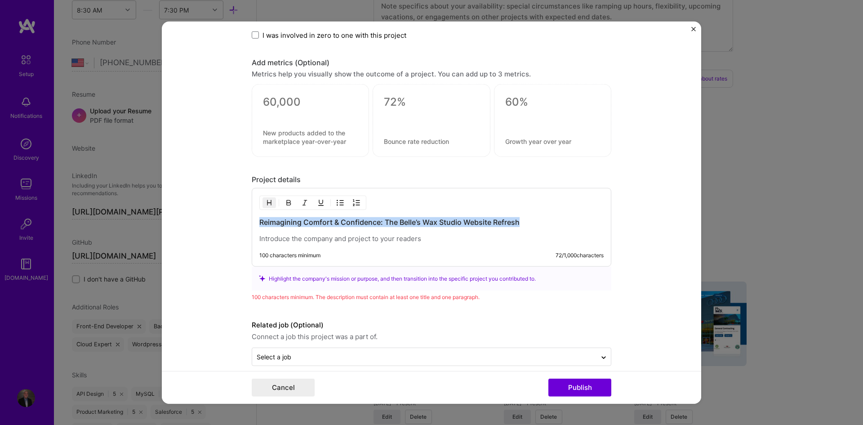
click at [305, 223] on h3 "Reimagining Comfort & Confidence: The Belle’s Wax Studio Website Refresh" at bounding box center [431, 222] width 344 height 10
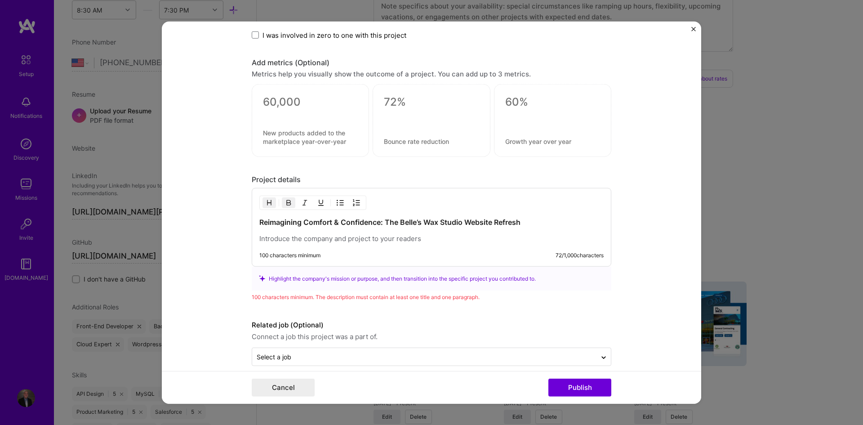
click at [204, 247] on form "Project title Belle's Wax Studio Company Belle's Wax Studio Project industry In…" at bounding box center [431, 212] width 539 height 382
click at [275, 224] on strong "Reimagining Comfort & Confidence: The Belle’s Wax Studio Website Refresh" at bounding box center [389, 222] width 261 height 9
click at [271, 235] on p at bounding box center [431, 238] width 344 height 9
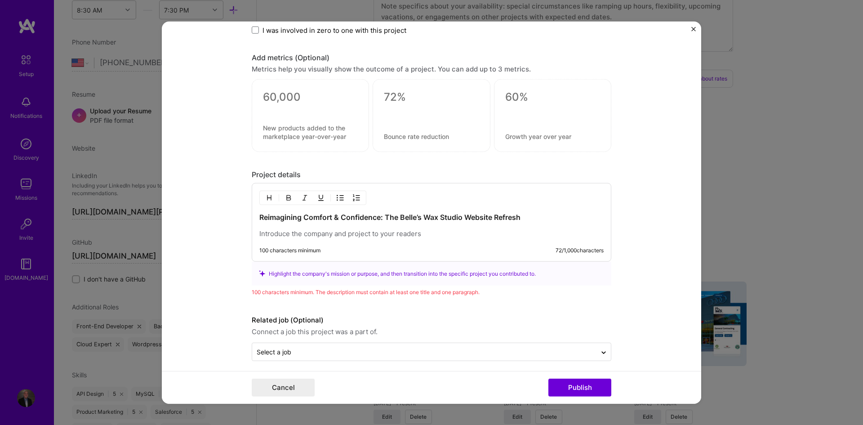
scroll to position [870, 0]
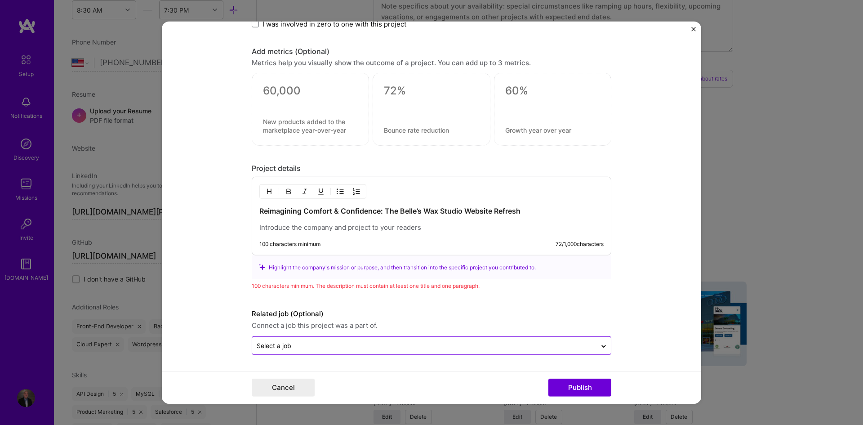
click at [271, 338] on div "Select a job" at bounding box center [424, 346] width 344 height 18
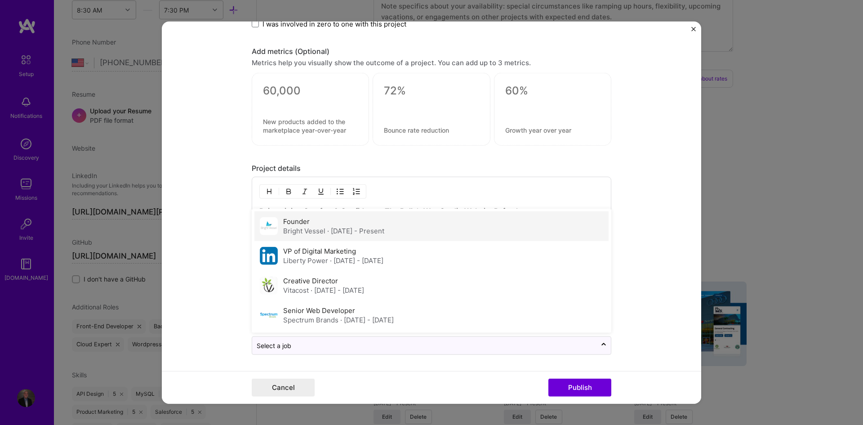
click at [324, 237] on div "Founder Bright Vessel · [DATE] - Present" at bounding box center [431, 226] width 354 height 30
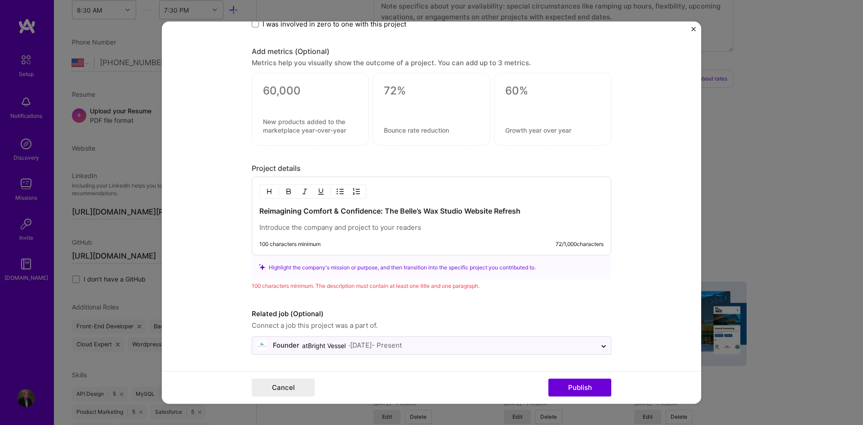
click at [237, 277] on form "Project title Belle's Wax Studio Company Belle's Wax Studio Project industry In…" at bounding box center [431, 212] width 539 height 382
click at [319, 231] on p at bounding box center [431, 227] width 344 height 9
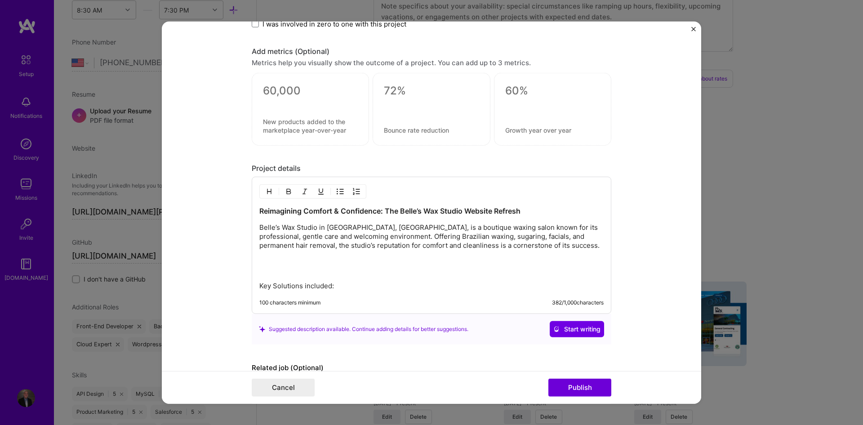
click at [301, 287] on p "Key Solutions included:" at bounding box center [431, 285] width 344 height 9
click at [259, 285] on strong "Key Solutions included:" at bounding box center [297, 285] width 76 height 9
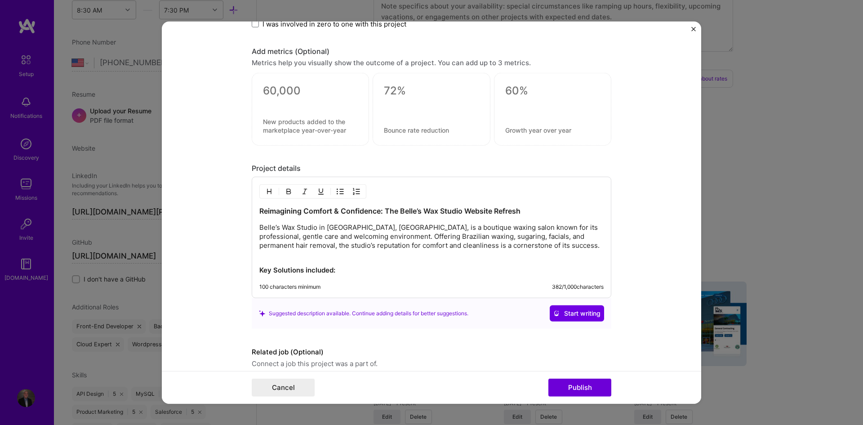
click at [352, 267] on p "Key Solutions included:" at bounding box center [431, 266] width 344 height 18
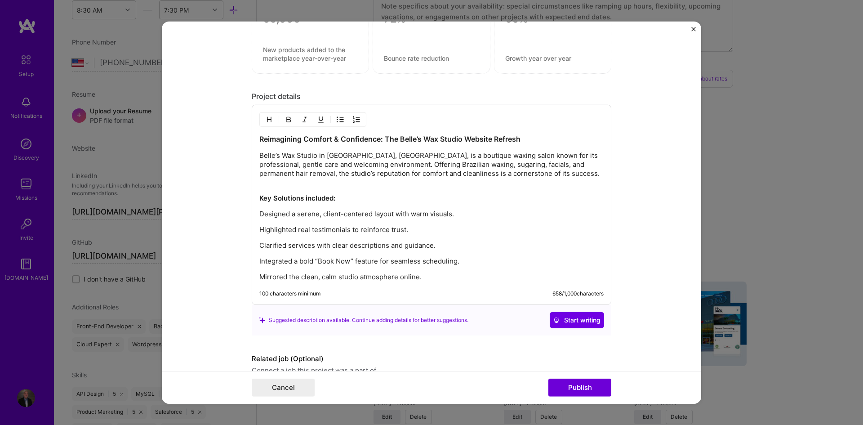
scroll to position [945, 0]
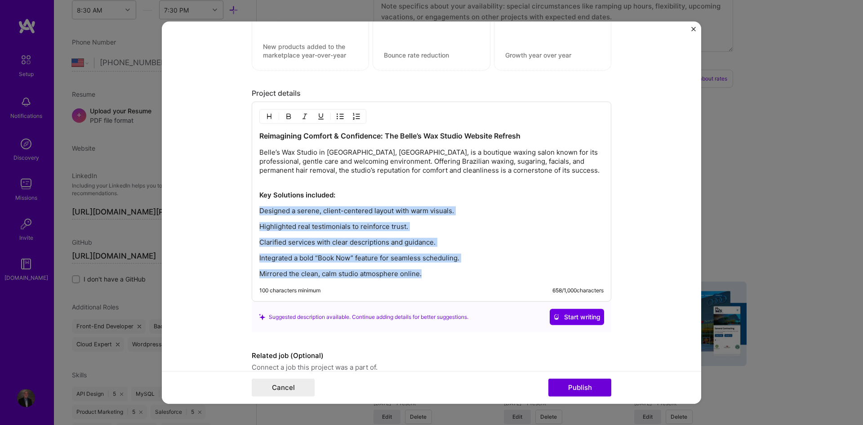
drag, startPoint x: 445, startPoint y: 275, endPoint x: 256, endPoint y: 213, distance: 199.0
click at [259, 213] on div "Reimagining Comfort & Confidence: The Belle’s Wax Studio Website Refresh Belle’…" at bounding box center [431, 204] width 344 height 147
click at [337, 115] on img "button" at bounding box center [340, 116] width 7 height 7
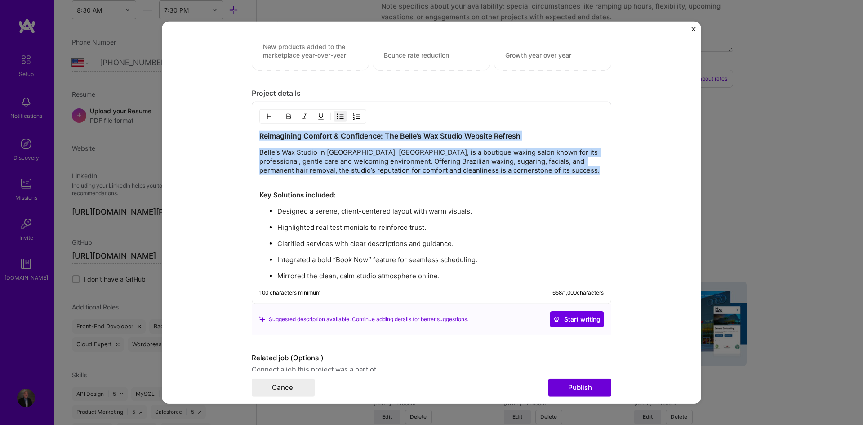
click at [450, 276] on p "Mirrored the clean, calm studio atmosphere online." at bounding box center [440, 275] width 326 height 9
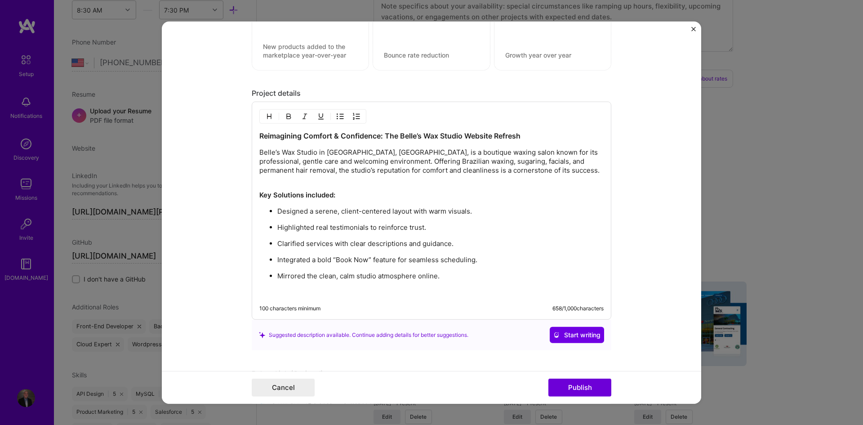
paste div
click at [277, 280] on p "Mirrored the clean, calm studio atmosphere online." at bounding box center [440, 275] width 326 height 9
click at [266, 293] on p "Results" at bounding box center [431, 291] width 344 height 9
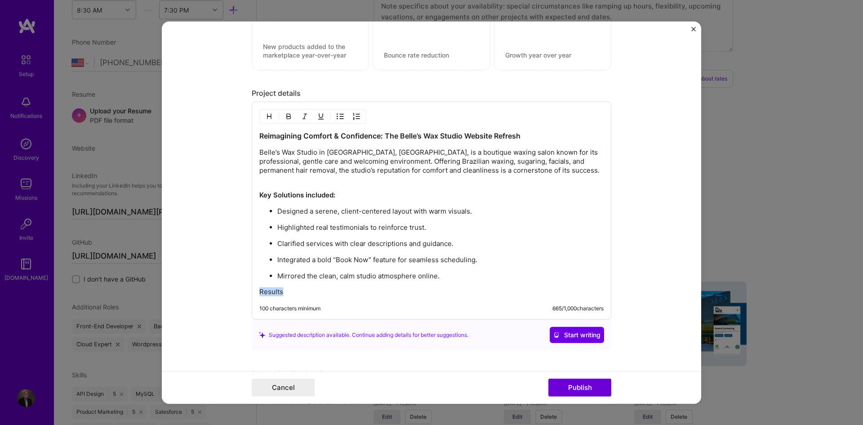
click at [266, 293] on p "Results" at bounding box center [431, 291] width 344 height 9
click at [289, 290] on p "Results" at bounding box center [431, 291] width 344 height 9
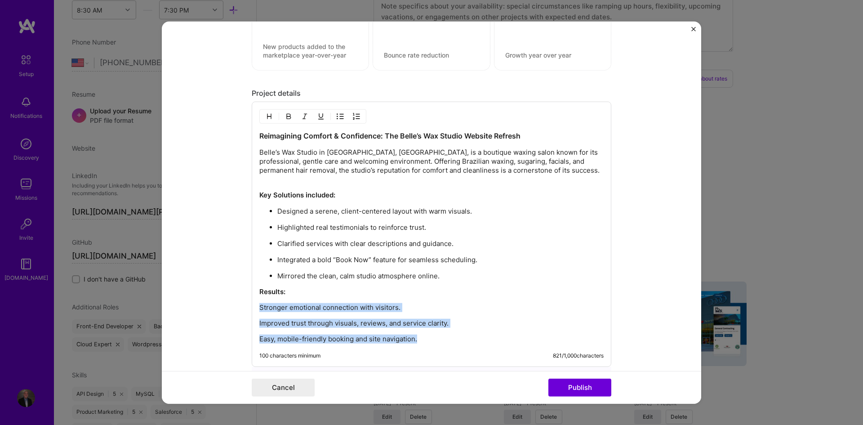
drag, startPoint x: 427, startPoint y: 341, endPoint x: 253, endPoint y: 304, distance: 177.8
click at [253, 304] on div "Reimagining Comfort & Confidence: The Belle’s Wax Studio Website Refresh Belle’…" at bounding box center [432, 234] width 360 height 265
click at [337, 118] on img "button" at bounding box center [340, 116] width 7 height 7
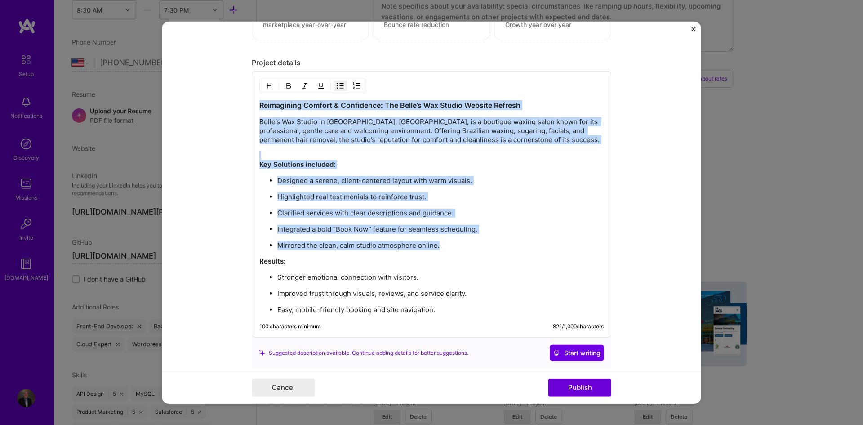
scroll to position [1053, 0]
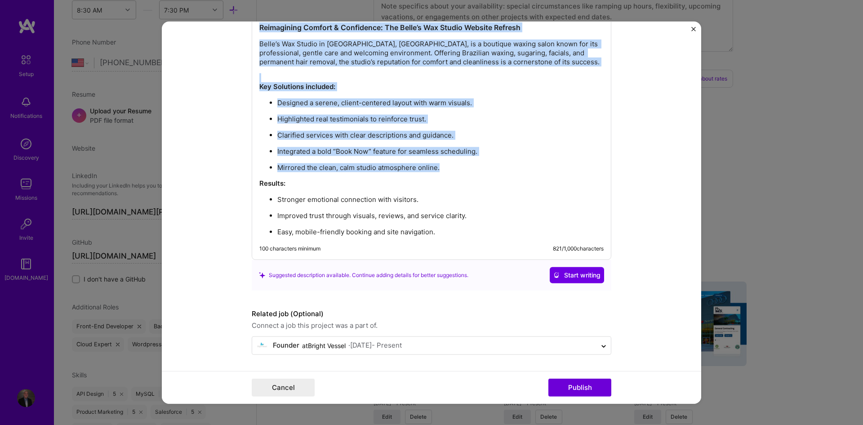
click at [453, 229] on p "Easy, mobile-friendly booking and site navigation." at bounding box center [440, 231] width 326 height 9
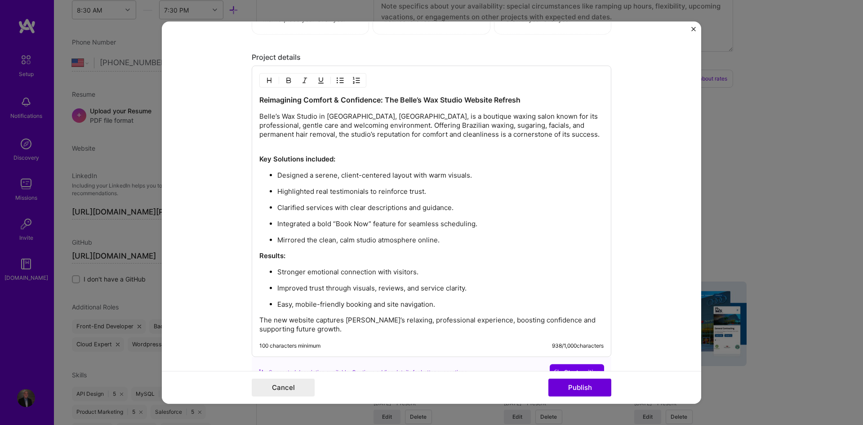
scroll to position [978, 0]
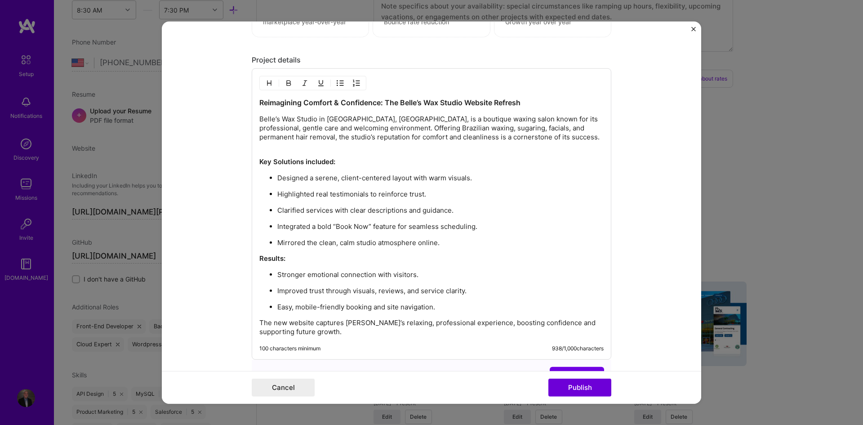
click at [480, 220] on ul "Designed a serene, client-centered layout with warm visuals. Highlighted real t…" at bounding box center [431, 210] width 344 height 74
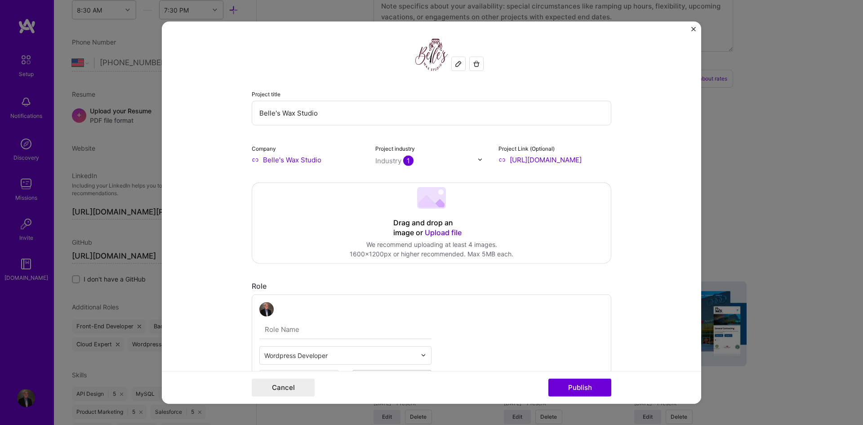
scroll to position [0, 0]
click at [447, 236] on span "Upload file" at bounding box center [443, 232] width 37 height 9
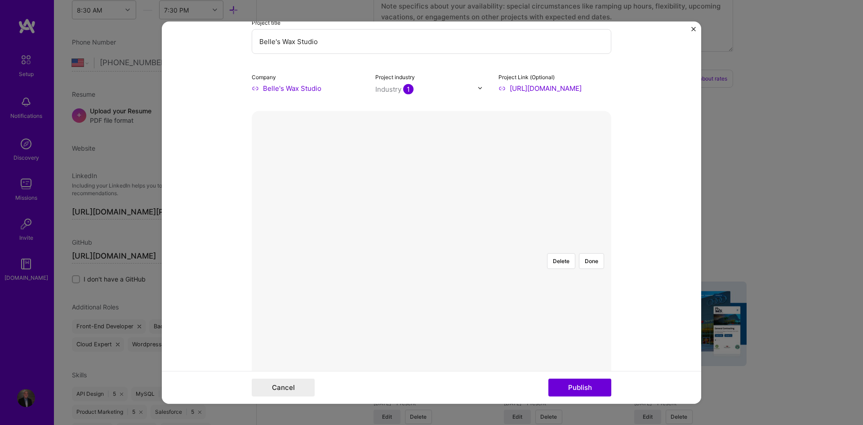
scroll to position [75, 0]
click at [466, 243] on div at bounding box center [566, 333] width 239 height 180
click at [594, 250] on button "Done" at bounding box center [591, 258] width 25 height 16
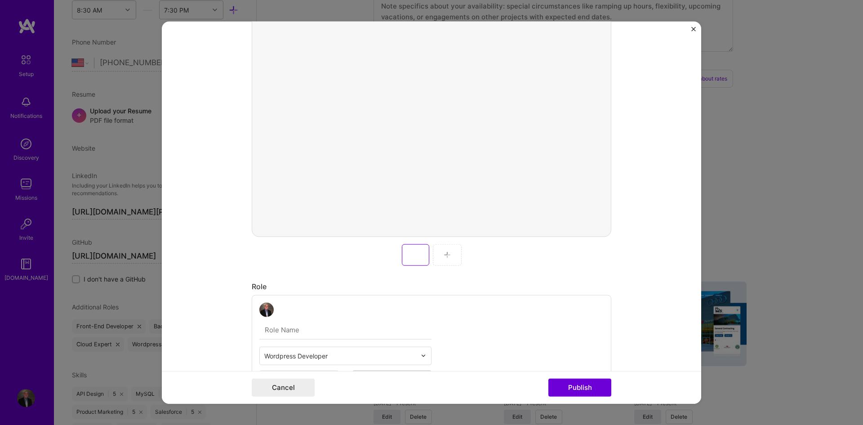
scroll to position [225, 0]
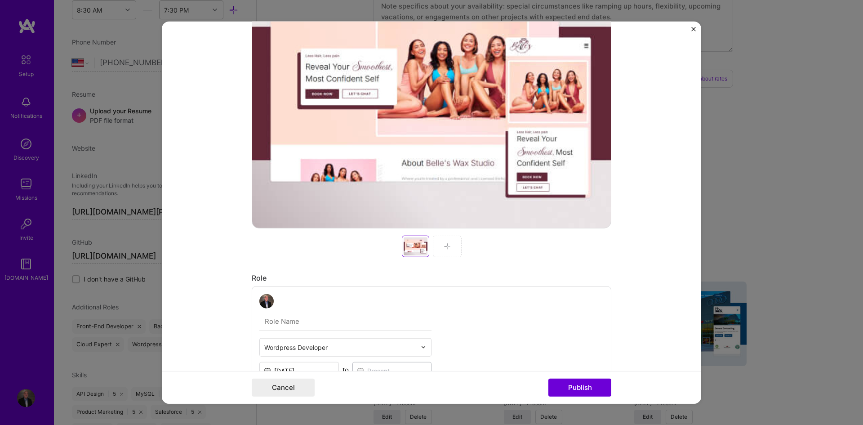
click at [452, 247] on div at bounding box center [447, 246] width 29 height 22
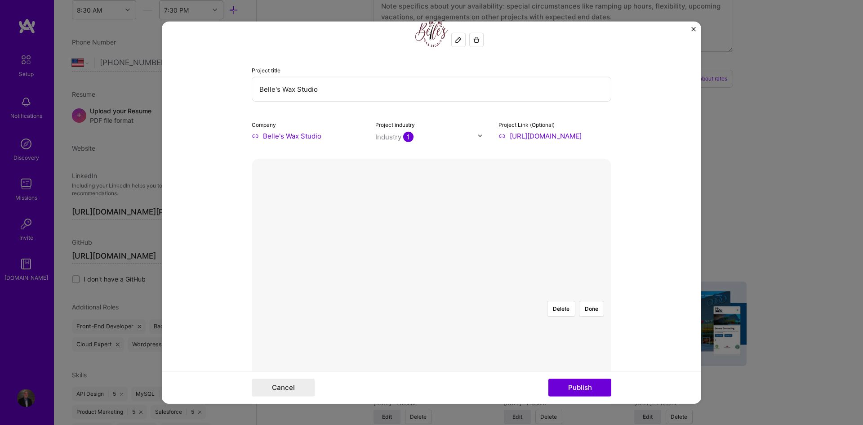
scroll to position [12, 0]
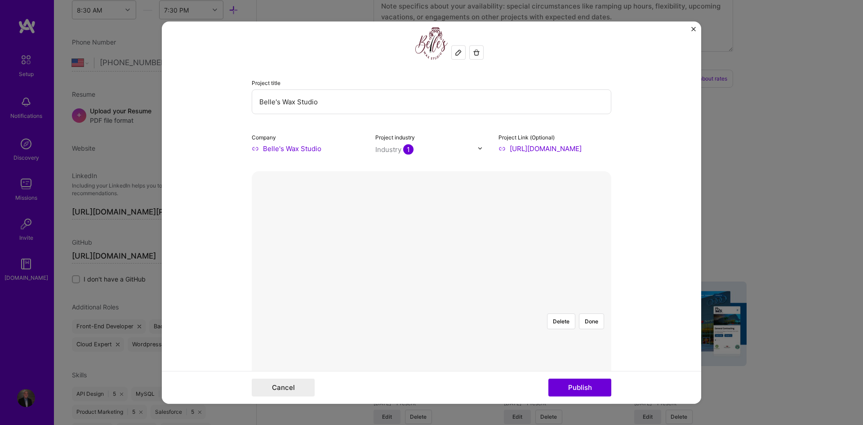
click at [462, 306] on div at bounding box center [609, 426] width 319 height 240
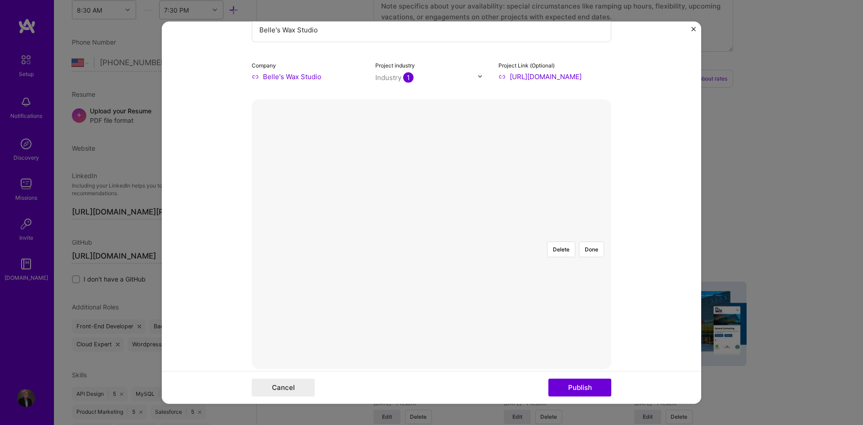
scroll to position [87, 0]
click at [466, 235] on div at bounding box center [611, 351] width 319 height 240
click at [594, 238] on button "Done" at bounding box center [591, 246] width 25 height 16
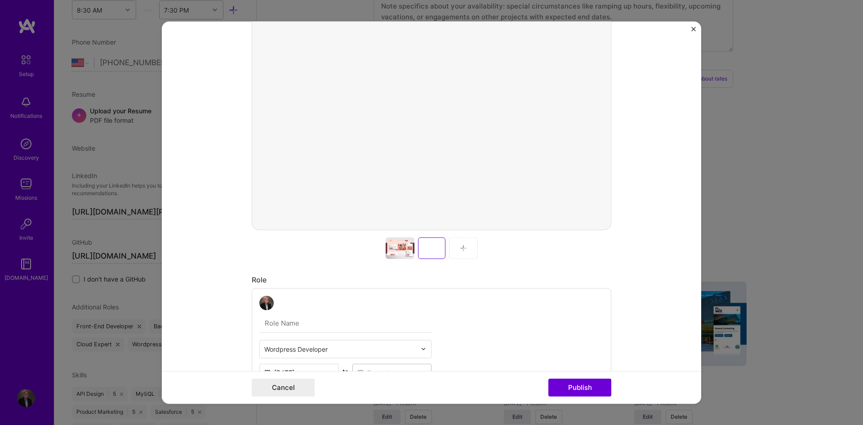
scroll to position [237, 0]
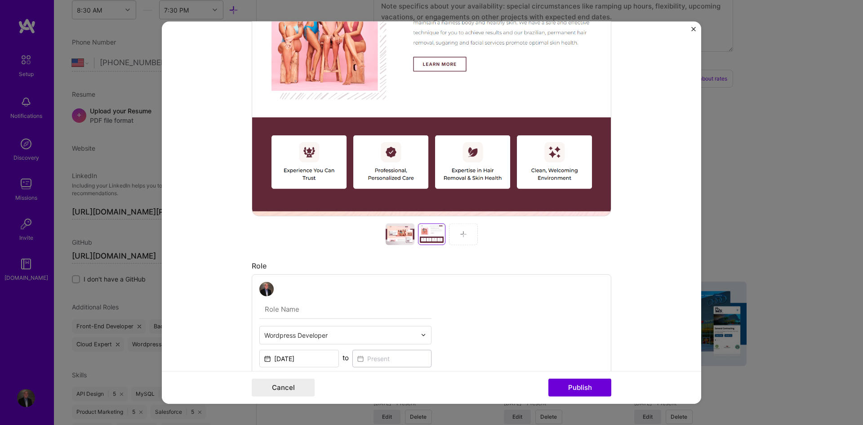
click at [471, 228] on div at bounding box center [463, 234] width 29 height 22
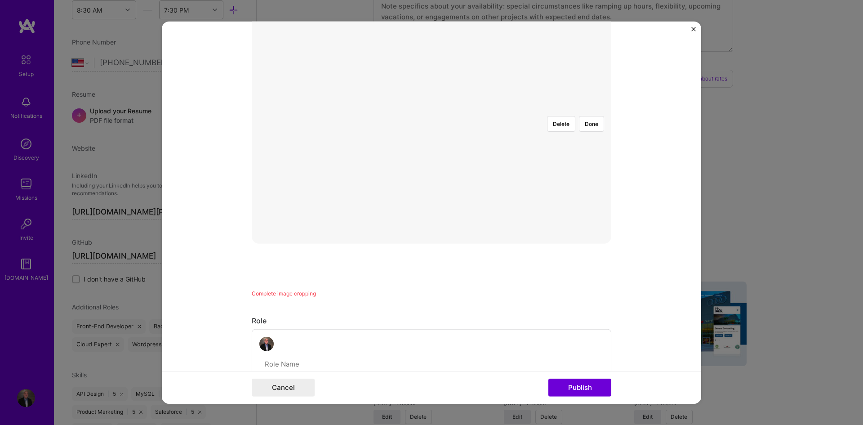
scroll to position [99, 0]
click at [460, 225] on div at bounding box center [611, 338] width 319 height 240
click at [591, 226] on button "Done" at bounding box center [591, 234] width 25 height 16
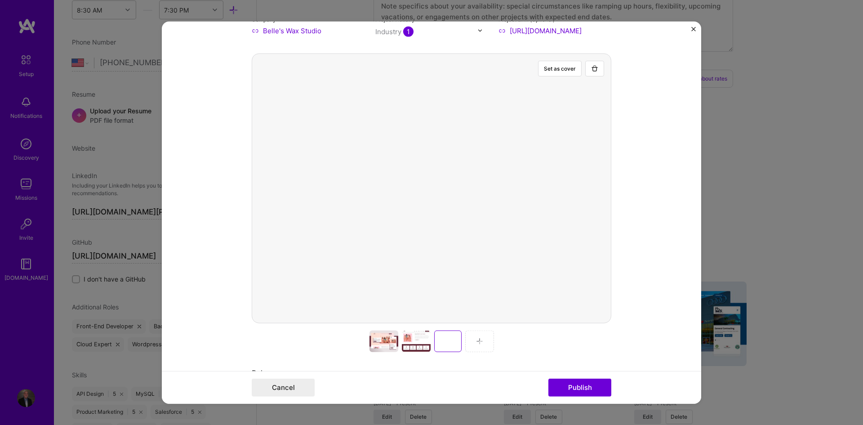
scroll to position [174, 0]
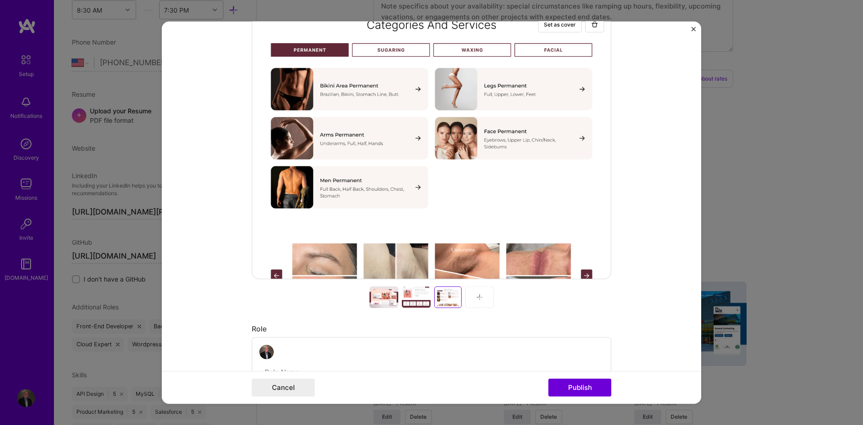
click at [480, 302] on div at bounding box center [479, 297] width 29 height 22
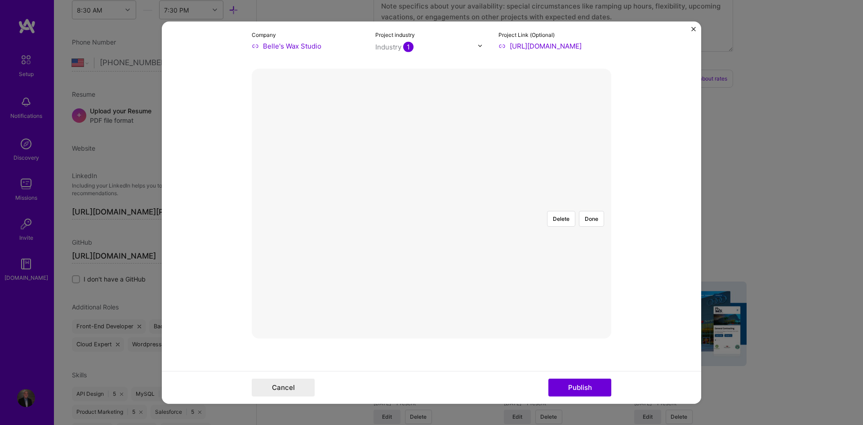
scroll to position [111, 0]
click at [448, 243] on div at bounding box center [607, 326] width 319 height 240
click at [588, 213] on button "Done" at bounding box center [591, 221] width 25 height 16
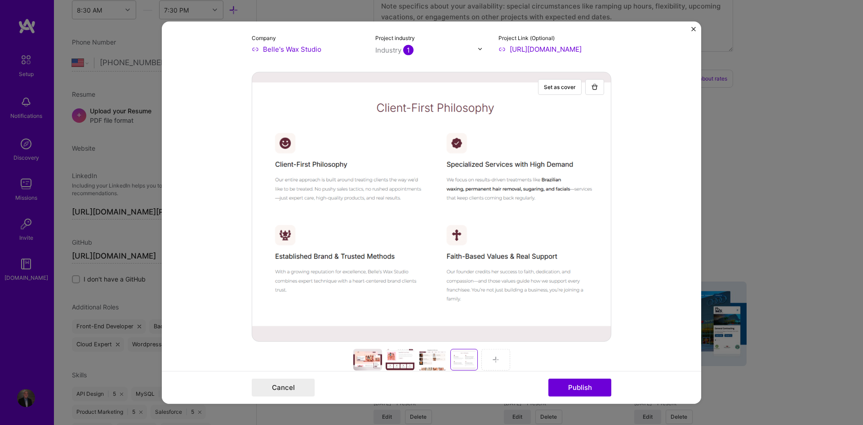
click at [355, 359] on div at bounding box center [367, 359] width 29 height 22
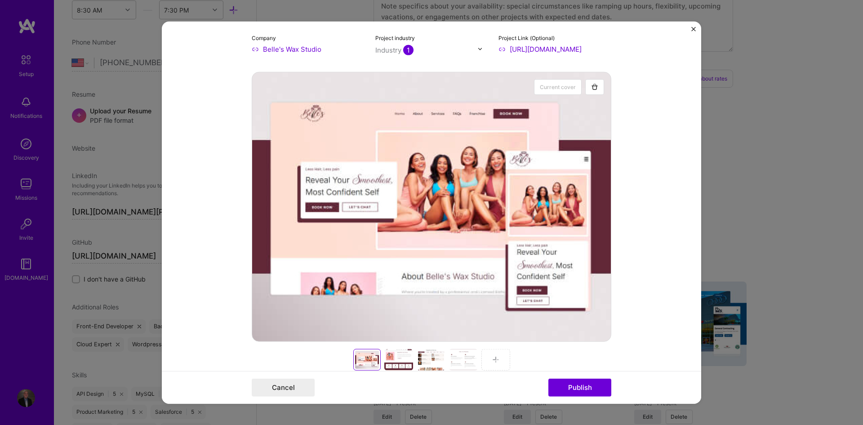
click at [390, 355] on div at bounding box center [398, 359] width 29 height 22
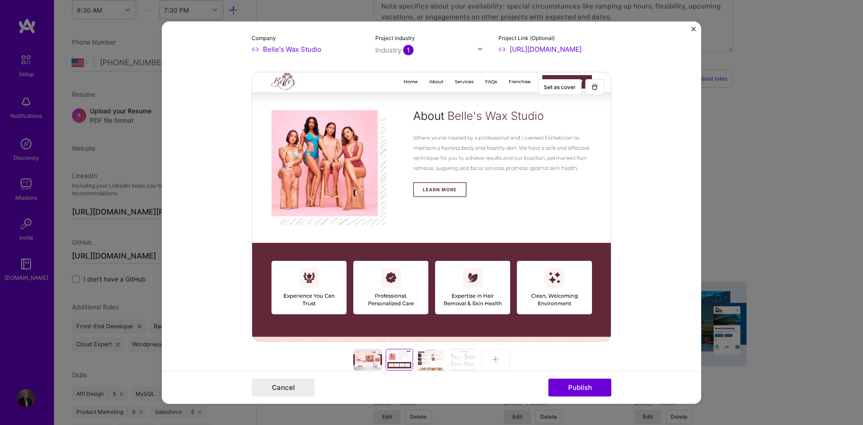
click at [424, 355] on div at bounding box center [431, 359] width 29 height 22
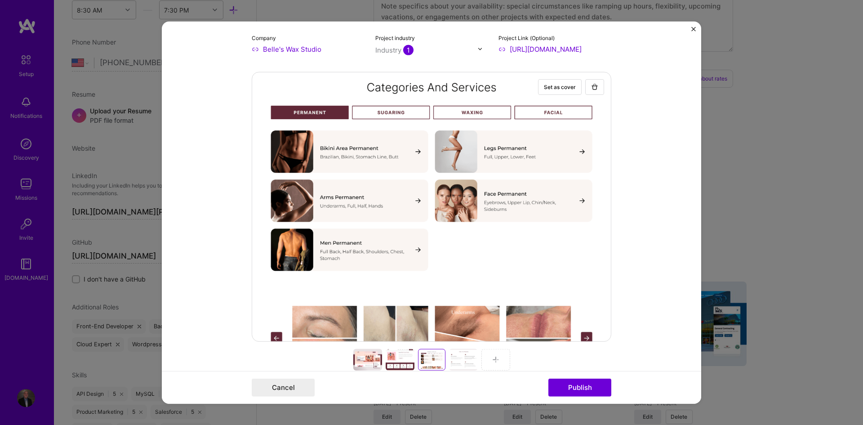
click at [464, 363] on div at bounding box center [463, 359] width 29 height 22
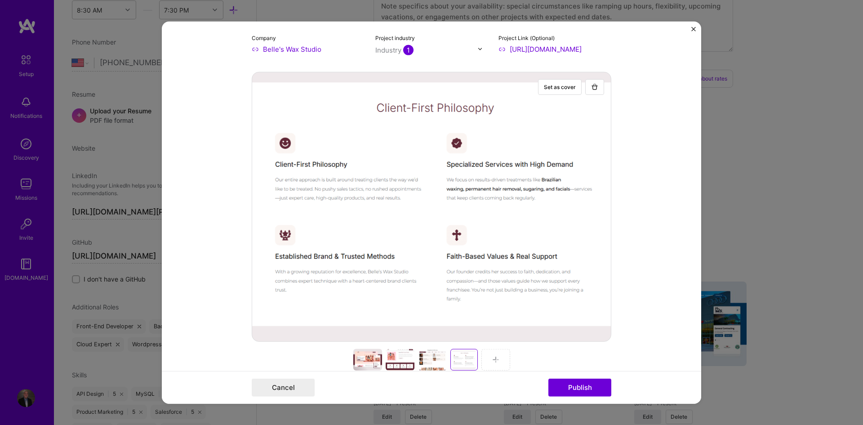
click at [359, 364] on div at bounding box center [367, 359] width 29 height 22
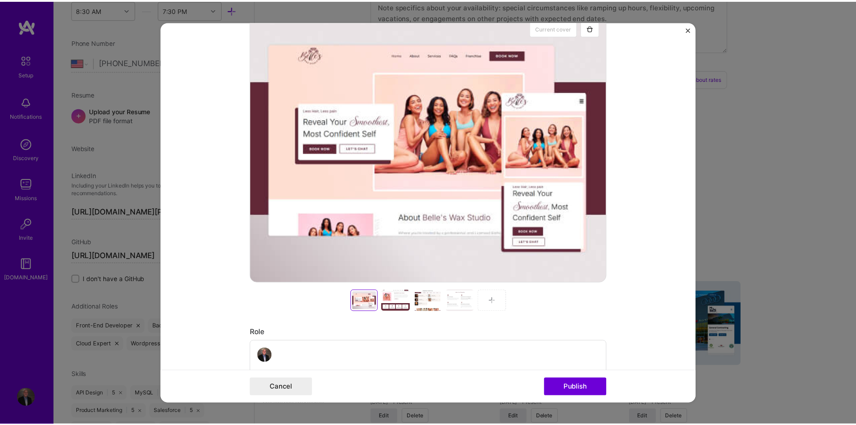
scroll to position [0, 0]
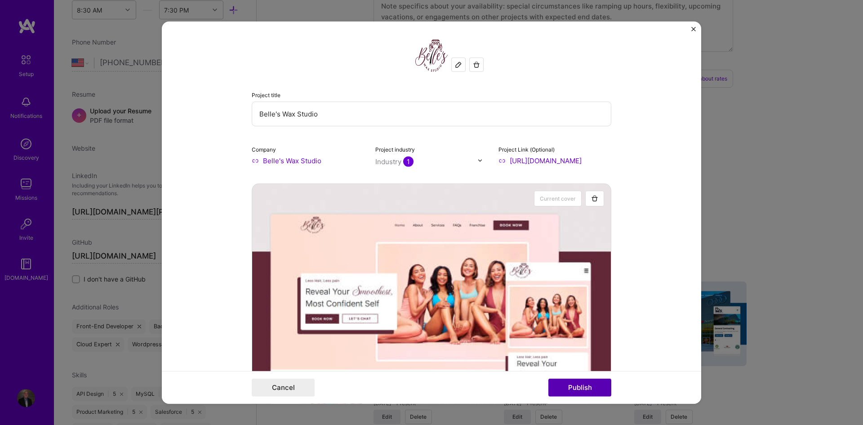
click at [586, 385] on button "Publish" at bounding box center [579, 387] width 63 height 18
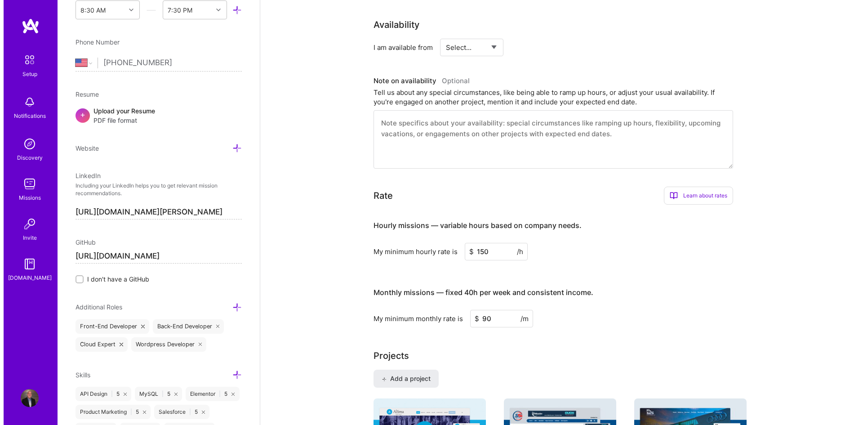
scroll to position [300, 0]
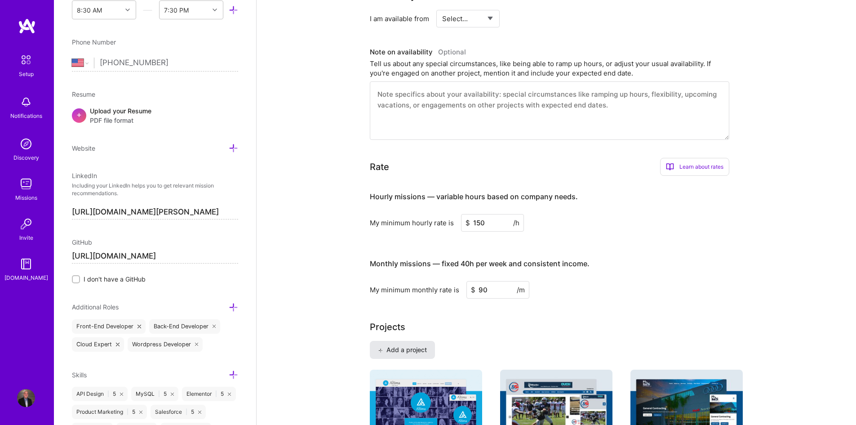
click at [424, 345] on span "Add a project" at bounding box center [402, 349] width 49 height 9
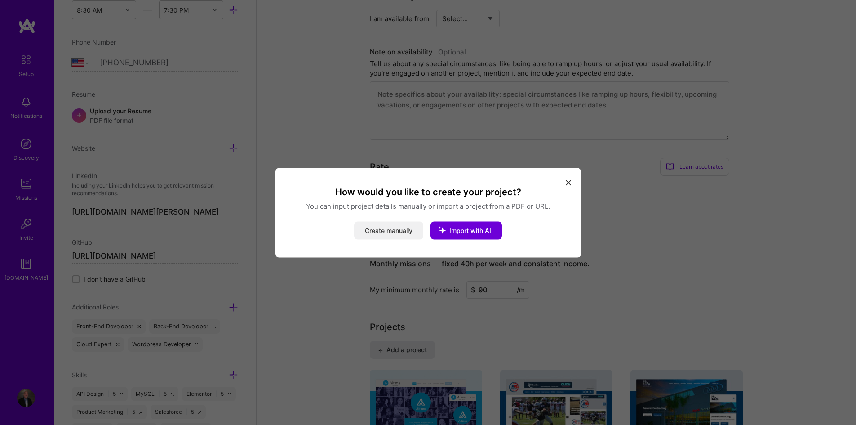
click at [400, 229] on button "Create manually" at bounding box center [388, 230] width 69 height 18
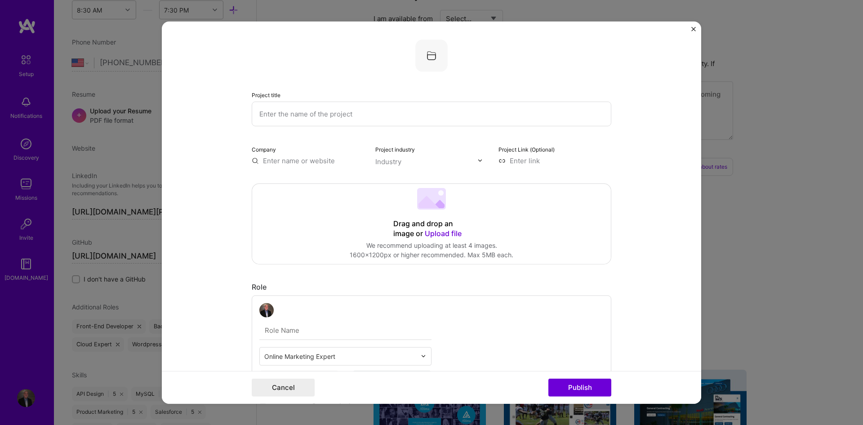
click at [328, 109] on input "text" at bounding box center [432, 113] width 360 height 25
paste input "Coastline Art"
type input "Coastline Art"
click at [302, 163] on input "text" at bounding box center [308, 159] width 113 height 9
paste input "Coastline Art"
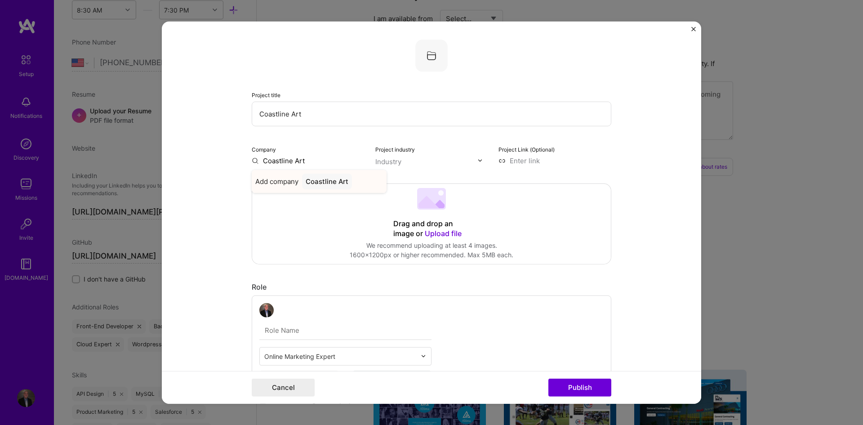
type input "Coastline Art"
click at [320, 181] on div "Coastline Art" at bounding box center [327, 181] width 50 height 16
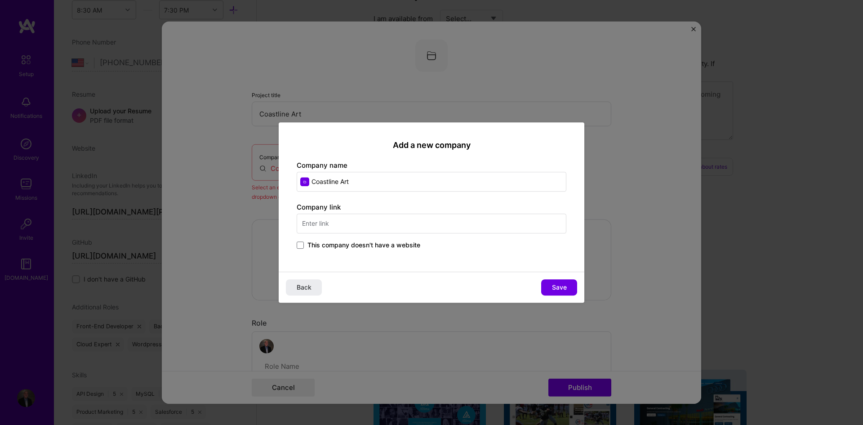
click at [360, 225] on input "text" at bounding box center [432, 223] width 270 height 20
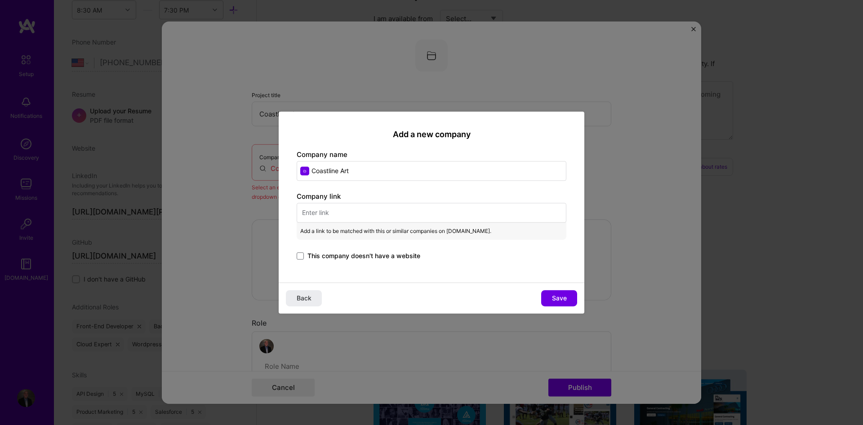
paste input "https://coastlineart.net/"
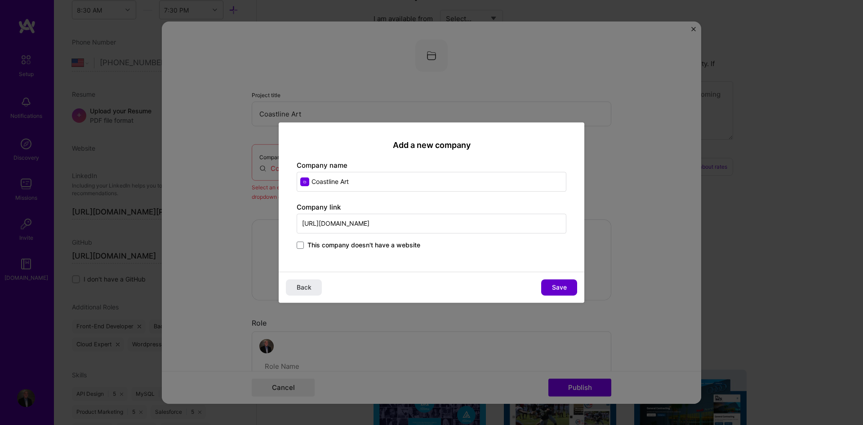
type input "https://coastlineart.net/"
click at [557, 288] on span "Save" at bounding box center [559, 287] width 15 height 9
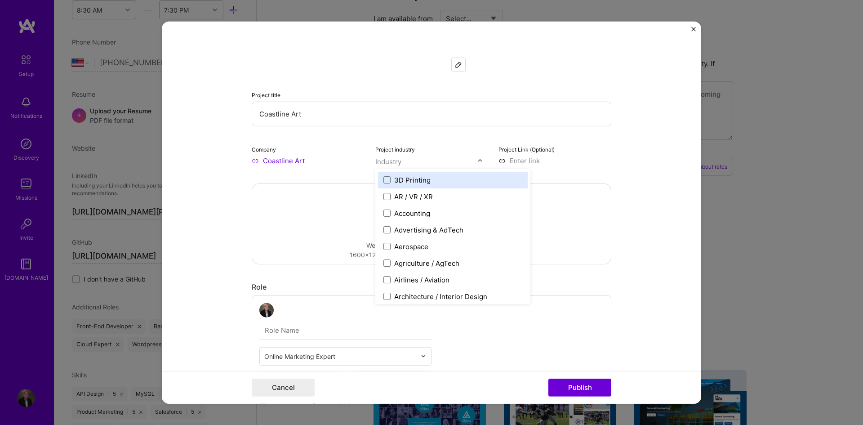
click at [402, 158] on input "text" at bounding box center [426, 160] width 102 height 9
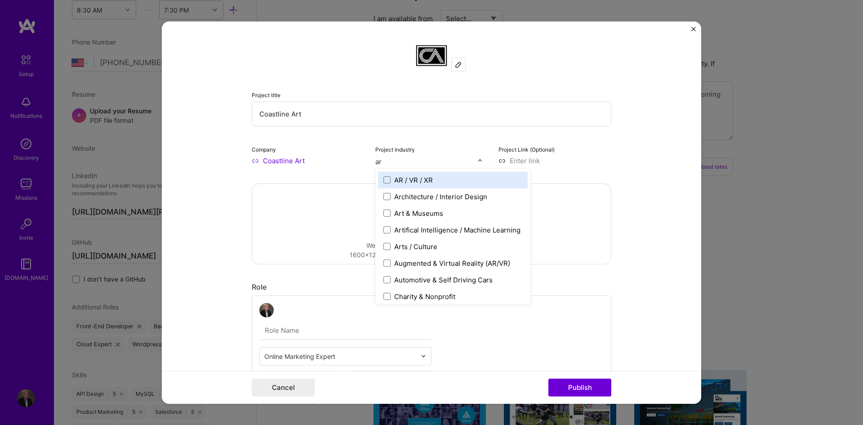
type input "art"
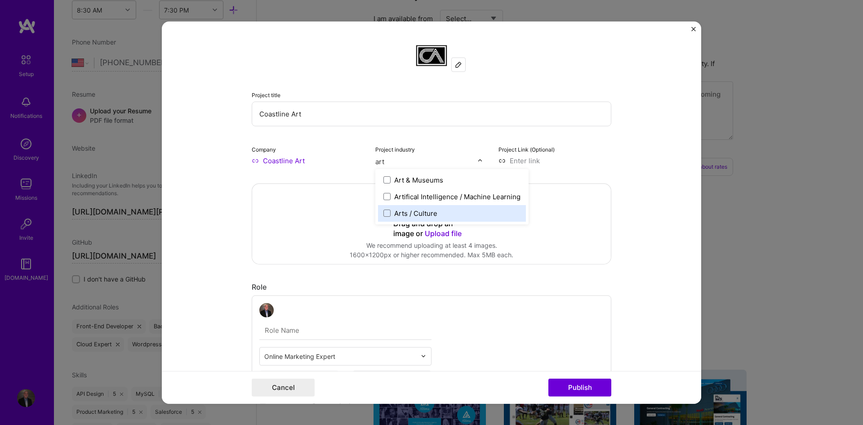
click at [385, 209] on label "Arts / Culture" at bounding box center [451, 212] width 137 height 9
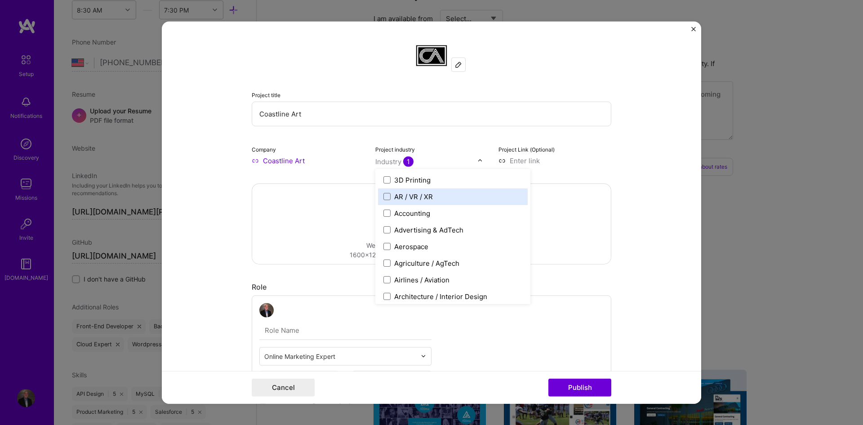
click at [626, 182] on form "Project title Coastline Art Company Coastline Art Project industry option Arts …" at bounding box center [431, 212] width 539 height 382
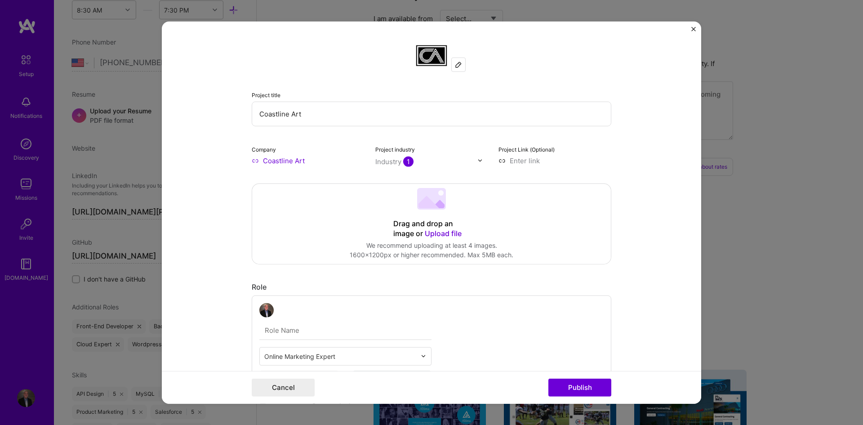
click at [521, 158] on input at bounding box center [554, 159] width 113 height 9
paste input "[URL][DOMAIN_NAME]"
type input "[URL][DOMAIN_NAME]"
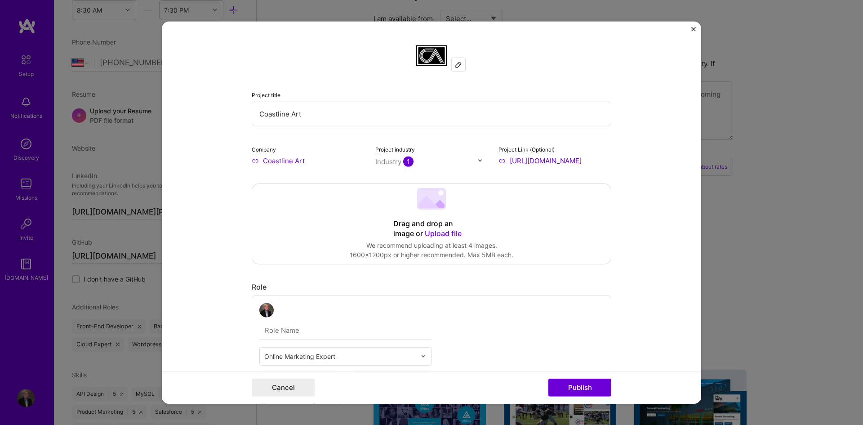
click at [641, 180] on form "Project title Coastline Art Company Coastline Art Project industry Industry 1 P…" at bounding box center [431, 212] width 539 height 382
click at [397, 162] on div "Industry 1" at bounding box center [394, 160] width 38 height 9
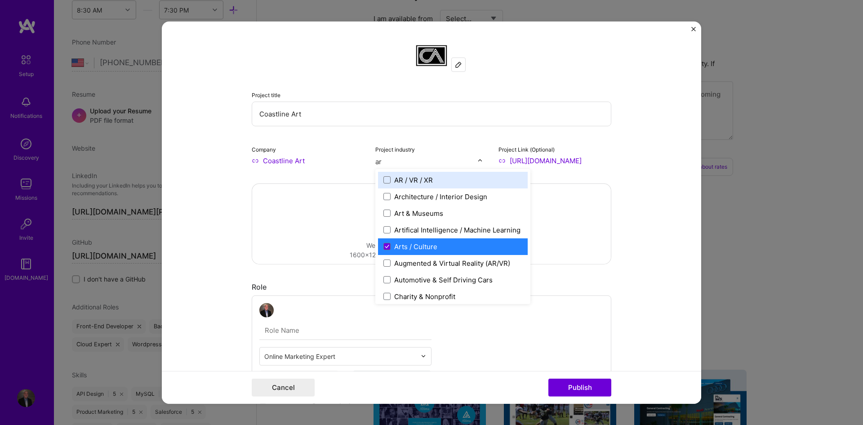
type input "art"
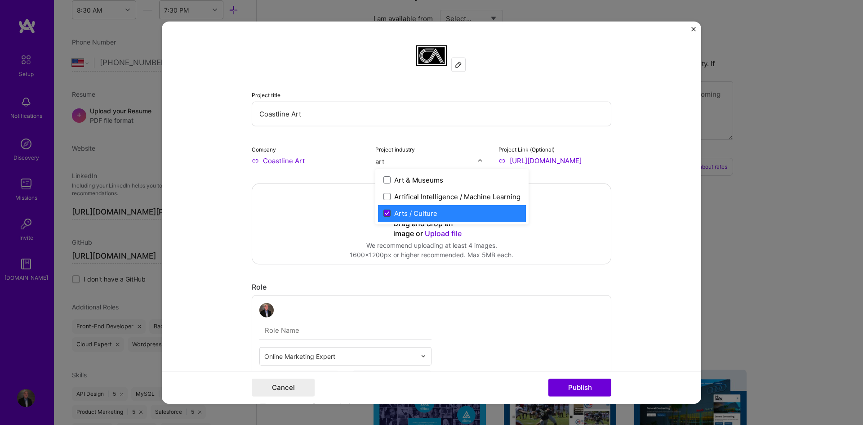
click at [385, 212] on icon at bounding box center [387, 213] width 4 height 4
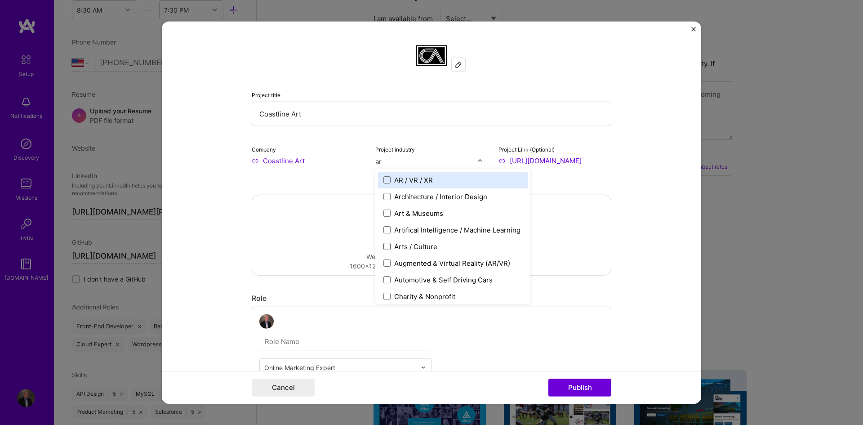
type input "art"
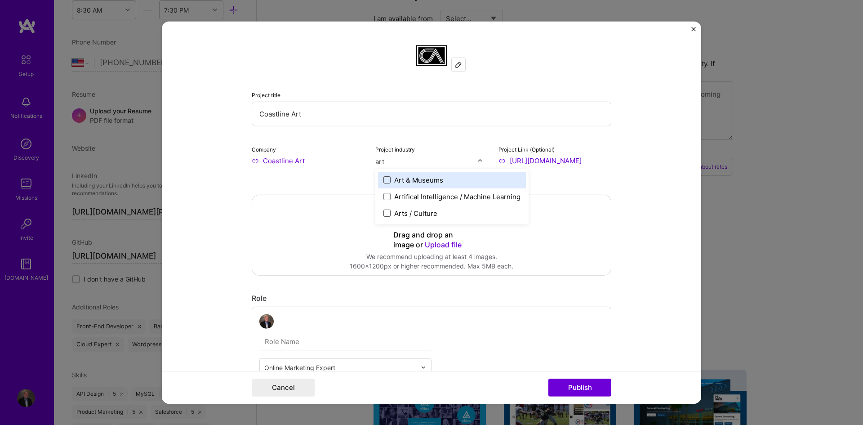
click at [384, 182] on span at bounding box center [386, 179] width 7 height 7
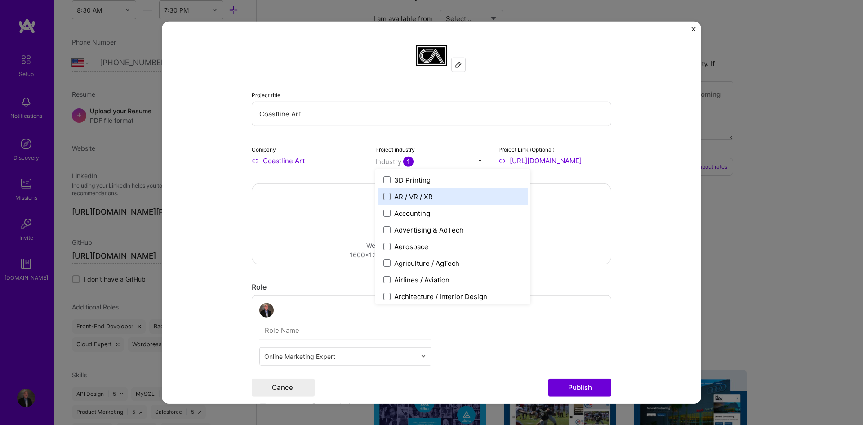
click at [641, 202] on form "Project title Coastline Art Company Coastline Art Project industry option Art &…" at bounding box center [431, 212] width 539 height 382
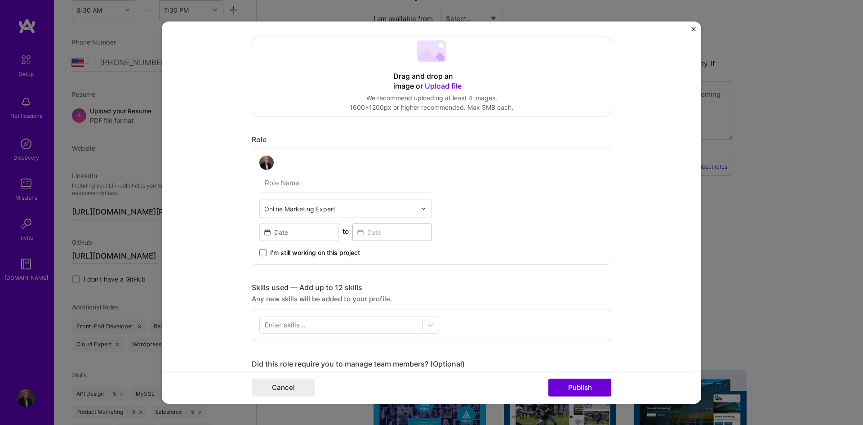
scroll to position [150, 0]
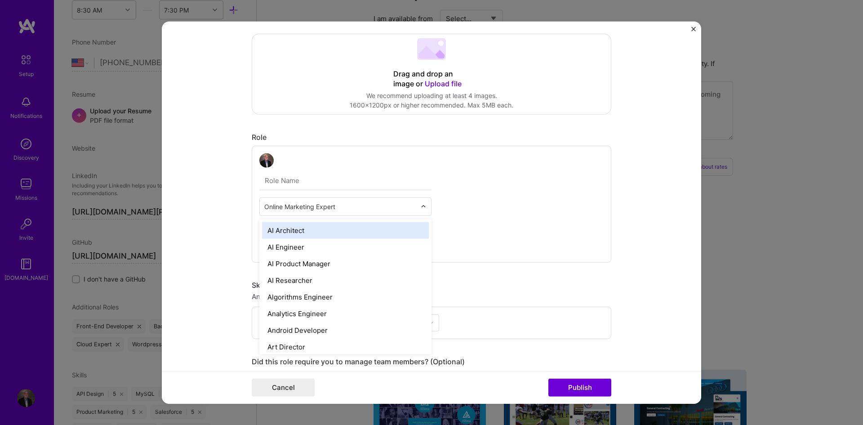
click at [394, 203] on input "text" at bounding box center [340, 205] width 152 height 9
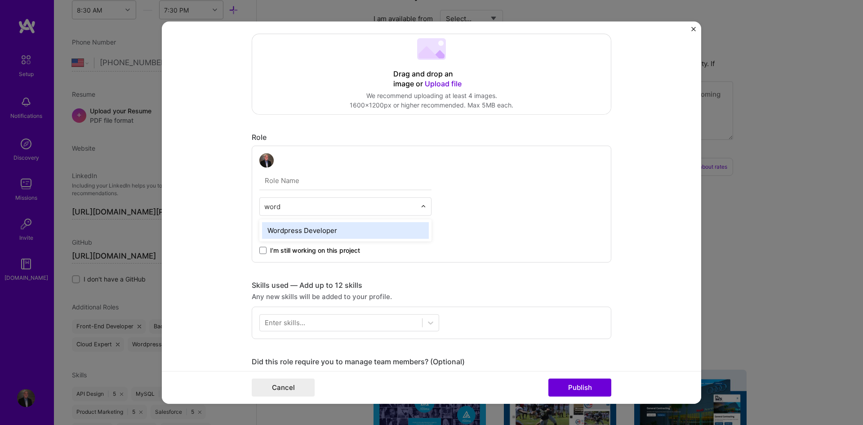
type input "wordp"
click at [383, 228] on div "Wordpress Developer" at bounding box center [345, 230] width 167 height 17
click at [265, 255] on div "option Wordpress Developer, selected. Select is focused ,type to refine list, p…" at bounding box center [432, 203] width 360 height 117
click at [260, 251] on span at bounding box center [262, 249] width 7 height 7
click at [0, 0] on input "I’m still working on this project" at bounding box center [0, 0] width 0 height 0
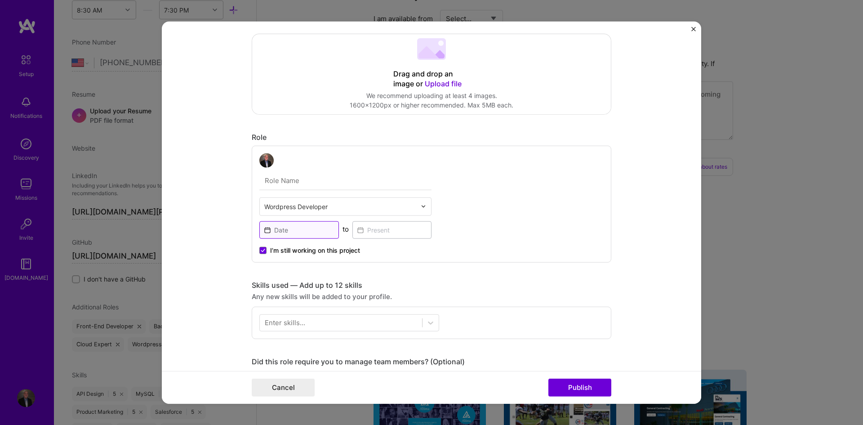
click at [288, 227] on input at bounding box center [299, 230] width 80 height 18
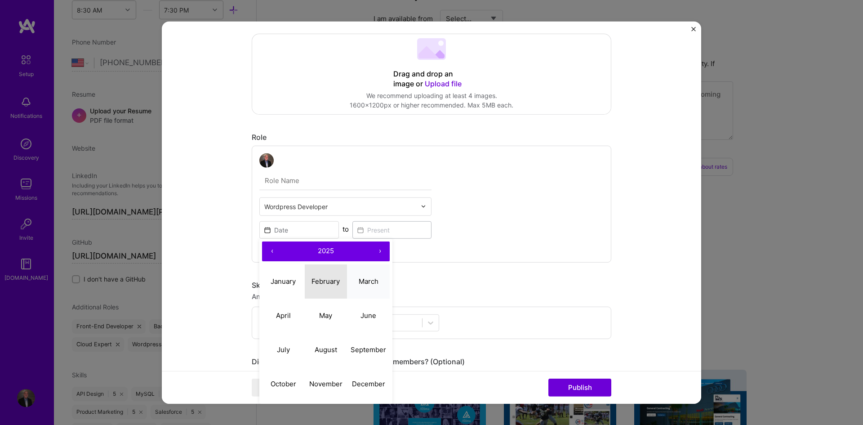
drag, startPoint x: 332, startPoint y: 286, endPoint x: 356, endPoint y: 281, distance: 25.2
click at [356, 281] on div "January February March April May June July August September October November De…" at bounding box center [326, 332] width 128 height 137
click at [359, 281] on abbr "March" at bounding box center [369, 281] width 20 height 9
type input "[DATE]"
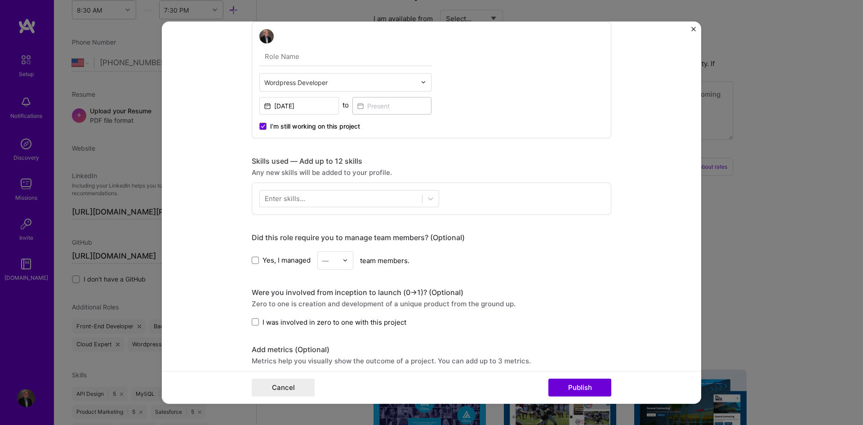
scroll to position [300, 0]
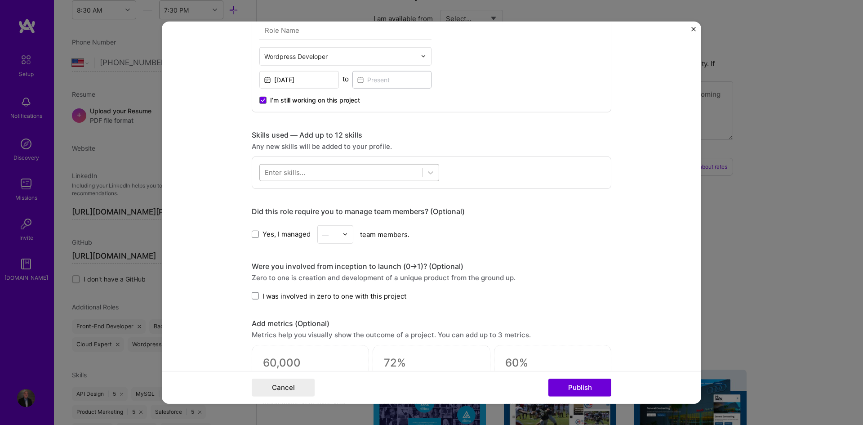
click at [316, 175] on div at bounding box center [341, 172] width 162 height 15
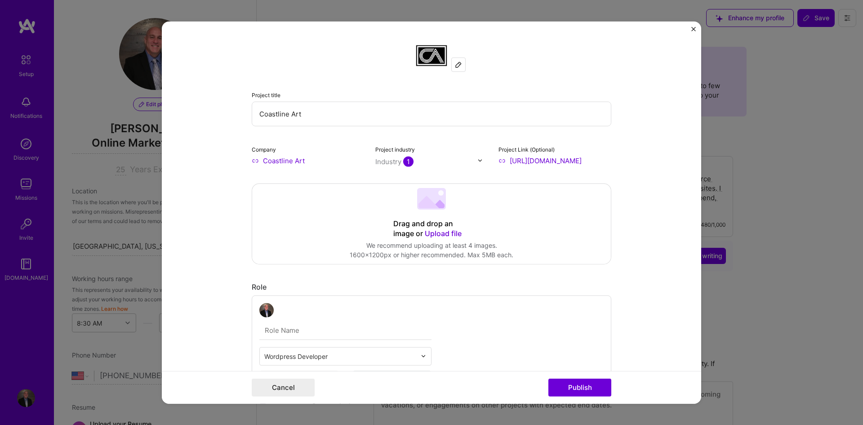
select select "US"
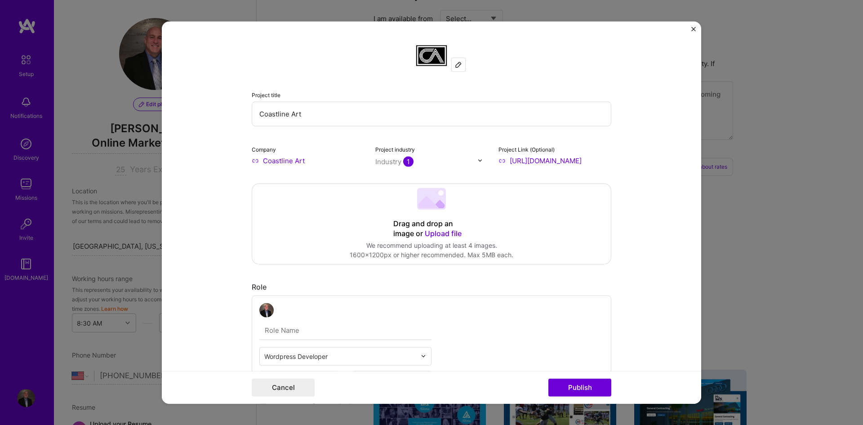
scroll to position [300, 0]
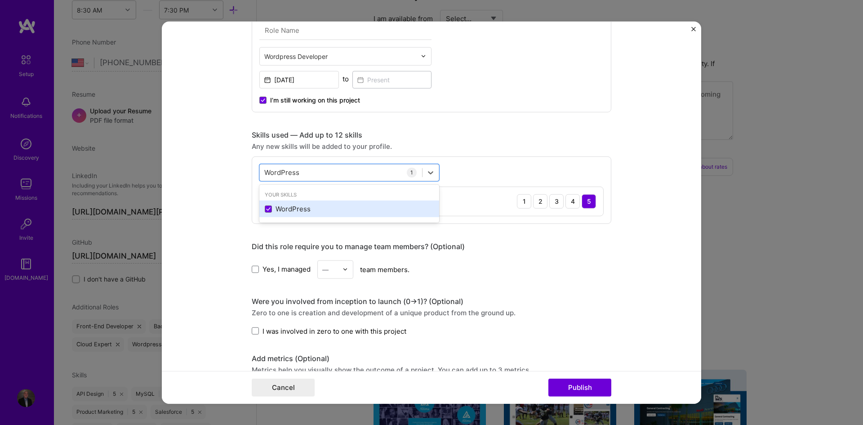
paste input "Figma"
click at [311, 210] on div "Figma" at bounding box center [349, 208] width 169 height 9
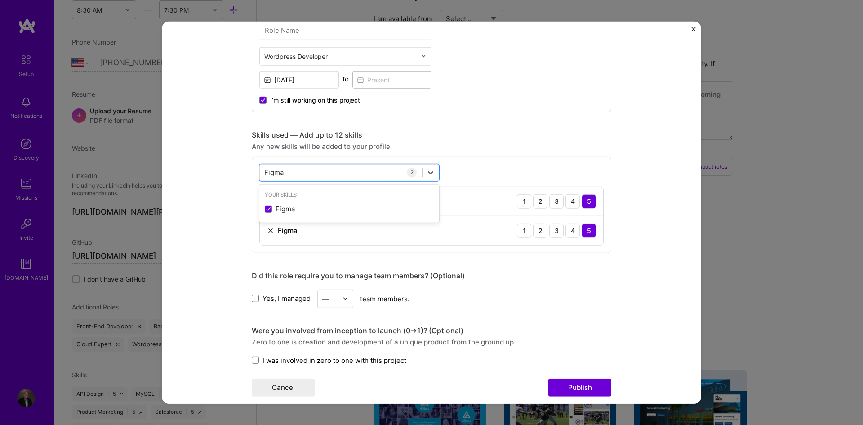
paste input "Google Analytics"
click at [312, 208] on div "Google Analytics" at bounding box center [349, 208] width 169 height 9
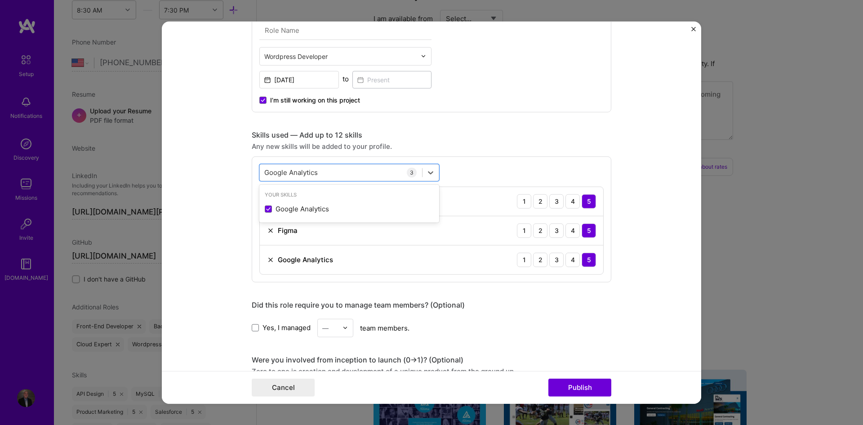
paste input "MySQL"
click at [315, 205] on div "MySQL" at bounding box center [349, 208] width 169 height 9
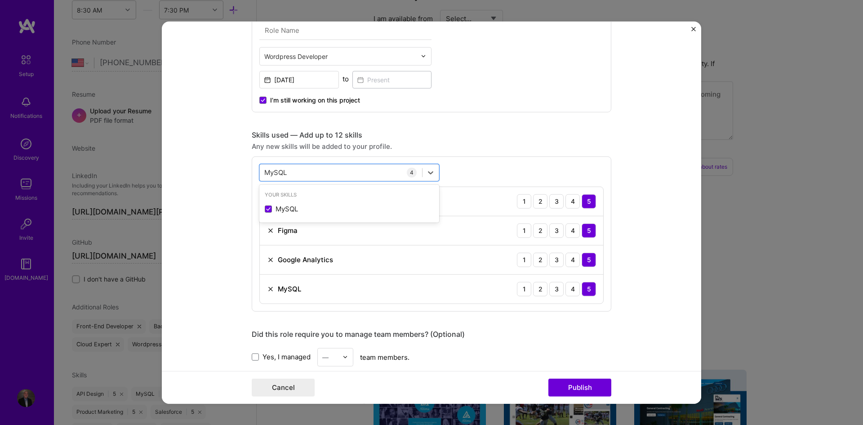
paste input "PHP"
click at [308, 203] on div "PHP" at bounding box center [349, 208] width 180 height 17
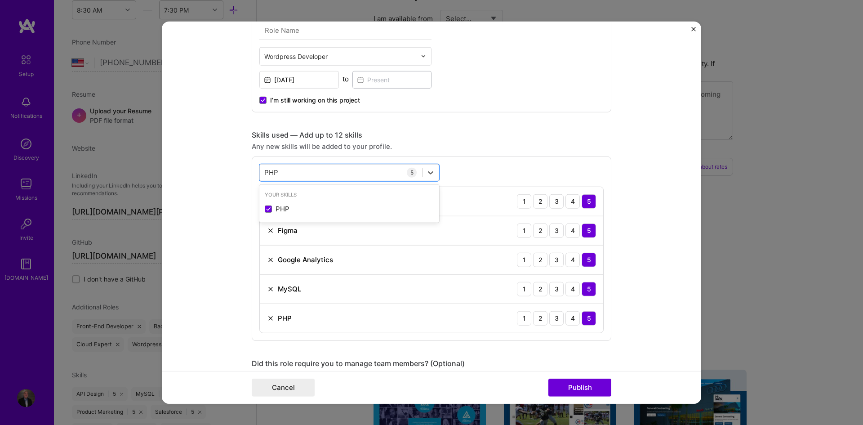
paste input "aid Ads"
click at [306, 209] on div "Paid Ads" at bounding box center [349, 208] width 169 height 9
paste input "Salesforce"
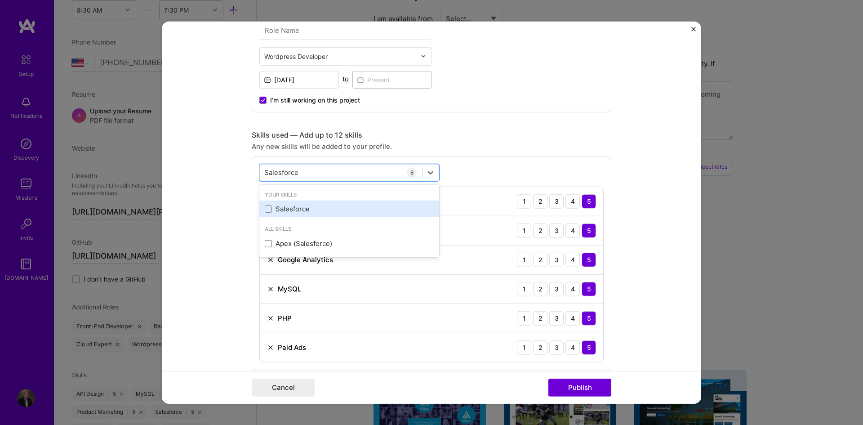
click at [320, 207] on div "Salesforce" at bounding box center [349, 208] width 169 height 9
paste input "Mailchimp"
click at [292, 214] on div "Mailchimp" at bounding box center [349, 208] width 180 height 17
paste input "API Design"
click at [321, 211] on div "API Design" at bounding box center [349, 208] width 169 height 9
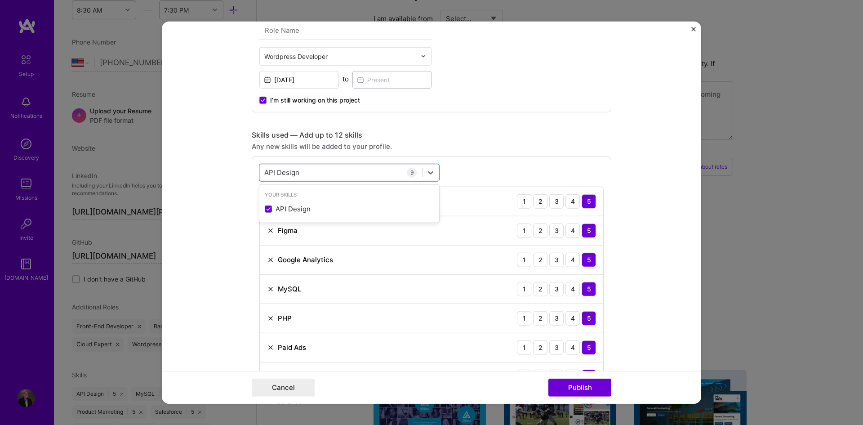
paste input "WS"
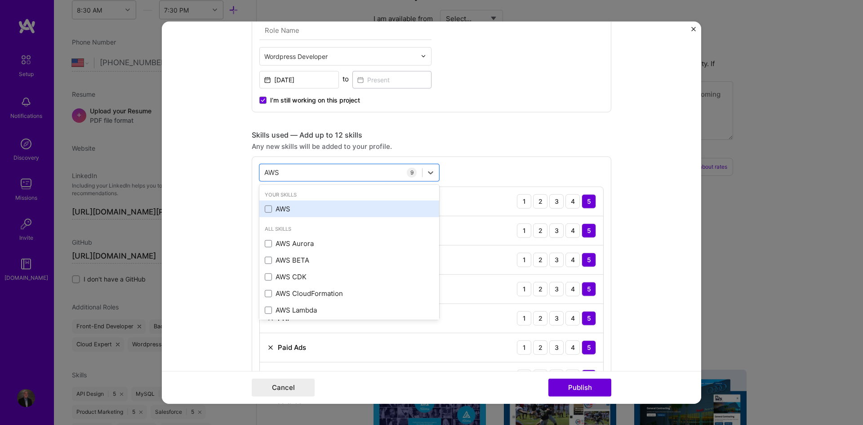
click at [327, 211] on div "AWS" at bounding box center [349, 208] width 169 height 9
type input "AWS"
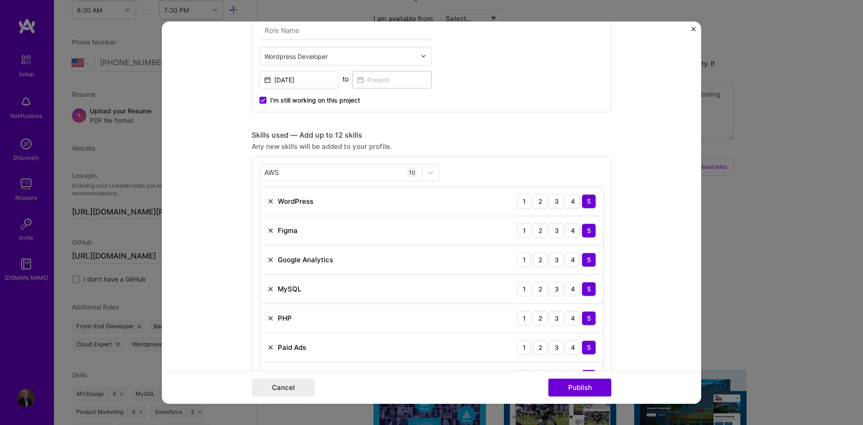
click at [231, 182] on form "Project title Coastline Art Company Coastline Art Project industry Industry 1 P…" at bounding box center [431, 212] width 539 height 382
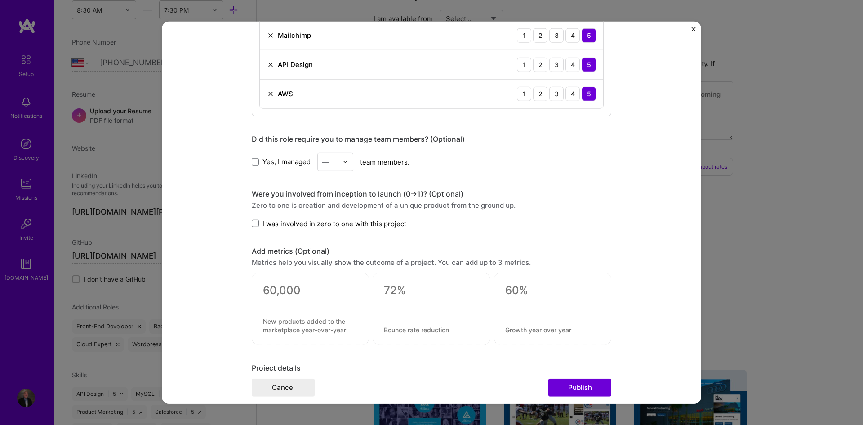
scroll to position [674, 0]
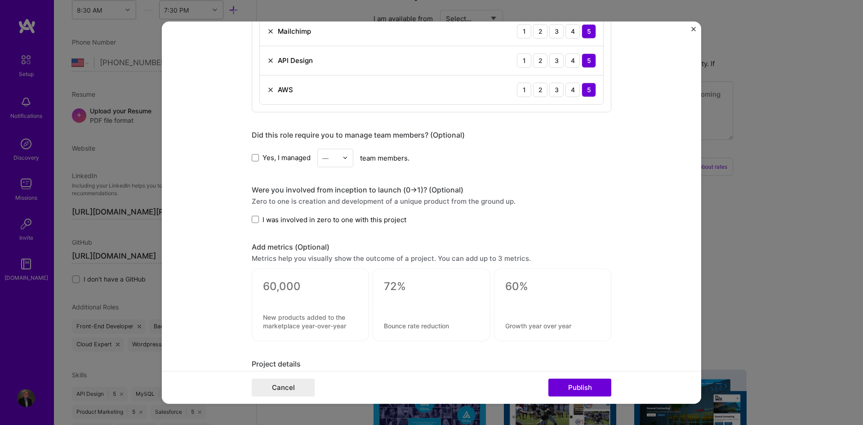
click at [256, 161] on label "Yes, I managed" at bounding box center [281, 157] width 59 height 9
click at [0, 0] on input "Yes, I managed" at bounding box center [0, 0] width 0 height 0
drag, startPoint x: 342, startPoint y: 158, endPoint x: 338, endPoint y: 167, distance: 10.1
click at [342, 157] on img at bounding box center [344, 157] width 5 height 5
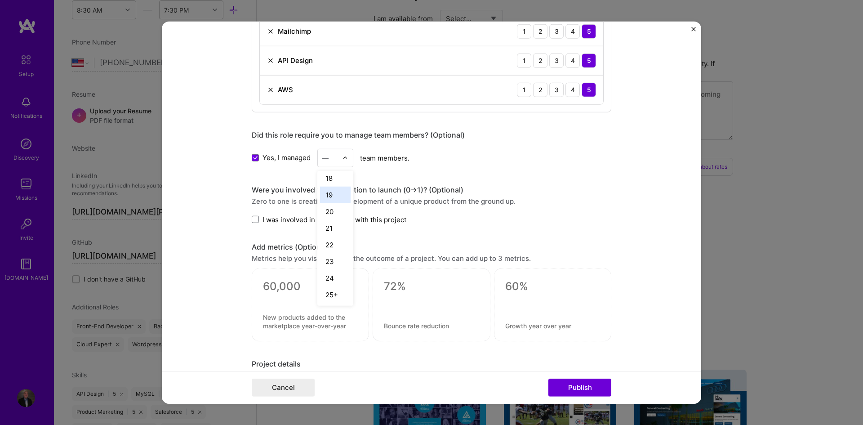
click at [328, 199] on div "19" at bounding box center [335, 194] width 31 height 17
click at [214, 226] on form "Project title Coastline Art Company Coastline Art Project industry Industry 1 P…" at bounding box center [431, 212] width 539 height 382
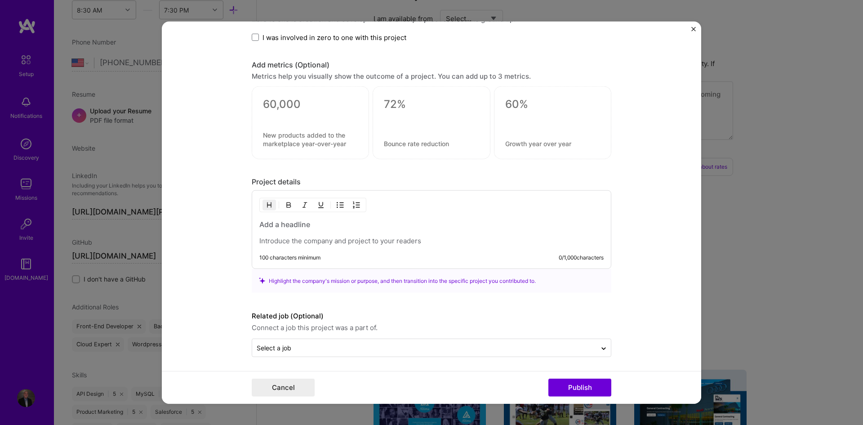
scroll to position [858, 0]
click at [293, 221] on h3 at bounding box center [431, 222] width 344 height 10
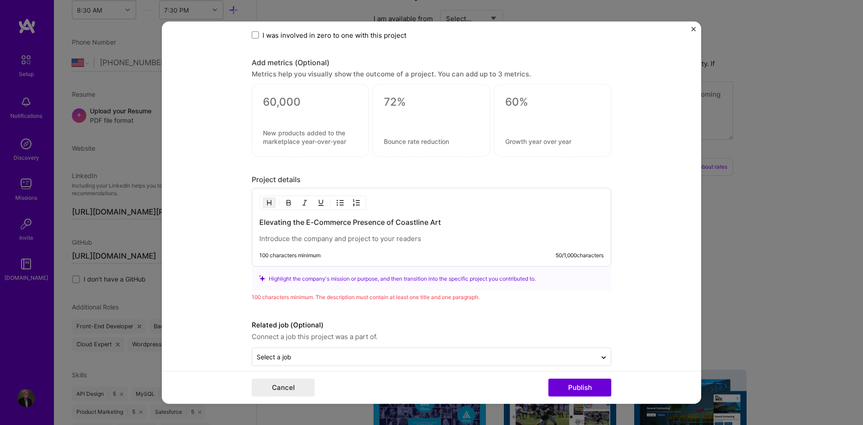
click at [303, 220] on h3 "Elevating the E-Commerce Presence of Coastline Art" at bounding box center [431, 222] width 344 height 10
click at [226, 239] on form "Project title Coastline Art Company Coastline Art Project industry Industry 1 P…" at bounding box center [431, 212] width 539 height 382
click at [281, 239] on p at bounding box center [431, 238] width 344 height 9
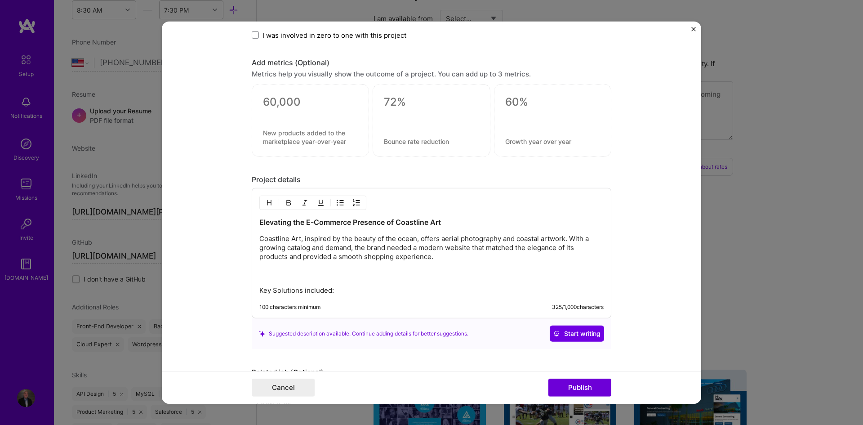
click at [259, 293] on p "Key Solutions included:" at bounding box center [431, 290] width 344 height 9
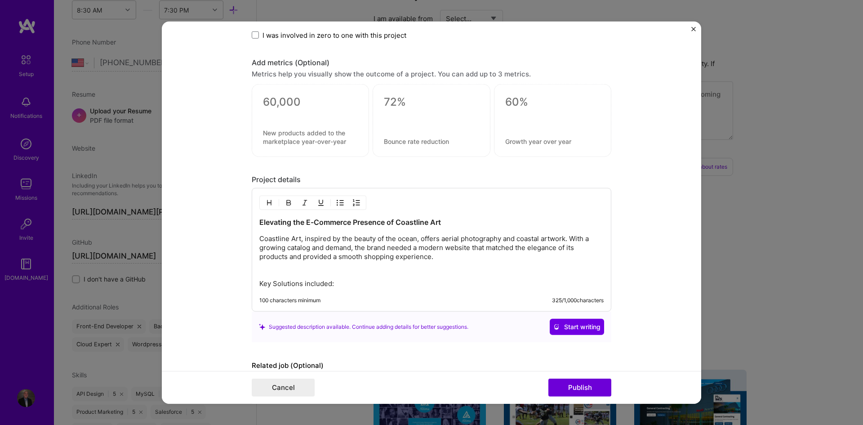
click at [278, 279] on p "Coastline Art, inspired by the beauty of the ocean, offers aerial photography a…" at bounding box center [431, 261] width 344 height 54
click at [259, 282] on p "Coastline Art, inspired by the beauty of the ocean, offers aerial photography a…" at bounding box center [431, 261] width 344 height 54
click at [269, 281] on p "Key Solutions included:" at bounding box center [431, 277] width 344 height 18
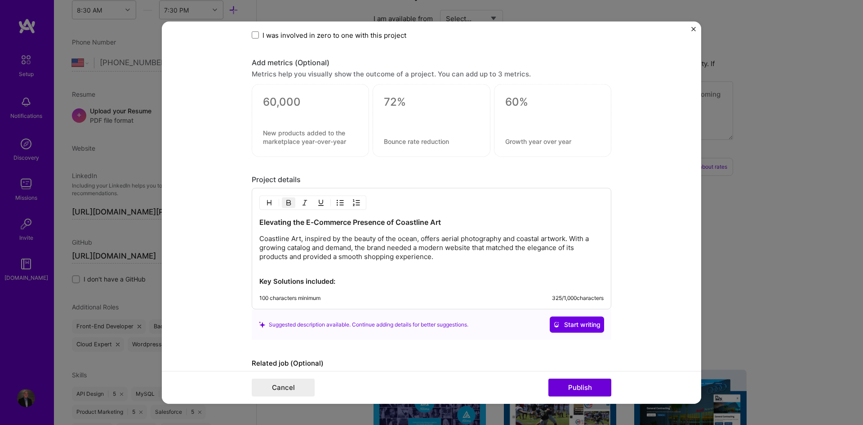
click at [354, 278] on p "Key Solutions included:" at bounding box center [431, 277] width 344 height 18
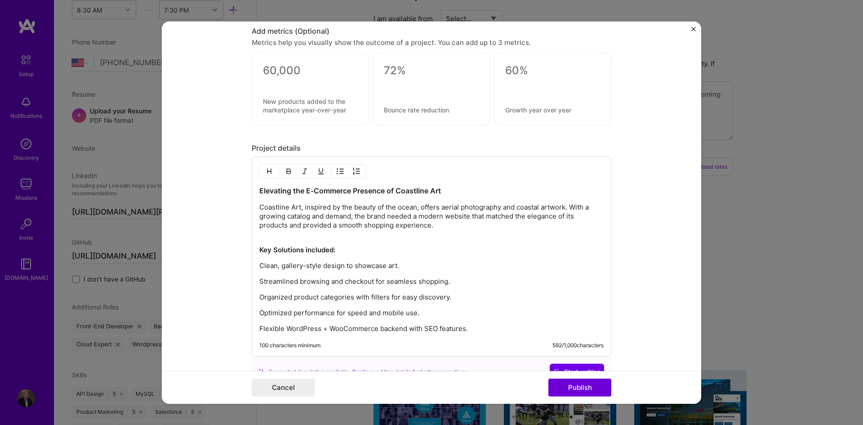
scroll to position [933, 0]
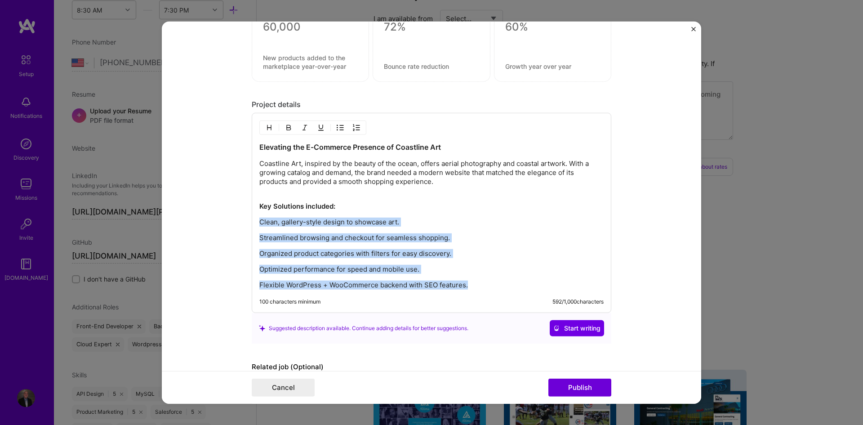
drag, startPoint x: 481, startPoint y: 286, endPoint x: 248, endPoint y: 221, distance: 242.0
click at [248, 221] on form "Project title Coastline Art Company Coastline Art Project industry Industry 1 P…" at bounding box center [431, 212] width 539 height 382
click at [337, 130] on img "button" at bounding box center [340, 127] width 7 height 7
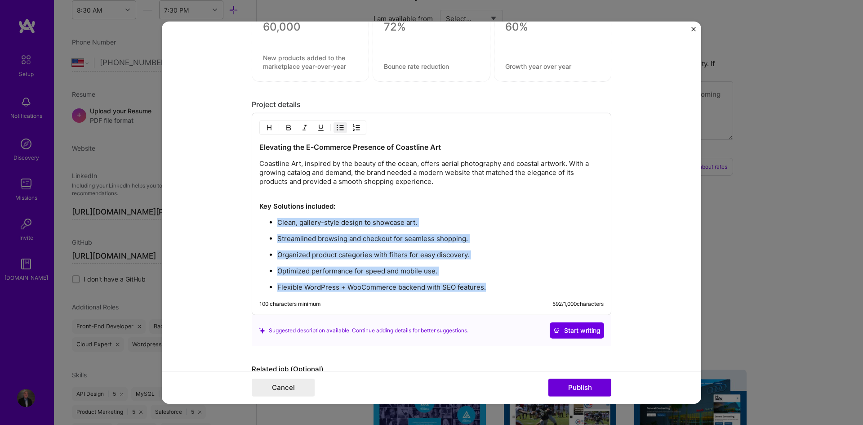
click at [494, 284] on p "Flexible WordPress + WooCommerce backend with SEO features." at bounding box center [440, 287] width 326 height 9
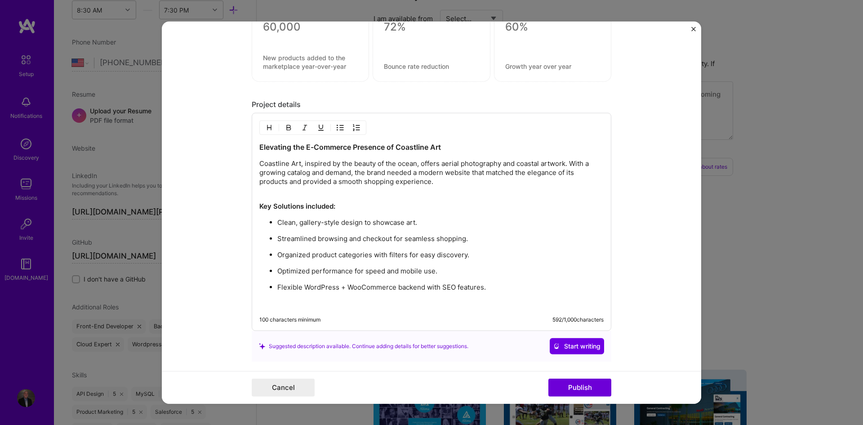
paste div
drag, startPoint x: 290, startPoint y: 306, endPoint x: 242, endPoint y: 300, distance: 48.9
click at [242, 300] on form "Project title Coastline Art Company Coastline Art Project industry Industry 1 P…" at bounding box center [431, 212] width 539 height 382
click at [302, 303] on p "Results:" at bounding box center [431, 302] width 344 height 9
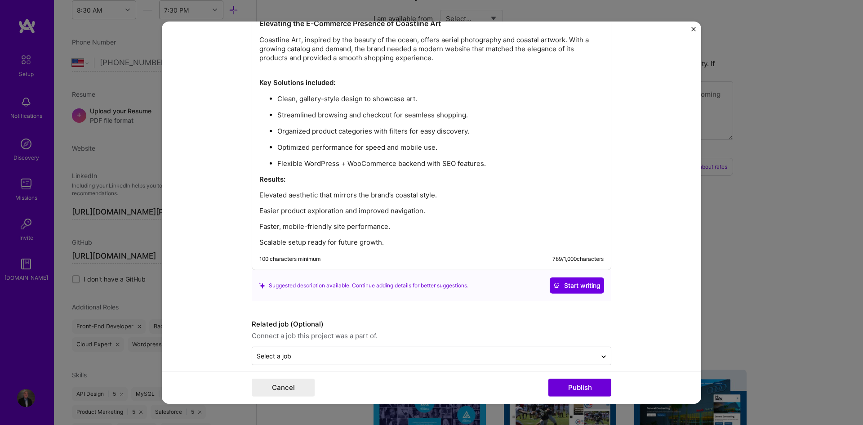
scroll to position [1067, 0]
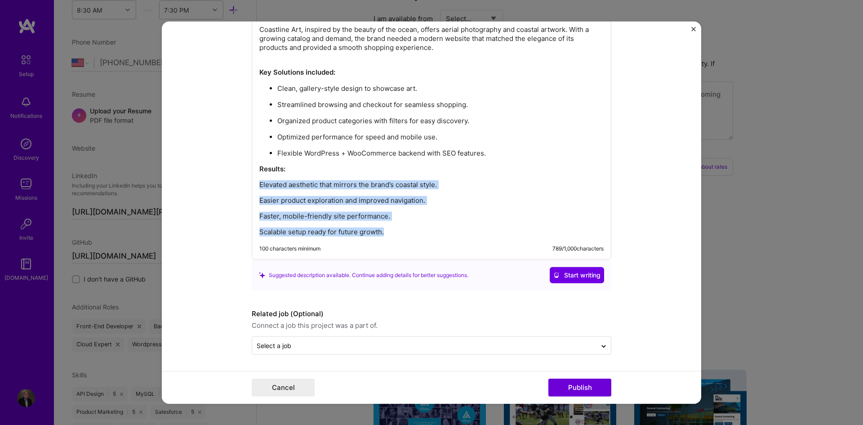
drag, startPoint x: 372, startPoint y: 234, endPoint x: 252, endPoint y: 182, distance: 131.1
click at [252, 182] on div "Elevating the E-Commerce Presence of Coastline Art Coastline Art, inspired by t…" at bounding box center [432, 119] width 360 height 281
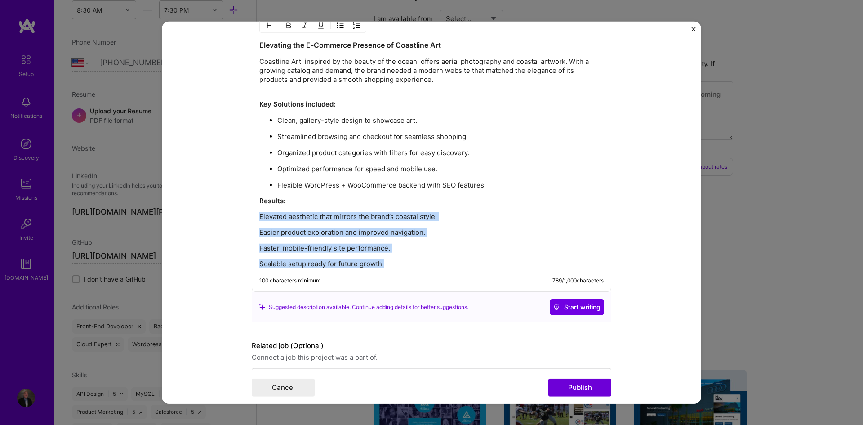
scroll to position [992, 0]
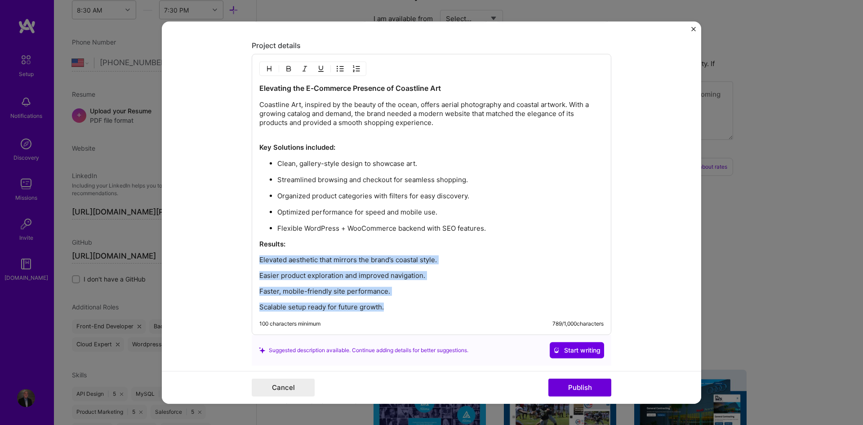
click at [337, 69] on img "button" at bounding box center [340, 68] width 7 height 7
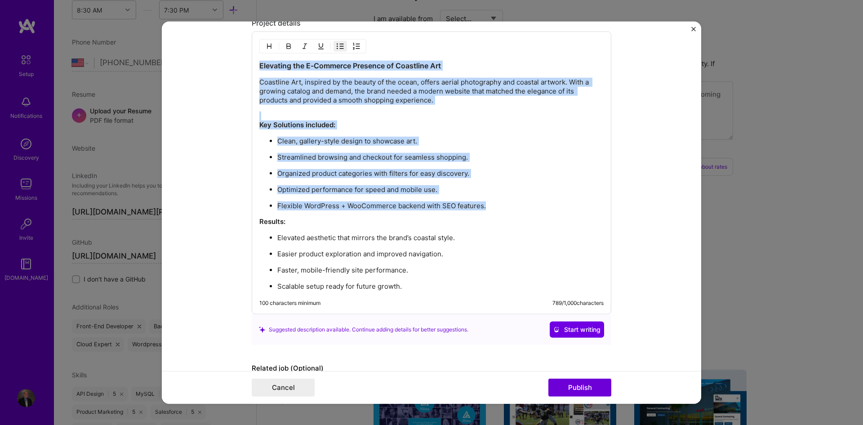
scroll to position [1067, 0]
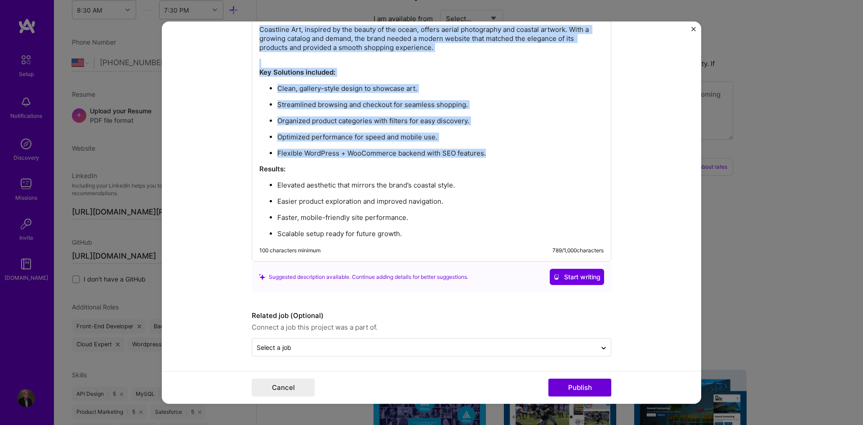
click at [417, 230] on p "Scalable setup ready for future growth." at bounding box center [440, 233] width 326 height 9
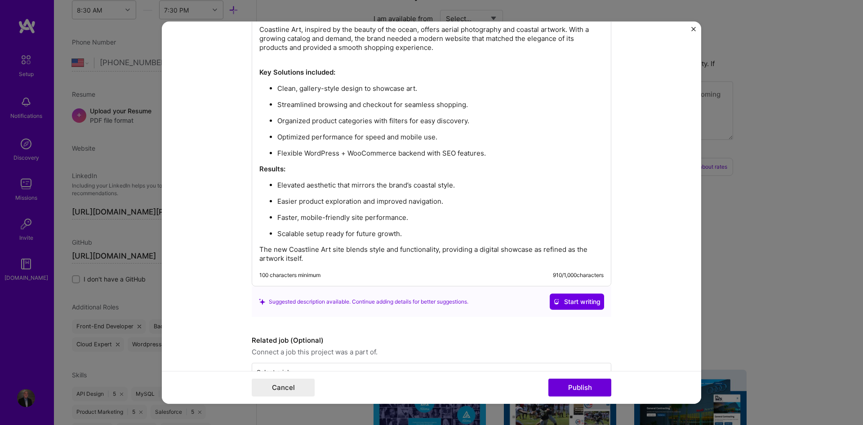
click at [236, 251] on form "Project title Coastline Art Company Coastline Art Project industry Industry 1 P…" at bounding box center [431, 212] width 539 height 382
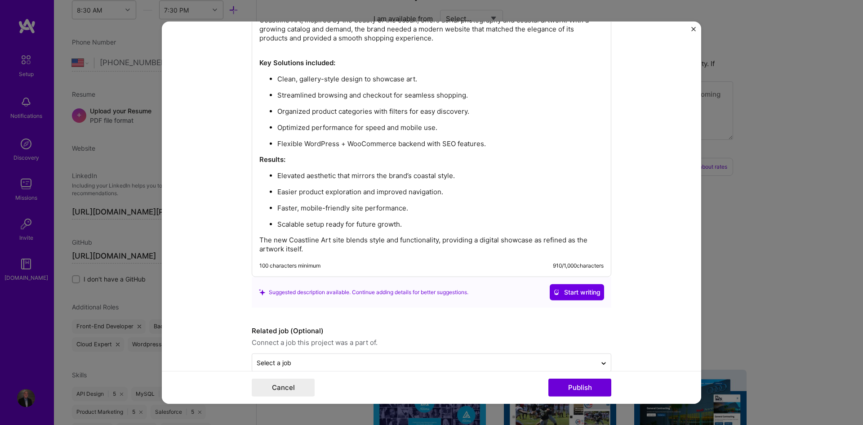
scroll to position [1094, 0]
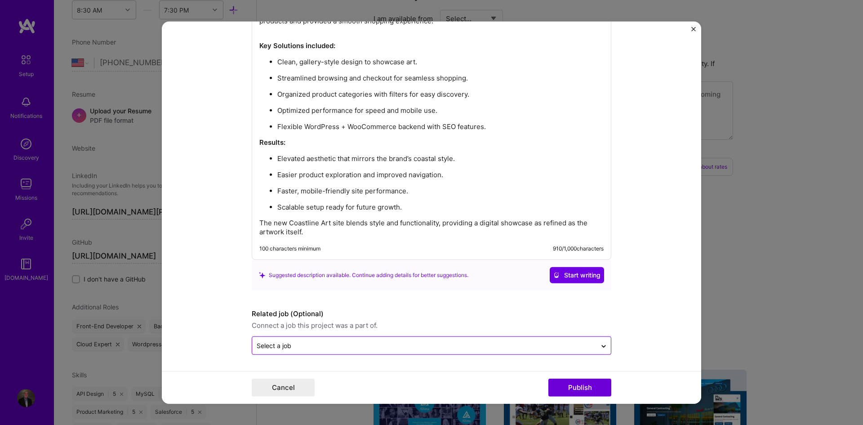
click at [306, 346] on input "text" at bounding box center [424, 345] width 335 height 9
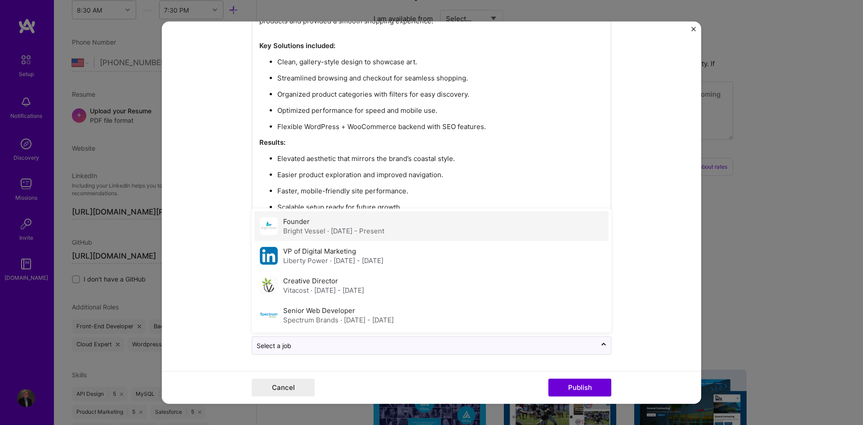
click at [329, 225] on div "Founder Bright Vessel · [DATE] - Present" at bounding box center [333, 226] width 101 height 19
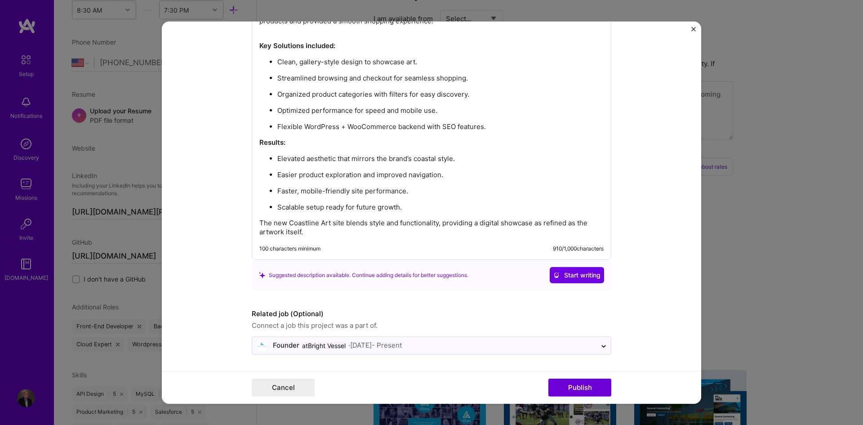
click at [234, 276] on form "Project title Coastline Art Company Coastline Art Project industry Industry 1 P…" at bounding box center [431, 212] width 539 height 382
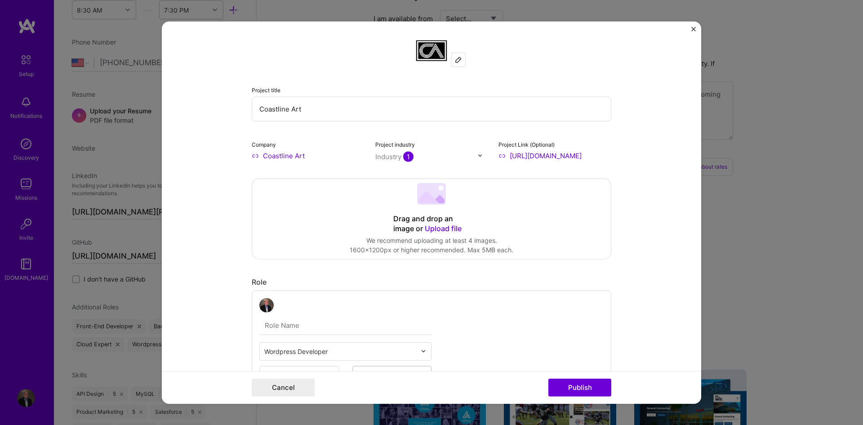
scroll to position [0, 0]
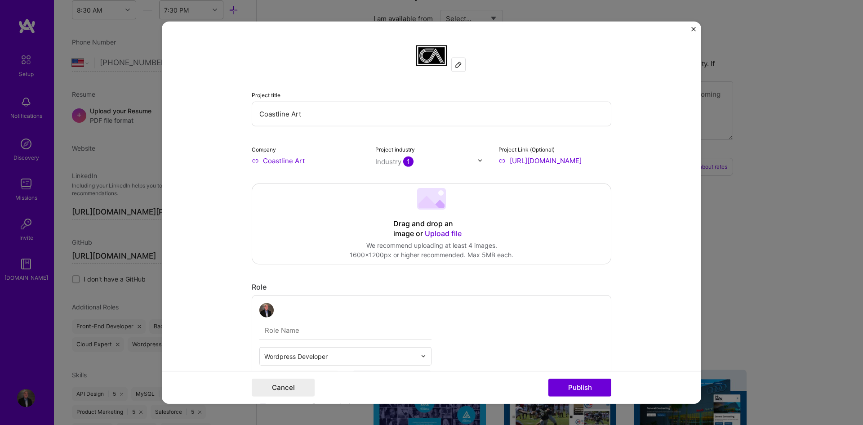
click at [451, 228] on div "Drag and drop an image or Upload file" at bounding box center [431, 228] width 76 height 20
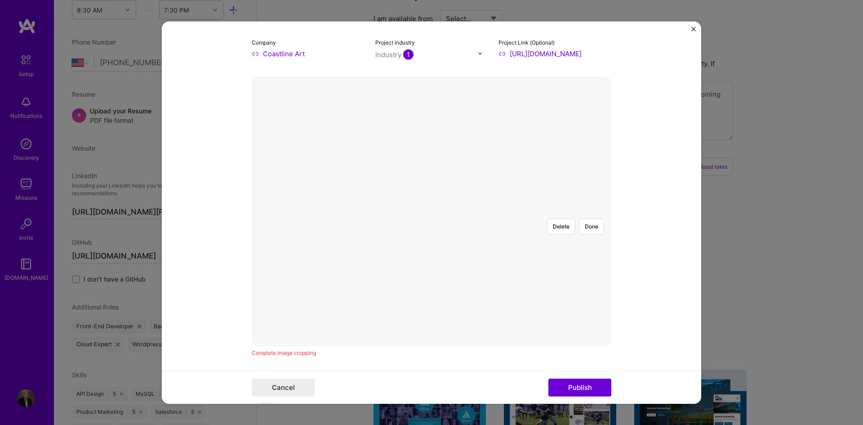
scroll to position [150, 0]
click at [454, 189] on div at bounding box center [566, 258] width 239 height 180
click at [586, 175] on button "Done" at bounding box center [591, 183] width 25 height 16
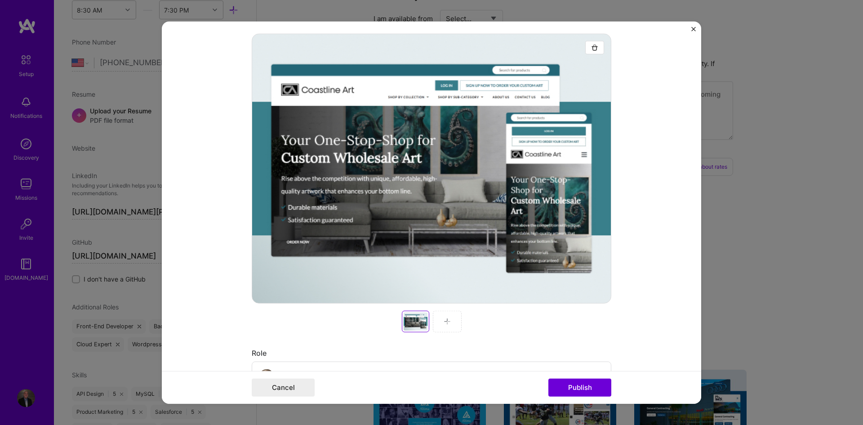
click at [451, 318] on div at bounding box center [447, 321] width 29 height 22
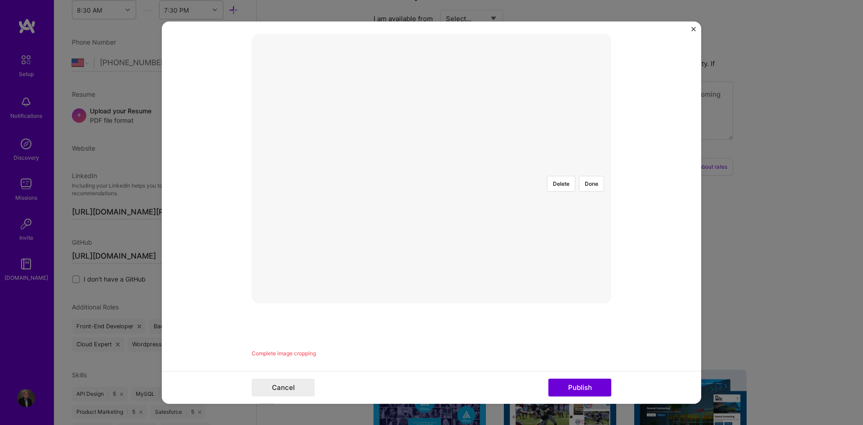
click at [435, 218] on div at bounding box center [583, 280] width 297 height 224
click at [590, 175] on button "Done" at bounding box center [591, 183] width 25 height 16
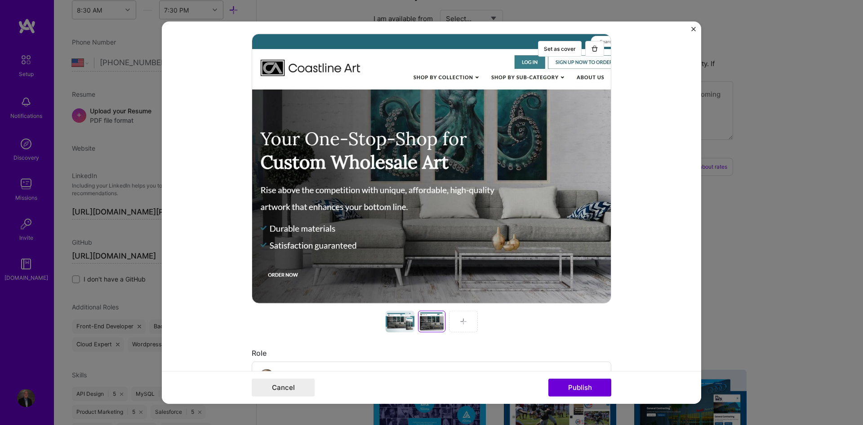
click at [455, 320] on div at bounding box center [463, 321] width 29 height 22
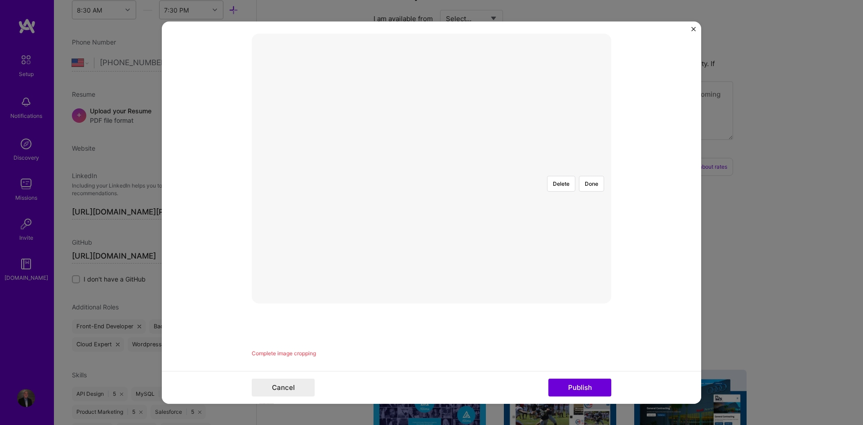
click at [473, 191] on div at bounding box center [621, 280] width 297 height 224
click at [599, 175] on button "Done" at bounding box center [591, 183] width 25 height 16
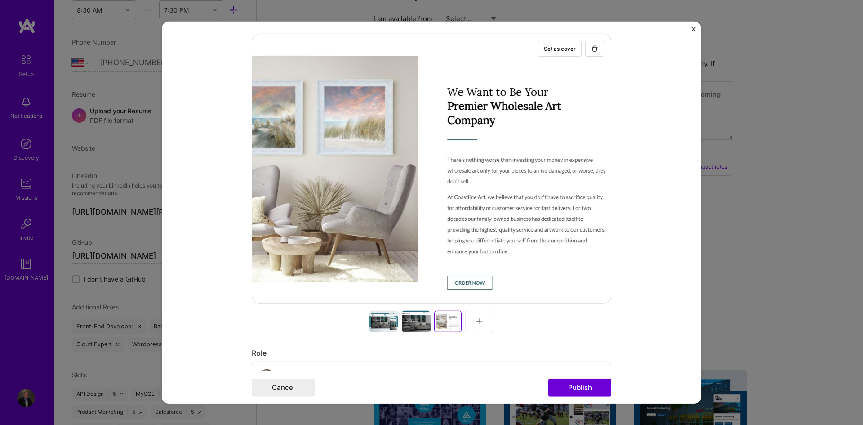
click at [486, 323] on div at bounding box center [479, 321] width 29 height 22
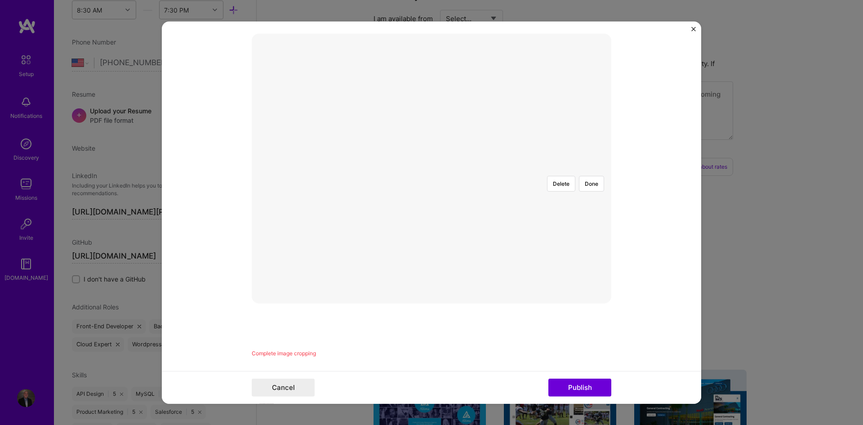
click at [462, 191] on div at bounding box center [610, 280] width 297 height 224
click at [431, 168] on img at bounding box center [431, 168] width 0 height 0
click at [587, 175] on button "Done" at bounding box center [591, 183] width 25 height 16
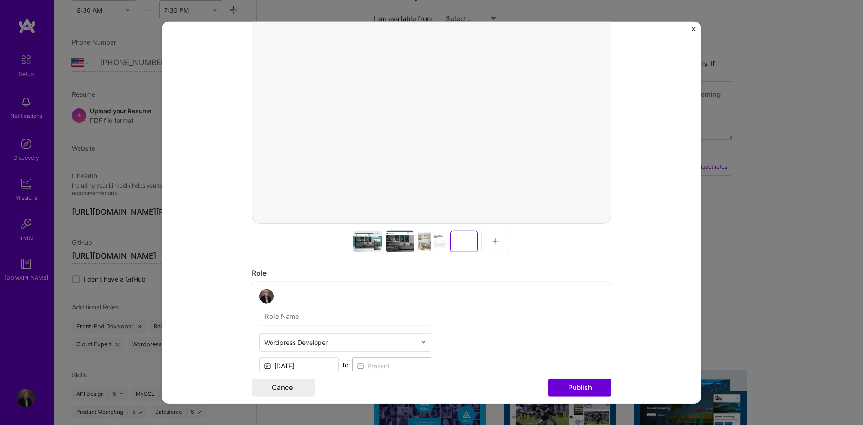
scroll to position [225, 0]
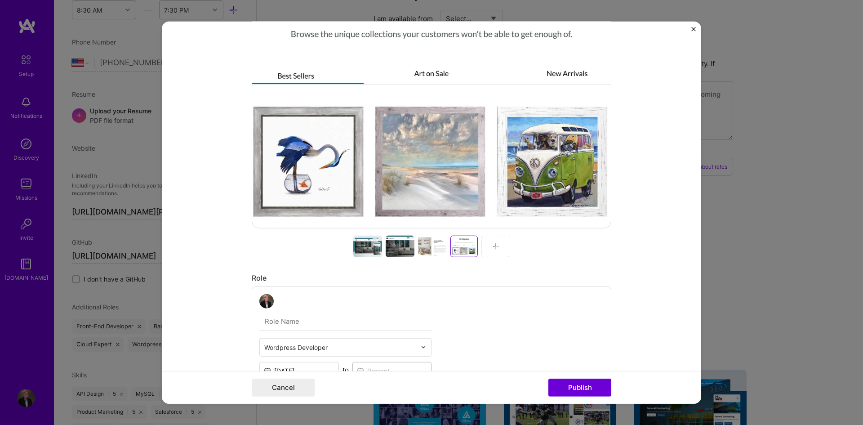
click at [370, 245] on div at bounding box center [367, 246] width 29 height 22
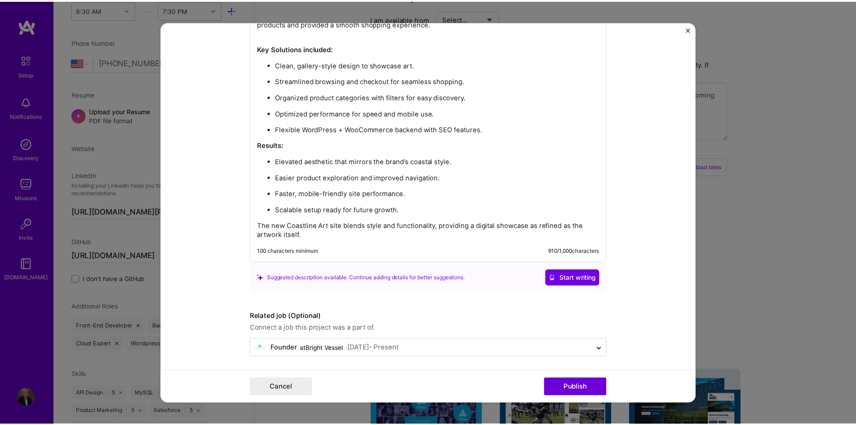
scroll to position [1310, 0]
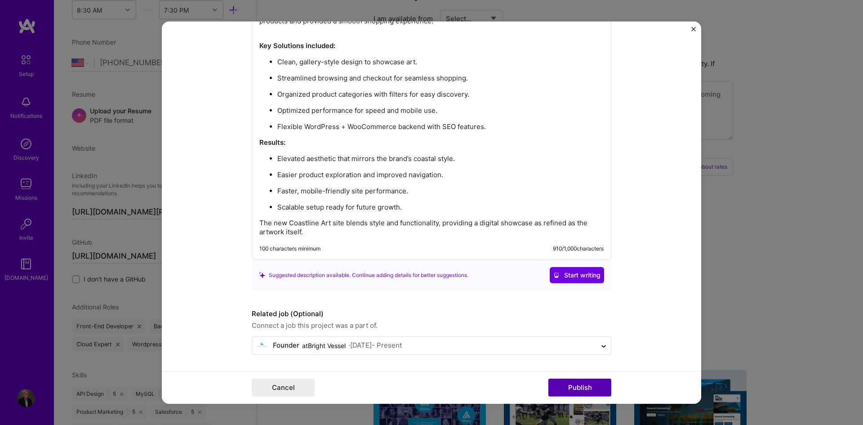
click at [571, 384] on button "Publish" at bounding box center [579, 387] width 63 height 18
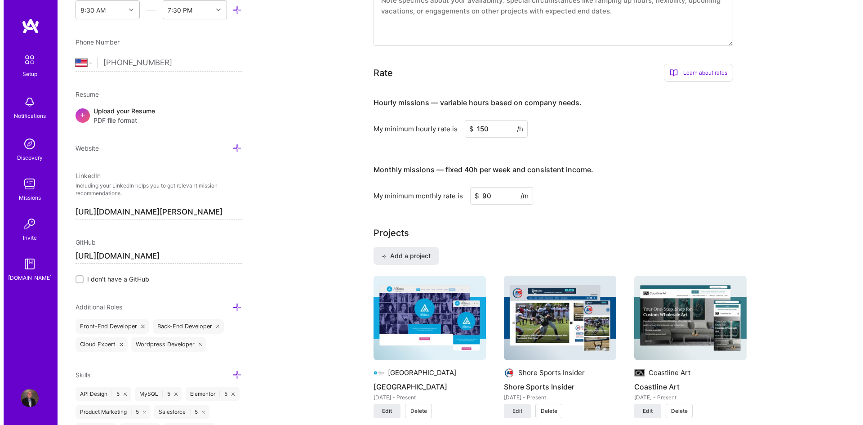
scroll to position [524, 0]
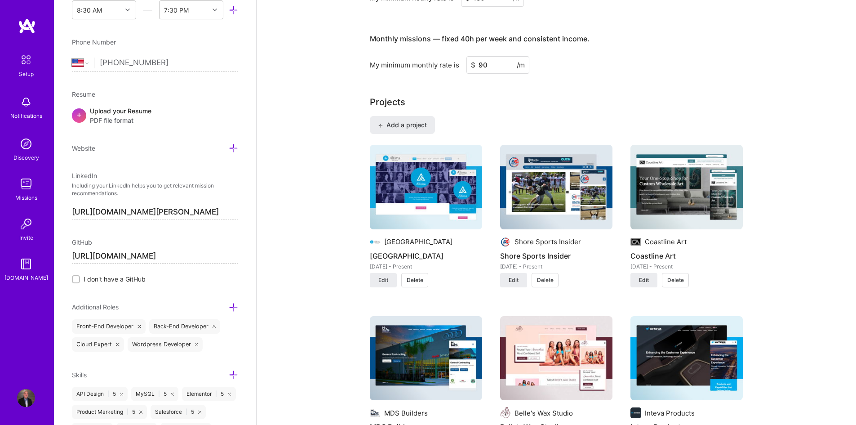
click at [426, 202] on img at bounding box center [426, 187] width 112 height 84
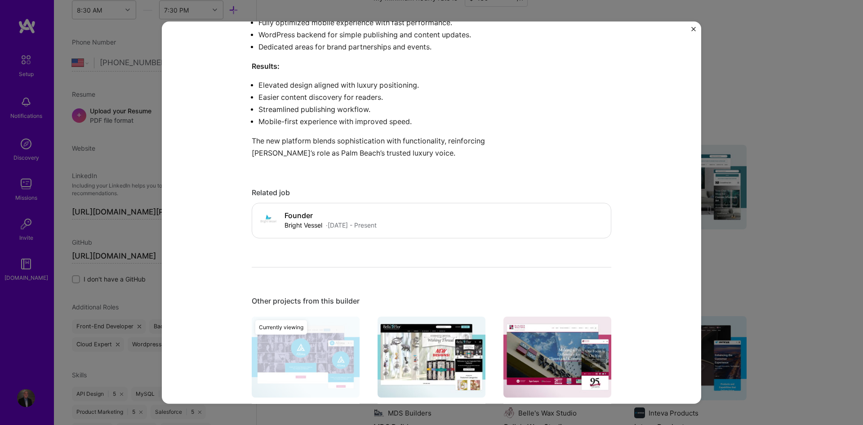
scroll to position [824, 0]
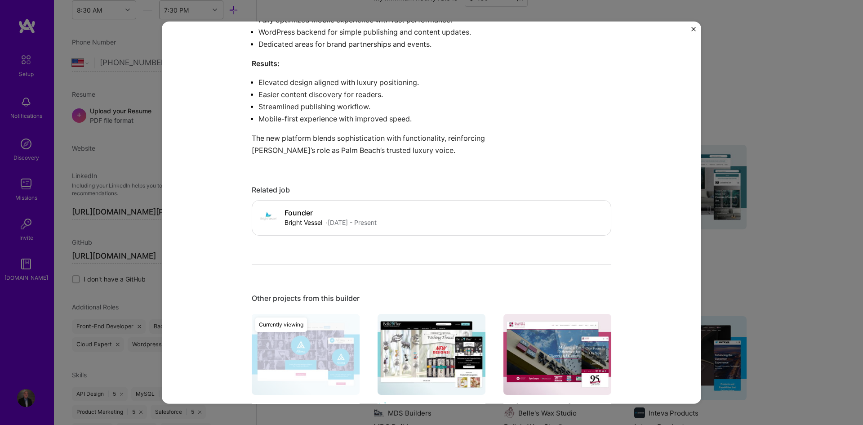
click at [804, 219] on div "[GEOGRAPHIC_DATA] Altima Palm Beach Marketing Project link Role Wordpress Devel…" at bounding box center [431, 212] width 863 height 425
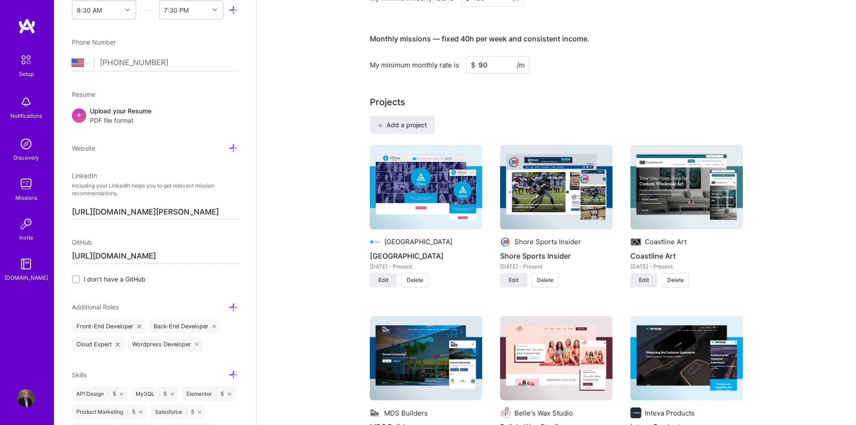
click at [584, 196] on img at bounding box center [556, 187] width 112 height 84
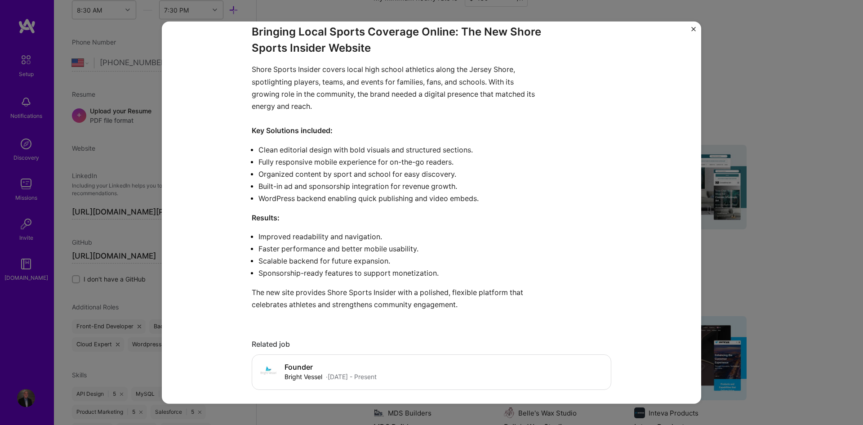
scroll to position [674, 0]
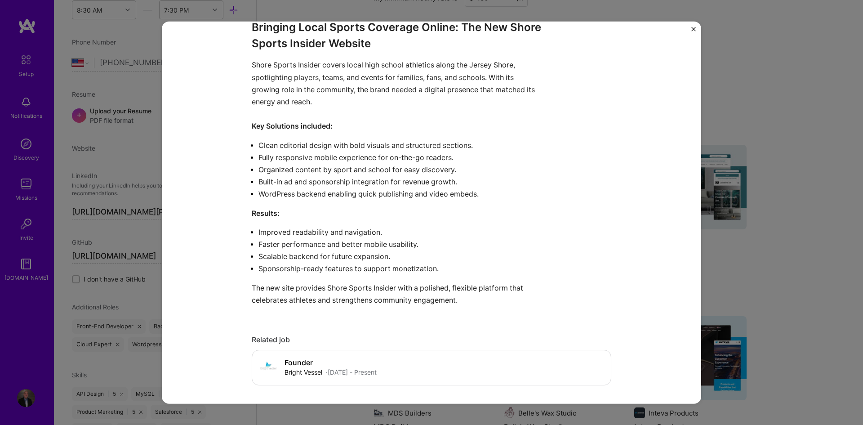
click at [780, 216] on div "Shore Sports Insider Shore Sports Insider Sports Project link Role Wordpress De…" at bounding box center [431, 212] width 863 height 425
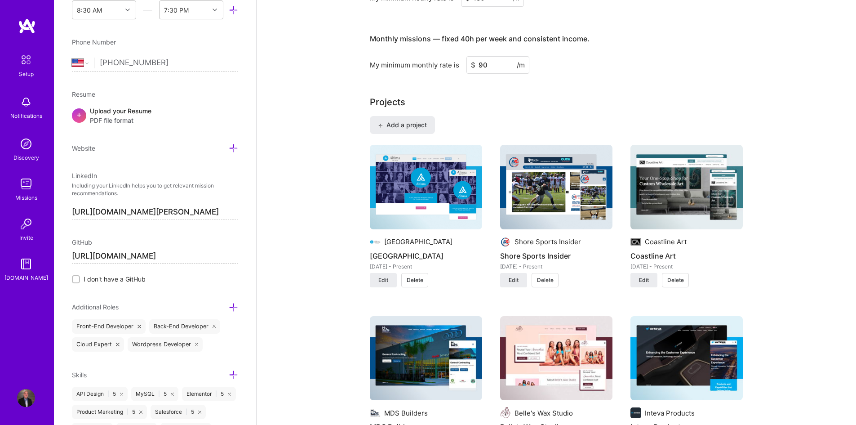
click at [709, 215] on img at bounding box center [686, 187] width 112 height 84
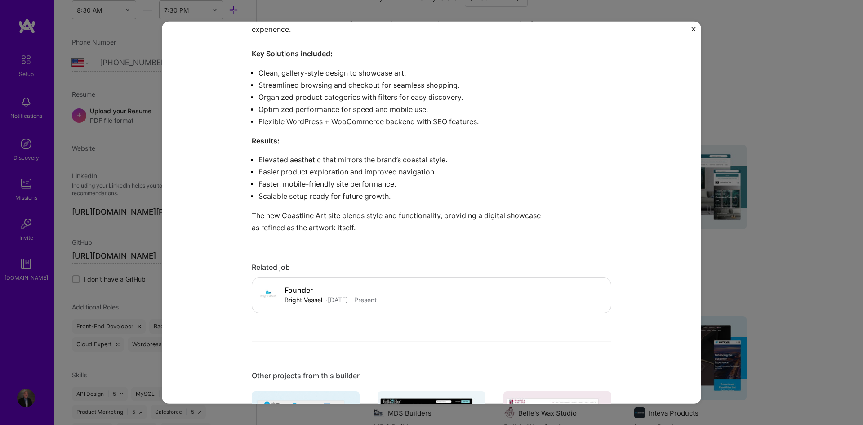
scroll to position [749, 0]
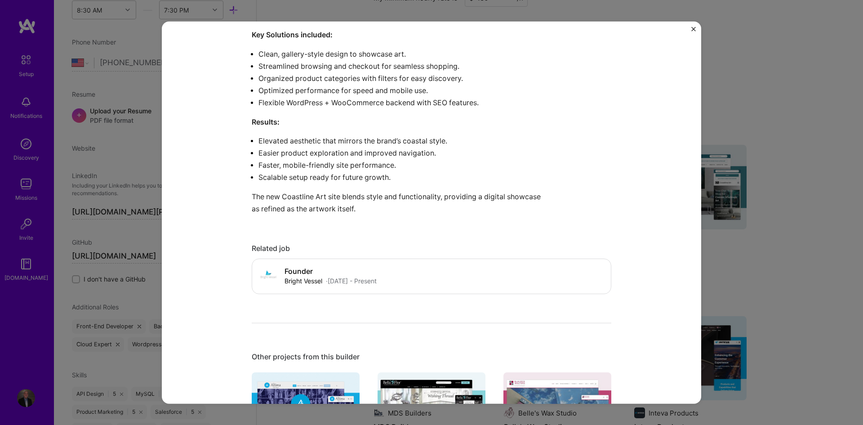
click at [743, 211] on div "Coastline Art Coastline Art Art & Museums Project link Role Wordpress Developer…" at bounding box center [431, 212] width 863 height 425
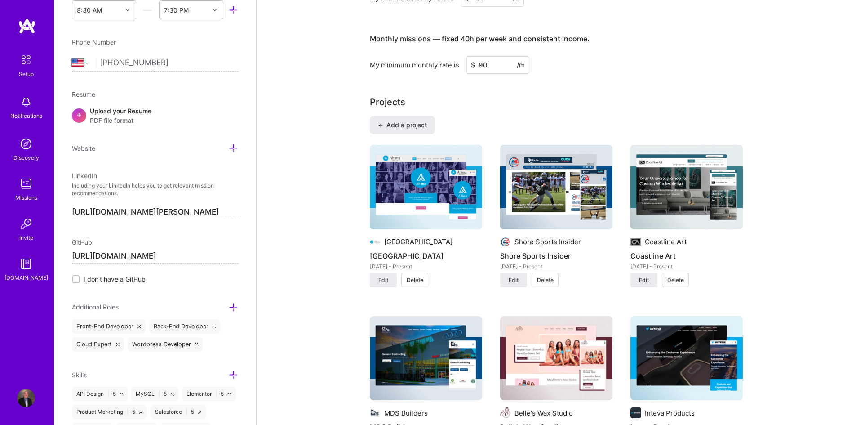
click at [611, 182] on img at bounding box center [556, 187] width 112 height 84
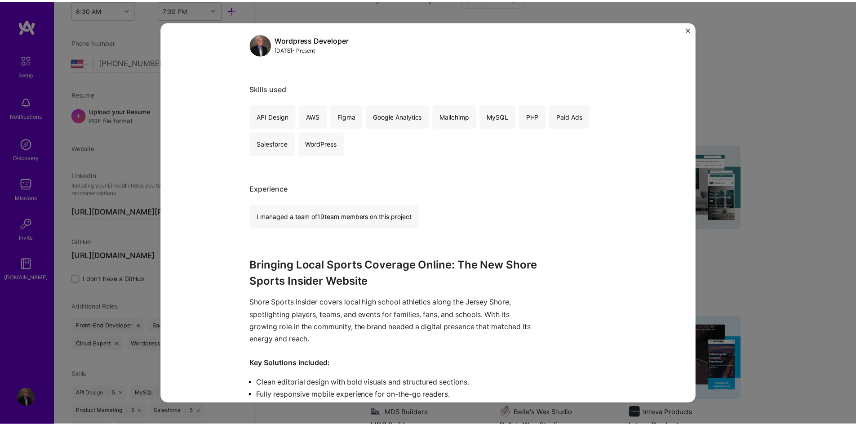
scroll to position [449, 0]
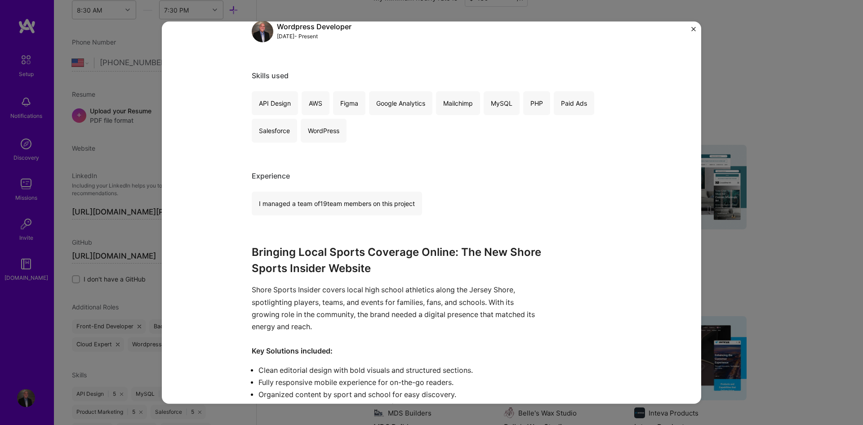
click at [752, 239] on div "Shore Sports Insider Shore Sports Insider Sports Project link Role Wordpress De…" at bounding box center [431, 212] width 863 height 425
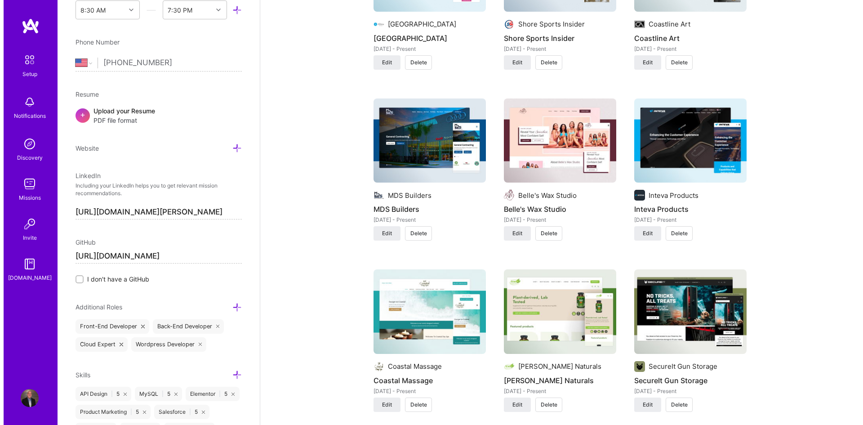
scroll to position [749, 0]
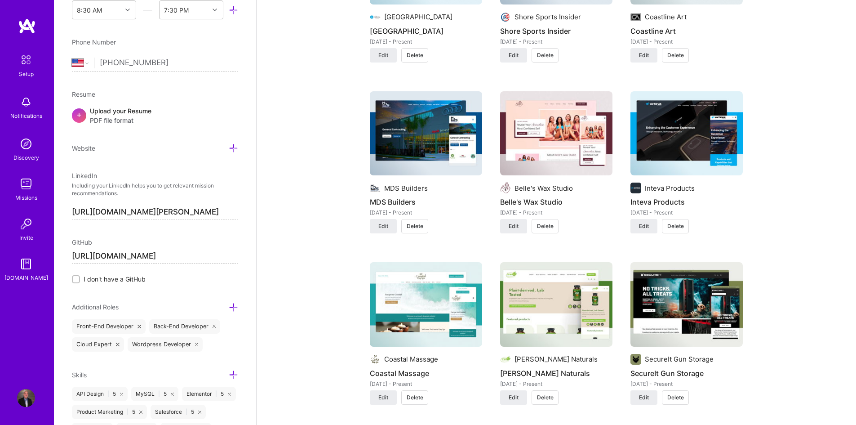
click at [455, 142] on img at bounding box center [426, 133] width 112 height 84
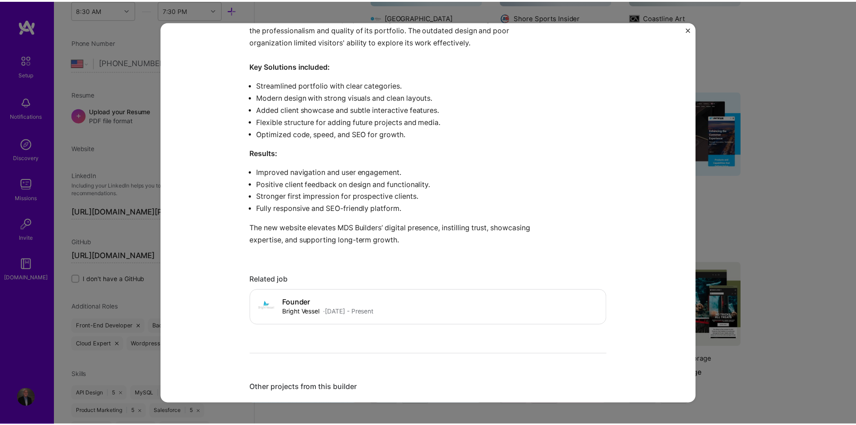
scroll to position [749, 0]
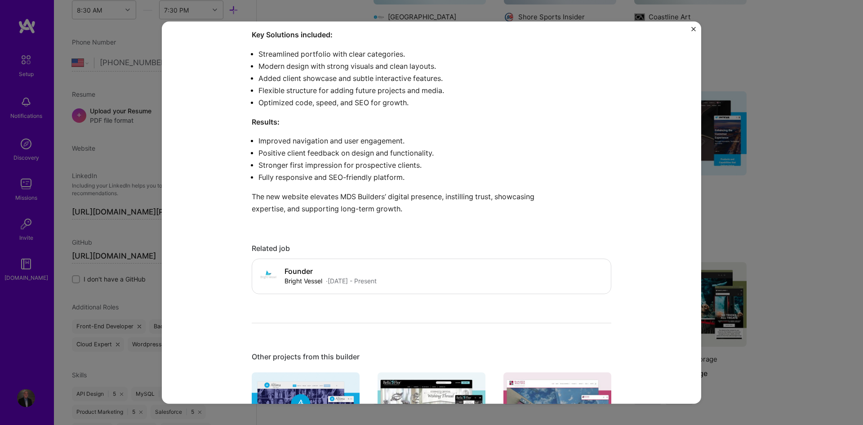
click at [786, 198] on div "MDS Builders MDS Builders Construction Project link Role Wordpress Developer [D…" at bounding box center [431, 212] width 863 height 425
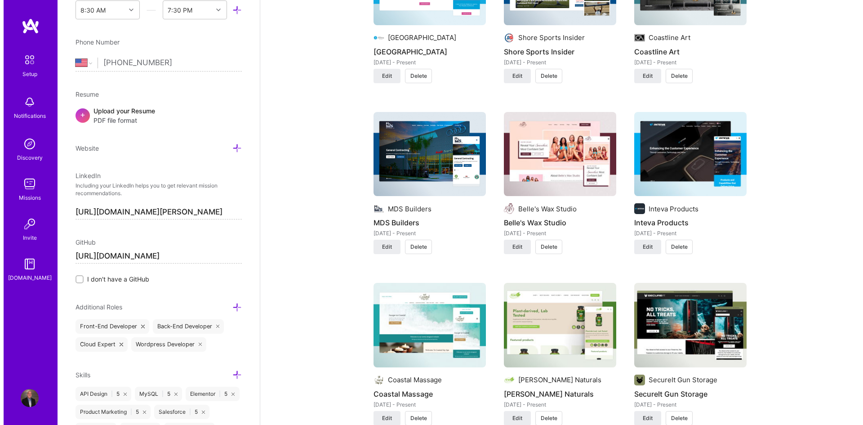
scroll to position [749, 0]
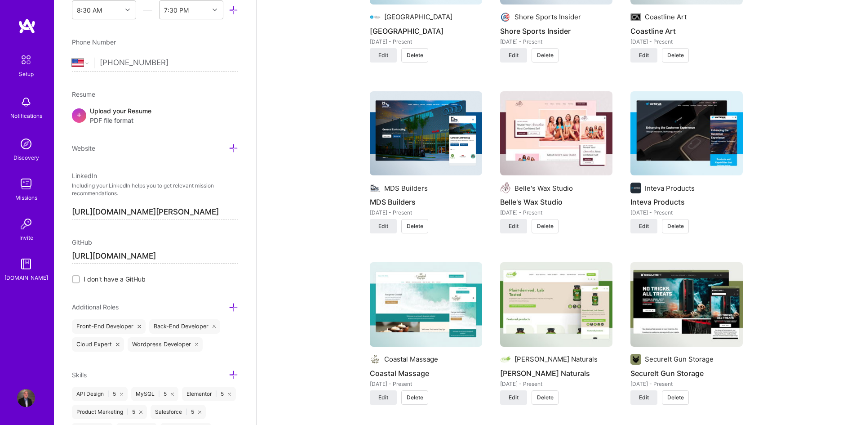
click at [553, 145] on img at bounding box center [556, 133] width 112 height 84
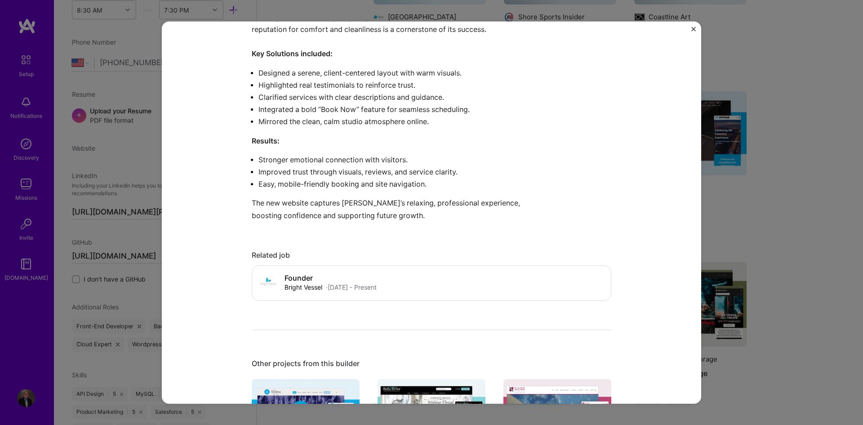
scroll to position [749, 0]
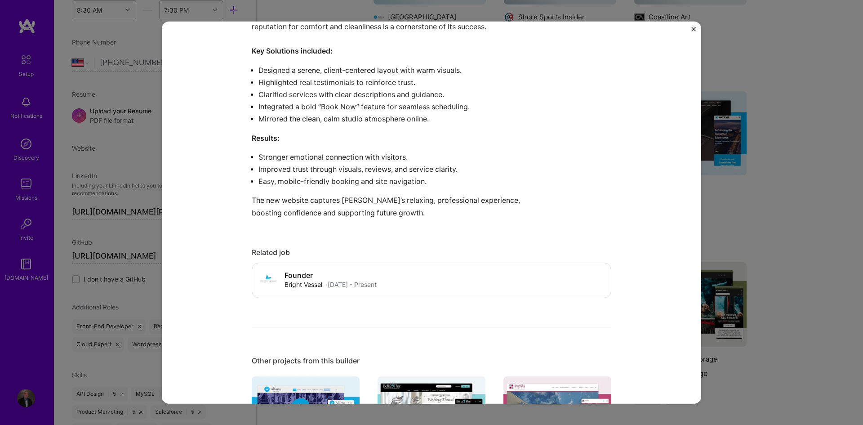
click at [816, 159] on div "Belle's Wax Studio Belle's Wax Studio Beauty Project link Role Wordpress Develo…" at bounding box center [431, 212] width 863 height 425
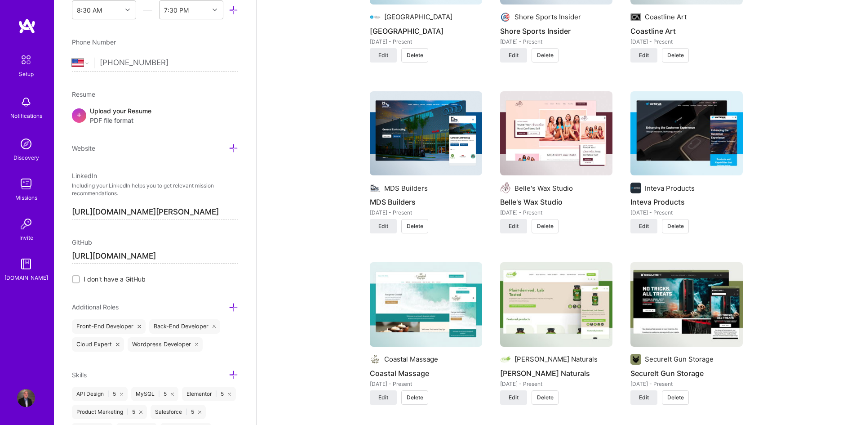
click at [715, 146] on img at bounding box center [686, 133] width 112 height 84
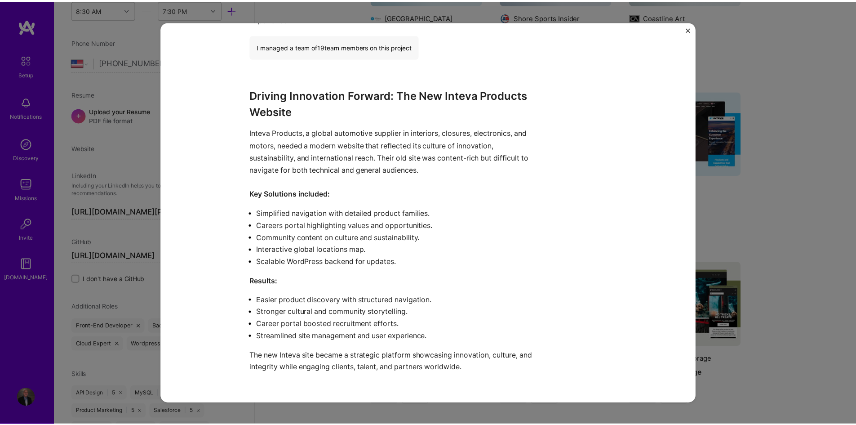
scroll to position [674, 0]
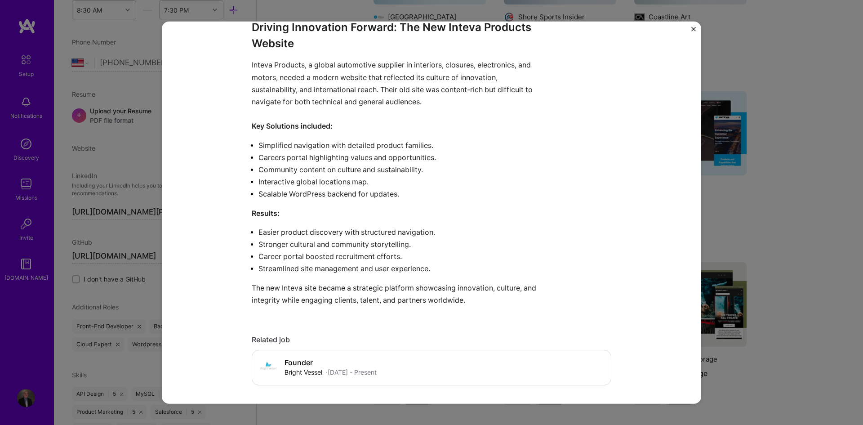
click at [715, 166] on div "Inteva Products Inteva Products E-Commerce Project link Role Wordpress Develope…" at bounding box center [431, 212] width 863 height 425
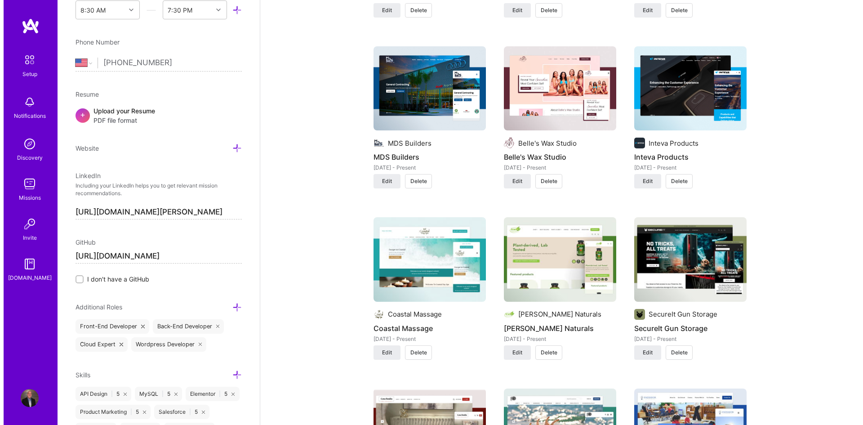
scroll to position [899, 0]
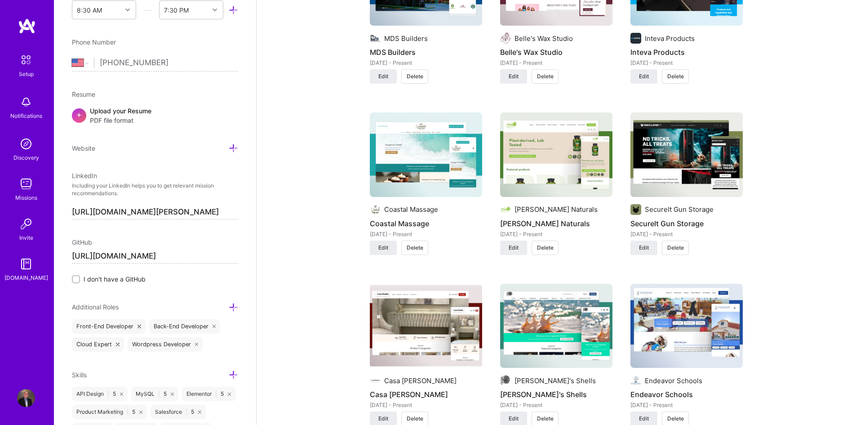
click at [471, 159] on img at bounding box center [426, 154] width 112 height 84
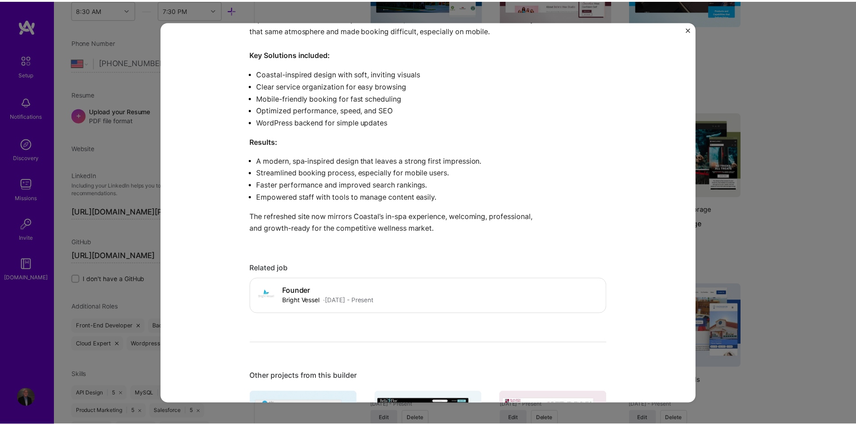
scroll to position [749, 0]
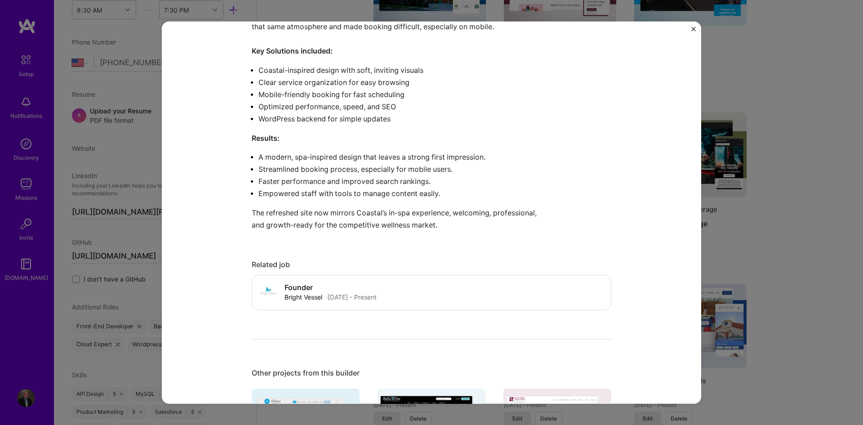
click at [796, 182] on div "Coastal Massage Coastal Massage Wellness & Mental Health Project link Role Word…" at bounding box center [431, 212] width 863 height 425
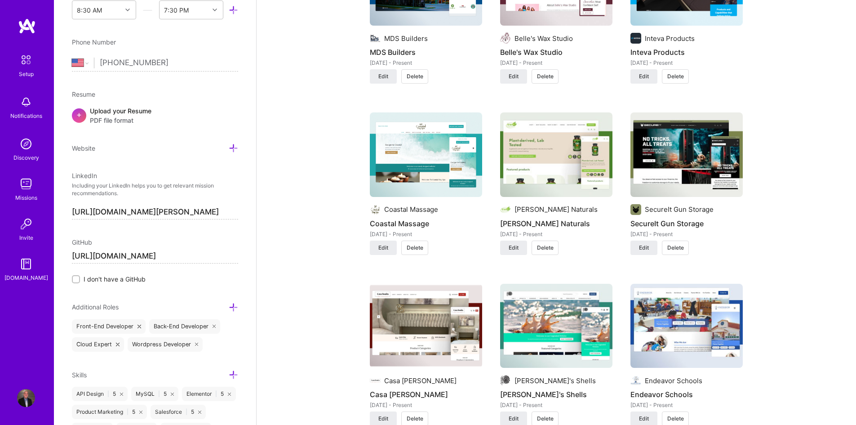
click at [553, 142] on img at bounding box center [556, 154] width 112 height 84
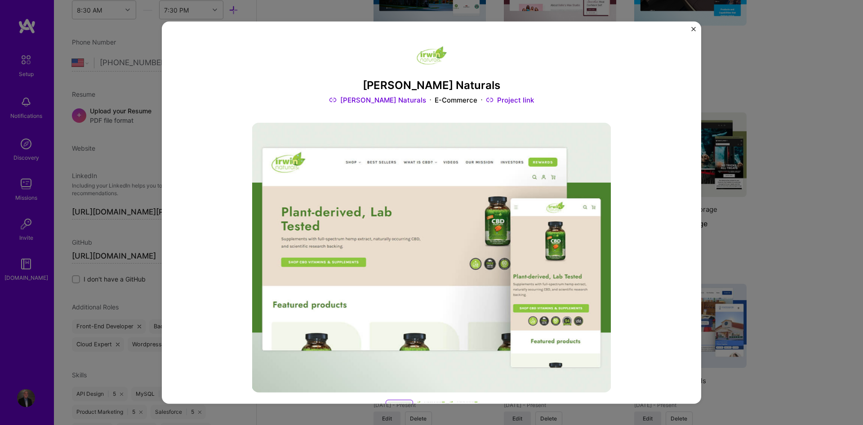
click at [694, 34] on button "Close" at bounding box center [693, 31] width 4 height 9
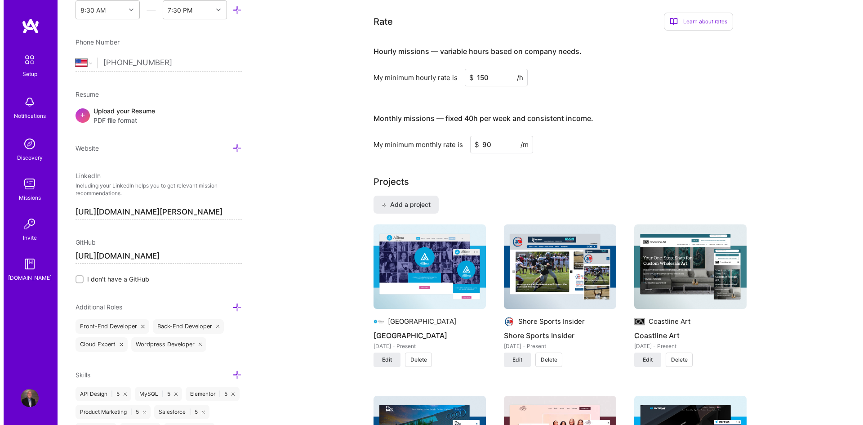
scroll to position [449, 0]
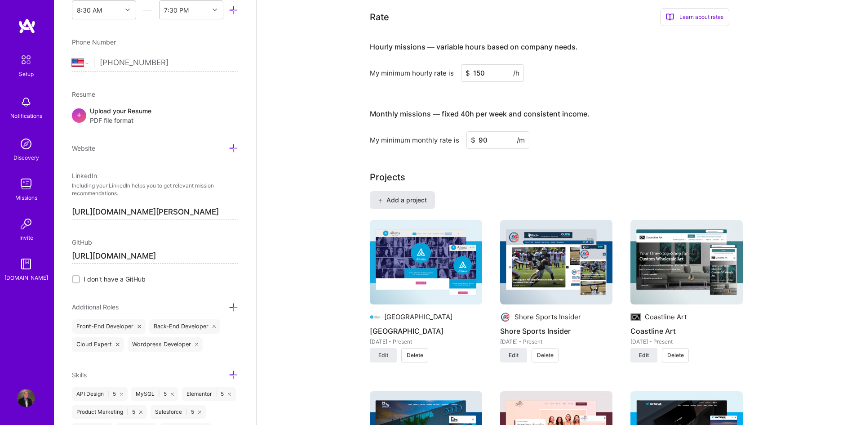
click at [418, 198] on span "Add a project" at bounding box center [402, 199] width 49 height 9
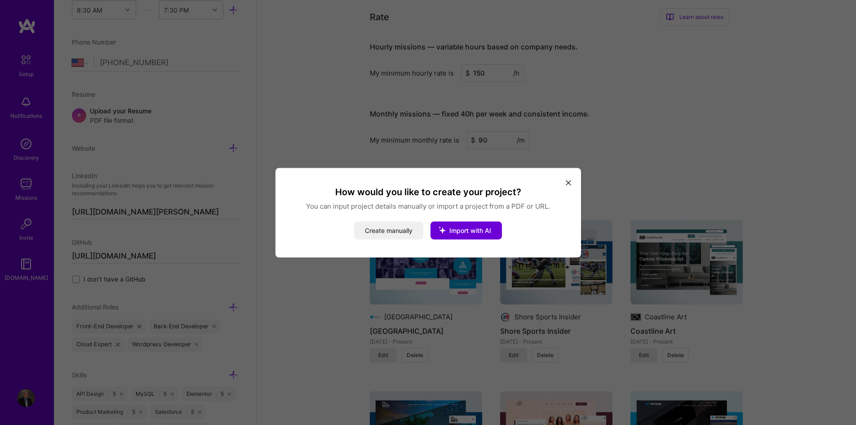
click at [410, 222] on button "Create manually" at bounding box center [388, 230] width 69 height 18
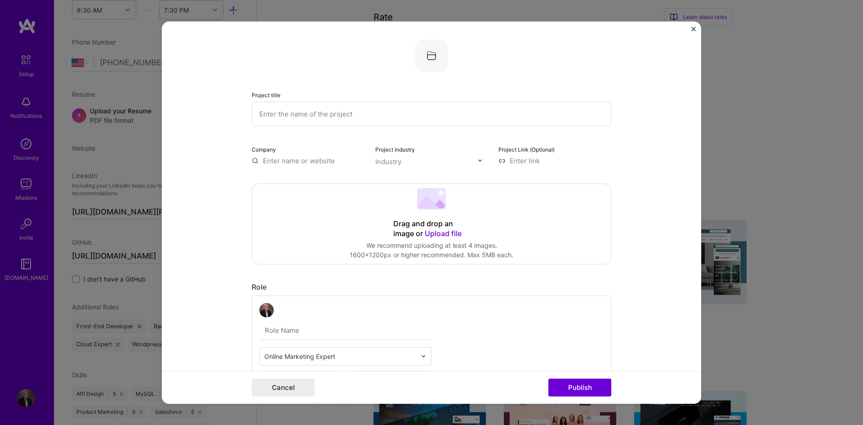
click at [342, 111] on input "text" at bounding box center [432, 113] width 360 height 25
paste input "Mama T's"
type input "Mama T's"
click at [298, 153] on div "Company" at bounding box center [308, 154] width 113 height 21
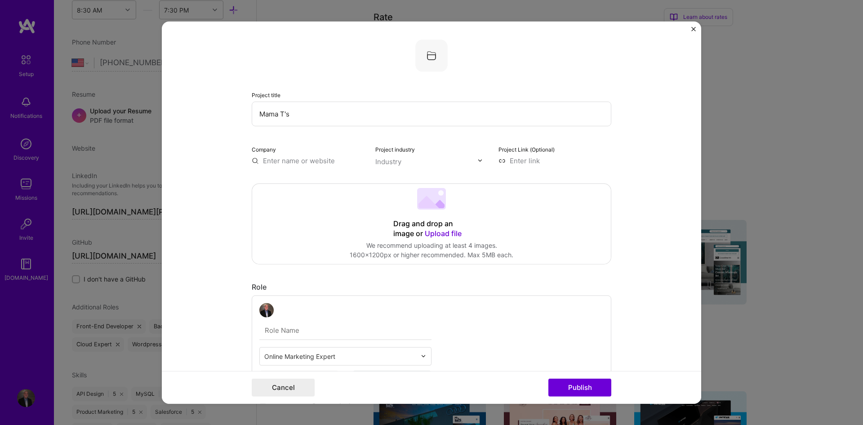
click at [301, 157] on input "text" at bounding box center [308, 159] width 113 height 9
paste input "Mama T's"
type input "Mama T's"
click at [273, 183] on span "Add company" at bounding box center [276, 180] width 43 height 9
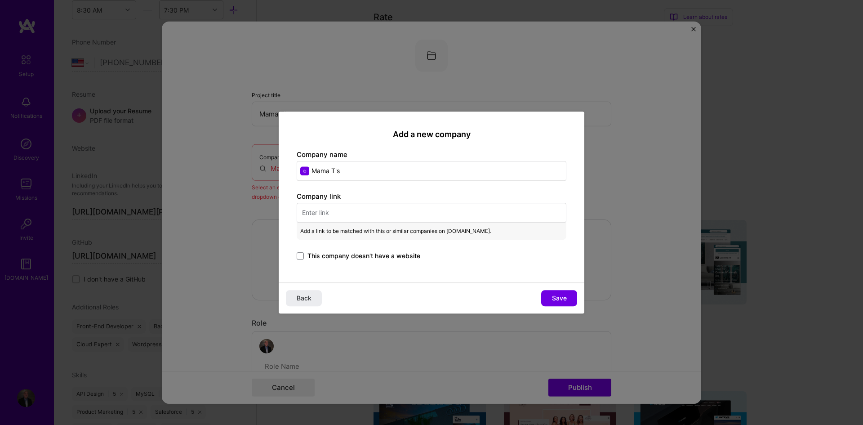
click at [330, 215] on input "text" at bounding box center [432, 213] width 270 height 20
paste input "[URL][DOMAIN_NAME]"
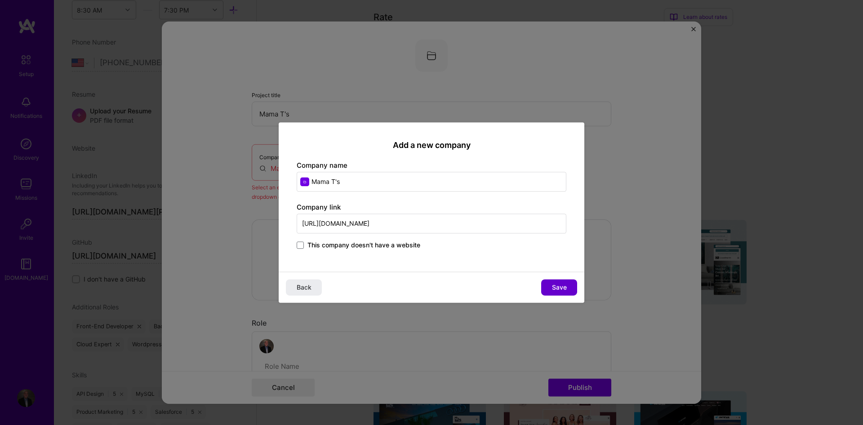
type input "[URL][DOMAIN_NAME]"
click at [561, 290] on span "Save" at bounding box center [559, 287] width 15 height 9
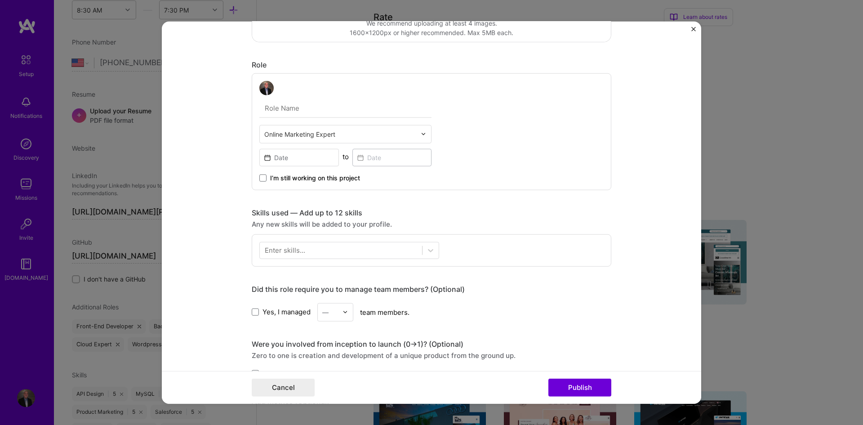
scroll to position [225, 0]
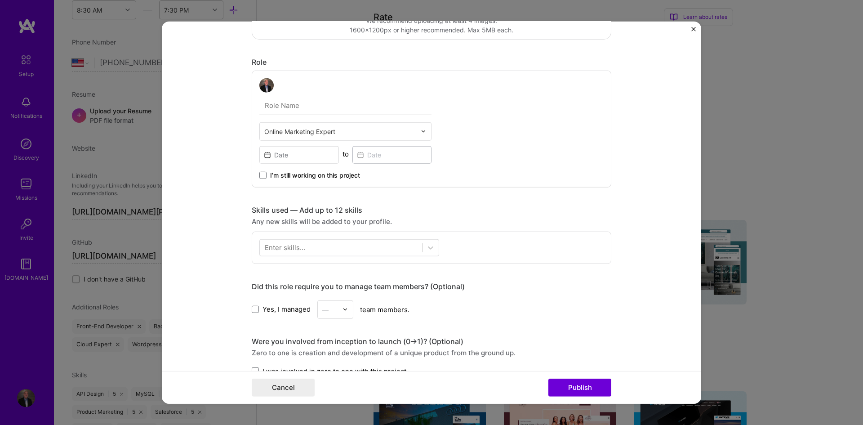
click at [308, 139] on div "Online Marketing Expert" at bounding box center [340, 131] width 161 height 18
type input "wordpre"
click at [312, 149] on div "Wordpress Developer" at bounding box center [345, 155] width 167 height 17
click at [270, 176] on span "I’m still working on this project" at bounding box center [315, 174] width 90 height 9
click at [0, 0] on input "I’m still working on this project" at bounding box center [0, 0] width 0 height 0
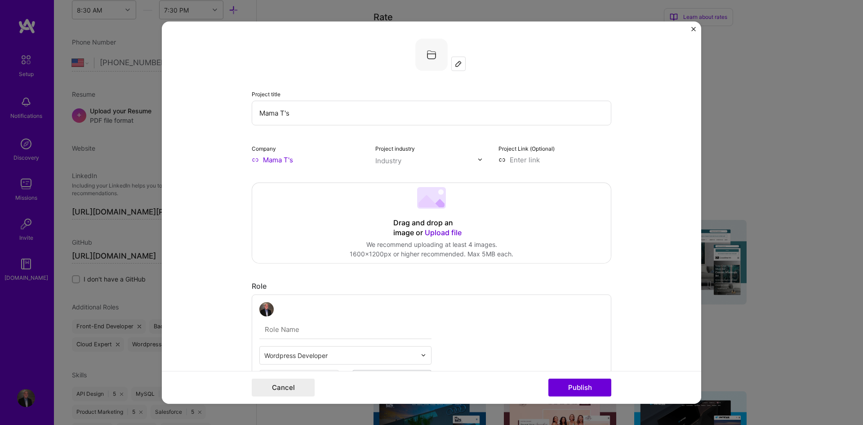
scroll to position [0, 0]
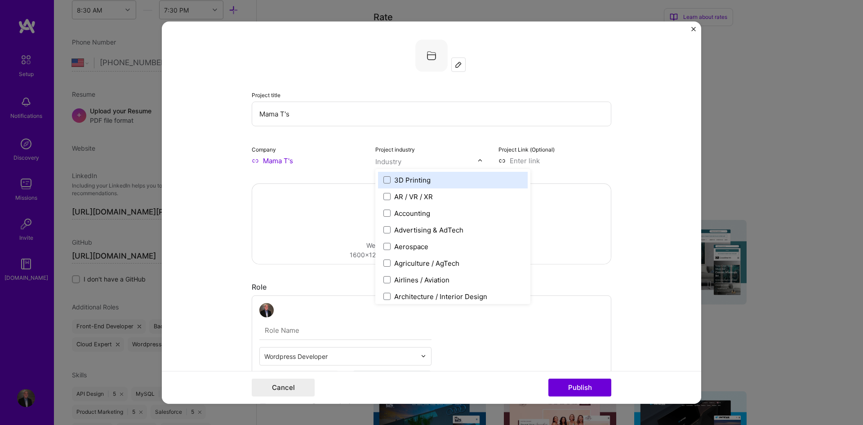
click at [391, 163] on div "Industry" at bounding box center [388, 160] width 26 height 9
type input "ret"
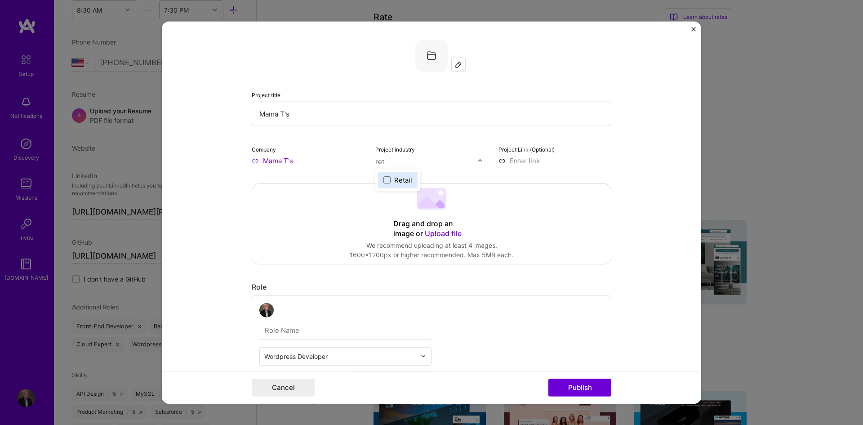
click at [395, 184] on div "Retail" at bounding box center [403, 179] width 18 height 9
click at [404, 159] on span "1" at bounding box center [408, 161] width 10 height 10
type input "[PERSON_NAME]"
click at [385, 180] on icon at bounding box center [387, 180] width 4 height 4
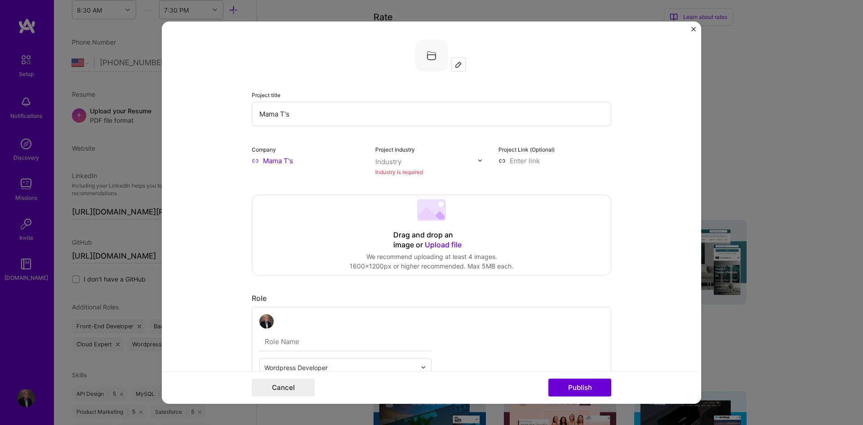
click at [393, 160] on div "Industry" at bounding box center [388, 160] width 26 height 9
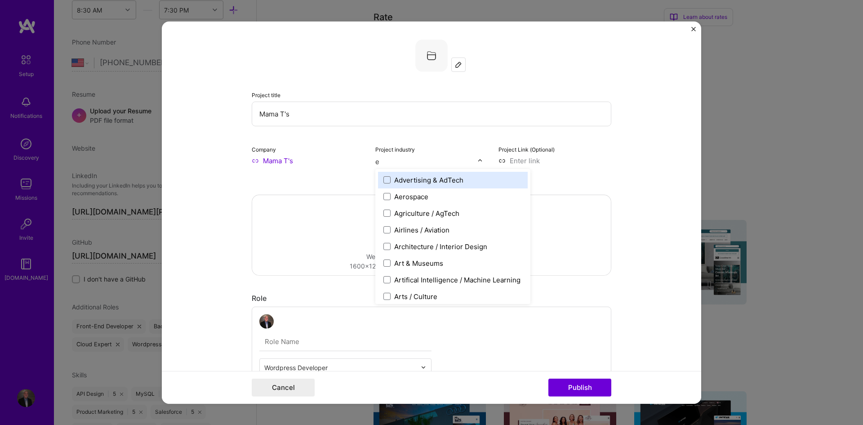
click at [393, 160] on input "e" at bounding box center [426, 160] width 102 height 9
click at [393, 160] on input "ce" at bounding box center [426, 160] width 102 height 9
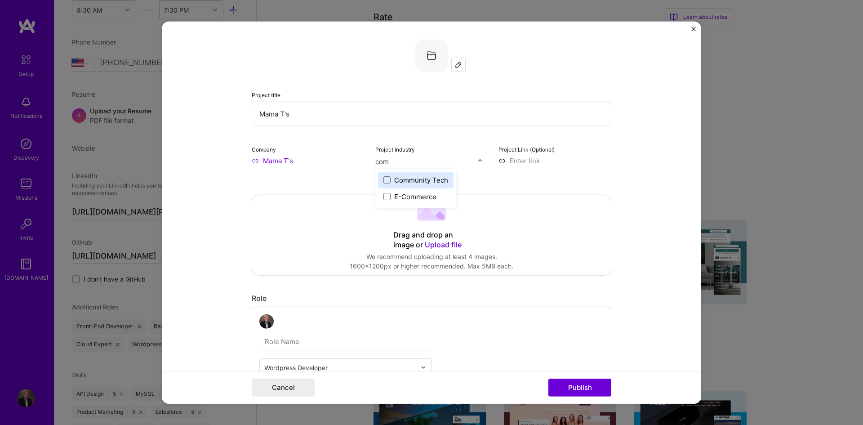
type input "comm"
click at [394, 196] on div "E-Commerce" at bounding box center [415, 195] width 42 height 9
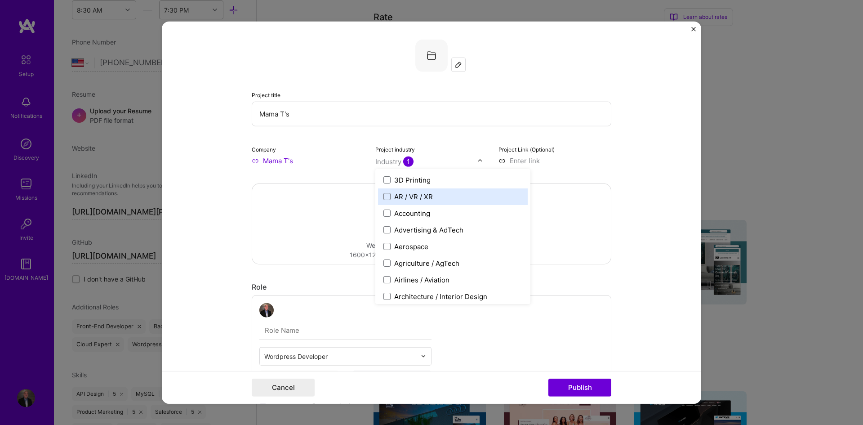
click at [611, 173] on form "Project title Mama T's Company Mama T's Project industry option E-Commerce, sel…" at bounding box center [431, 212] width 539 height 382
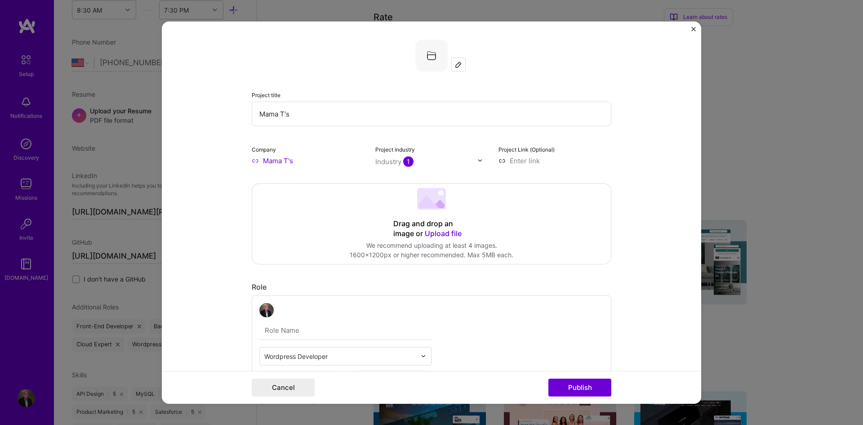
click at [552, 157] on input at bounding box center [554, 159] width 113 height 9
paste input "[URL][DOMAIN_NAME]"
type input "[URL][DOMAIN_NAME]"
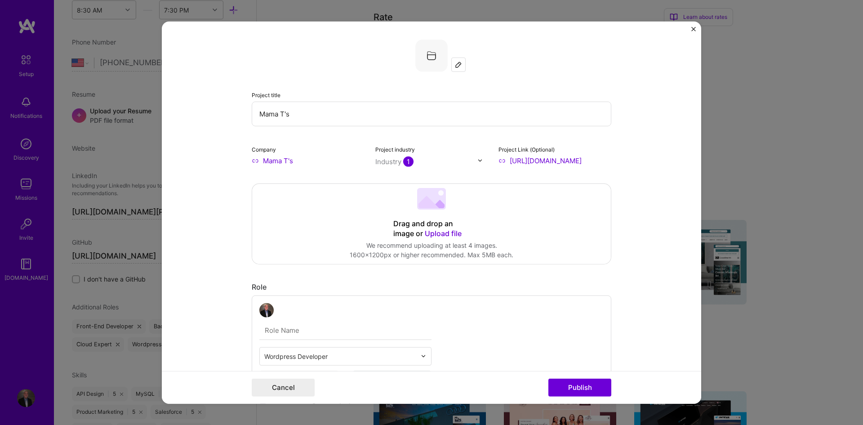
click at [634, 178] on form "Project title Mama T's Company Mama T's Project industry Industry 1 Project Lin…" at bounding box center [431, 212] width 539 height 382
click at [461, 62] on div at bounding box center [458, 64] width 13 height 13
click at [644, 184] on form "Project title Mama T's Company Mama T's Project industry Industry 1 Project Lin…" at bounding box center [431, 212] width 539 height 382
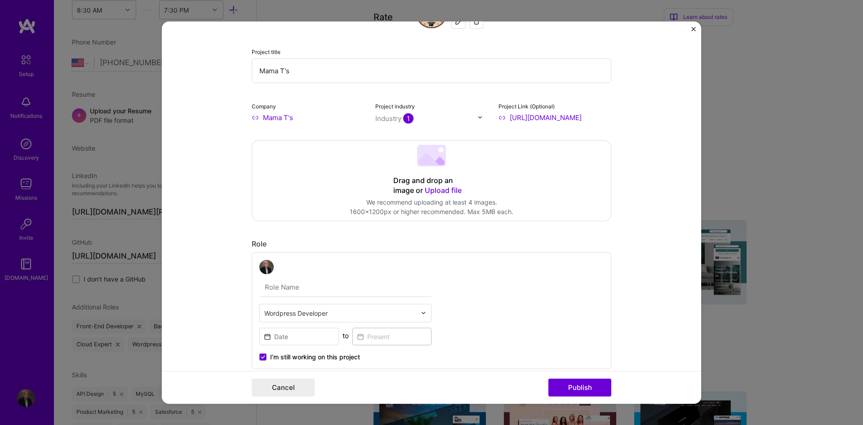
scroll to position [225, 0]
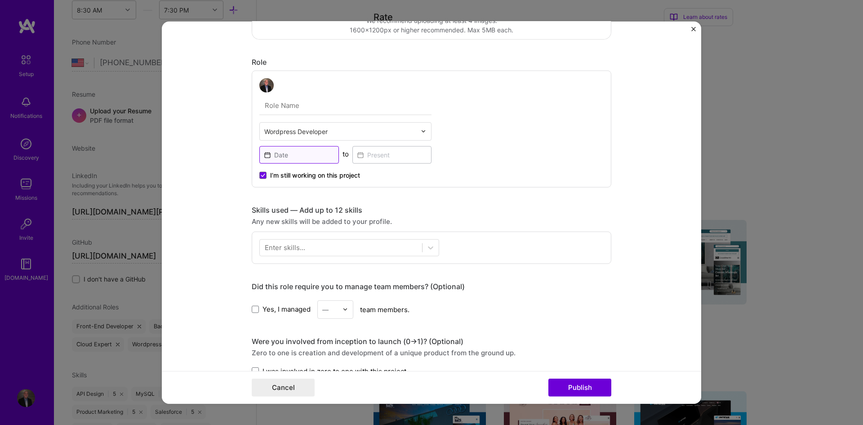
click at [297, 156] on input at bounding box center [299, 155] width 80 height 18
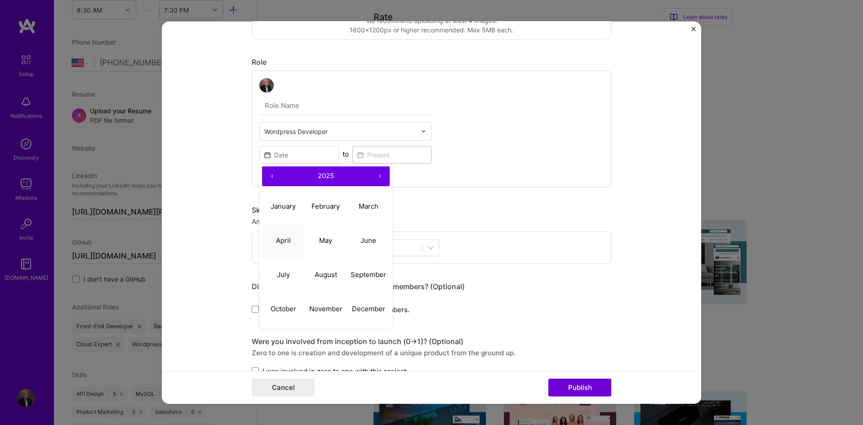
click at [276, 236] on abbr "April" at bounding box center [283, 240] width 15 height 9
type input "[DATE]"
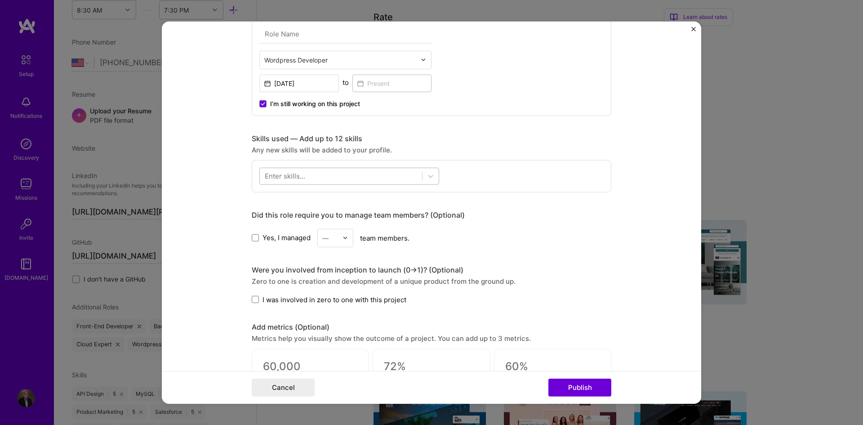
scroll to position [300, 0]
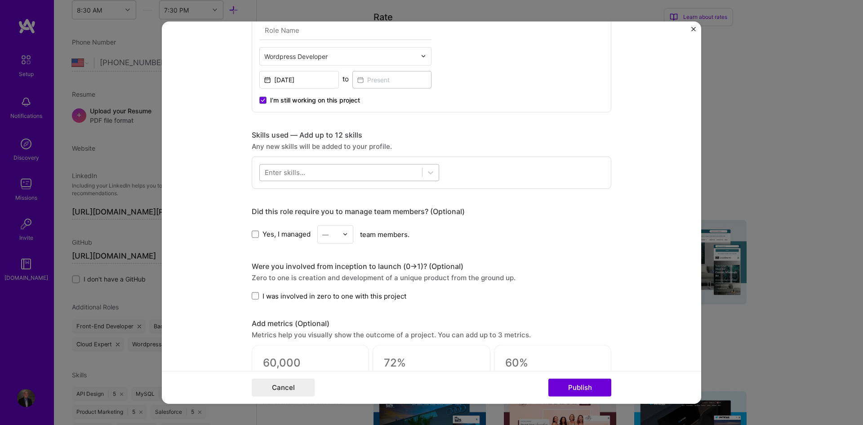
click at [313, 171] on div at bounding box center [341, 172] width 162 height 15
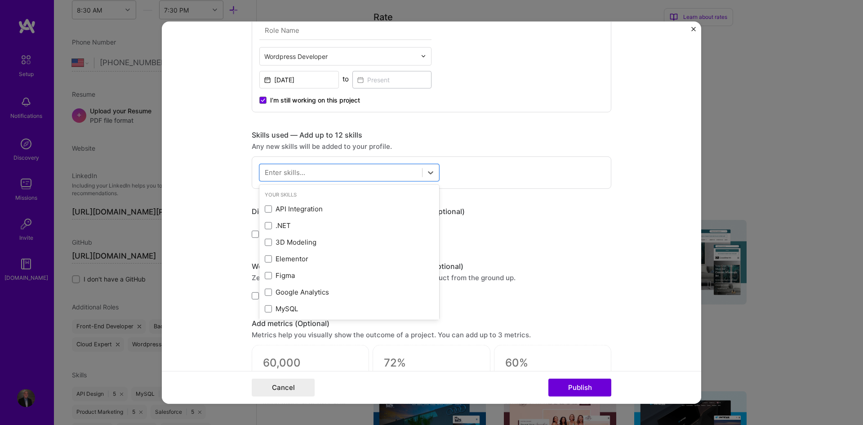
paste input "Google Analytics"
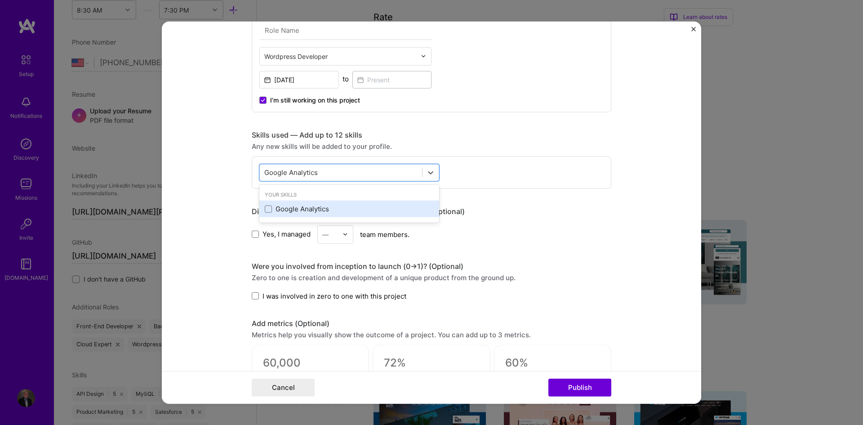
click at [303, 207] on div "Google Analytics" at bounding box center [349, 208] width 169 height 9
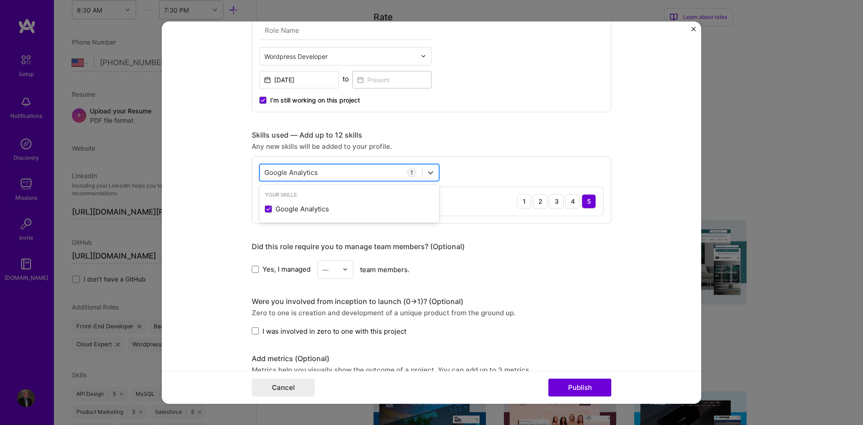
paste input "Figma"
paste input "text"
click at [270, 205] on div "Figma" at bounding box center [349, 208] width 169 height 9
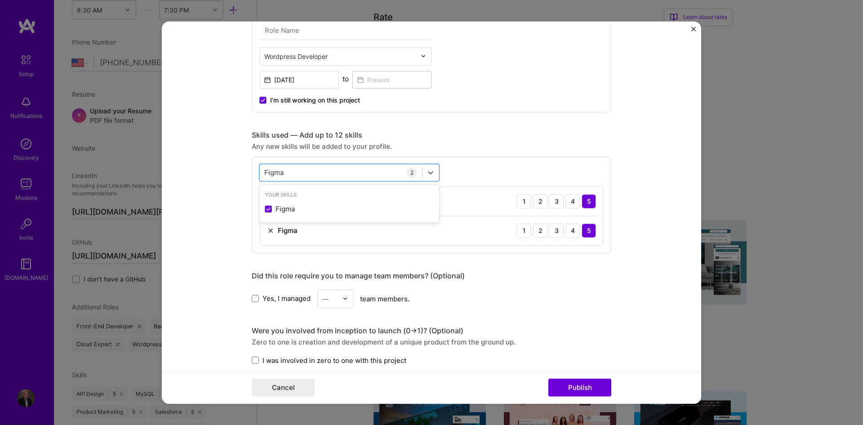
paste input "AWS"
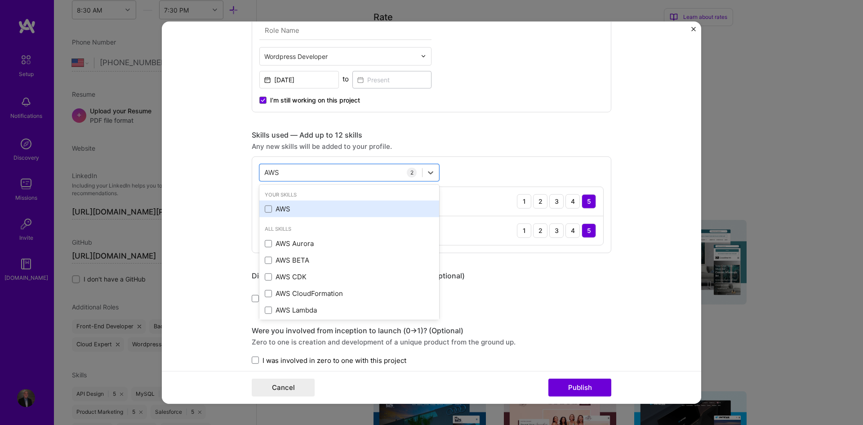
click at [260, 211] on div "AWS" at bounding box center [349, 208] width 180 height 17
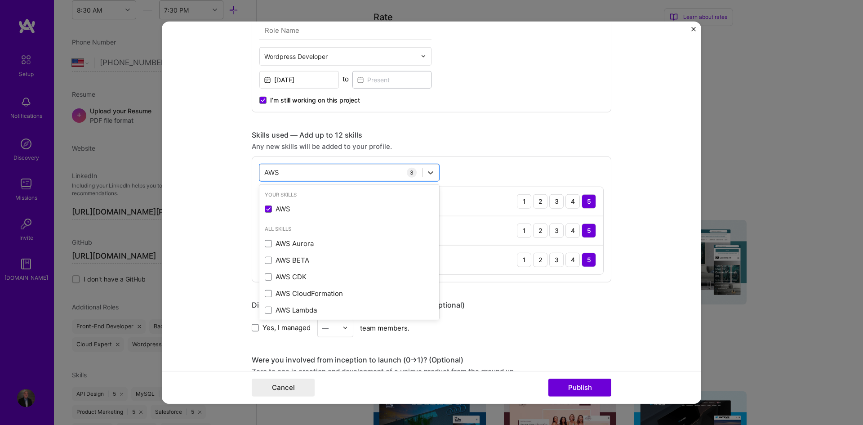
paste input "PI Design"
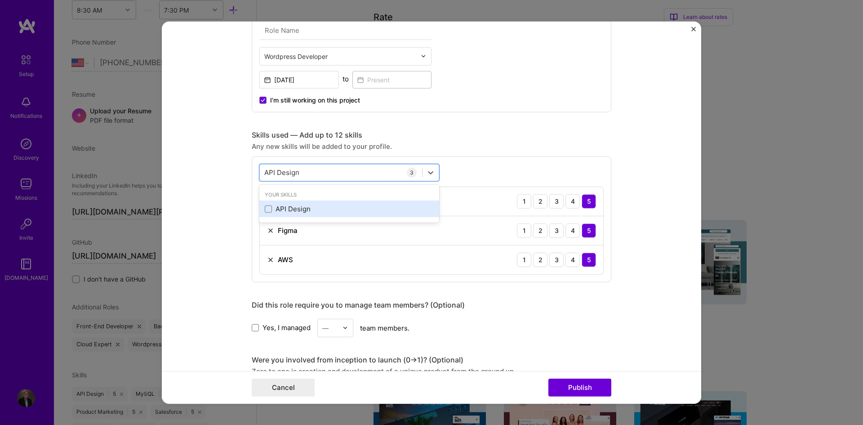
click at [276, 209] on div "API Design" at bounding box center [349, 208] width 169 height 9
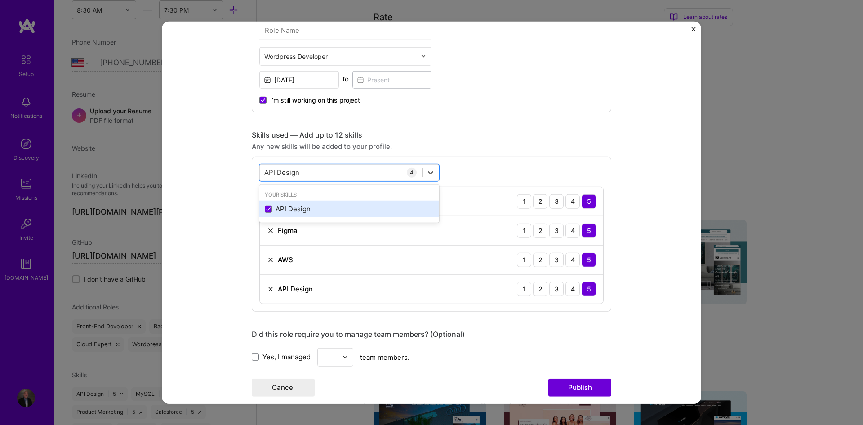
paste input "WordPress"
click at [296, 210] on div "WordPress" at bounding box center [349, 208] width 169 height 9
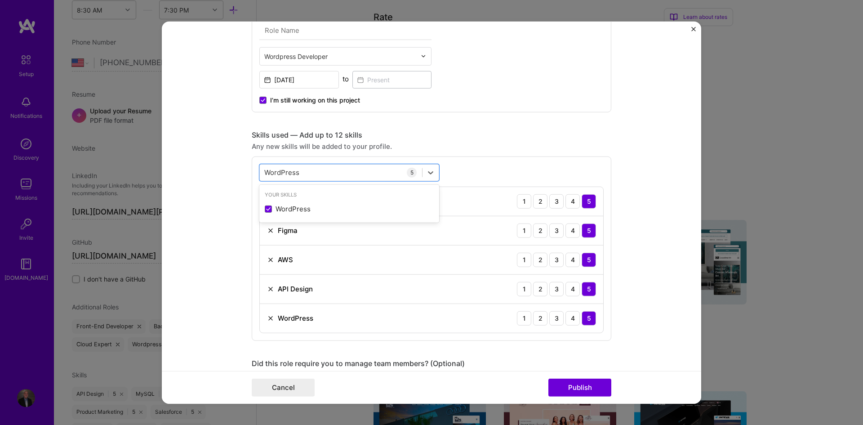
paste input "Salesforce"
click at [280, 213] on div "Salesforce" at bounding box center [349, 208] width 169 height 9
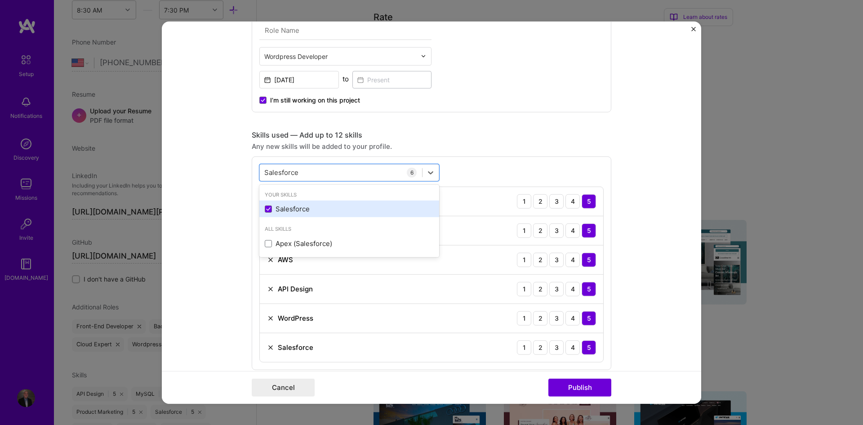
paste input "Paid Ads"
click at [282, 208] on div "Paid Ads" at bounding box center [349, 208] width 169 height 9
paste input "HP"
click at [280, 209] on div "PHP" at bounding box center [349, 208] width 169 height 9
paste input "MySQL"
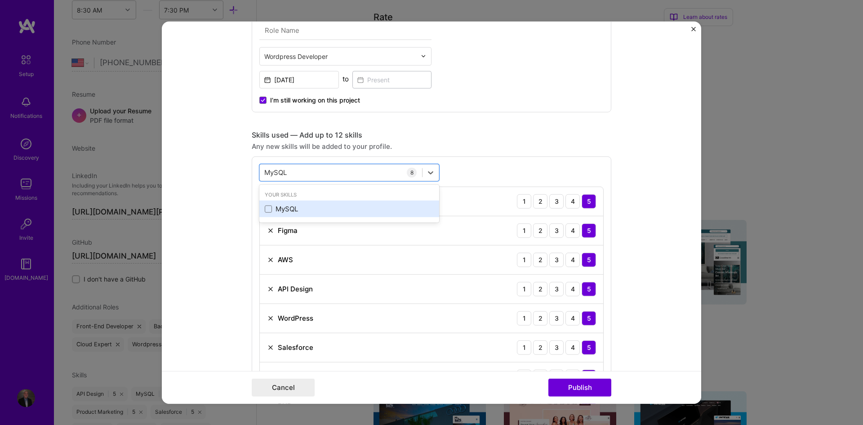
click at [284, 212] on div "MySQL" at bounding box center [349, 208] width 169 height 9
paste input "ailchimp"
click at [260, 209] on div "Mailchimp" at bounding box center [349, 208] width 180 height 17
type input "Mailchimp"
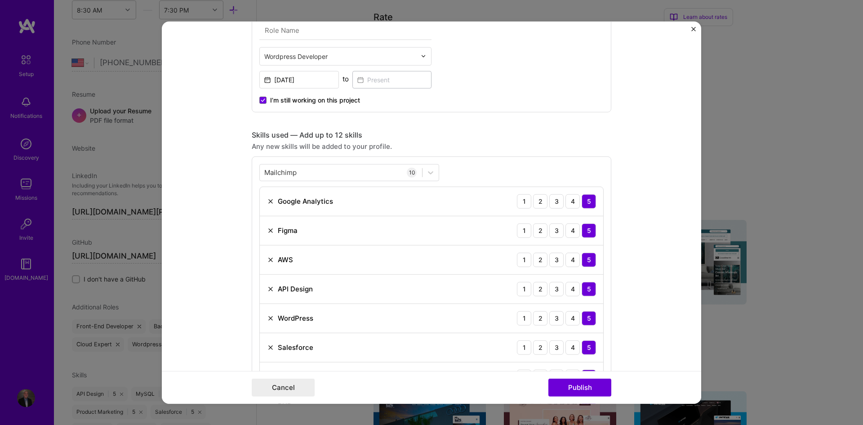
click at [241, 201] on form "Project title Mama T's Company Mama T's Project industry Industry 1 Project Lin…" at bounding box center [431, 212] width 539 height 382
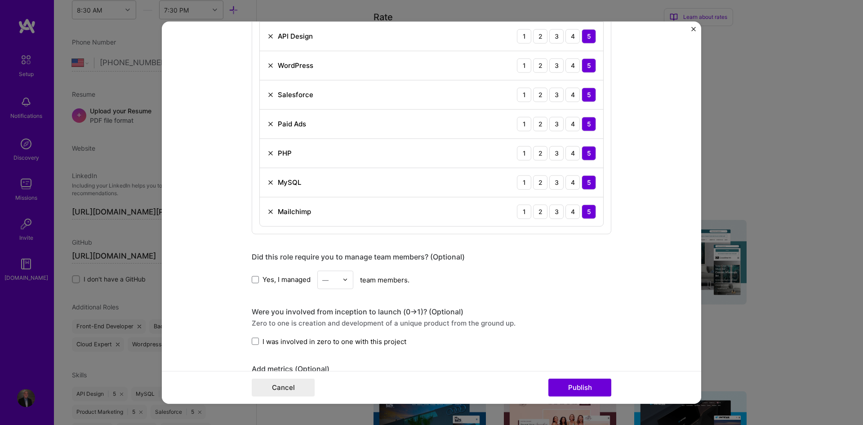
scroll to position [599, 0]
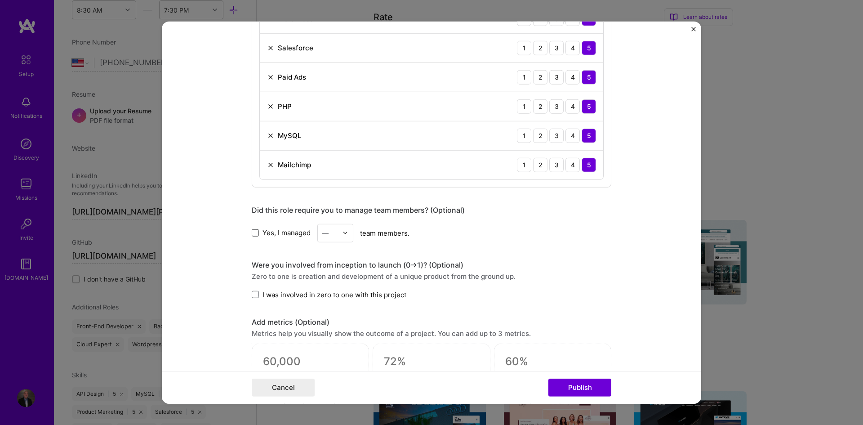
click at [255, 235] on span at bounding box center [255, 232] width 7 height 7
click at [0, 0] on input "Yes, I managed" at bounding box center [0, 0] width 0 height 0
click at [342, 233] on img at bounding box center [344, 232] width 5 height 5
click at [329, 327] on div "19" at bounding box center [335, 331] width 31 height 17
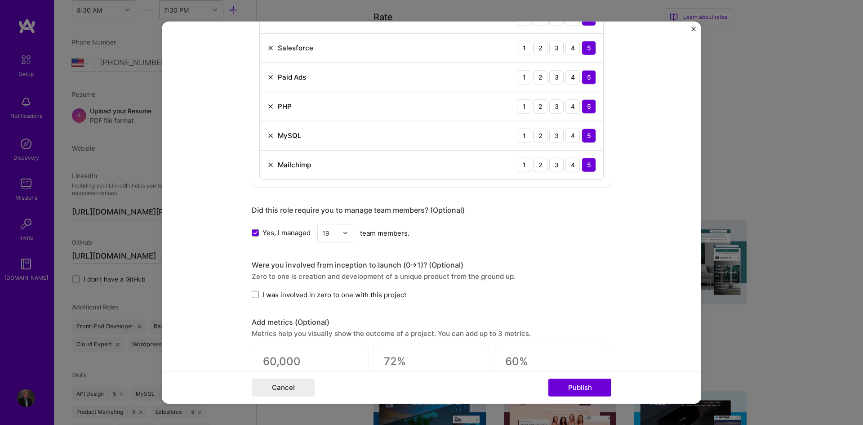
click at [505, 243] on div "Project title Mama T's Company Mama T's Project industry Industry 1 Project Lin…" at bounding box center [432, 26] width 360 height 1173
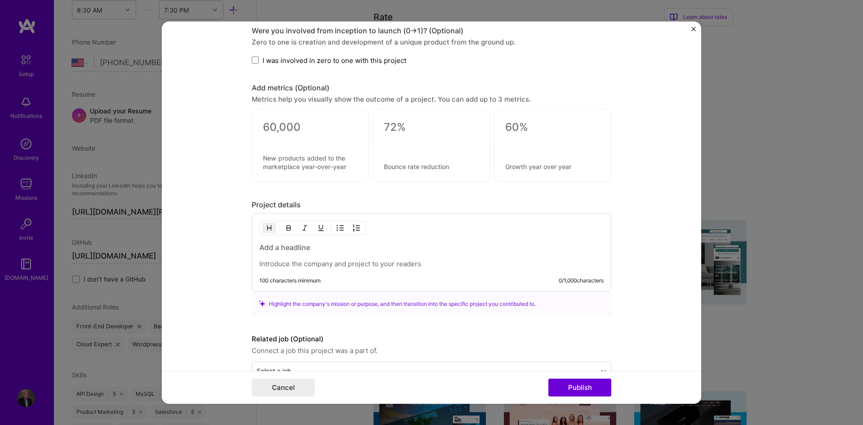
scroll to position [858, 0]
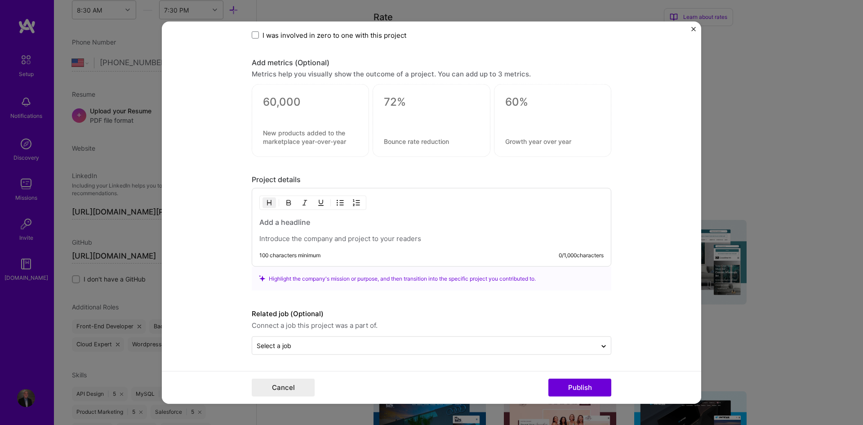
click at [374, 222] on h3 at bounding box center [431, 222] width 344 height 10
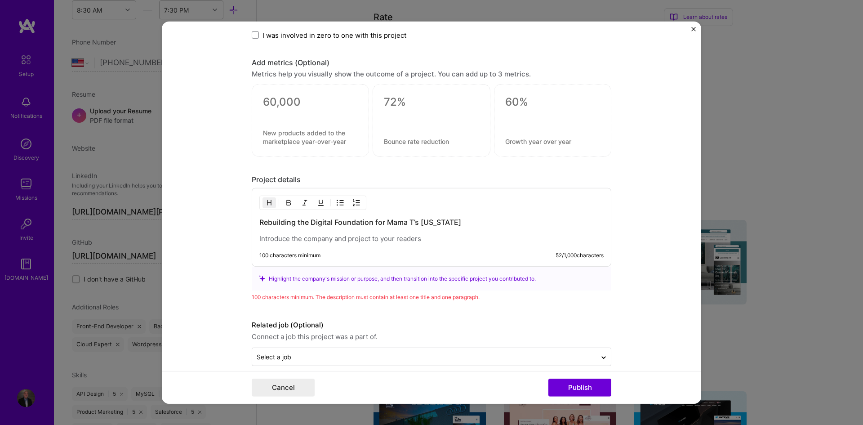
click at [294, 221] on h3 "Rebuilding the Digital Foundation for Mama T’s [US_STATE]" at bounding box center [431, 222] width 344 height 10
click at [234, 234] on form "Project title Mama T's Company Mama T's Project industry Industry 1 Project Lin…" at bounding box center [431, 212] width 539 height 382
click at [329, 236] on p at bounding box center [431, 238] width 344 height 9
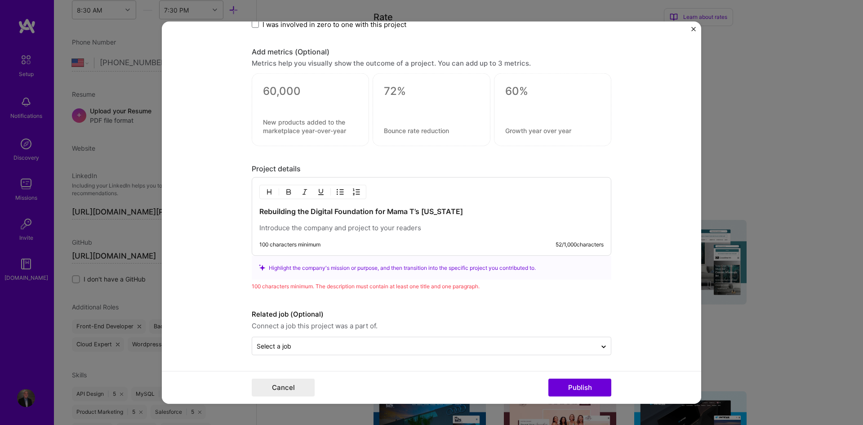
scroll to position [870, 0]
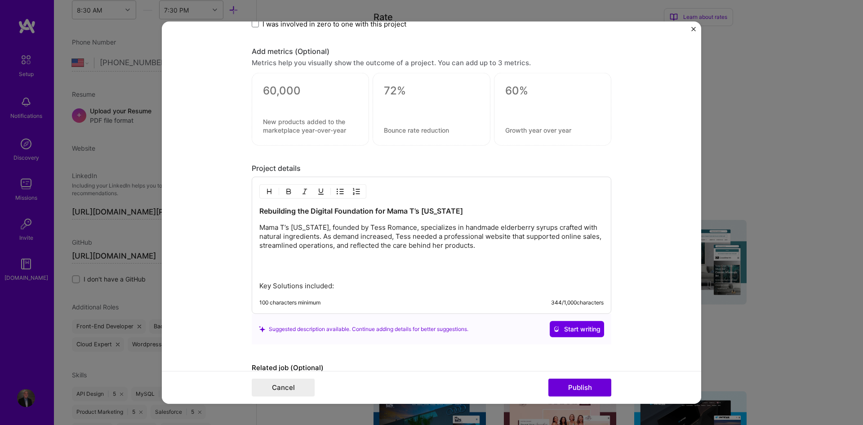
click at [259, 284] on p "Key Solutions included:" at bounding box center [431, 285] width 344 height 9
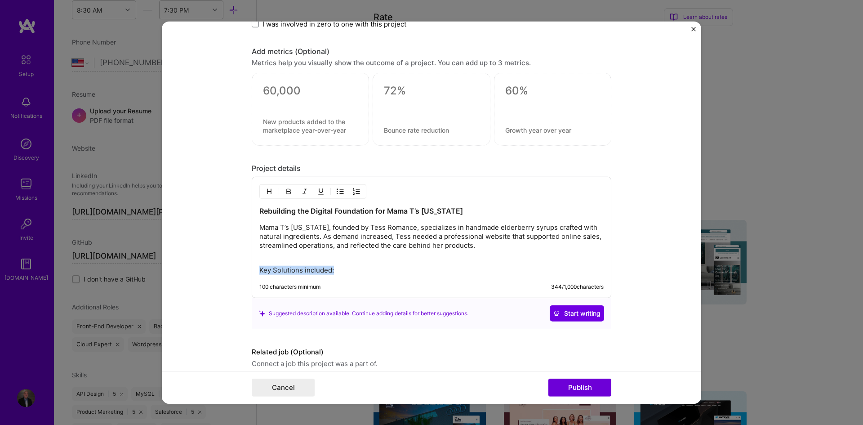
drag, startPoint x: 343, startPoint y: 266, endPoint x: 250, endPoint y: 267, distance: 93.0
click at [252, 267] on div "Rebuilding the Digital Foundation for Mama T’s [US_STATE] Mama T’s [US_STATE], …" at bounding box center [432, 237] width 360 height 121
click at [346, 270] on p "Key Solutions included:" at bounding box center [431, 266] width 344 height 18
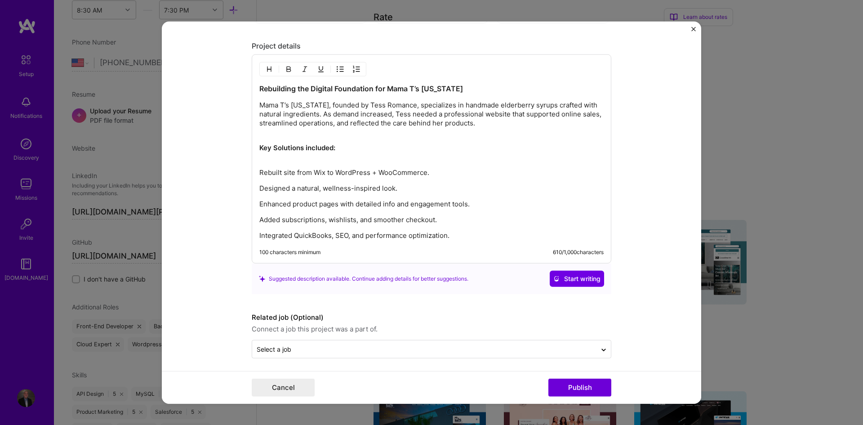
scroll to position [995, 0]
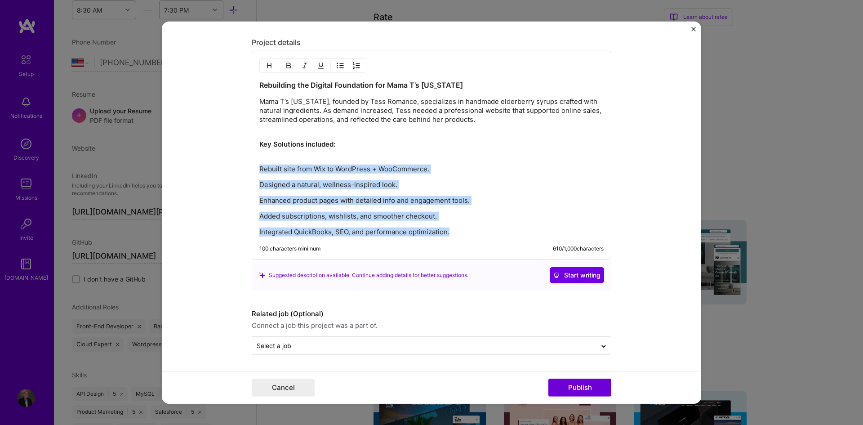
drag, startPoint x: 466, startPoint y: 231, endPoint x: 254, endPoint y: 173, distance: 219.5
click at [254, 173] on div "Rebuilding the Digital Foundation for Mama T’s [US_STATE] Mama T’s [US_STATE], …" at bounding box center [432, 155] width 360 height 209
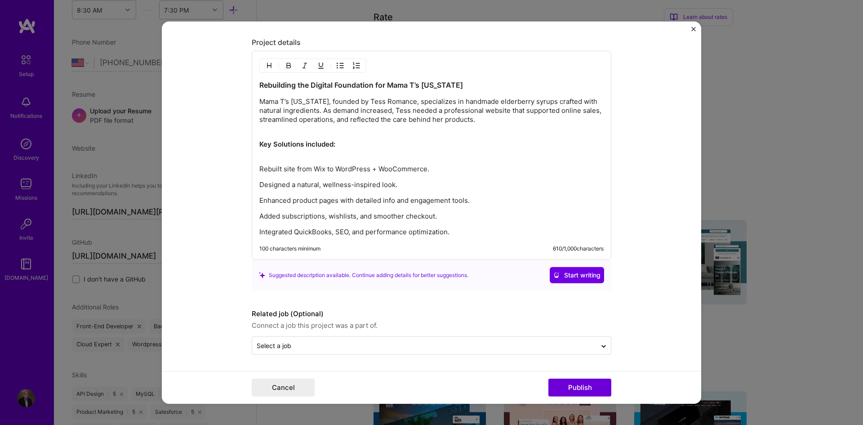
click at [328, 67] on div at bounding box center [312, 65] width 107 height 14
click at [339, 64] on img "button" at bounding box center [340, 65] width 7 height 7
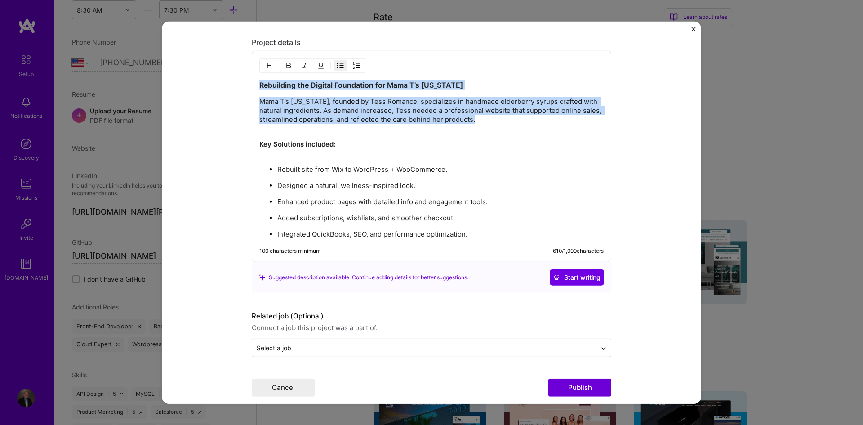
click at [346, 212] on ul "Rebuilt site from Wix to WordPress + WooCommerce. Designed a natural, wellness-…" at bounding box center [431, 201] width 344 height 74
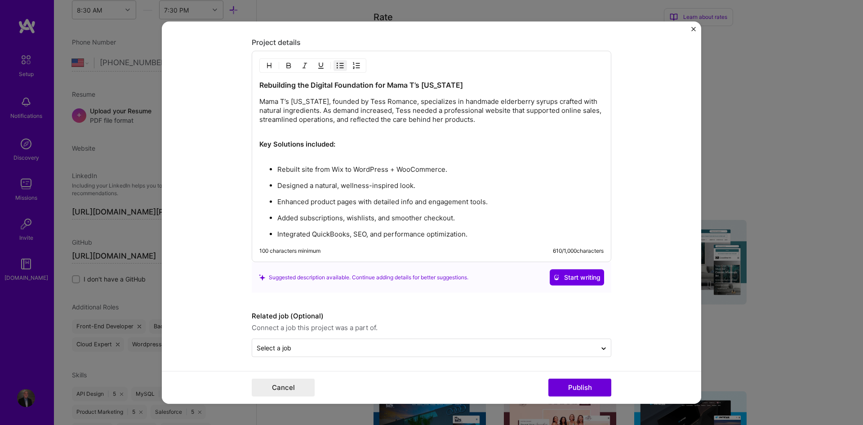
click at [364, 217] on p "Added subscriptions, wishlists, and smoother checkout." at bounding box center [440, 217] width 326 height 9
drag, startPoint x: 364, startPoint y: 217, endPoint x: 345, endPoint y: 217, distance: 18.4
click at [345, 217] on p "Added subscriptions, wishlists, and smoother checkout." at bounding box center [440, 217] width 326 height 9
click at [488, 231] on p "Integrated QuickBooks, SEO, and performance optimization." at bounding box center [440, 234] width 326 height 9
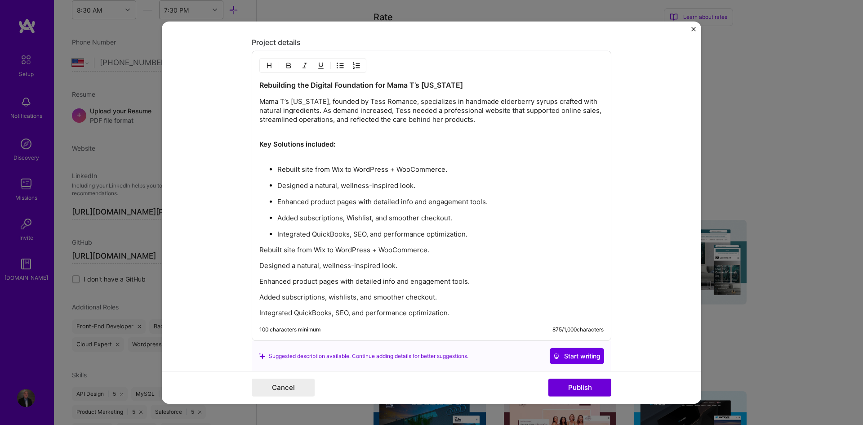
click at [279, 248] on p "Rebuilt site from Wix to WordPress + WooCommerce." at bounding box center [431, 249] width 344 height 9
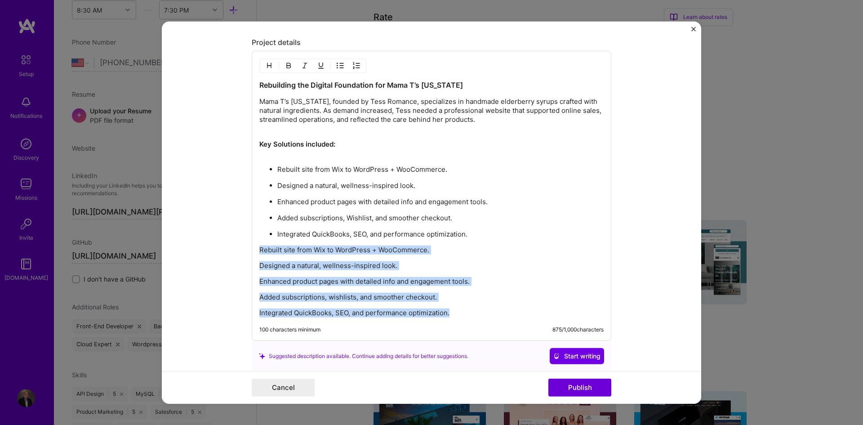
drag, startPoint x: 470, startPoint y: 316, endPoint x: 254, endPoint y: 248, distance: 226.3
click at [254, 248] on div "Rebuilding the Digital Foundation for Mama T’s [US_STATE] Mama T’s [US_STATE], …" at bounding box center [432, 196] width 360 height 290
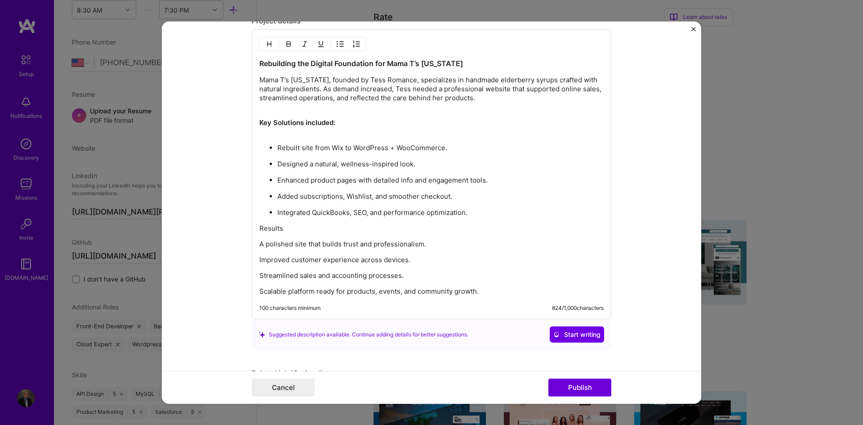
scroll to position [1070, 0]
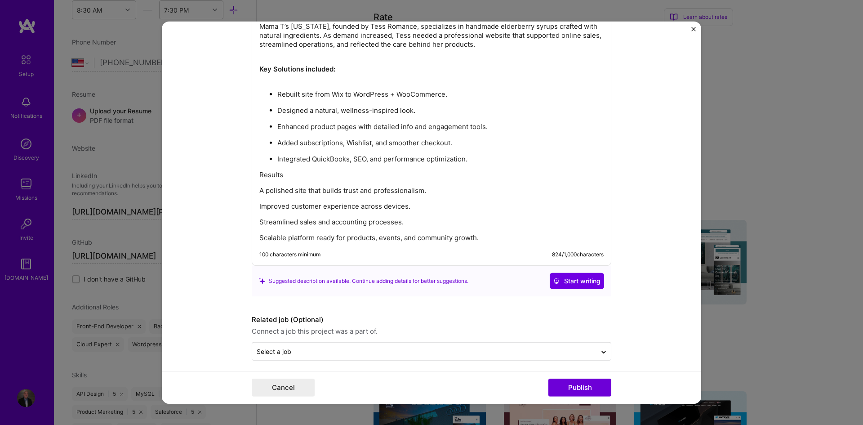
click at [498, 241] on p "Scalable platform ready for products, events, and community growth." at bounding box center [431, 237] width 344 height 9
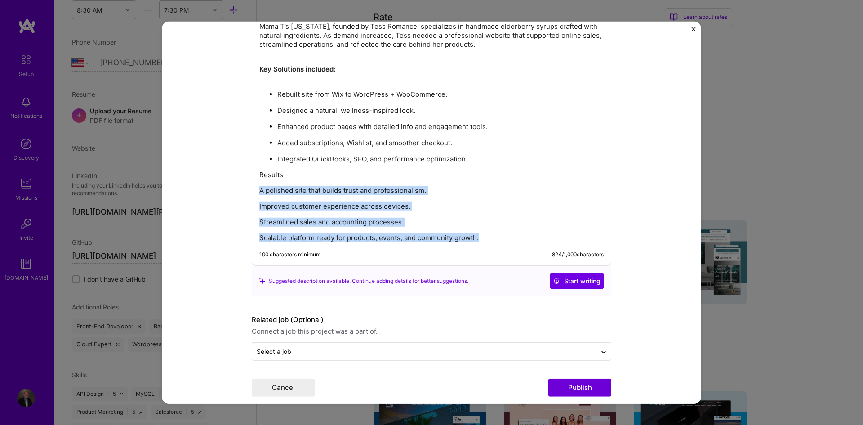
drag, startPoint x: 494, startPoint y: 238, endPoint x: 250, endPoint y: 185, distance: 249.8
click at [252, 185] on div "Rebuilding the Digital Foundation for Mama T’s [US_STATE] Mama T’s [US_STATE], …" at bounding box center [432, 121] width 360 height 290
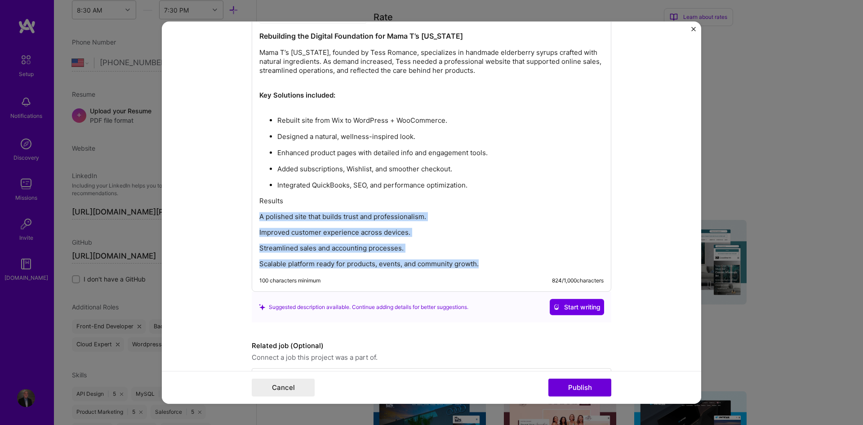
scroll to position [995, 0]
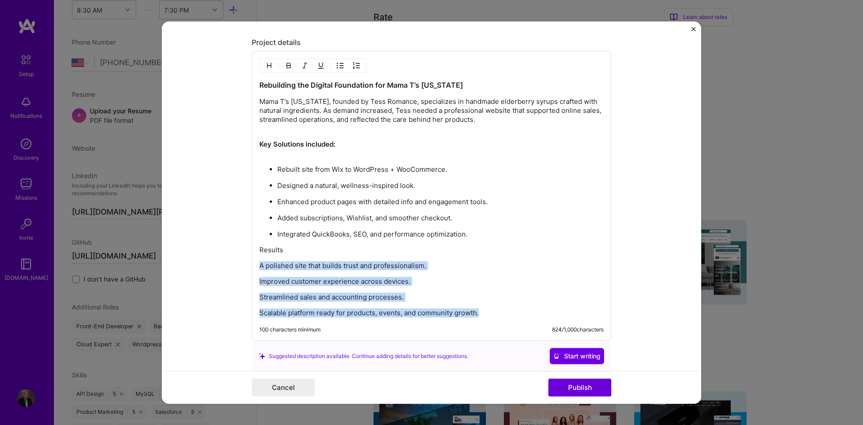
click at [341, 64] on button "button" at bounding box center [339, 65] width 13 height 11
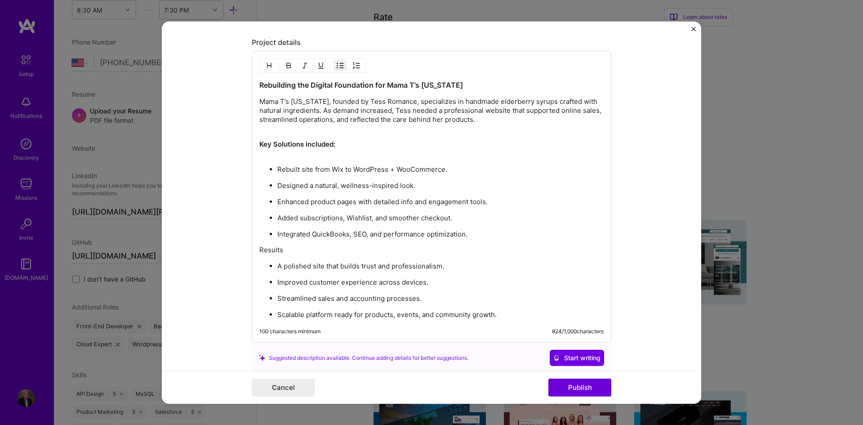
click at [262, 249] on p "Results" at bounding box center [431, 249] width 344 height 9
click at [295, 250] on p "Results" at bounding box center [431, 249] width 344 height 9
click at [515, 307] on ul "A polished site that builds trust and professionalism. Improved customer experi…" at bounding box center [431, 290] width 344 height 58
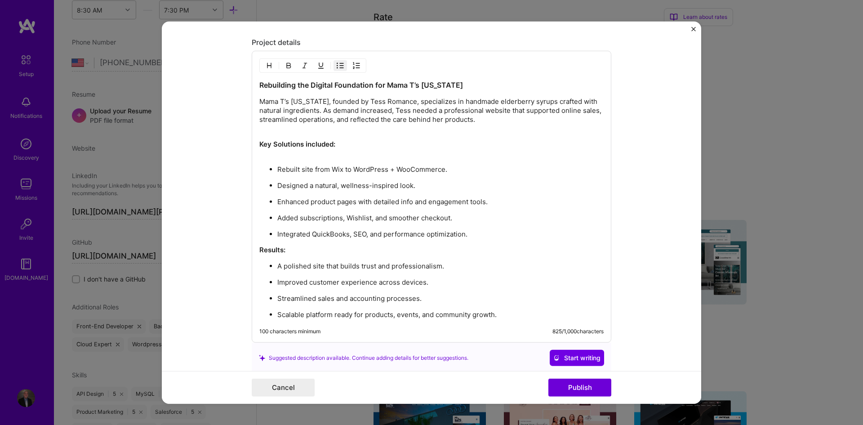
click at [513, 313] on p "Scalable platform ready for products, events, and community growth." at bounding box center [440, 314] width 326 height 9
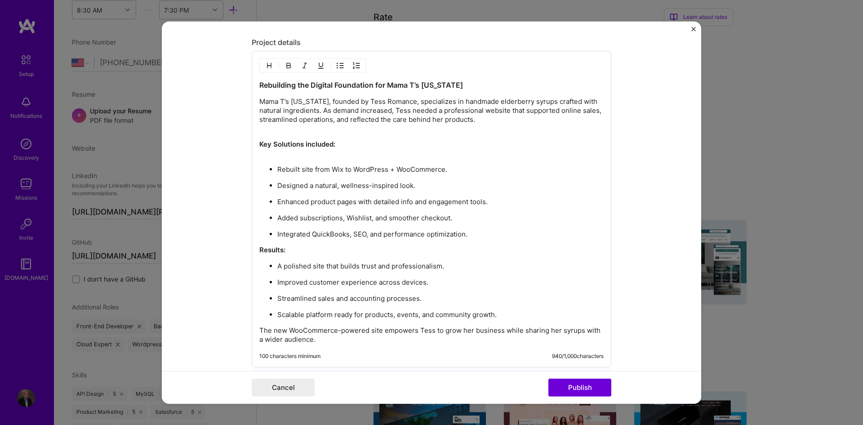
click at [471, 287] on ul "A polished site that builds trust and professionalism. Improved customer experi…" at bounding box center [431, 290] width 344 height 58
drag, startPoint x: 338, startPoint y: 170, endPoint x: 321, endPoint y: 184, distance: 21.8
click at [321, 184] on p "Designed a natural, wellness-inspired look." at bounding box center [440, 185] width 326 height 9
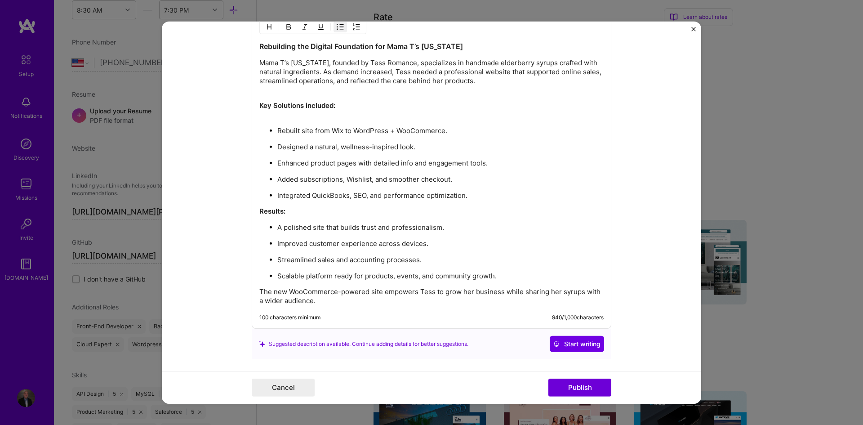
scroll to position [1103, 0]
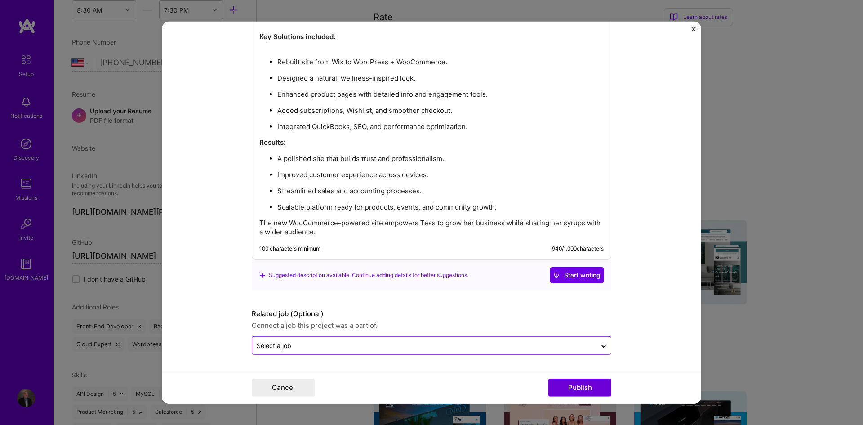
click at [331, 343] on input "text" at bounding box center [424, 345] width 335 height 9
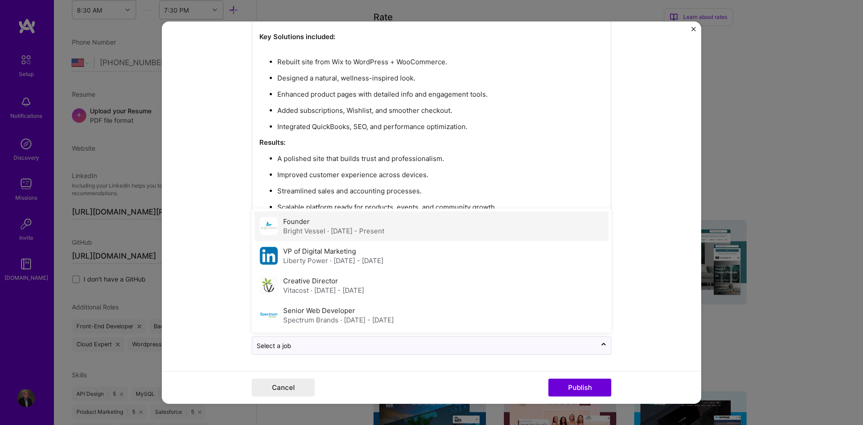
click at [336, 226] on div "Bright Vessel · [DATE] - Present" at bounding box center [333, 230] width 101 height 9
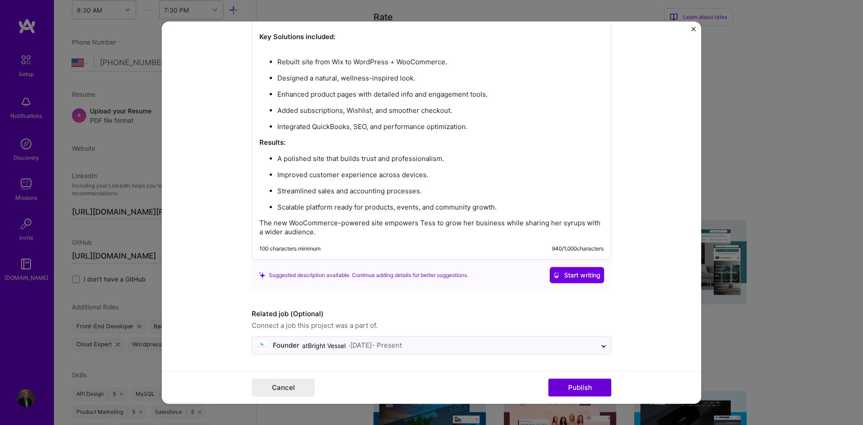
click at [230, 264] on form "Project title Mama T's Company Mama T's Project industry Industry 1 Project Lin…" at bounding box center [431, 212] width 539 height 382
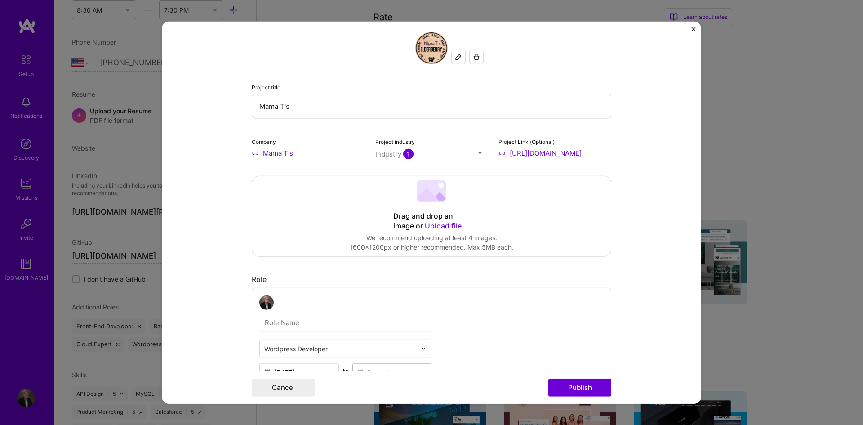
scroll to position [0, 0]
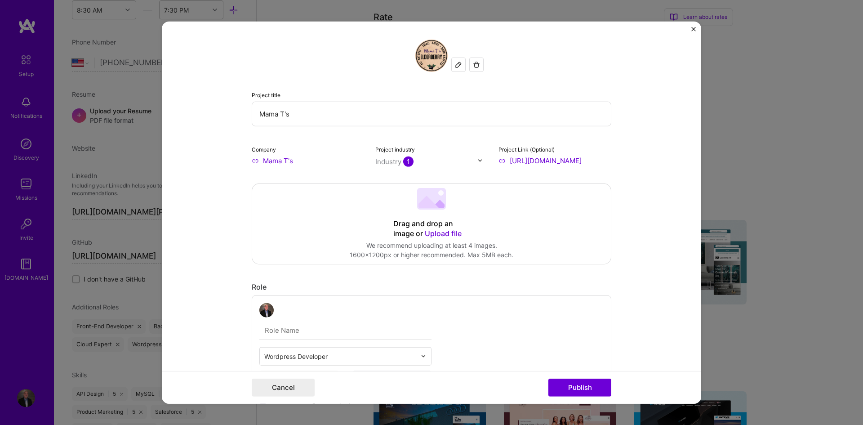
click at [434, 233] on span "Upload file" at bounding box center [443, 232] width 37 height 9
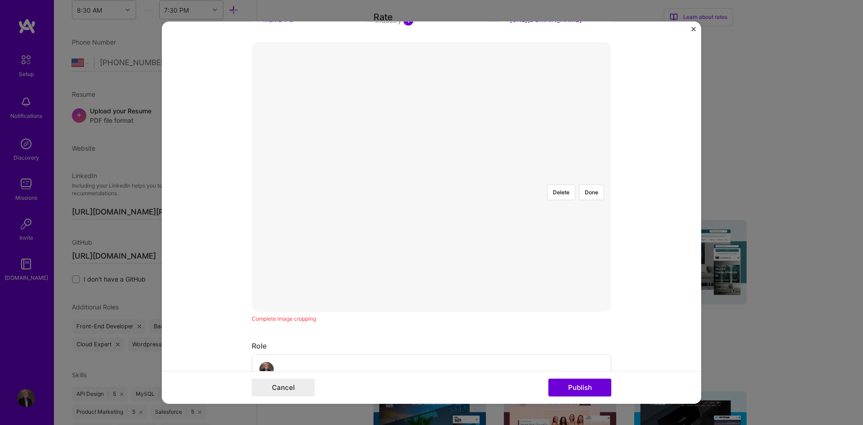
scroll to position [150, 0]
click at [467, 198] on div at bounding box center [566, 258] width 239 height 180
click at [594, 175] on button "Done" at bounding box center [591, 183] width 25 height 16
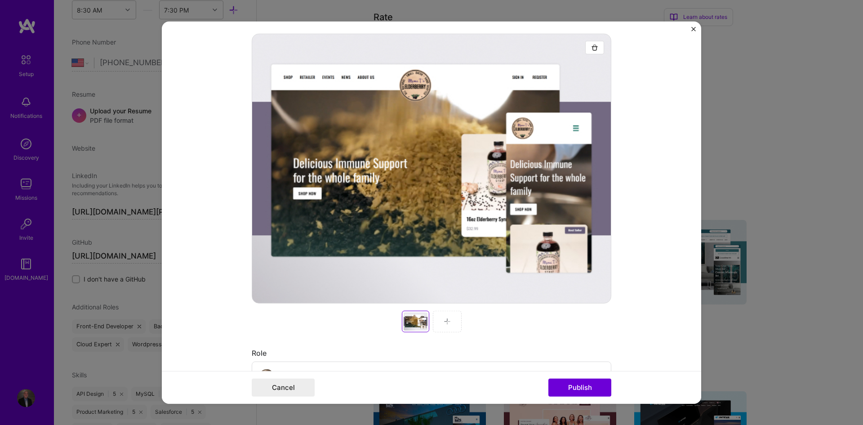
click at [439, 322] on div at bounding box center [447, 321] width 29 height 22
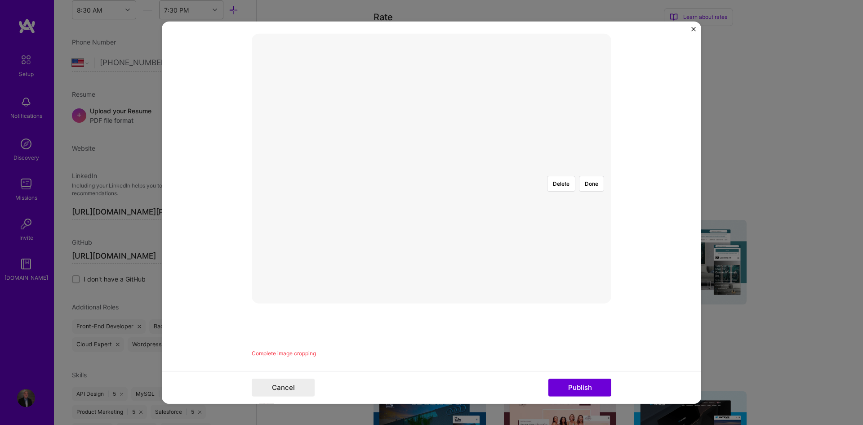
click at [461, 200] on div at bounding box center [609, 280] width 297 height 224
click at [588, 175] on button "Done" at bounding box center [591, 183] width 25 height 16
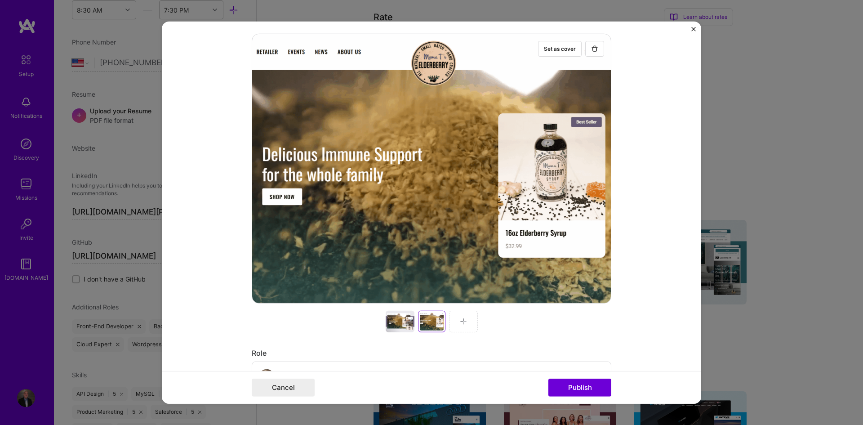
click at [459, 325] on div at bounding box center [463, 321] width 29 height 22
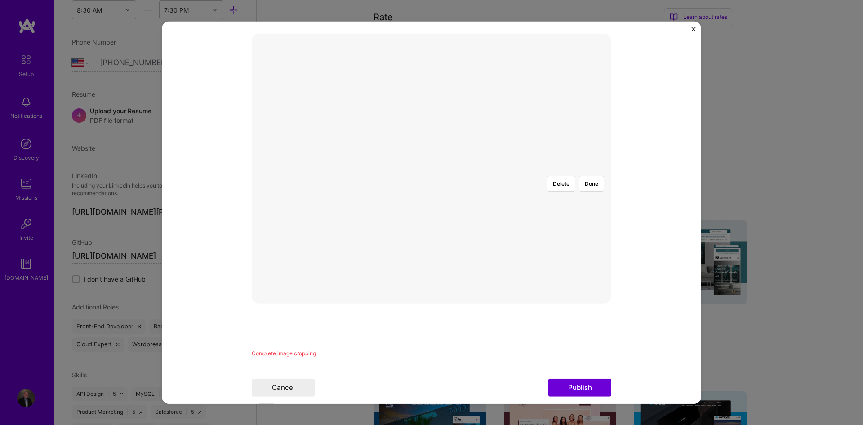
click at [463, 185] on div at bounding box center [611, 280] width 297 height 224
click at [597, 175] on button "Done" at bounding box center [591, 183] width 25 height 16
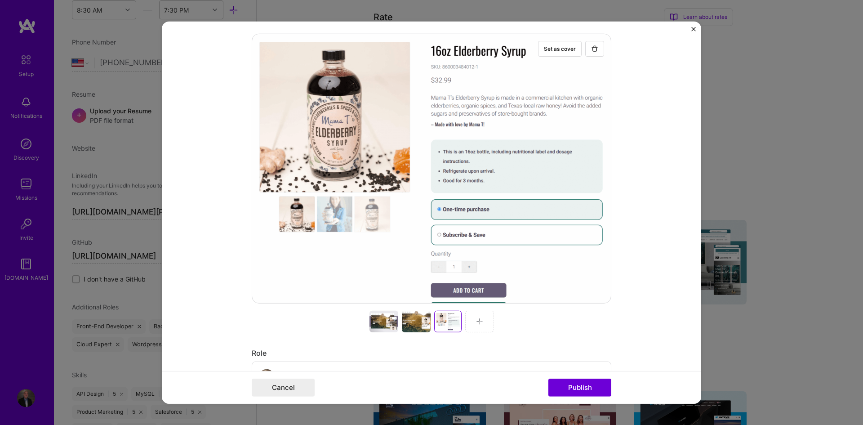
click at [472, 322] on div at bounding box center [479, 321] width 29 height 22
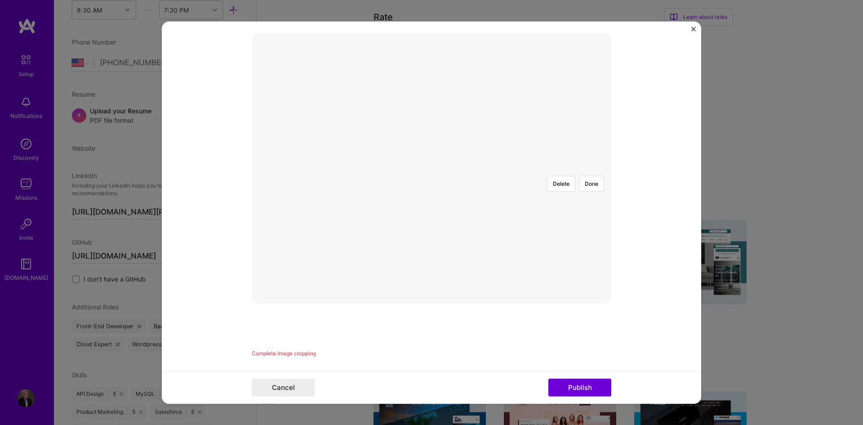
click at [462, 249] on div at bounding box center [610, 280] width 297 height 224
click at [431, 168] on img at bounding box center [431, 168] width 0 height 0
click at [592, 175] on button "Done" at bounding box center [591, 183] width 25 height 16
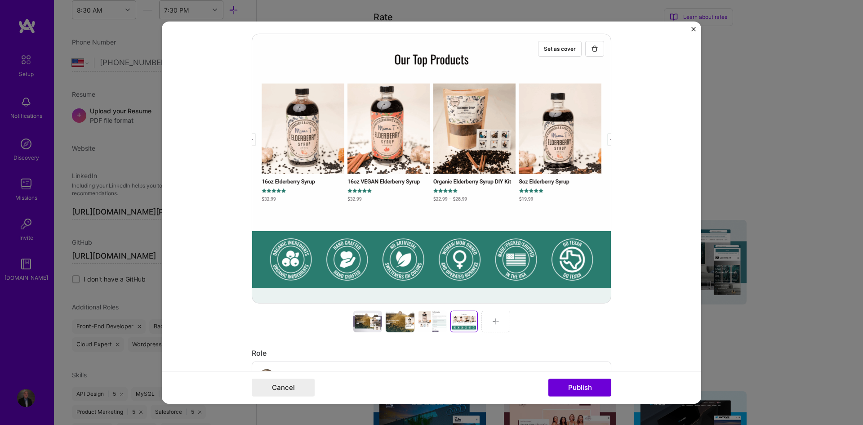
click at [492, 318] on img at bounding box center [495, 320] width 7 height 7
click at [367, 326] on div at bounding box center [367, 321] width 29 height 22
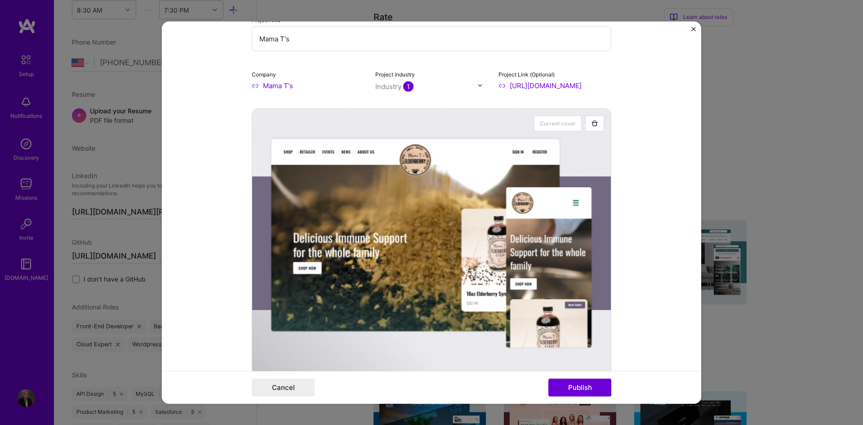
scroll to position [0, 65]
drag, startPoint x: 571, startPoint y: 84, endPoint x: 628, endPoint y: 90, distance: 57.4
click at [628, 90] on form "Project title Mama T's Company Mama T's Project industry Industry 1 Project Lin…" at bounding box center [431, 212] width 539 height 382
click at [662, 142] on form "Project title Mama T's Company Mama T's Project industry Industry 1 Project Lin…" at bounding box center [431, 212] width 539 height 382
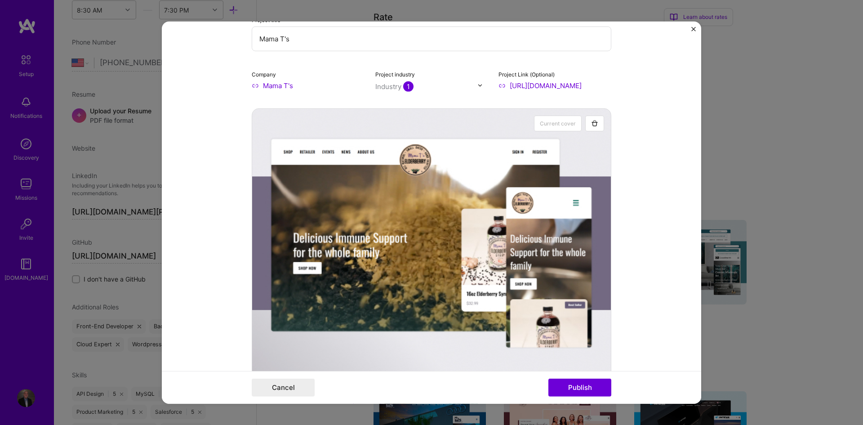
scroll to position [0, 65]
drag, startPoint x: 556, startPoint y: 83, endPoint x: 636, endPoint y: 89, distance: 80.7
click at [636, 89] on form "Project title Mama T's Company Mama T's Project industry Industry 1 Project Lin…" at bounding box center [431, 212] width 539 height 382
click at [678, 130] on form "Project title Mama T's Company Mama T's Project industry Industry 1 Project Lin…" at bounding box center [431, 212] width 539 height 382
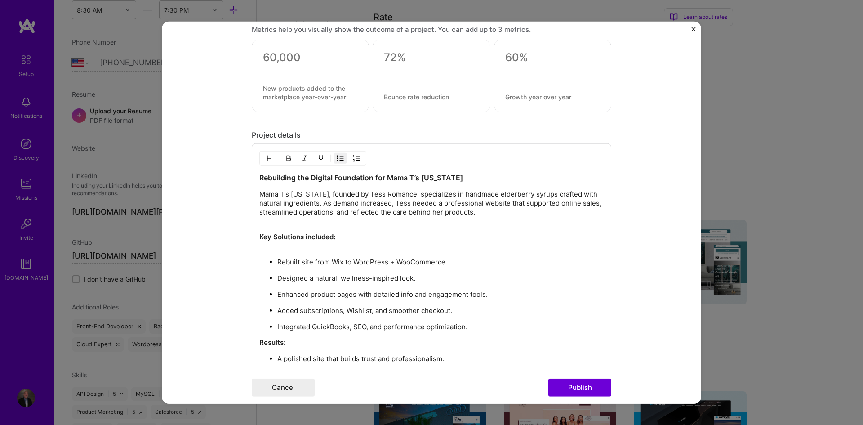
scroll to position [1123, 0]
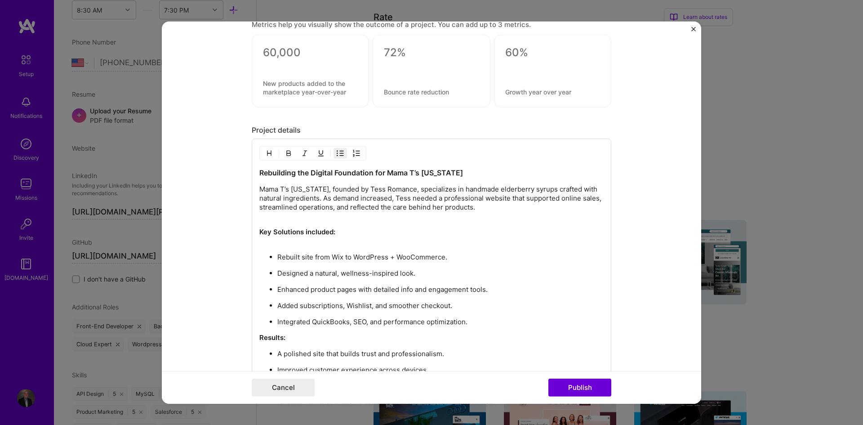
click at [266, 246] on div "Rebuilding the Digital Foundation for Mama T’s [US_STATE] Mama T’s [US_STATE], …" at bounding box center [431, 300] width 344 height 264
click at [272, 242] on p "Key Solutions included:" at bounding box center [431, 231] width 344 height 27
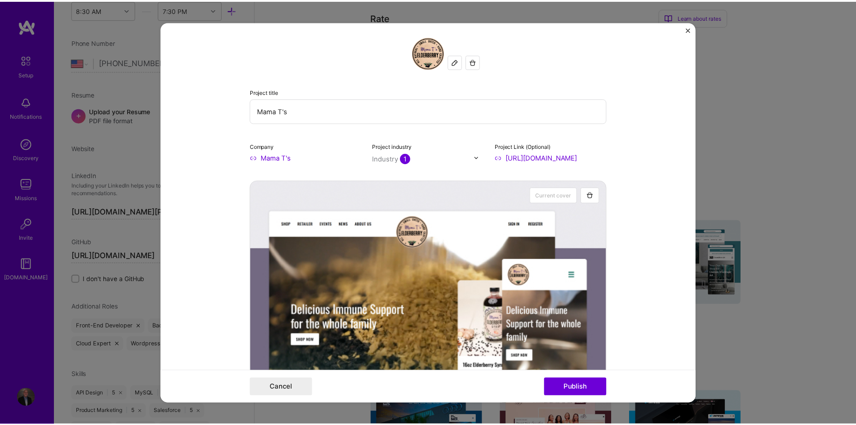
scroll to position [0, 0]
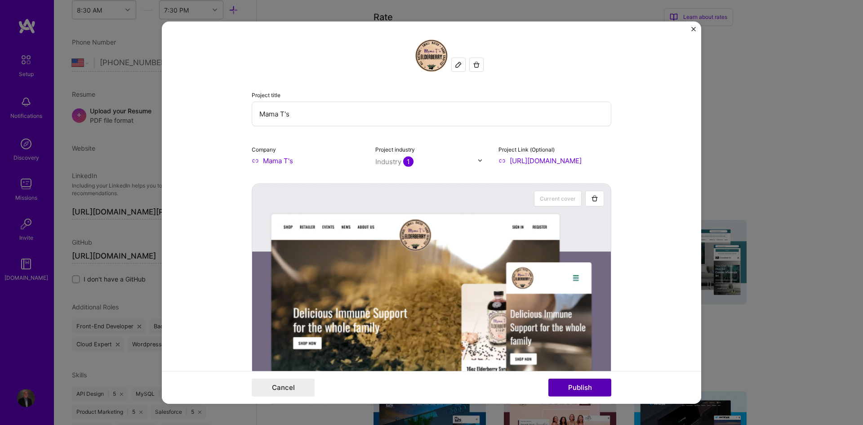
click at [575, 389] on button "Publish" at bounding box center [579, 387] width 63 height 18
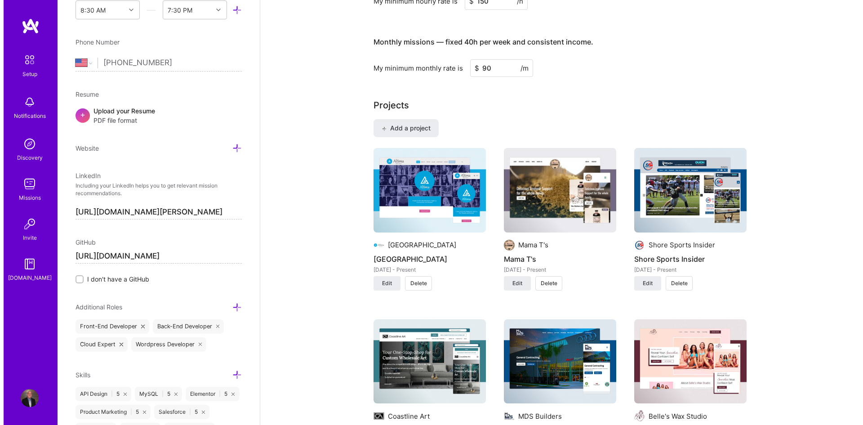
scroll to position [524, 0]
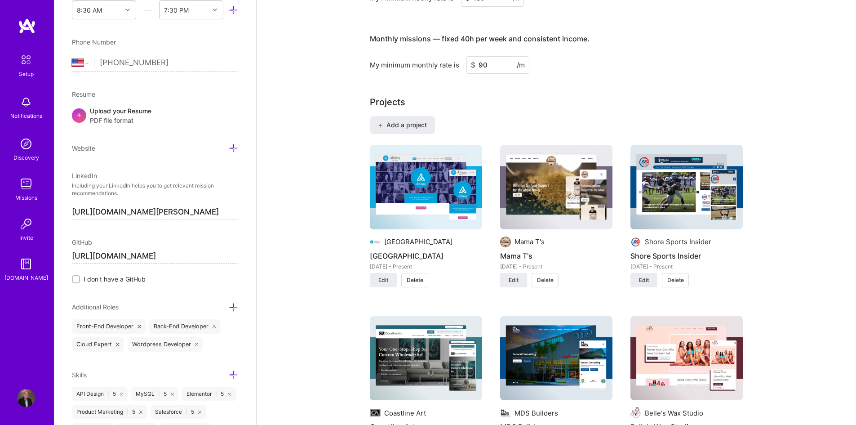
click at [595, 193] on img at bounding box center [556, 187] width 112 height 84
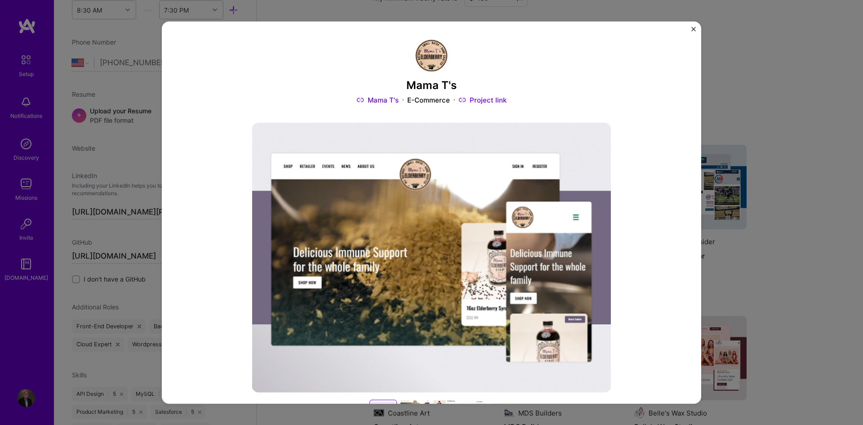
click at [746, 98] on div "Mama T's Mama T's E-Commerce Project link Role Wordpress Developer [DATE] - Pre…" at bounding box center [431, 212] width 863 height 425
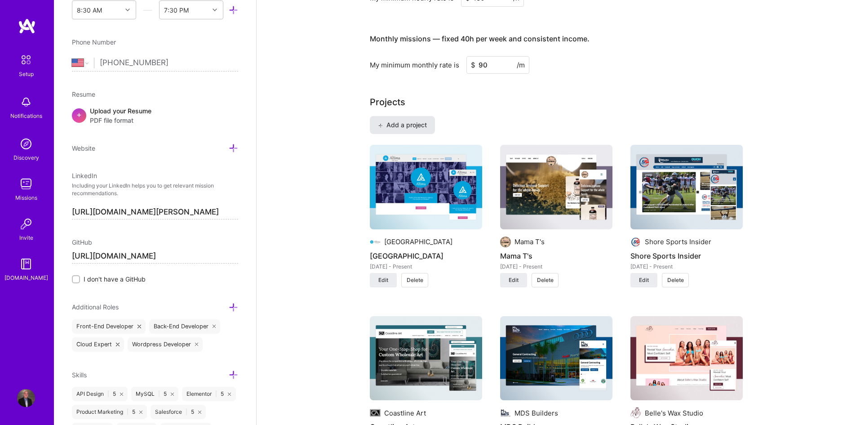
click at [417, 126] on span "Add a project" at bounding box center [402, 124] width 49 height 9
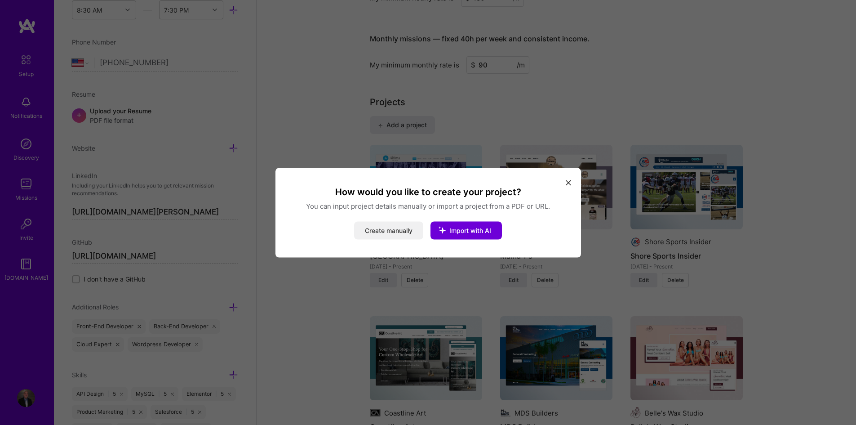
click at [382, 231] on button "Create manually" at bounding box center [388, 230] width 69 height 18
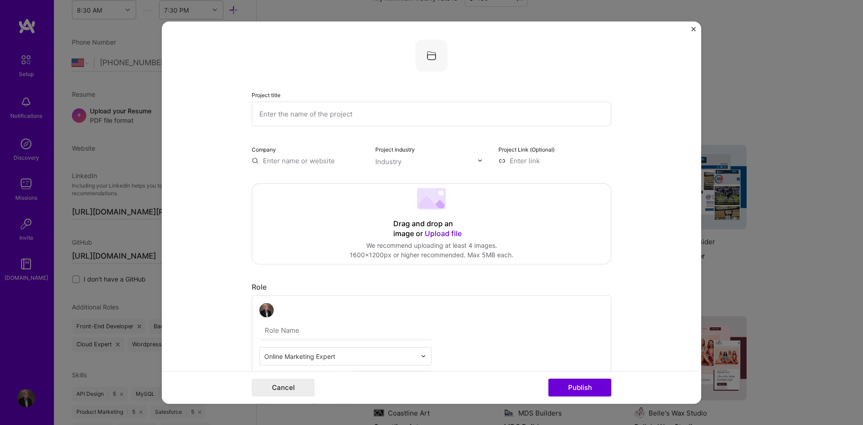
click at [357, 124] on input "text" at bounding box center [432, 113] width 360 height 25
paste input "Norskmann Publishing"
type input "Norskmann Publishing"
click at [213, 152] on form "Project title Norskmann Publishing Company Project industry Industry Project Li…" at bounding box center [431, 212] width 539 height 382
click at [303, 160] on input "text" at bounding box center [308, 159] width 113 height 9
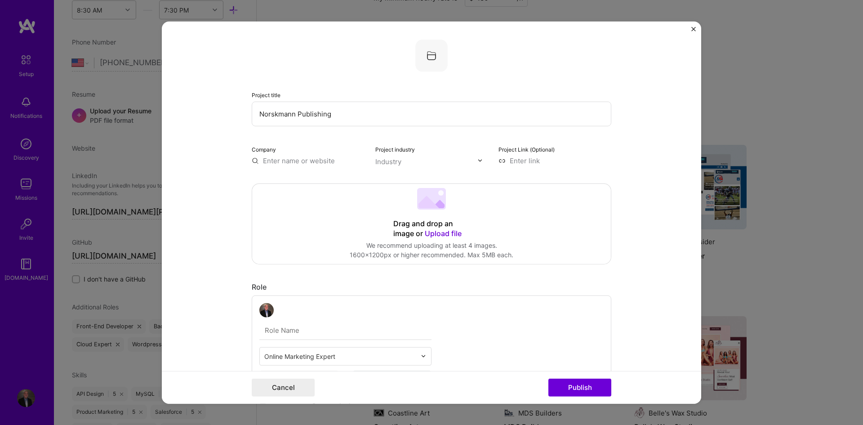
paste input "Norskmann Publishing"
type input "Norskmann Publishing"
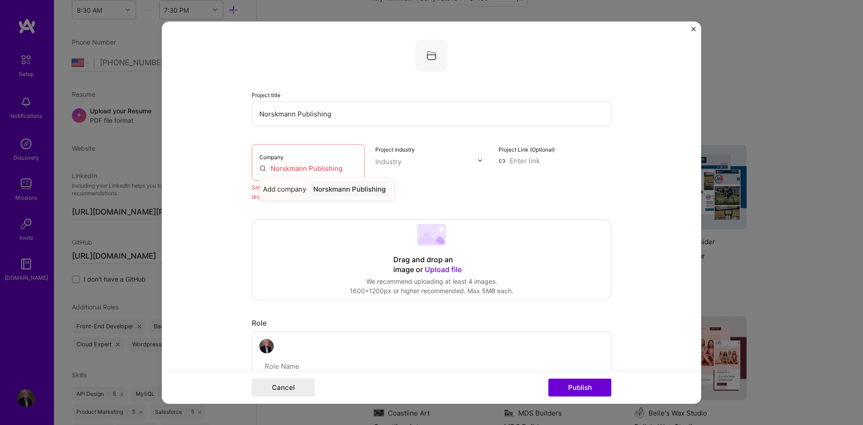
click at [305, 193] on div "Add company Norskmann Publishing" at bounding box center [326, 188] width 135 height 23
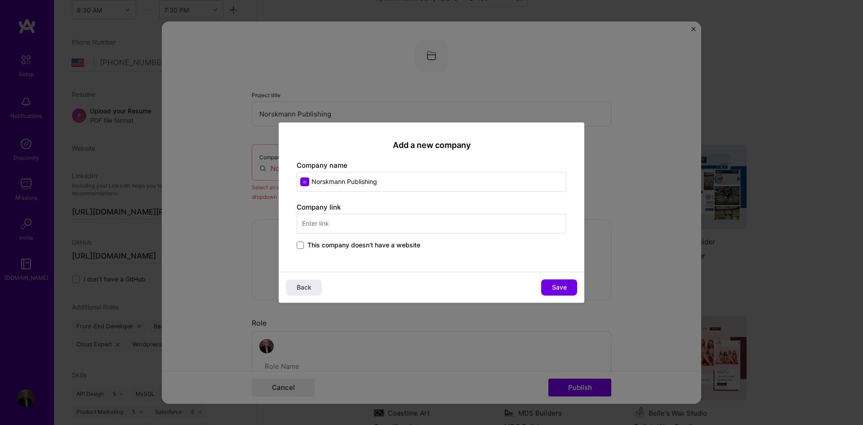
click at [373, 227] on input "text" at bounding box center [432, 223] width 270 height 20
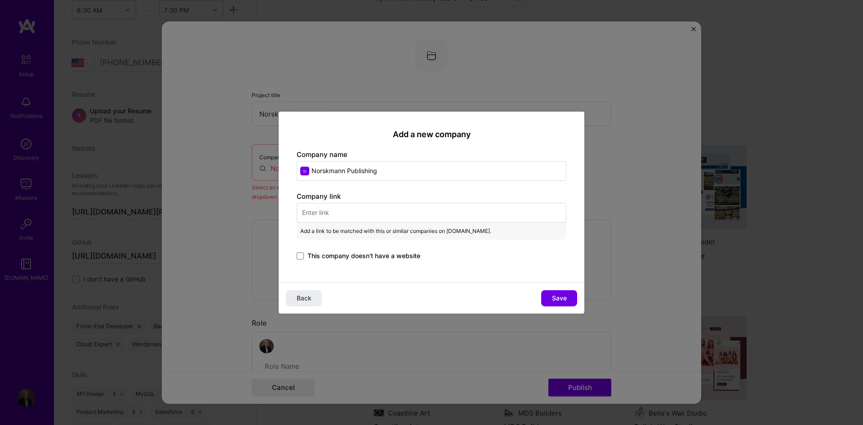
paste input "[URL][DOMAIN_NAME]"
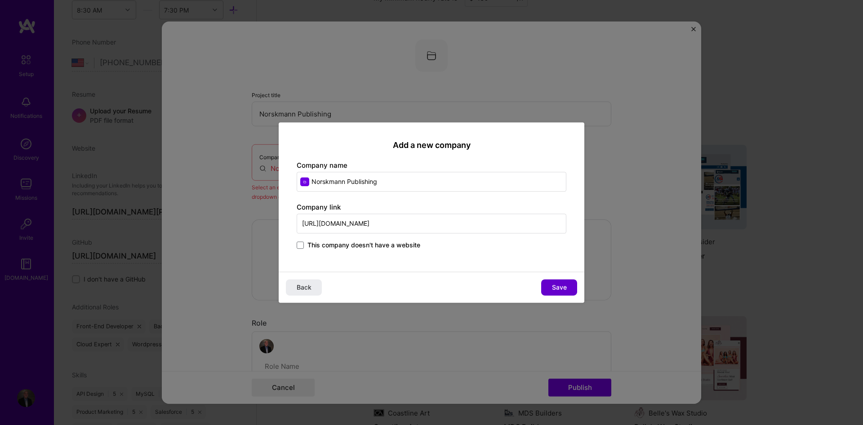
type input "[URL][DOMAIN_NAME]"
click at [567, 288] on button "Save" at bounding box center [559, 287] width 36 height 16
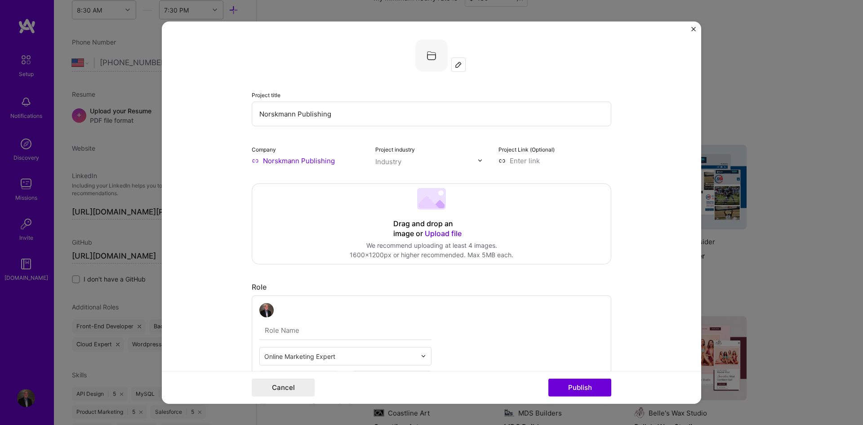
click at [556, 162] on input at bounding box center [554, 159] width 113 height 9
paste input "[URL][DOMAIN_NAME]"
type input "[URL][DOMAIN_NAME]"
click at [662, 128] on form "Project title Norskmann Publishing Company Norskmann Publishing Project industr…" at bounding box center [431, 212] width 539 height 382
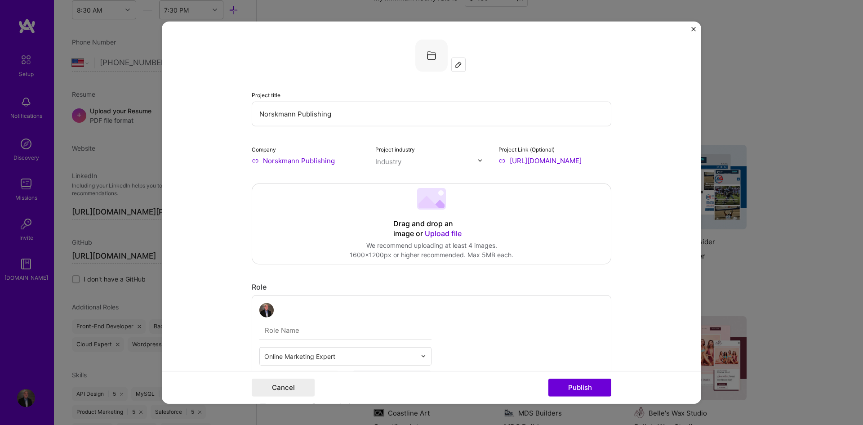
scroll to position [0, 0]
click at [411, 166] on div at bounding box center [426, 160] width 102 height 11
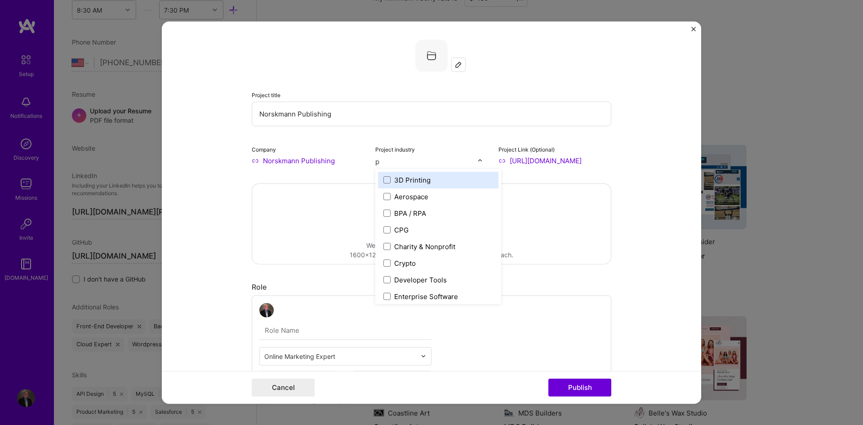
type input "pu"
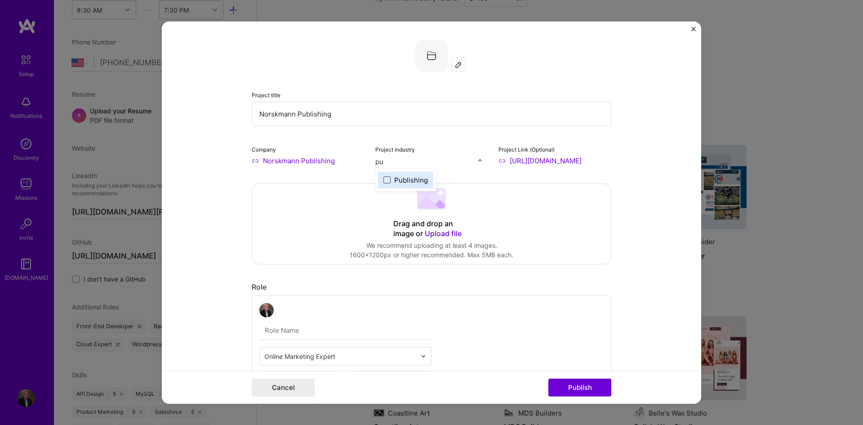
click at [383, 180] on span at bounding box center [386, 179] width 7 height 7
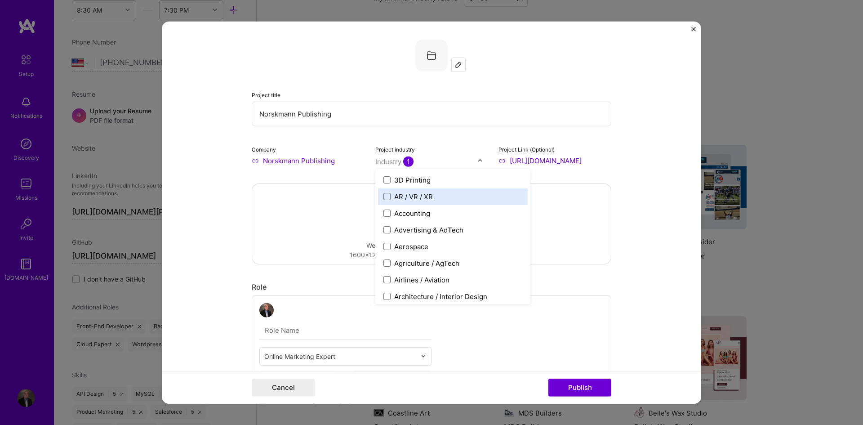
click at [638, 206] on form "Project title Norskmann Publishing Company Norskmann Publishing Project industr…" at bounding box center [431, 212] width 539 height 382
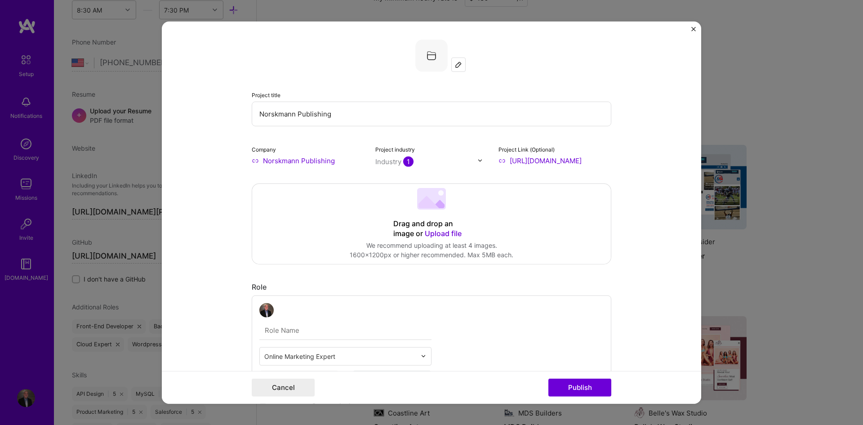
click at [456, 59] on div at bounding box center [458, 64] width 13 height 13
click at [627, 191] on form "Project title Norskmann Publishing Company Norskmann Publishing Project industr…" at bounding box center [431, 212] width 539 height 382
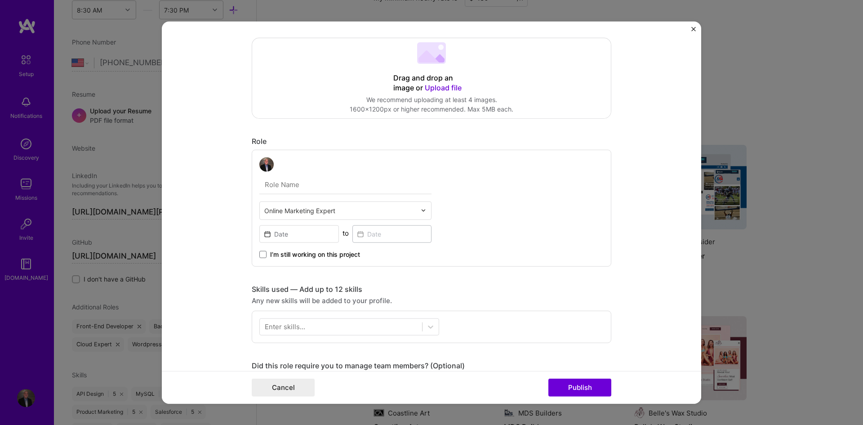
scroll to position [150, 0]
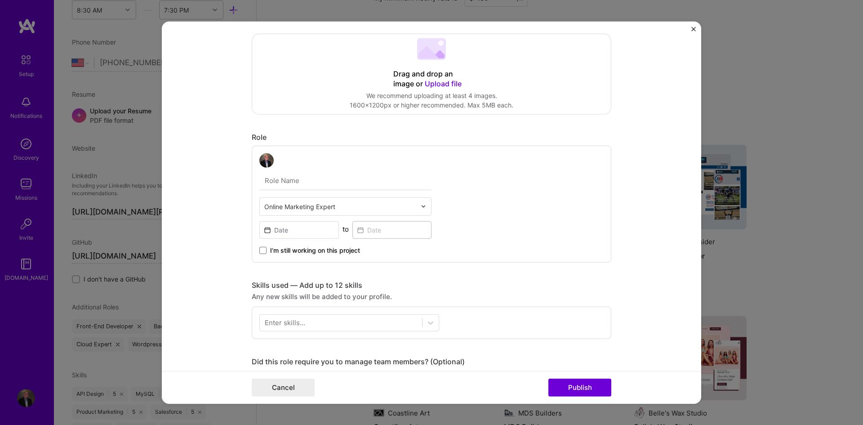
click at [339, 192] on div "Online Marketing Expert to I’m still working on this project" at bounding box center [345, 204] width 172 height 102
click at [335, 204] on input "text" at bounding box center [340, 205] width 152 height 9
type input "word"
click at [322, 219] on div "Wordpress Developer" at bounding box center [345, 230] width 172 height 22
click at [324, 231] on div "Wordpress Developer" at bounding box center [345, 230] width 167 height 17
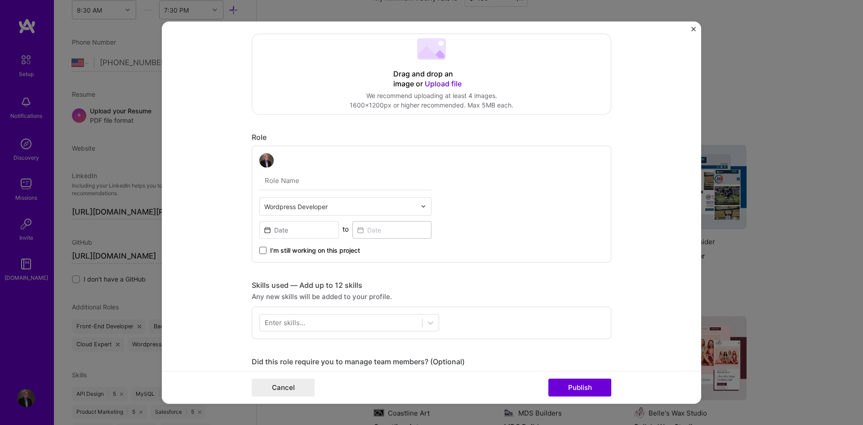
click at [260, 248] on span at bounding box center [262, 249] width 7 height 7
click at [0, 0] on input "I’m still working on this project" at bounding box center [0, 0] width 0 height 0
click at [233, 226] on form "Project title Norskmann Publishing Company Norskmann Publishing Project industr…" at bounding box center [431, 212] width 539 height 382
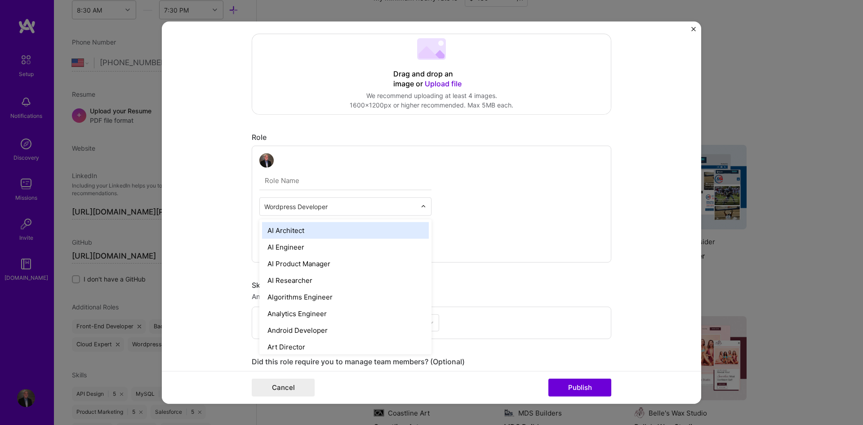
click at [314, 204] on input "text" at bounding box center [340, 205] width 152 height 9
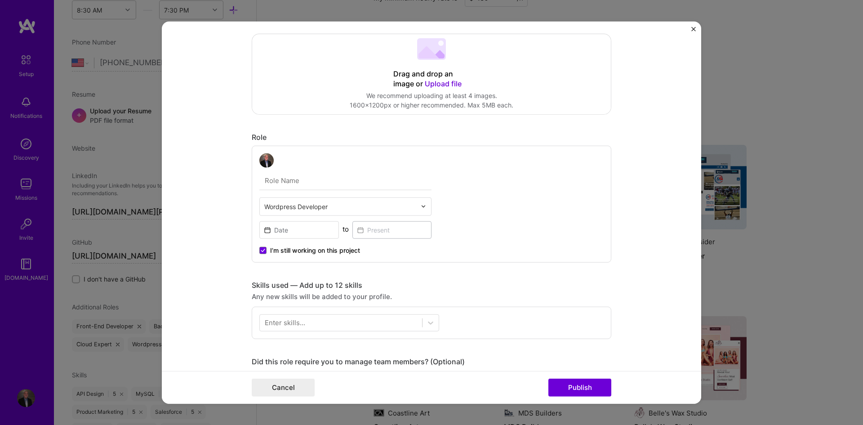
drag, startPoint x: 246, startPoint y: 203, endPoint x: 280, endPoint y: 228, distance: 42.4
click at [246, 204] on form "Project title Norskmann Publishing Company Norskmann Publishing Project industr…" at bounding box center [431, 212] width 539 height 382
click at [289, 236] on input at bounding box center [299, 230] width 80 height 18
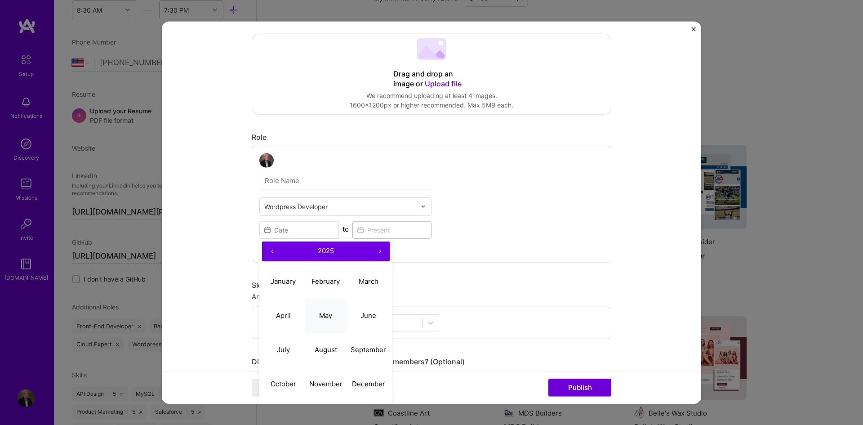
click at [322, 311] on abbr "May" at bounding box center [325, 315] width 13 height 9
type input "[DATE]"
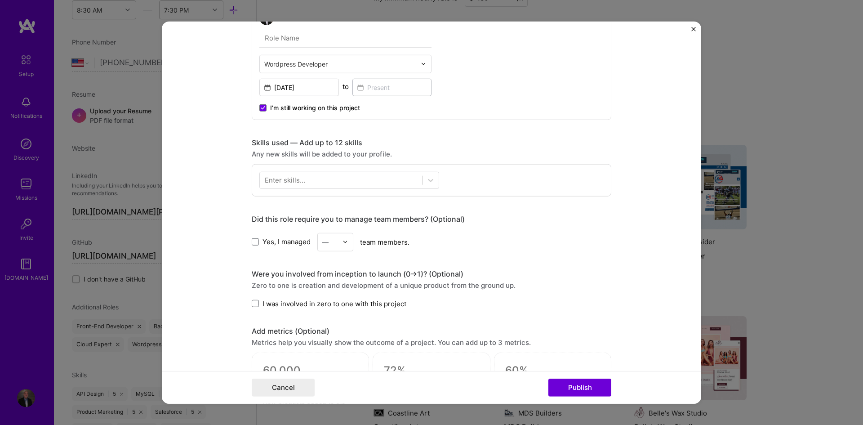
scroll to position [300, 0]
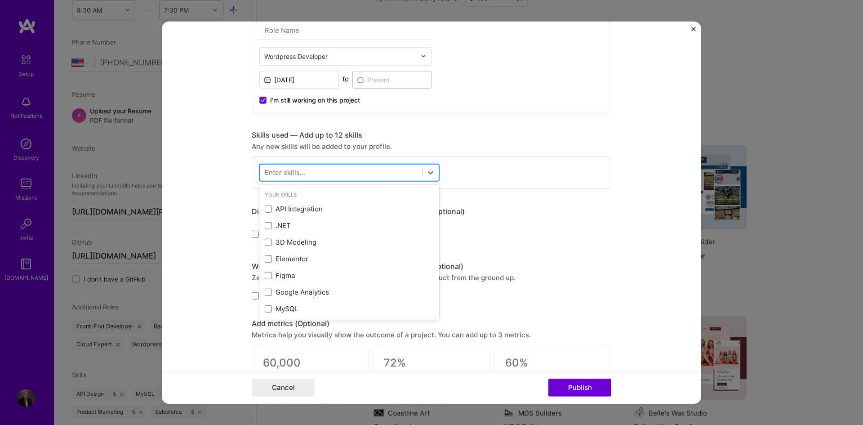
click at [323, 170] on div at bounding box center [341, 172] width 162 height 15
paste input "Google Analytics"
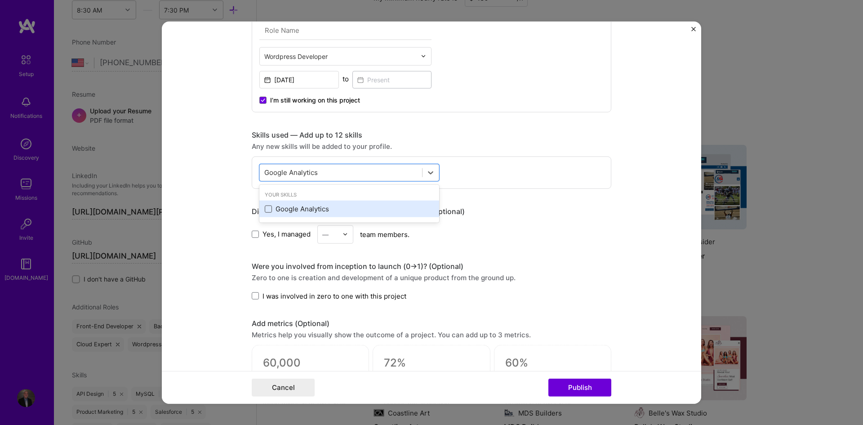
click at [267, 210] on span at bounding box center [268, 208] width 7 height 7
click at [0, 0] on input "checkbox" at bounding box center [0, 0] width 0 height 0
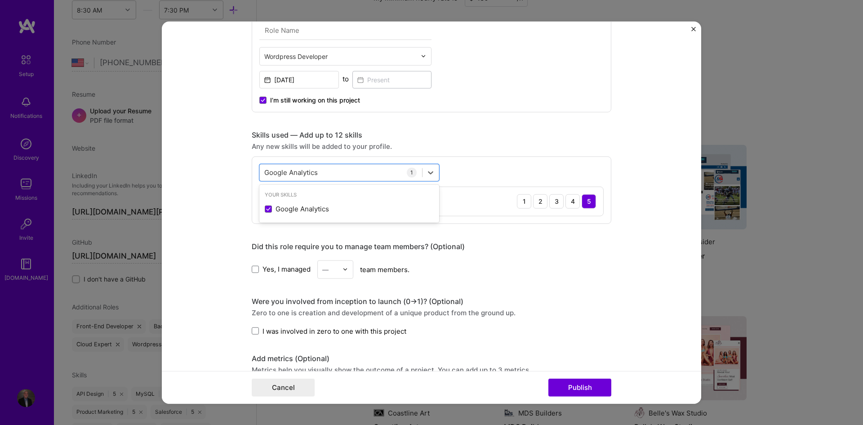
paste input "Figma"
click at [267, 207] on span at bounding box center [268, 208] width 7 height 7
click at [0, 0] on input "checkbox" at bounding box center [0, 0] width 0 height 0
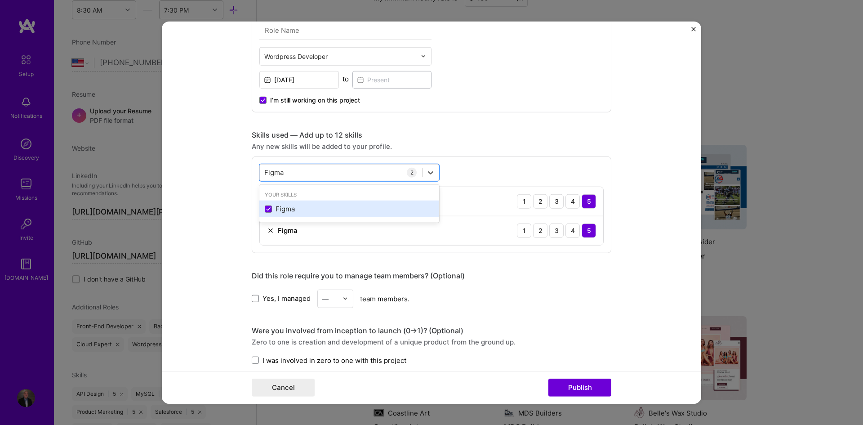
paste input "AWS"
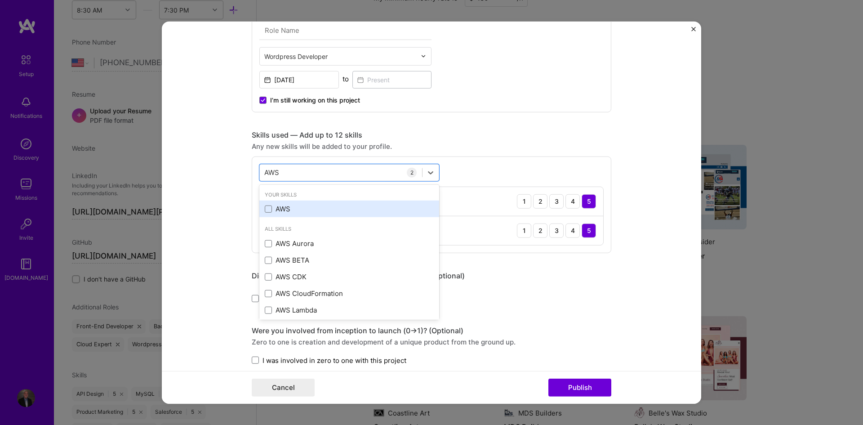
click at [266, 213] on div "AWS" at bounding box center [349, 208] width 169 height 9
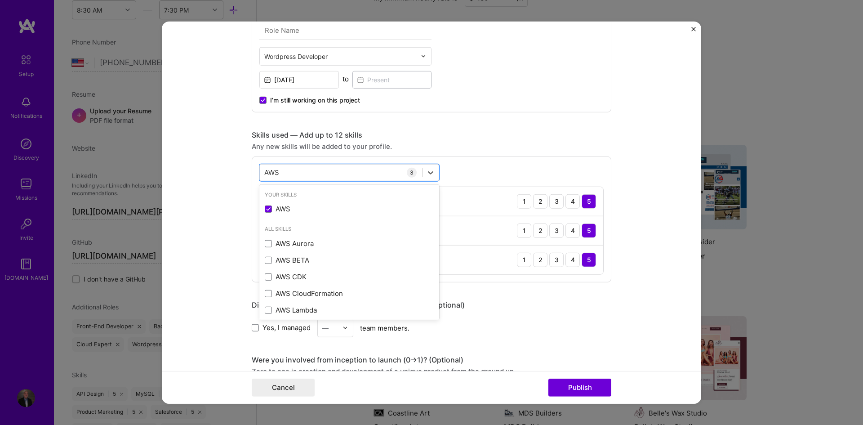
paste input "PI Design"
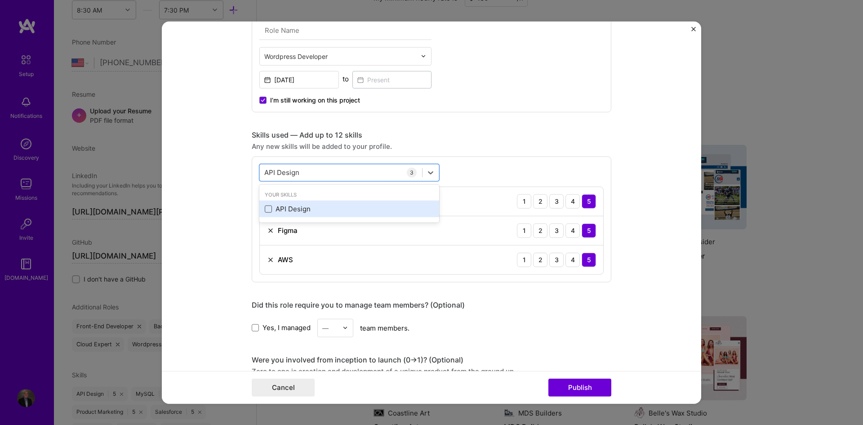
click at [265, 207] on span at bounding box center [268, 208] width 7 height 7
click at [0, 0] on input "checkbox" at bounding box center [0, 0] width 0 height 0
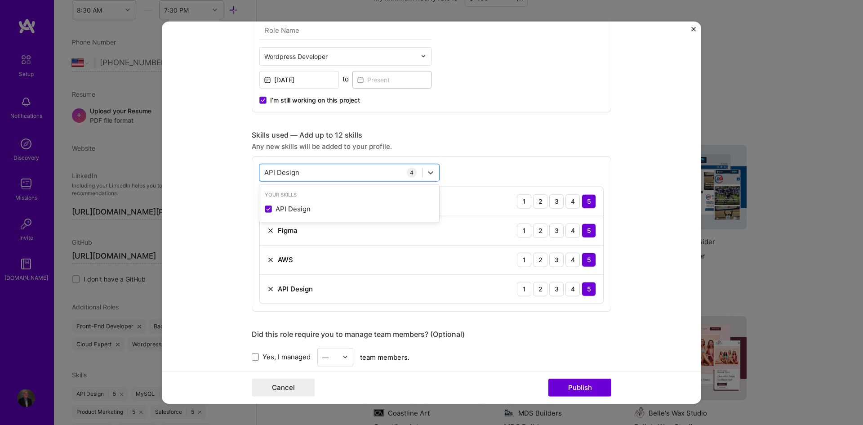
paste input "WordPress"
click at [266, 208] on span at bounding box center [268, 208] width 7 height 7
click at [0, 0] on input "checkbox" at bounding box center [0, 0] width 0 height 0
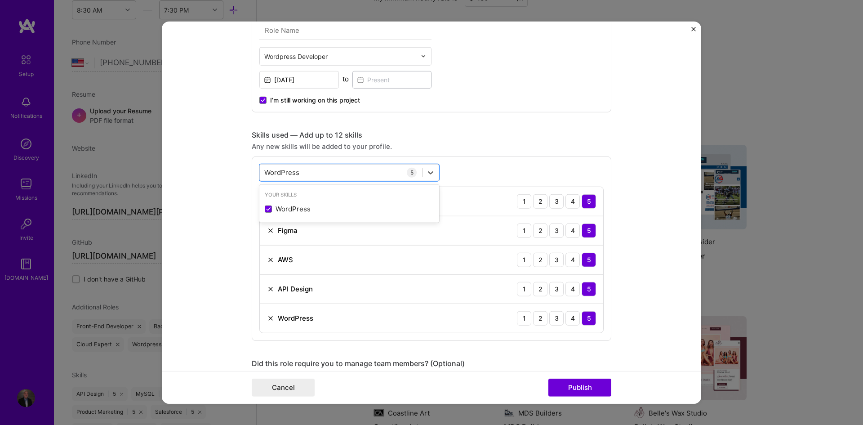
paste input "Salesforce"
click at [270, 208] on div "Salesforce" at bounding box center [349, 208] width 169 height 9
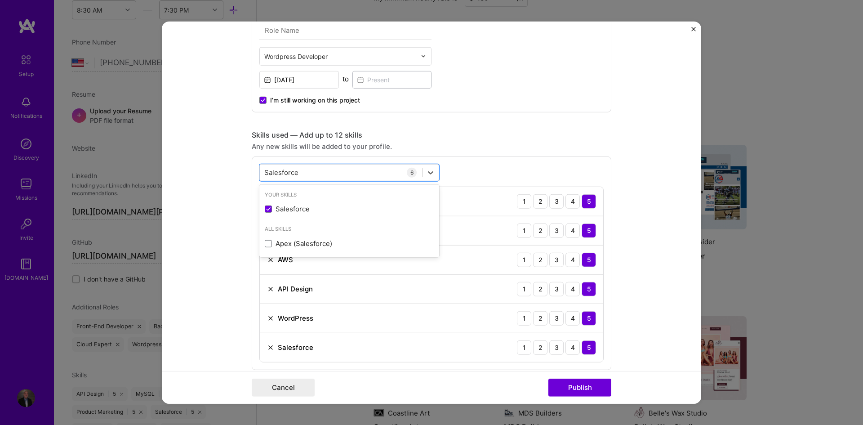
paste input "Paid Ads"
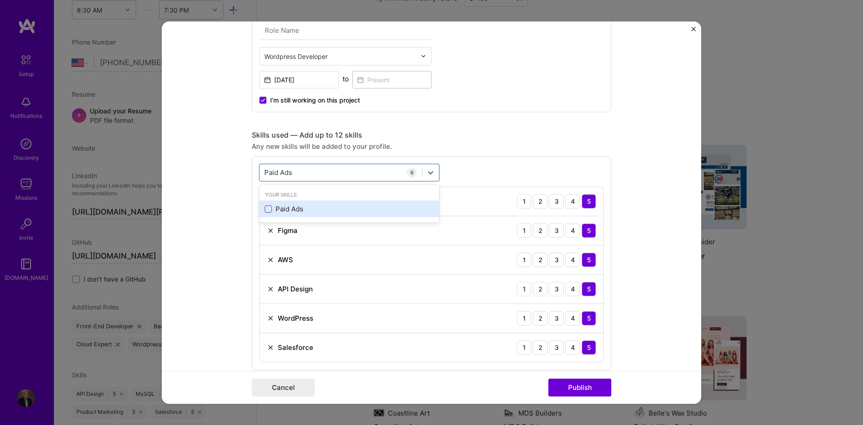
click at [266, 211] on span at bounding box center [268, 208] width 7 height 7
click at [0, 0] on input "checkbox" at bounding box center [0, 0] width 0 height 0
paste input "HP"
click at [265, 207] on span at bounding box center [268, 208] width 7 height 7
click at [0, 0] on input "checkbox" at bounding box center [0, 0] width 0 height 0
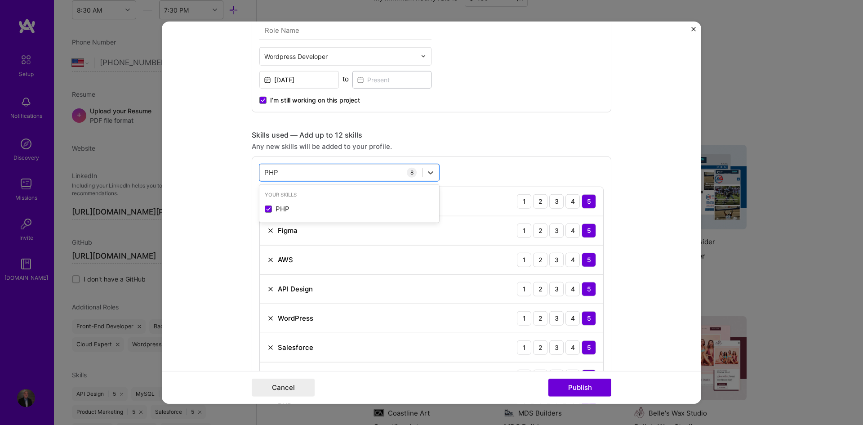
paste input "MySQL"
click at [289, 211] on div "MySQL" at bounding box center [349, 208] width 169 height 9
paste input "ailchimp"
click at [270, 210] on div "Mailchimp" at bounding box center [349, 208] width 169 height 9
type input "Mailchimp"
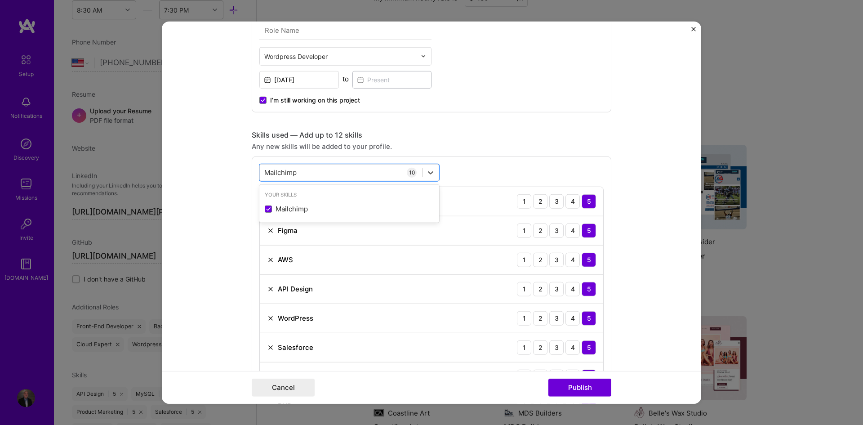
click at [252, 209] on div "option Mailchimp, selected. option Mailchimp selected, 0 of 2. 1 result availab…" at bounding box center [432, 321] width 360 height 330
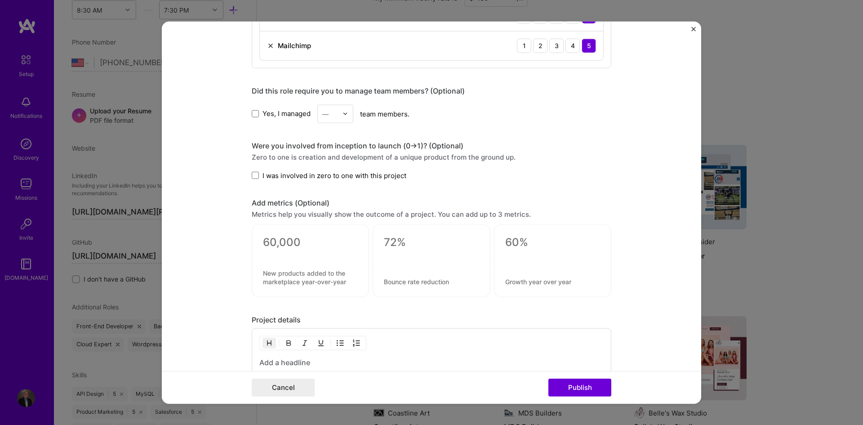
scroll to position [749, 0]
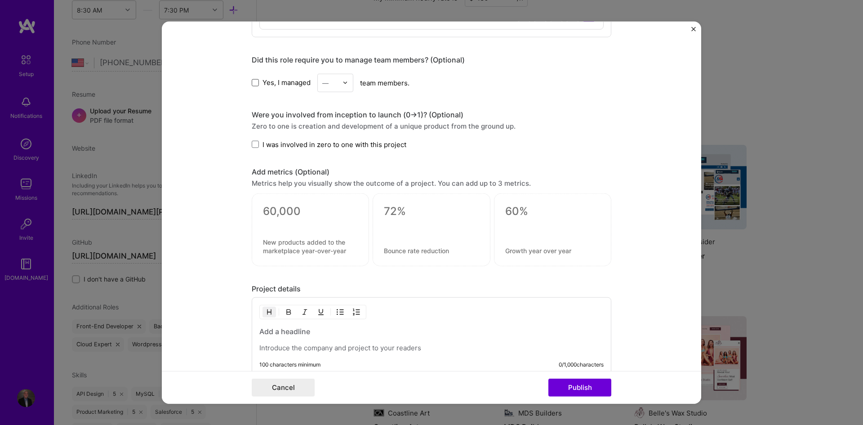
click at [252, 83] on span at bounding box center [255, 82] width 7 height 7
click at [0, 0] on input "Yes, I managed" at bounding box center [0, 0] width 0 height 0
click at [346, 87] on div at bounding box center [347, 83] width 10 height 18
click at [331, 177] on div "19" at bounding box center [335, 181] width 31 height 17
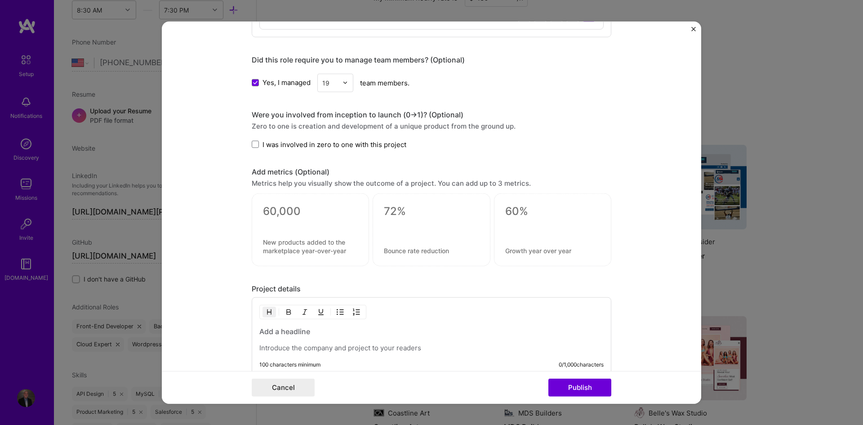
click at [232, 175] on form "Project title Norskmann Publishing Company Norskmann Publishing Project industr…" at bounding box center [431, 212] width 539 height 382
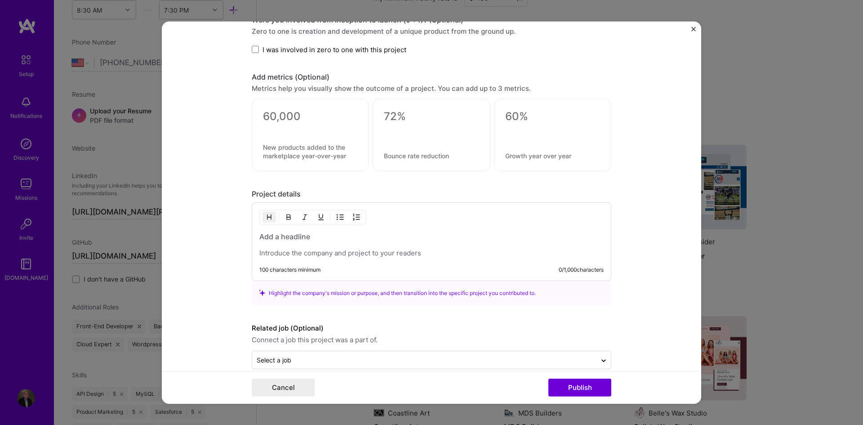
scroll to position [858, 0]
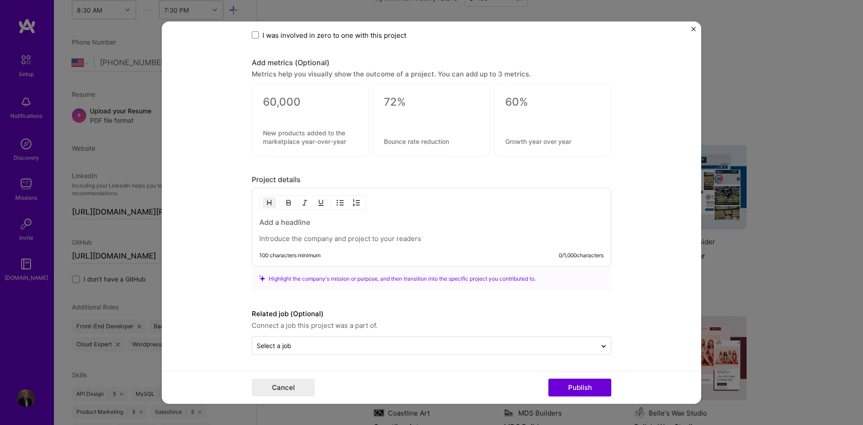
click at [301, 224] on h3 at bounding box center [431, 222] width 344 height 10
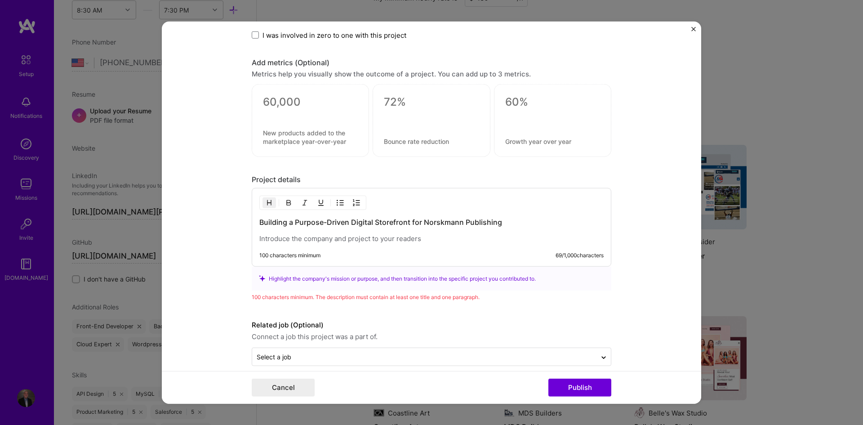
click at [287, 226] on h3 "Building a Purpose-Driven Digital Storefront for Norskmann Publishing" at bounding box center [431, 222] width 344 height 10
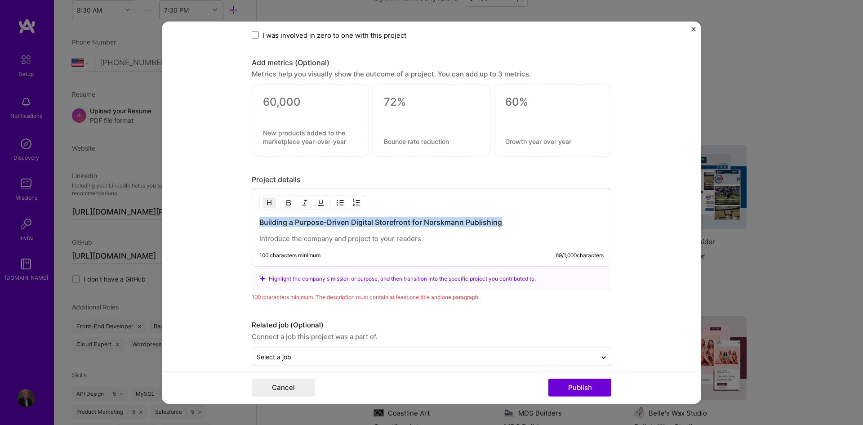
click at [287, 226] on h3 "Building a Purpose-Driven Digital Storefront for Norskmann Publishing" at bounding box center [431, 222] width 344 height 10
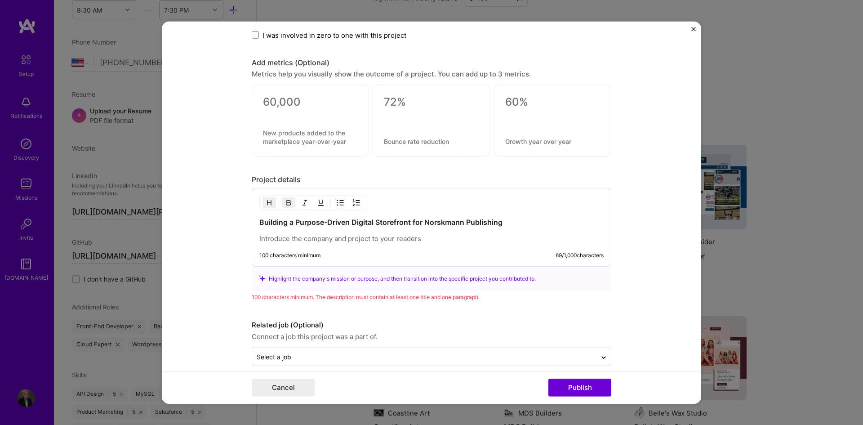
click at [252, 234] on div "Building a Purpose-Driven Digital Storefront for Norskmann Publishing 100 chara…" at bounding box center [432, 227] width 360 height 79
click at [267, 235] on p at bounding box center [431, 238] width 344 height 9
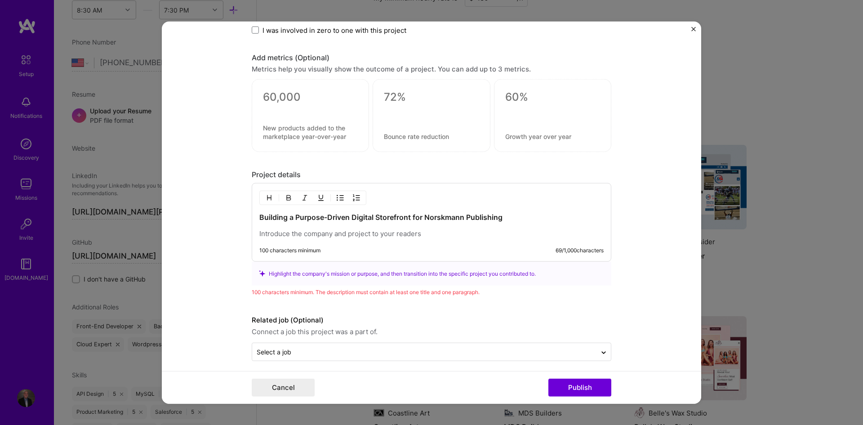
scroll to position [870, 0]
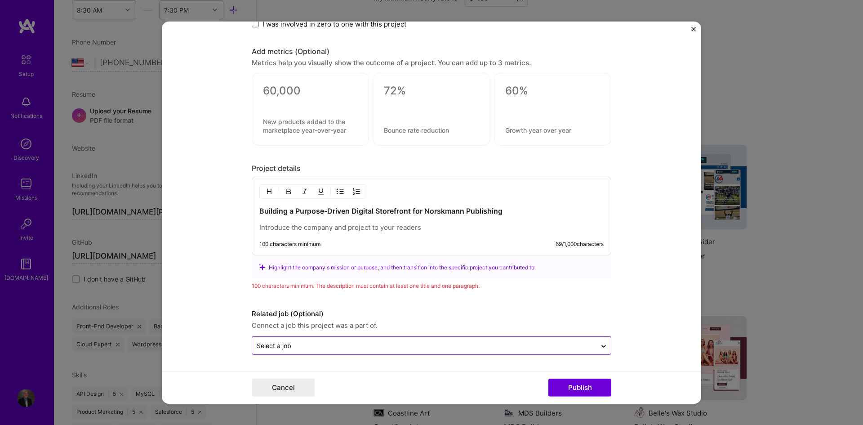
click at [288, 346] on div "Select a job" at bounding box center [274, 345] width 35 height 9
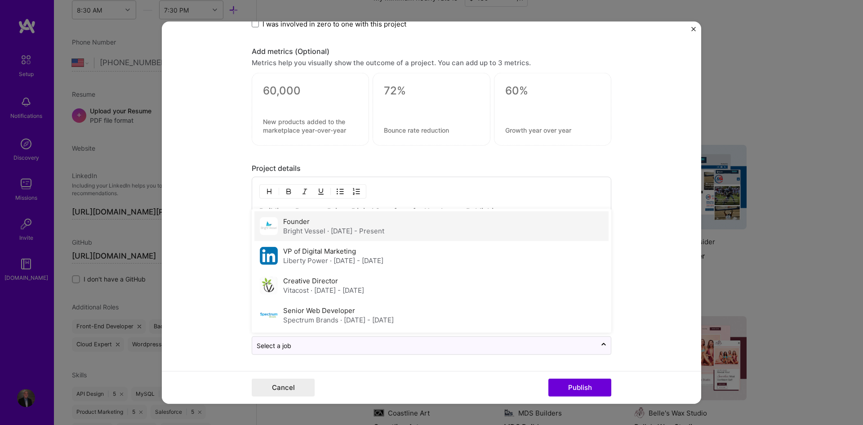
click at [348, 231] on span "· [DATE] - Present" at bounding box center [355, 230] width 57 height 9
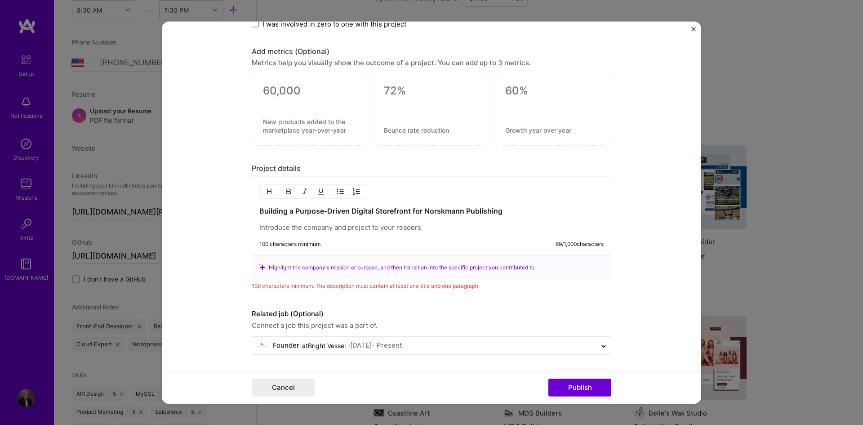
click at [237, 270] on form "Project title Norskmann Publishing Company Norskmann Publishing Project industr…" at bounding box center [431, 212] width 539 height 382
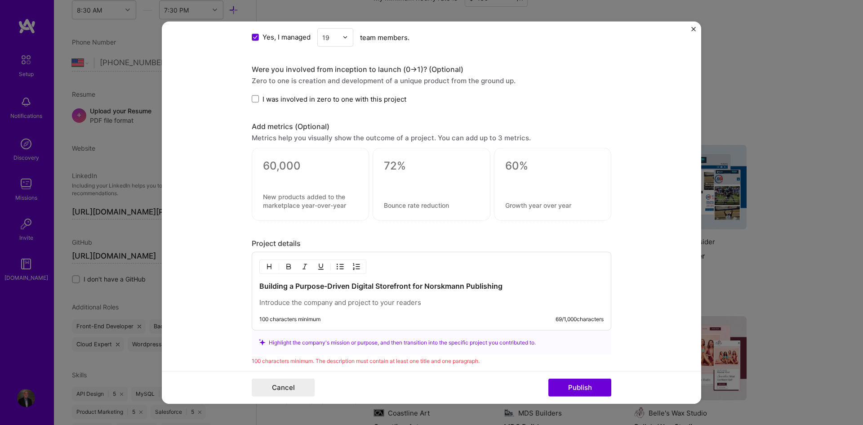
click at [266, 305] on p at bounding box center [431, 302] width 344 height 9
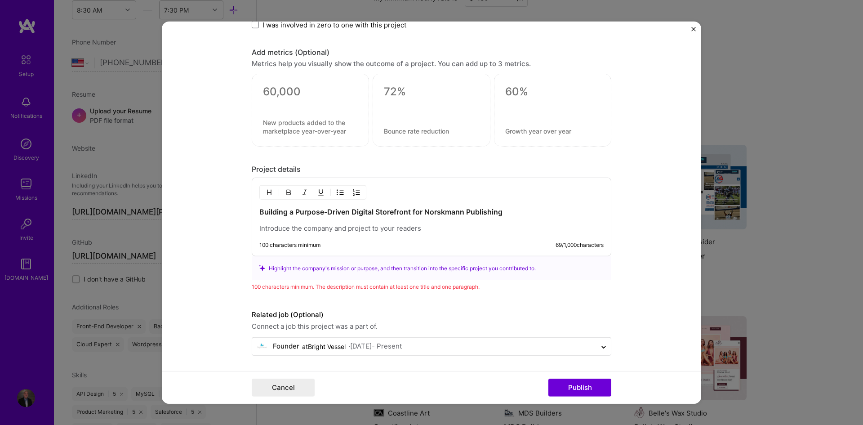
scroll to position [870, 0]
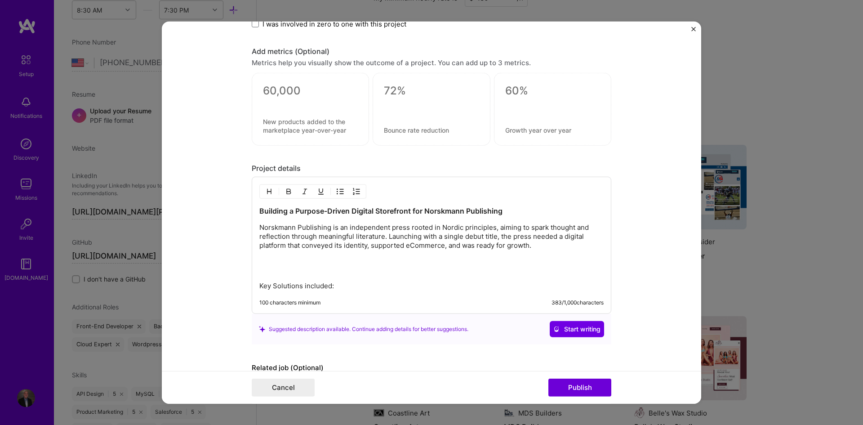
click at [272, 265] on p at bounding box center [431, 266] width 344 height 18
click at [272, 279] on div "Building a Purpose-Driven Digital Storefront for Norskmann Publishing Norskmann…" at bounding box center [431, 248] width 344 height 84
click at [259, 284] on strong "Key Solutions included:" at bounding box center [297, 285] width 76 height 9
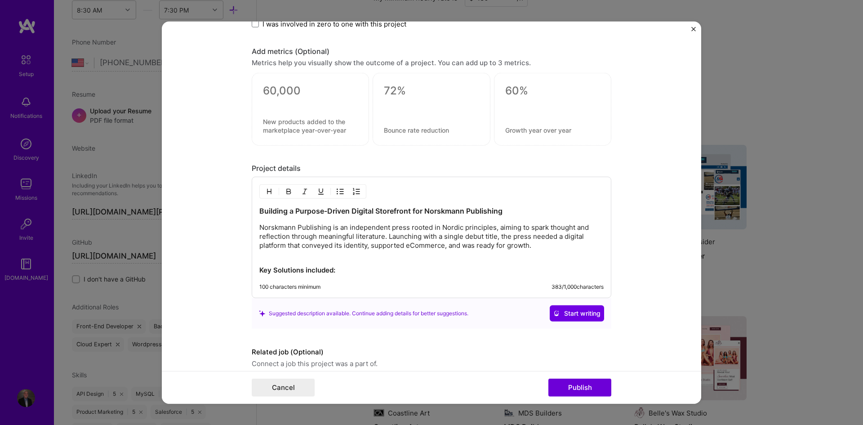
click at [358, 273] on p "Key Solutions included:" at bounding box center [431, 266] width 344 height 18
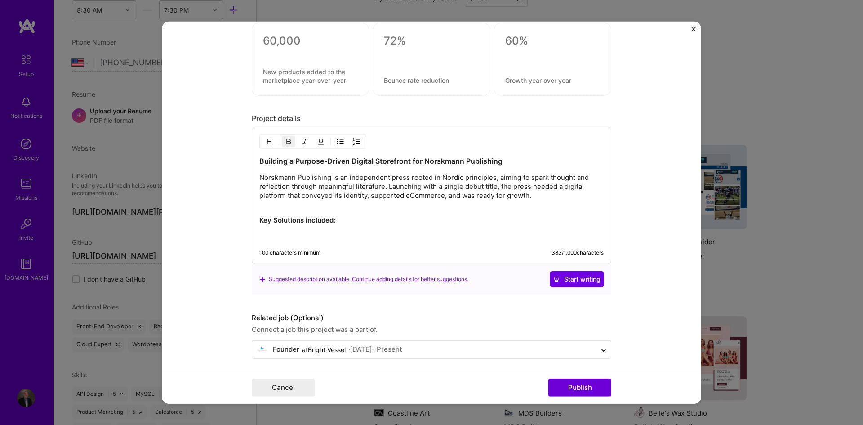
scroll to position [924, 0]
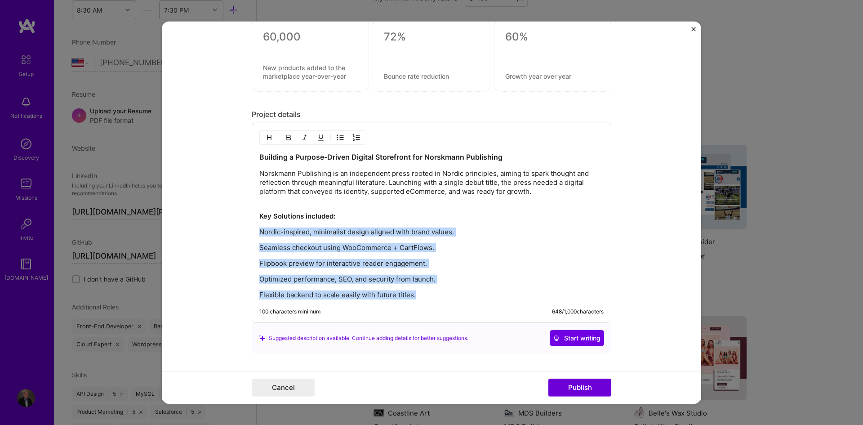
drag, startPoint x: 430, startPoint y: 297, endPoint x: 249, endPoint y: 233, distance: 191.9
click at [252, 233] on div "Building a Purpose-Driven Digital Storefront for Norskmann Publishing Norskmann…" at bounding box center [432, 223] width 360 height 200
click at [334, 141] on button "button" at bounding box center [339, 137] width 13 height 11
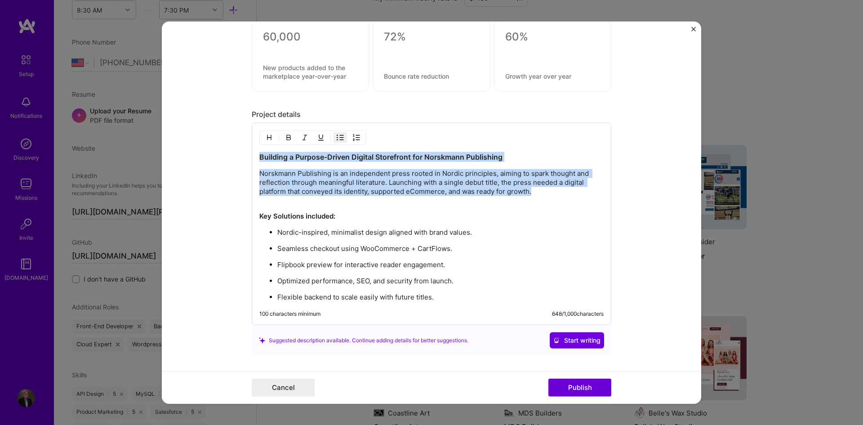
click at [445, 298] on p "Flexible backend to scale easily with future titles." at bounding box center [440, 297] width 326 height 9
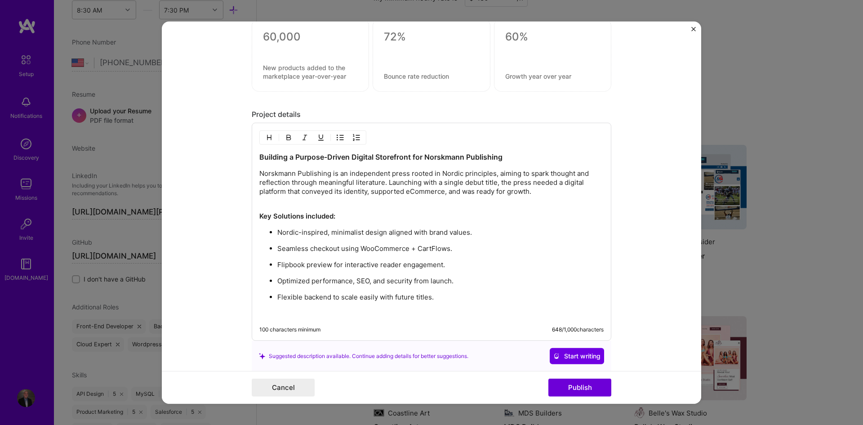
paste div
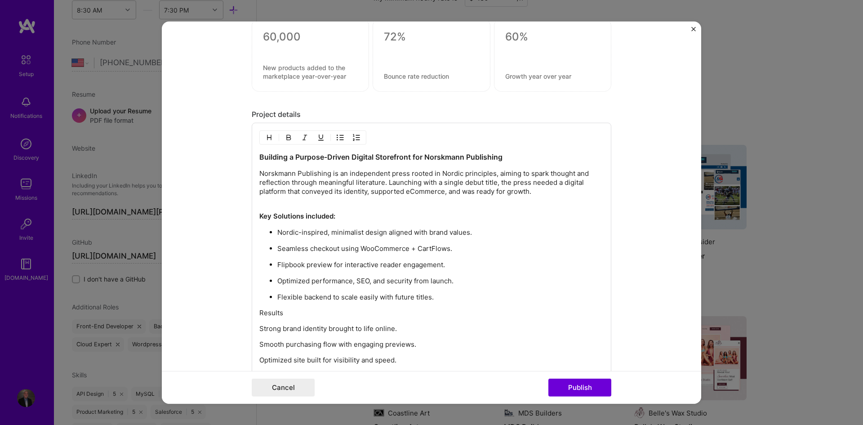
click at [291, 313] on p "Results" at bounding box center [431, 312] width 344 height 9
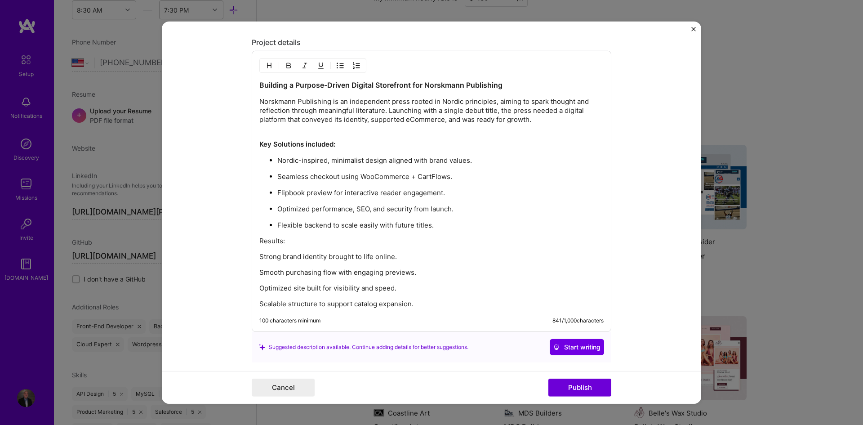
scroll to position [999, 0]
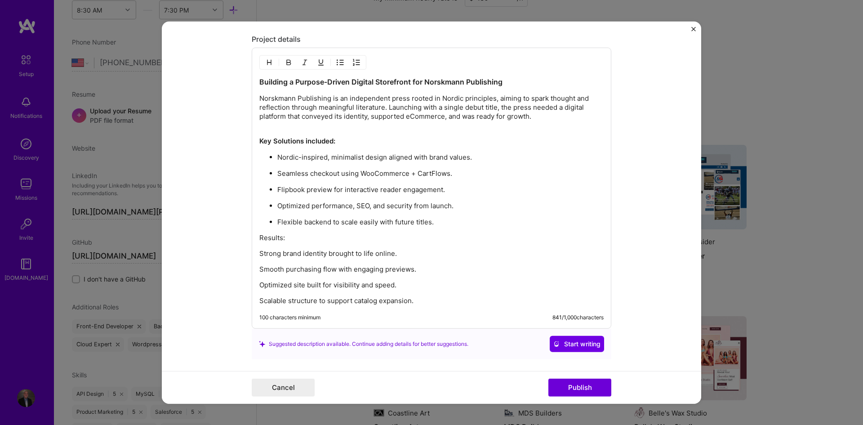
click at [267, 231] on div "Building a Purpose-Driven Digital Storefront for Norskmann Publishing Norskmann…" at bounding box center [431, 191] width 344 height 228
click at [297, 253] on p "Strong brand identity brought to life online." at bounding box center [431, 253] width 344 height 9
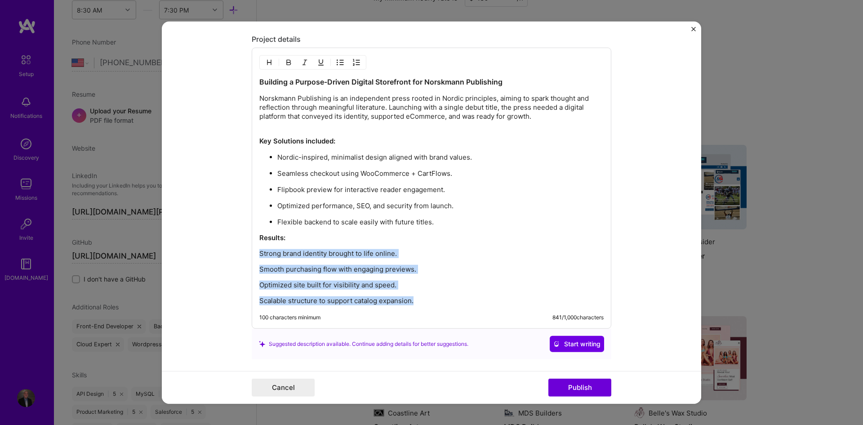
drag, startPoint x: 429, startPoint y: 298, endPoint x: 254, endPoint y: 255, distance: 179.5
click at [254, 255] on div "Building a Purpose-Driven Digital Storefront for Norskmann Publishing Norskmann…" at bounding box center [432, 188] width 360 height 281
click at [341, 61] on button "button" at bounding box center [339, 62] width 13 height 11
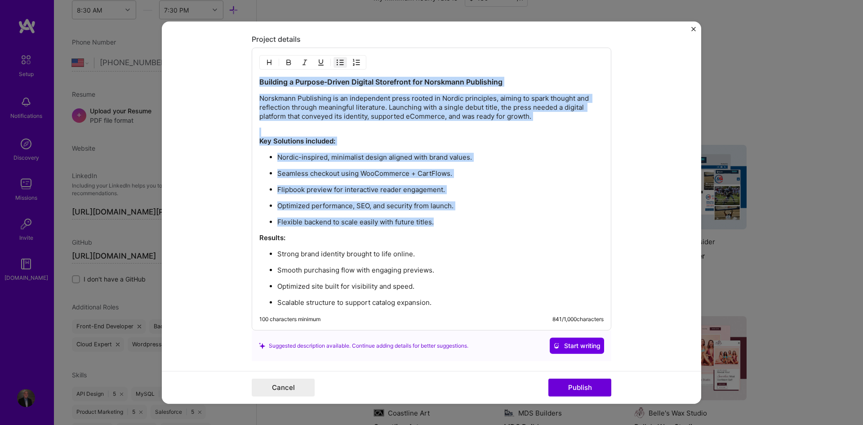
click at [445, 302] on p "Scalable structure to support catalog expansion." at bounding box center [440, 302] width 326 height 9
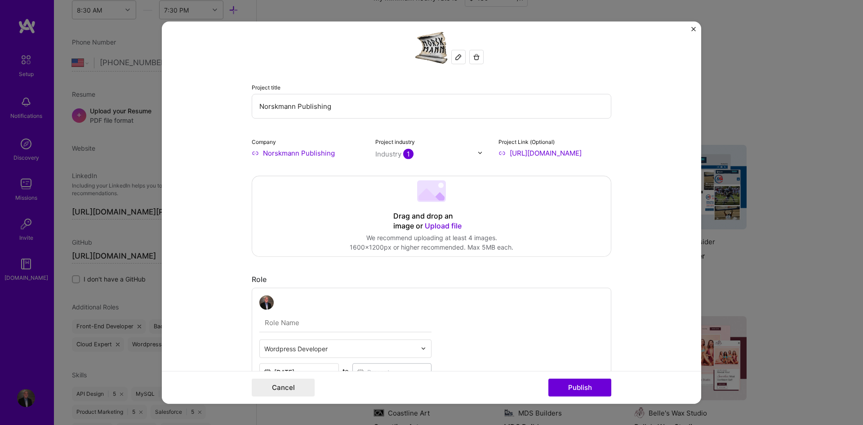
scroll to position [0, 0]
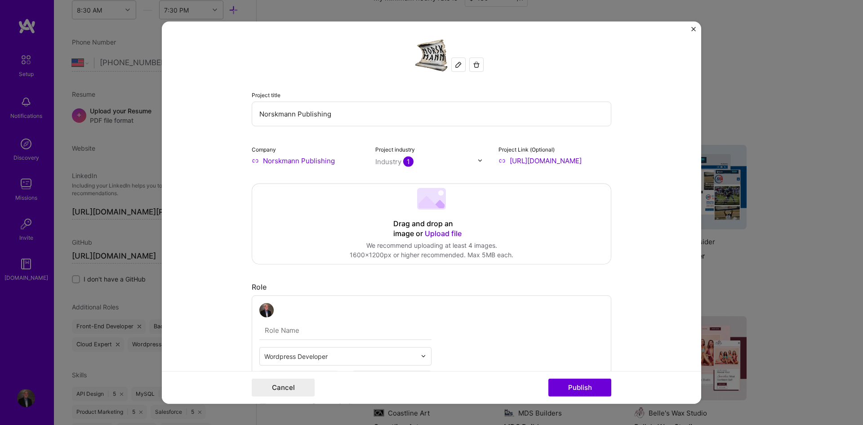
click at [442, 238] on div "Drag and drop an image or Upload file" at bounding box center [431, 228] width 76 height 20
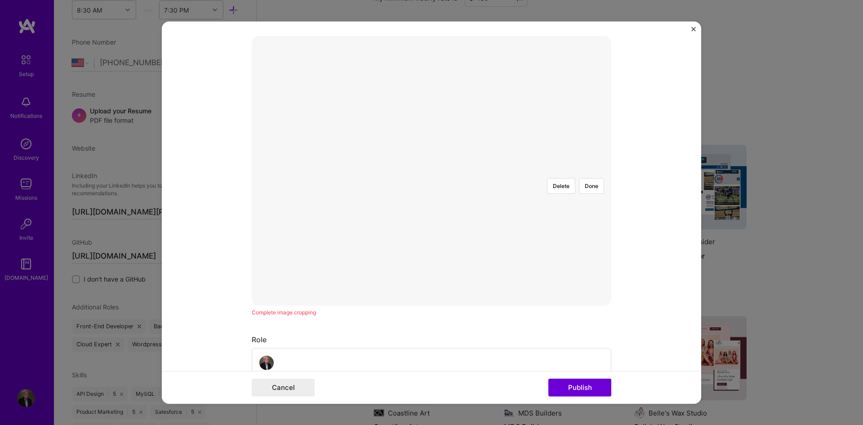
scroll to position [150, 0]
click at [446, 186] on div at bounding box center [565, 258] width 239 height 180
click at [592, 175] on button "Done" at bounding box center [591, 183] width 25 height 16
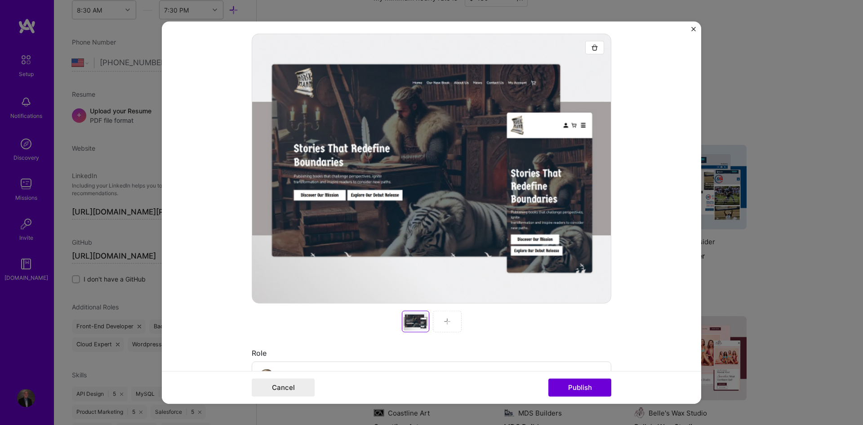
click at [447, 317] on div at bounding box center [447, 321] width 29 height 22
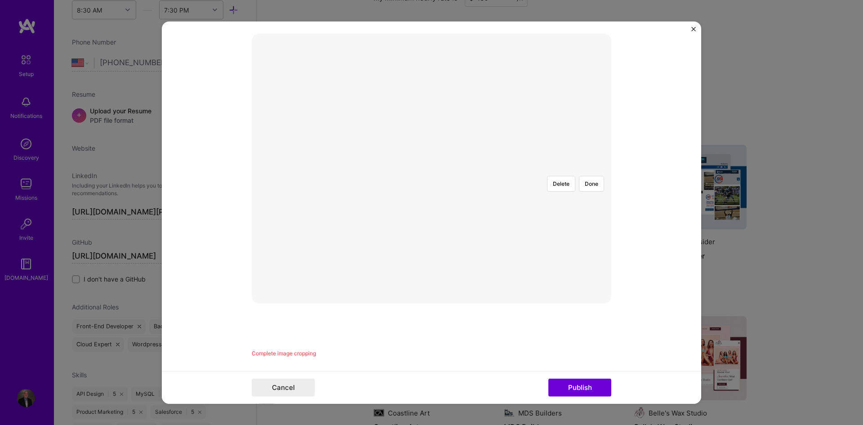
click at [459, 191] on div at bounding box center [607, 280] width 297 height 224
click at [593, 175] on button "Done" at bounding box center [591, 183] width 25 height 16
click at [452, 325] on div "Uploading Just a few seconds and we’ll have your image ready. Complete image cr…" at bounding box center [432, 195] width 360 height 324
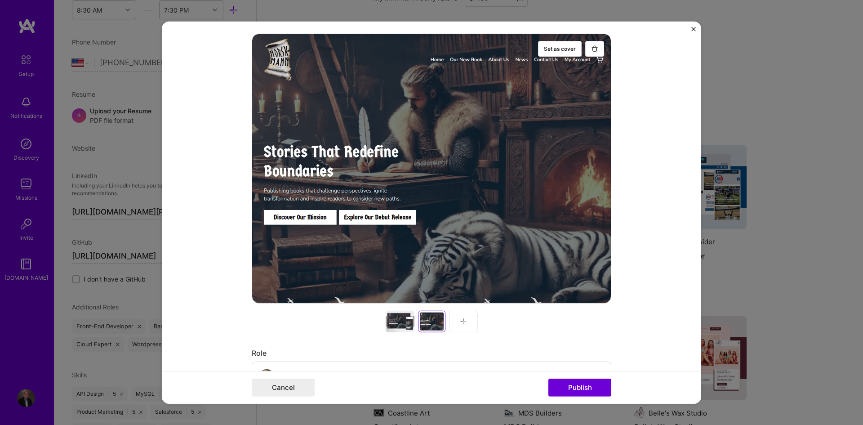
click at [462, 326] on div at bounding box center [463, 321] width 29 height 22
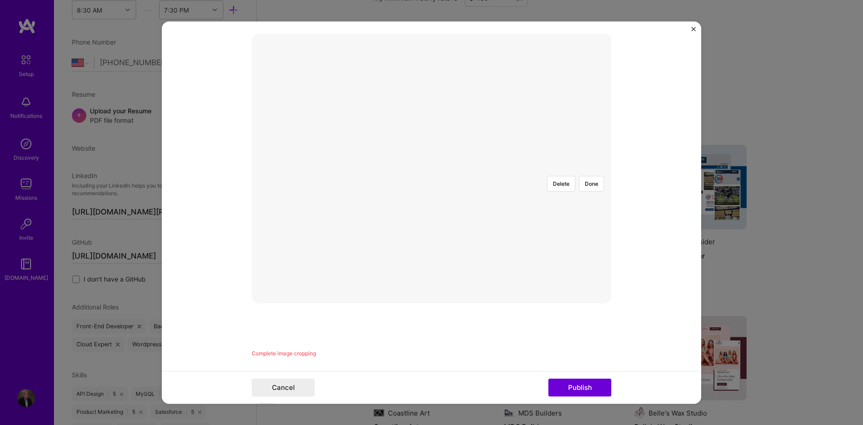
click at [462, 196] on div at bounding box center [610, 280] width 297 height 224
click at [590, 175] on button "Done" at bounding box center [591, 183] width 25 height 16
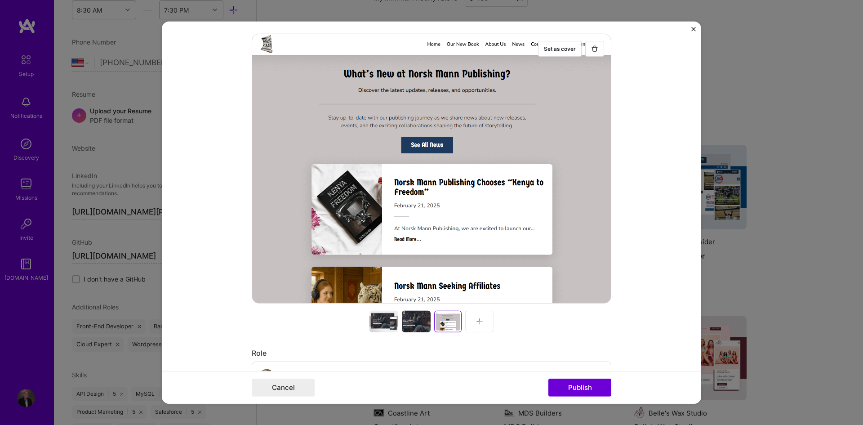
click at [484, 322] on div at bounding box center [479, 321] width 29 height 22
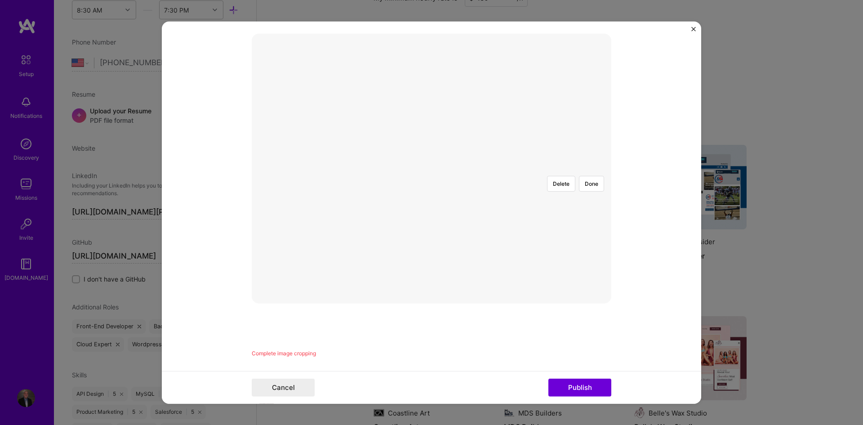
click at [458, 173] on div at bounding box center [606, 280] width 297 height 224
click at [510, 168] on div at bounding box center [608, 280] width 297 height 224
click at [598, 175] on button "Done" at bounding box center [591, 183] width 25 height 16
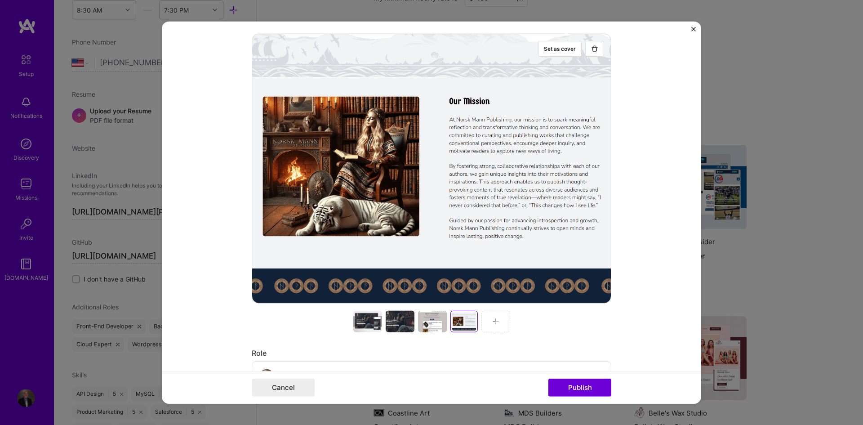
click at [368, 323] on div at bounding box center [367, 321] width 29 height 22
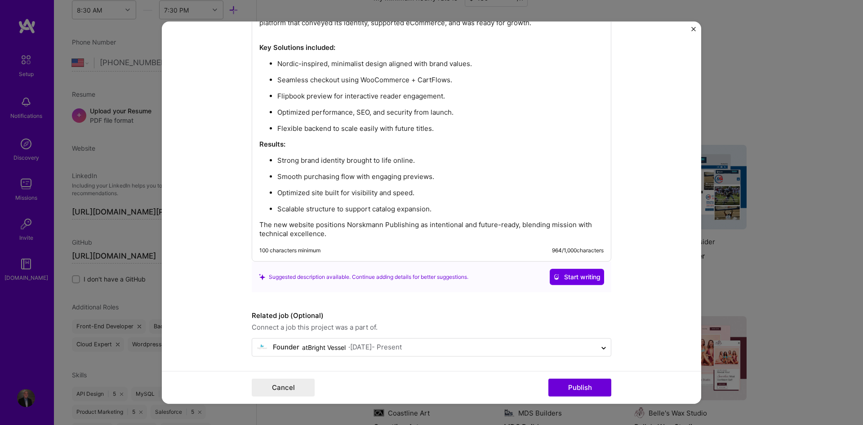
scroll to position [1310, 0]
click at [585, 389] on button "Publish" at bounding box center [579, 387] width 63 height 18
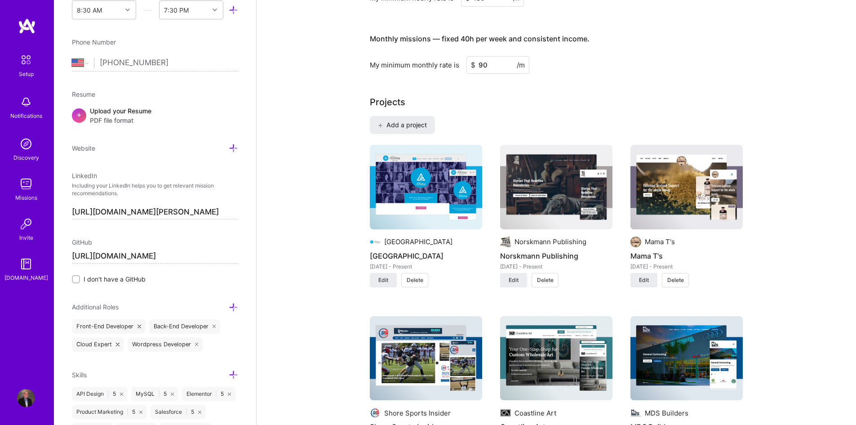
click at [555, 196] on img at bounding box center [556, 187] width 112 height 84
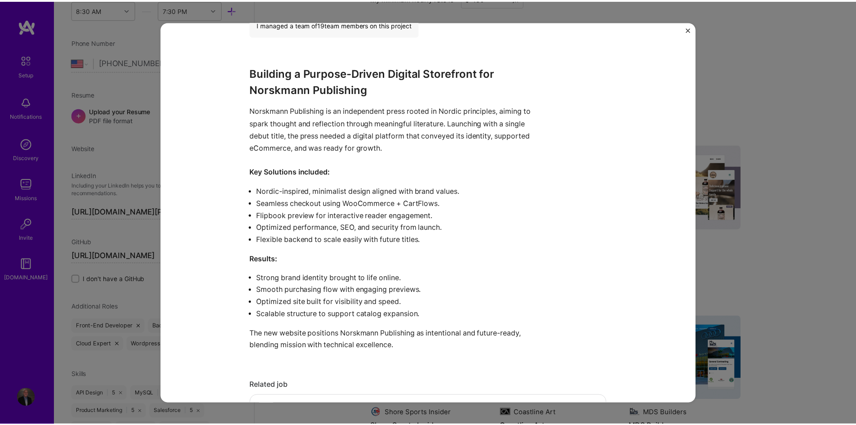
scroll to position [599, 0]
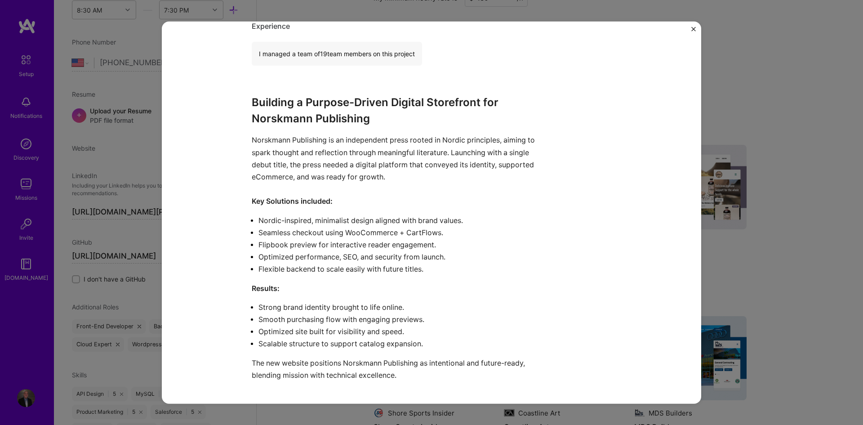
click at [821, 147] on div "Norskmann Publishing Norskmann Publishing Publishing Project link Role Wordpres…" at bounding box center [431, 212] width 863 height 425
